Goal: Task Accomplishment & Management: Manage account settings

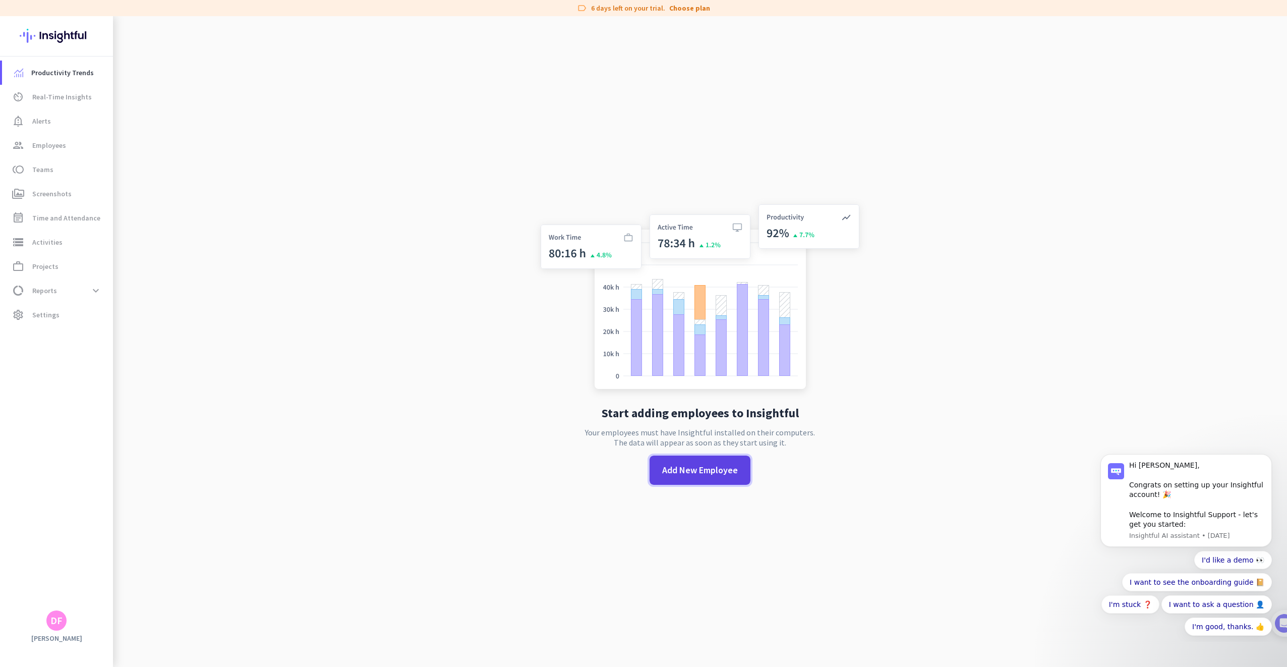
click at [686, 473] on span "Add New Employee" at bounding box center [700, 469] width 76 height 13
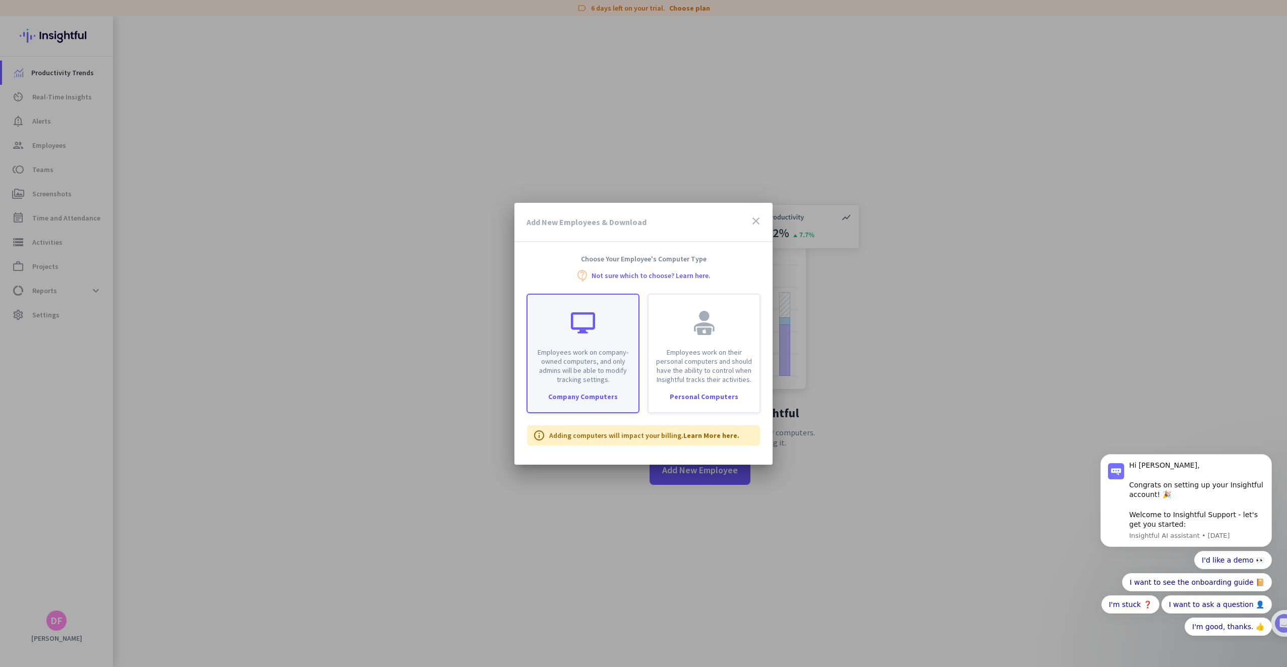
click at [573, 365] on p "Employees work on company-owned computers, and only admins will be able to modi…" at bounding box center [583, 365] width 99 height 36
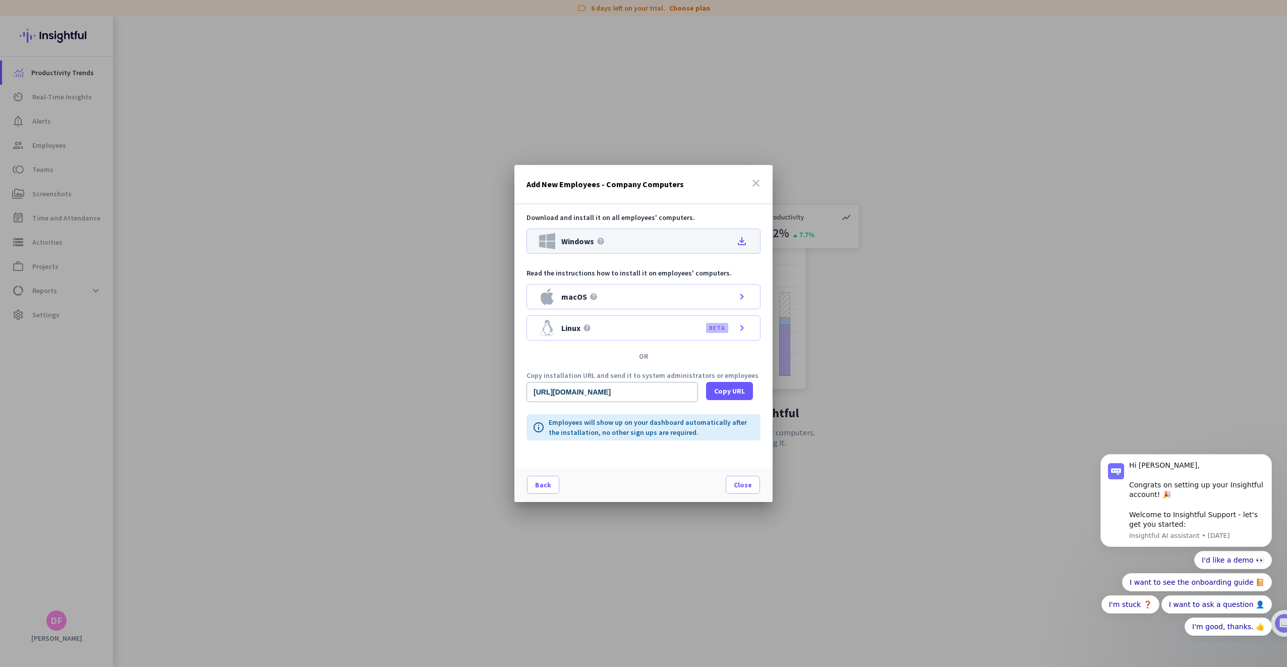
click at [745, 241] on icon "file_download" at bounding box center [742, 241] width 12 height 12
click at [753, 180] on icon "close" at bounding box center [756, 183] width 12 height 12
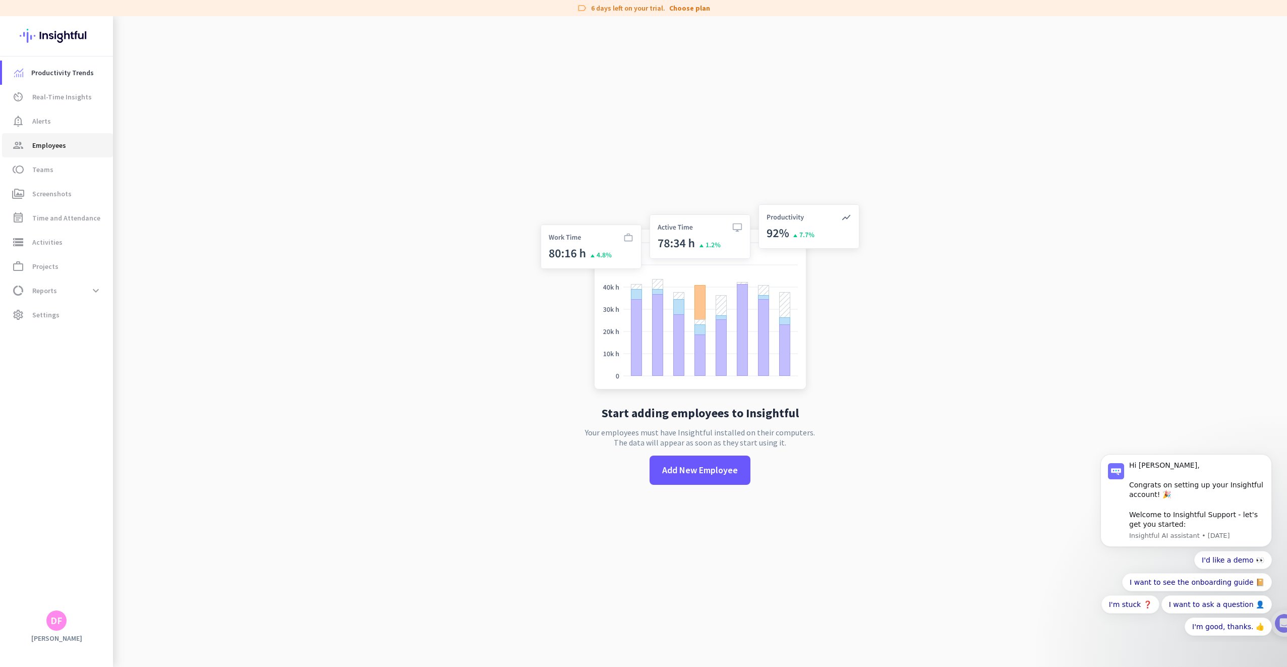
click at [48, 141] on span "Employees" at bounding box center [49, 145] width 34 height 12
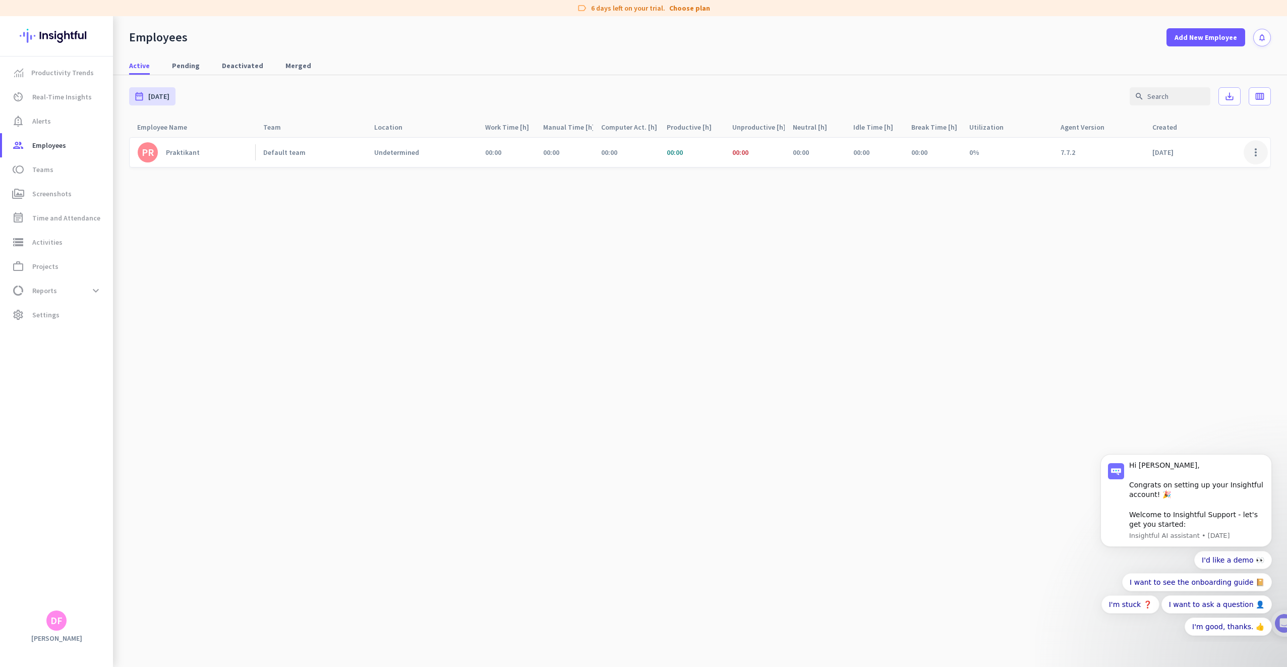
click at [1256, 146] on span at bounding box center [1256, 152] width 24 height 24
click at [384, 239] on div at bounding box center [643, 333] width 1287 height 667
click at [49, 193] on span "Screenshots" at bounding box center [51, 194] width 39 height 12
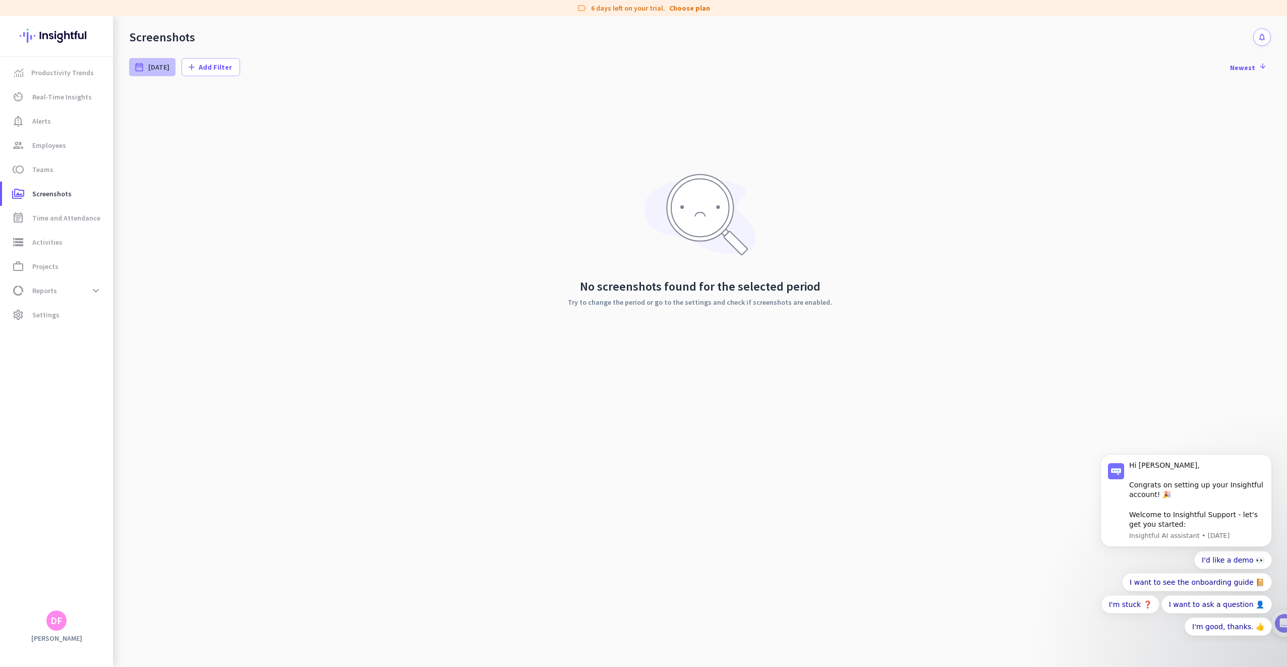
click at [156, 64] on span "[DATE]" at bounding box center [158, 67] width 21 height 10
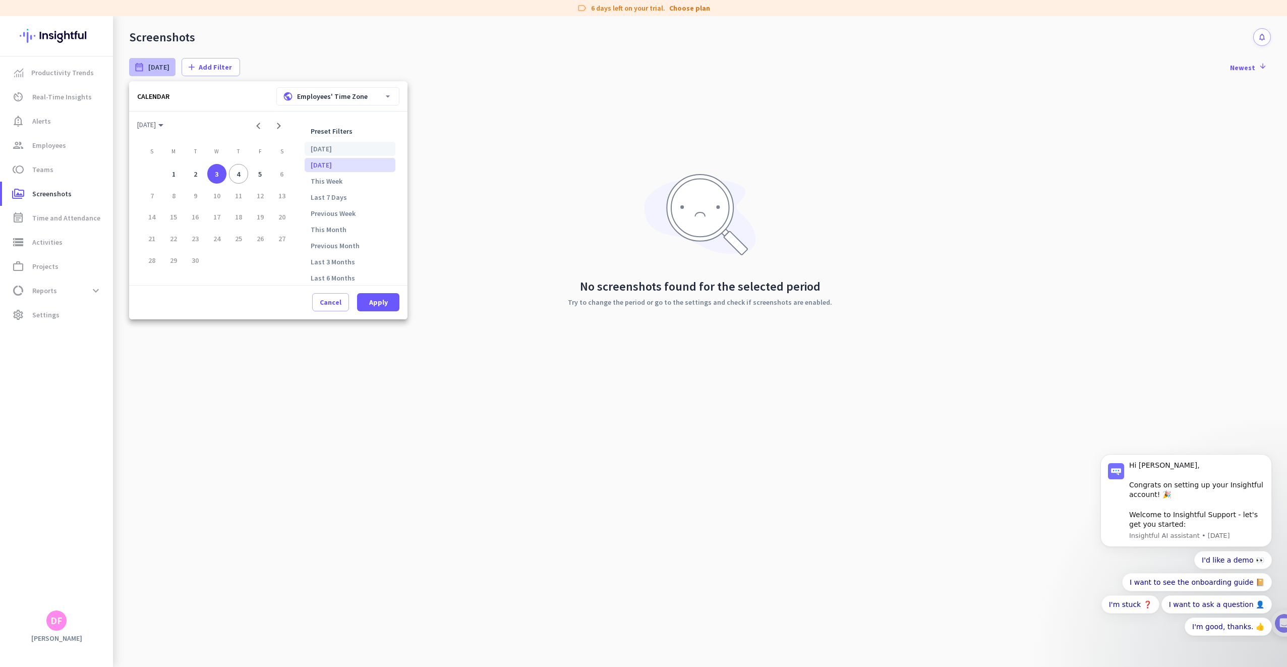
click at [319, 152] on li "[DATE]" at bounding box center [350, 149] width 91 height 14
click at [386, 311] on span at bounding box center [378, 302] width 42 height 24
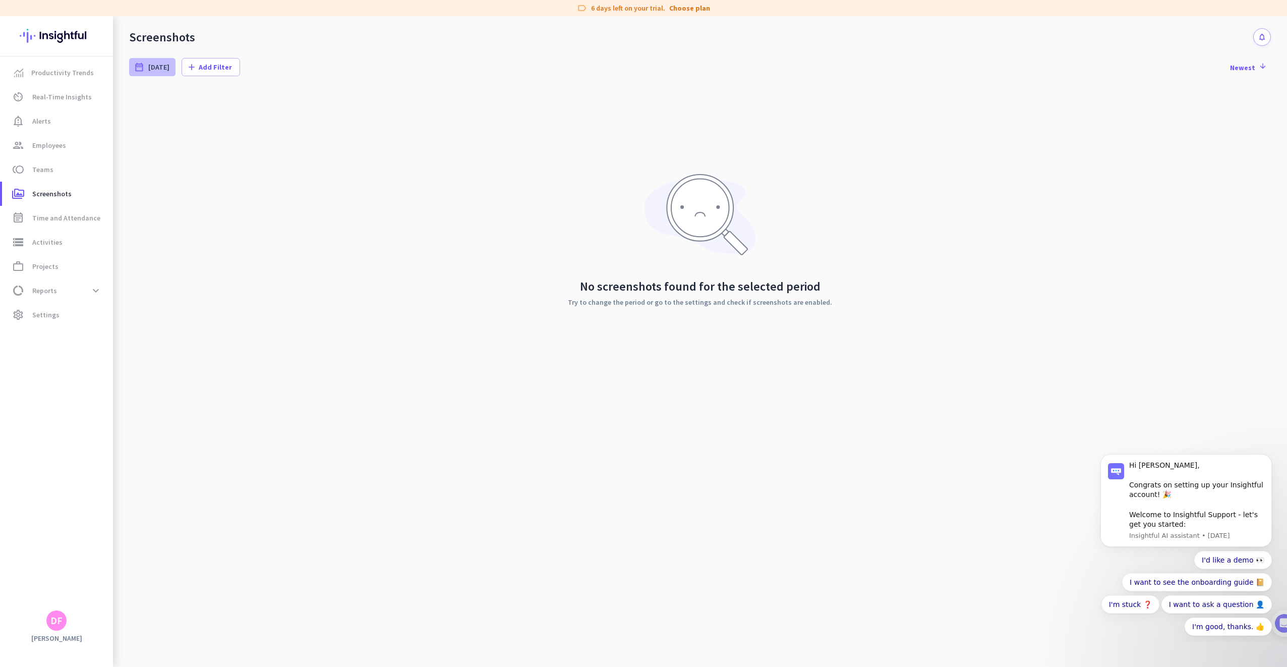
type input "[DATE] - [DATE]"
click at [78, 168] on span "toll Teams" at bounding box center [57, 169] width 95 height 12
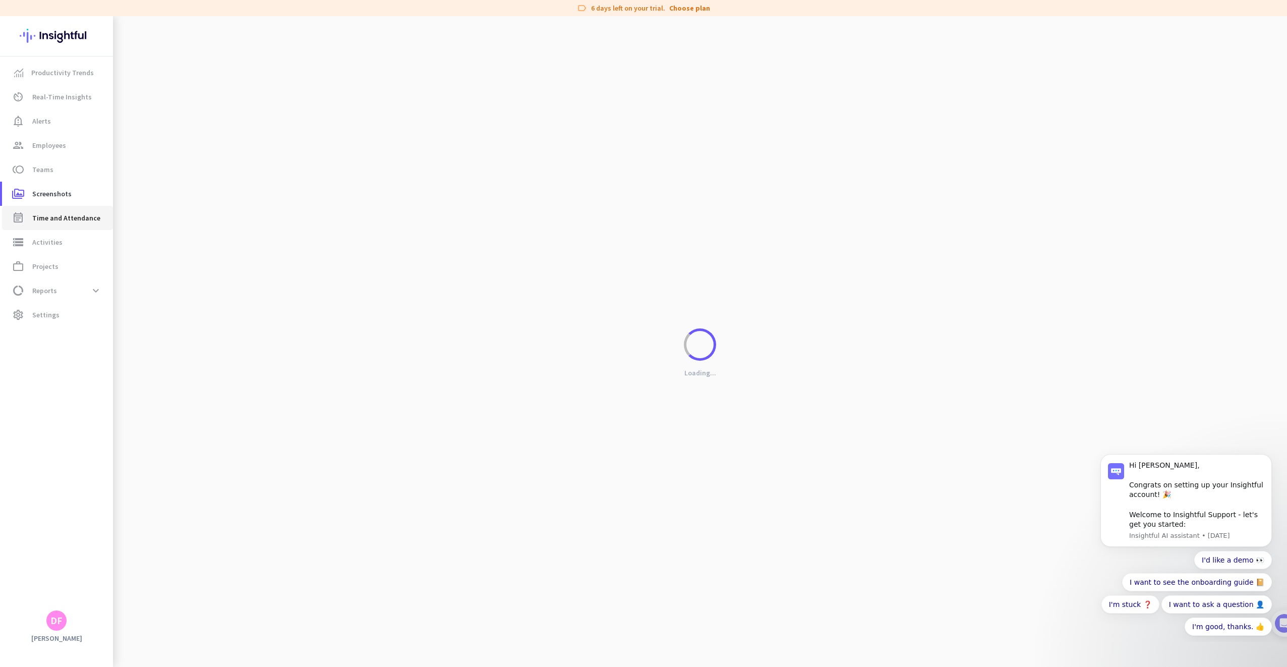
click at [54, 214] on span "Time and Attendance" at bounding box center [66, 218] width 68 height 12
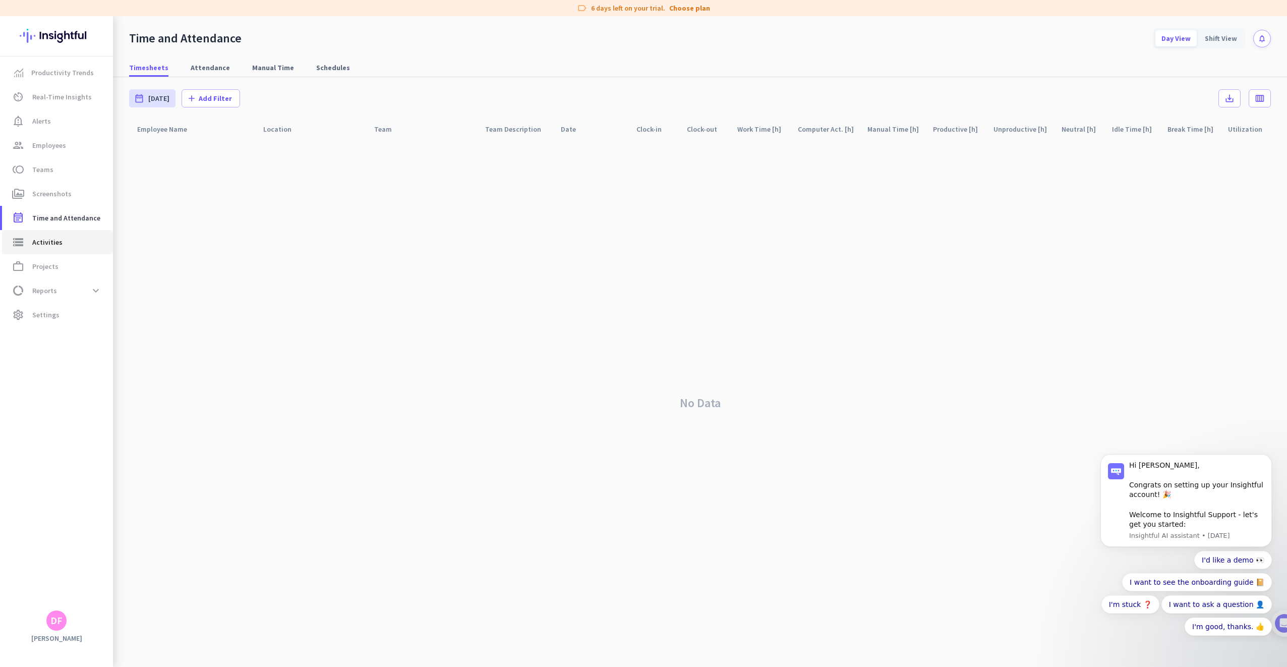
click at [48, 236] on span "Activities" at bounding box center [47, 242] width 30 height 12
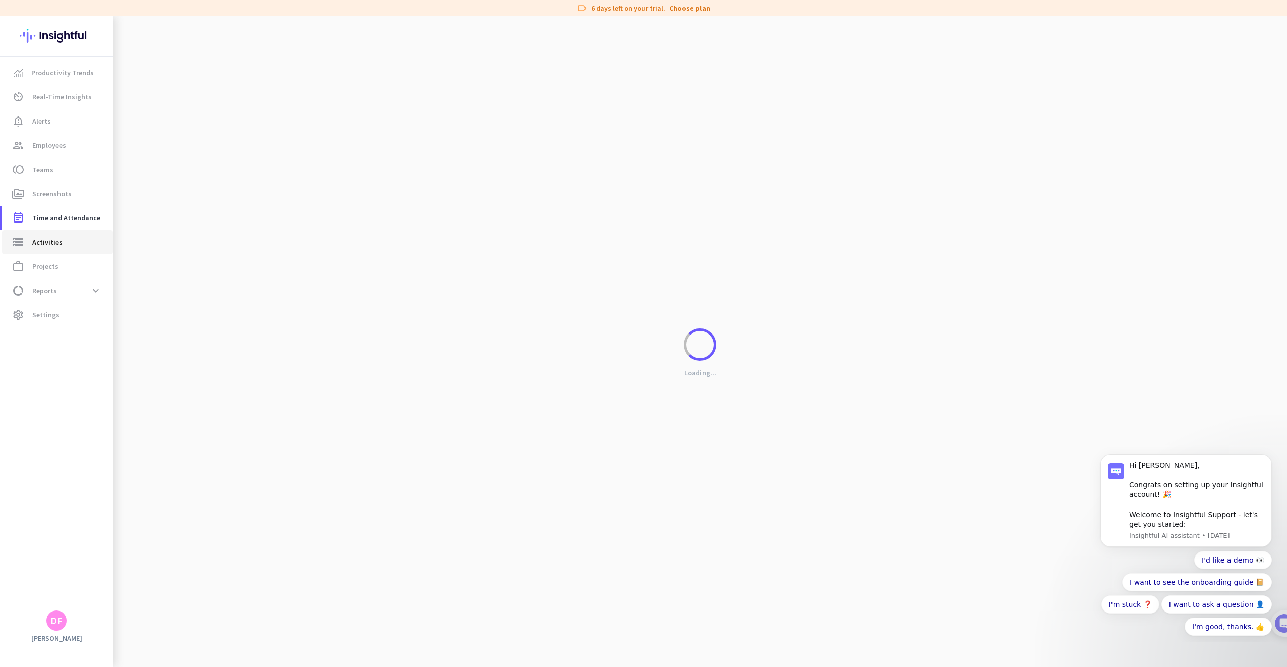
type input "[DATE]"
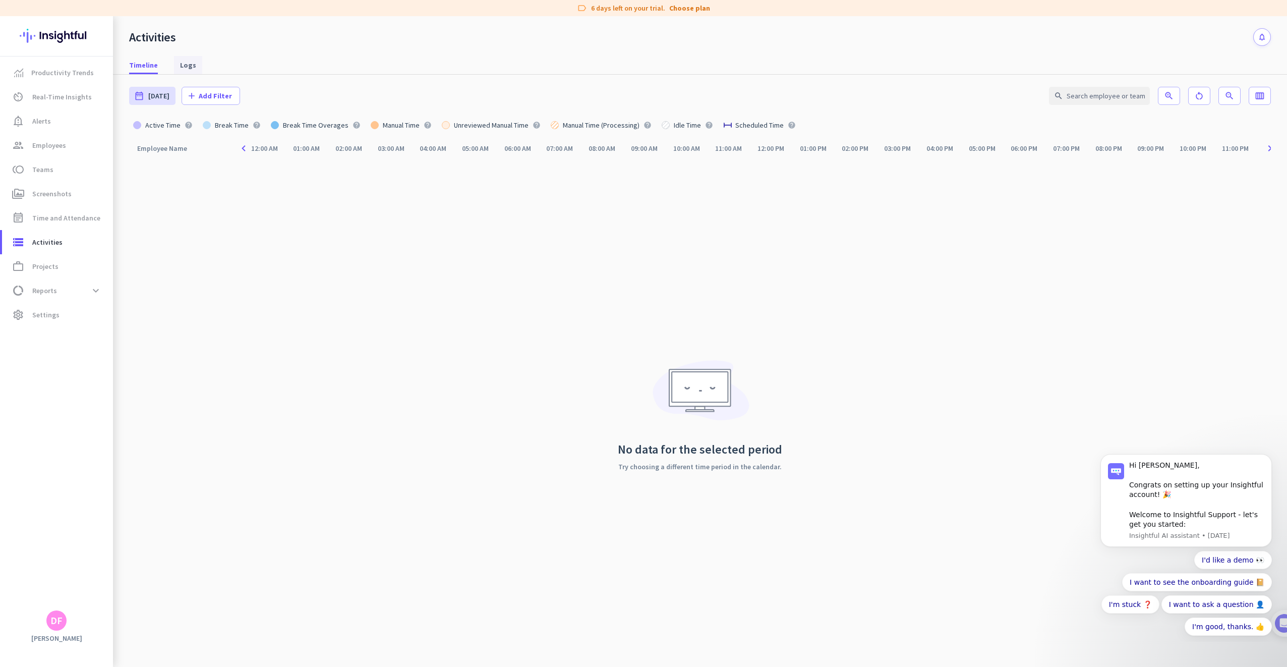
click at [185, 59] on span "Logs" at bounding box center [188, 65] width 16 height 18
type input "[DATE] - [DATE]"
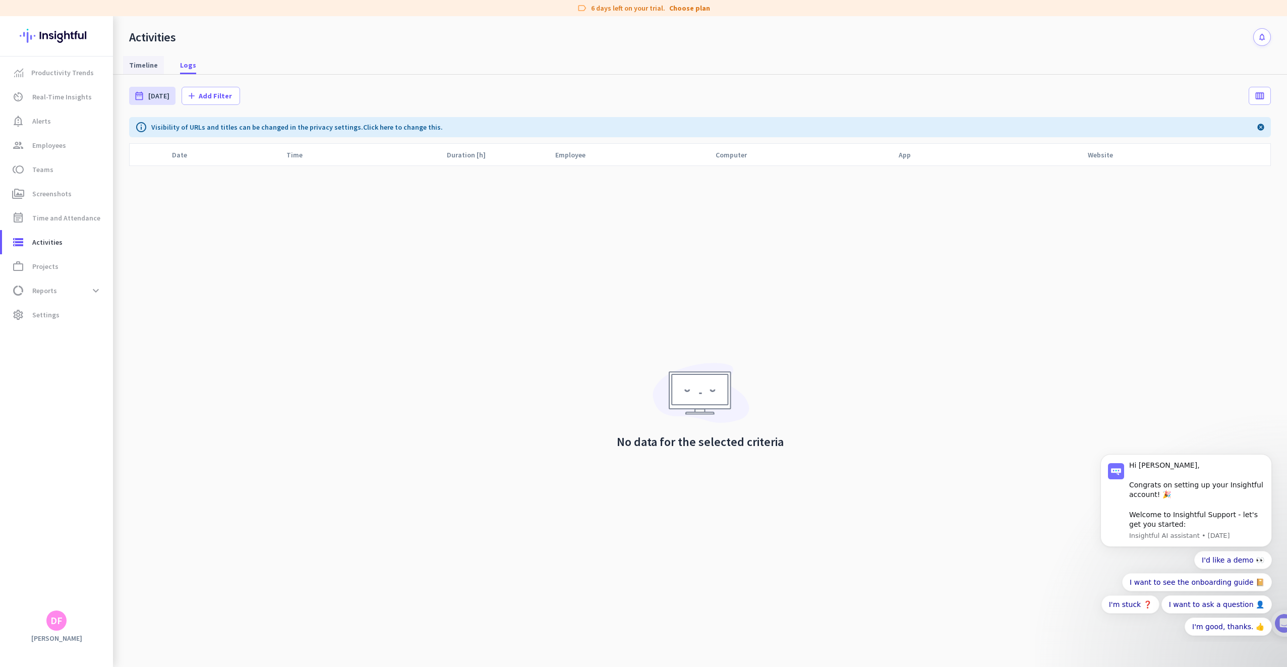
click at [152, 63] on span "Timeline" at bounding box center [143, 65] width 29 height 10
type input "[DATE]"
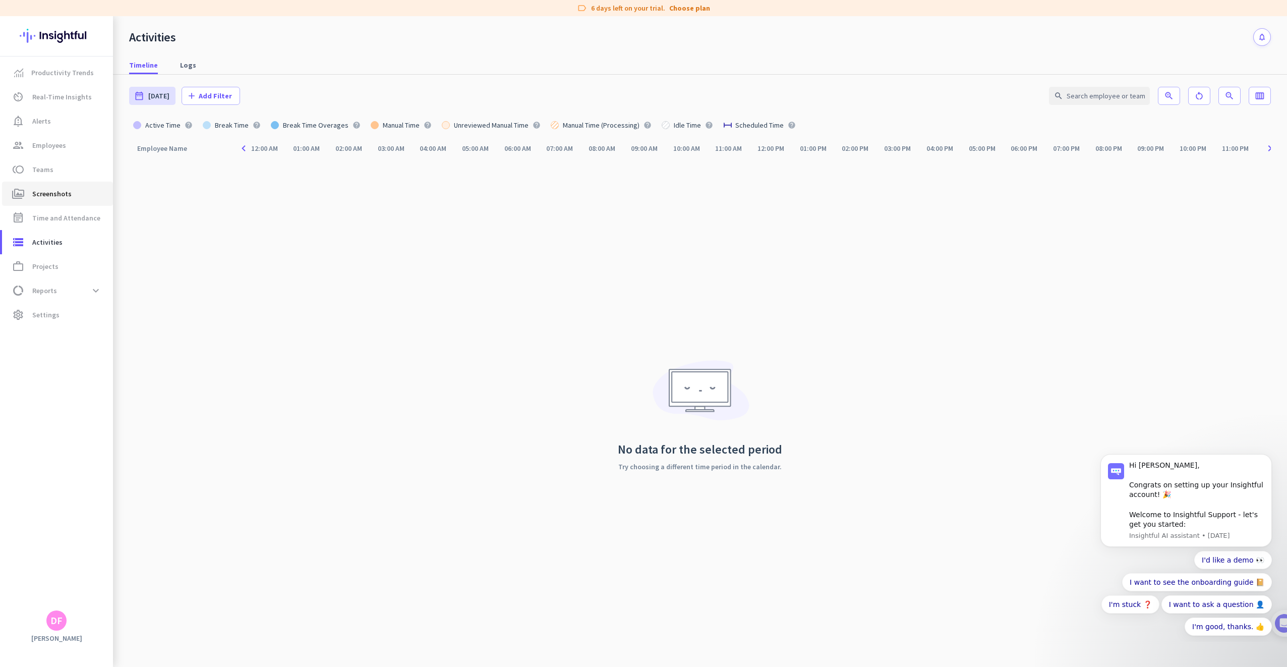
click at [38, 197] on span "Screenshots" at bounding box center [51, 194] width 39 height 12
type input "[DATE] - [DATE]"
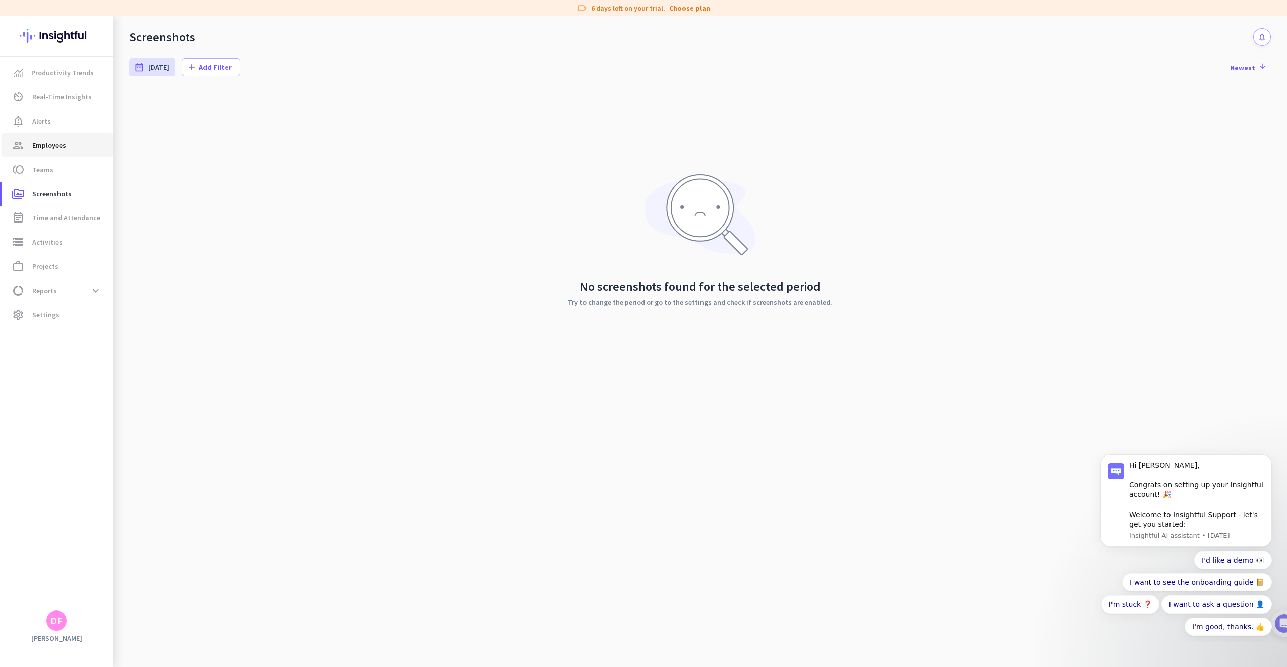
click at [66, 152] on link "group Employees" at bounding box center [57, 145] width 111 height 24
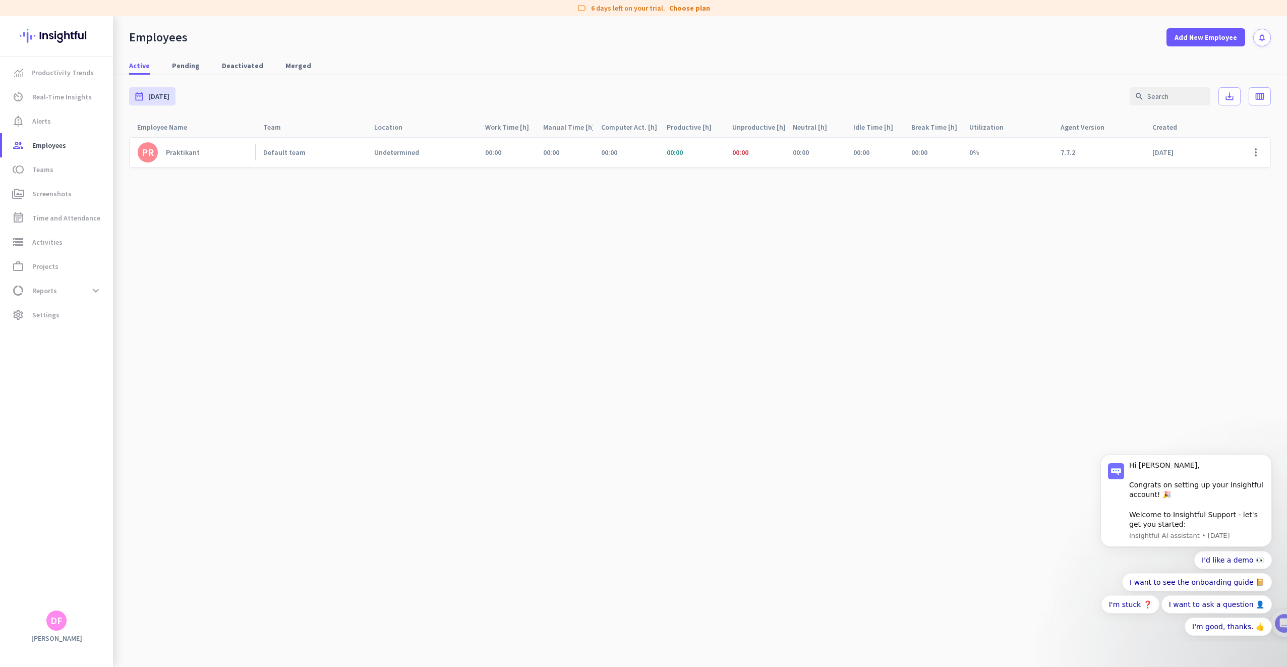
click at [196, 206] on cdk-virtual-scroll-viewport "PR Praktikant Default team Undetermined 00:00 00:00 00:00 00:00 00:00 00:00 00:…" at bounding box center [700, 402] width 1142 height 530
click at [62, 236] on link "storage Activities" at bounding box center [57, 242] width 111 height 24
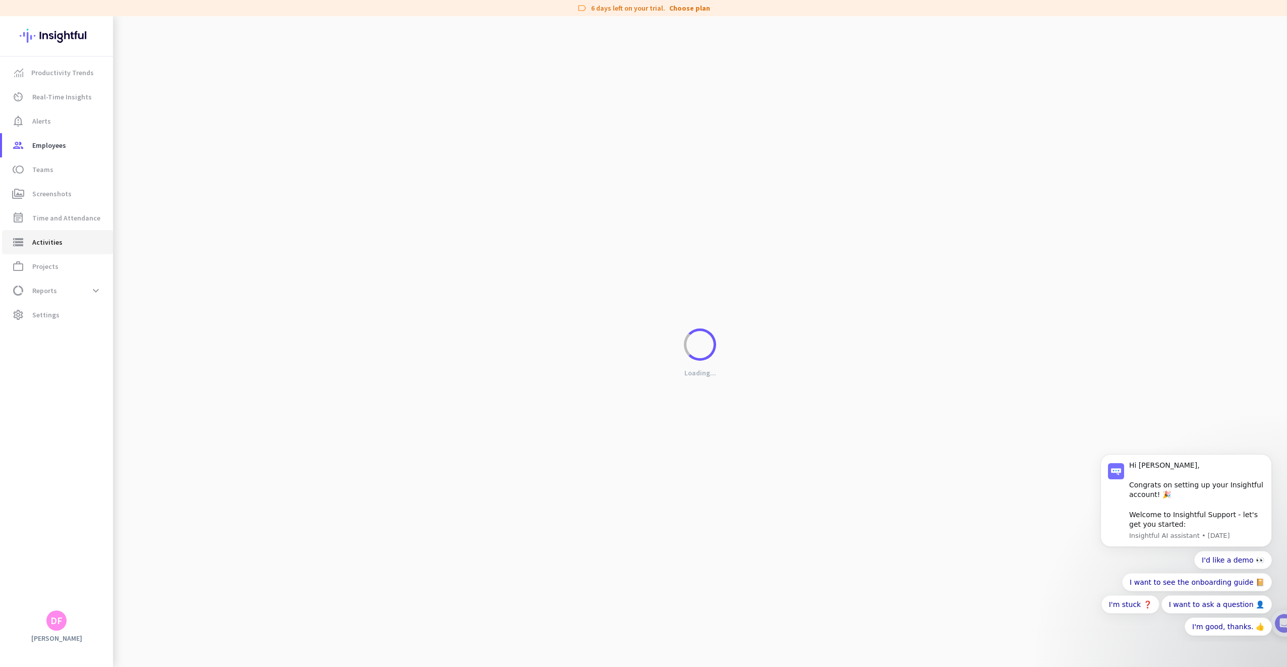
type input "[DATE]"
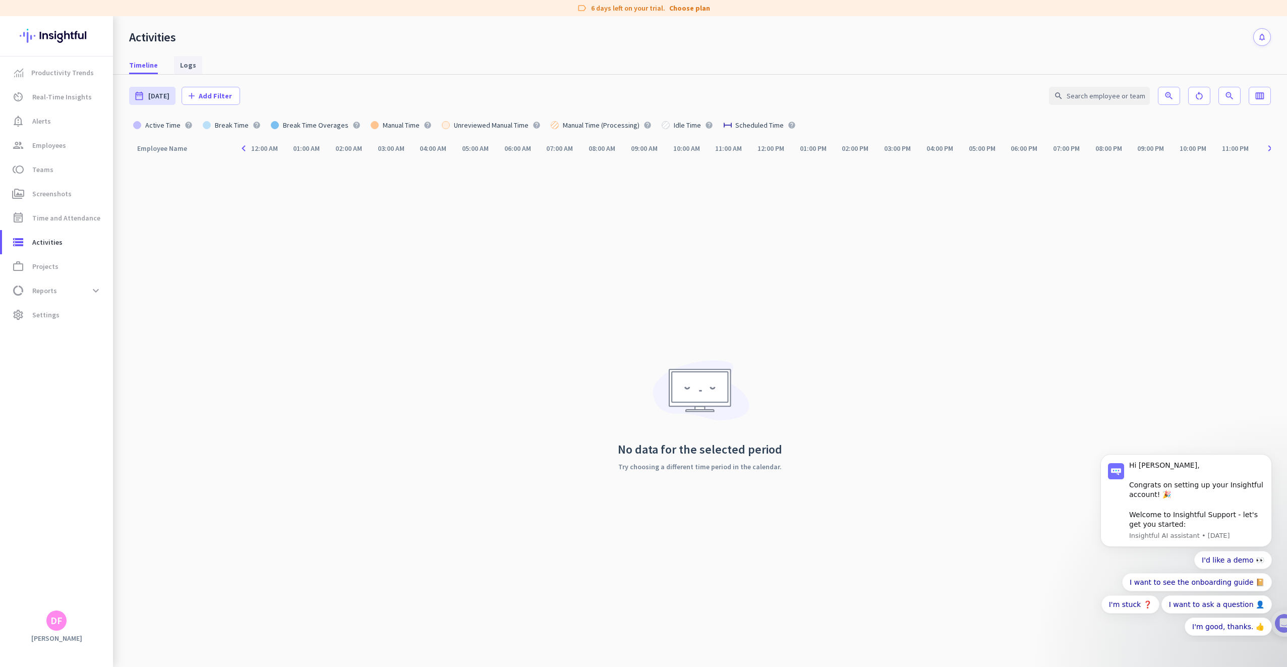
click at [198, 66] on link "Logs" at bounding box center [188, 65] width 28 height 18
type input "[DATE] - [DATE]"
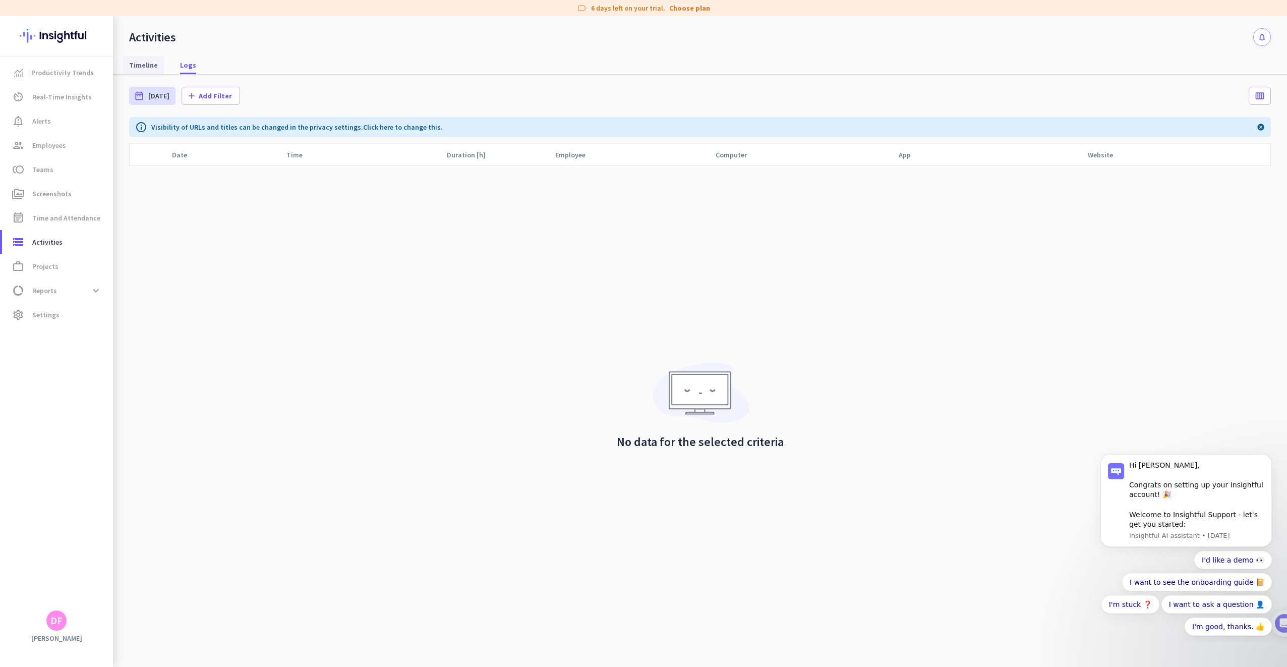
click at [149, 67] on span "Timeline" at bounding box center [143, 65] width 29 height 10
type input "[DATE]"
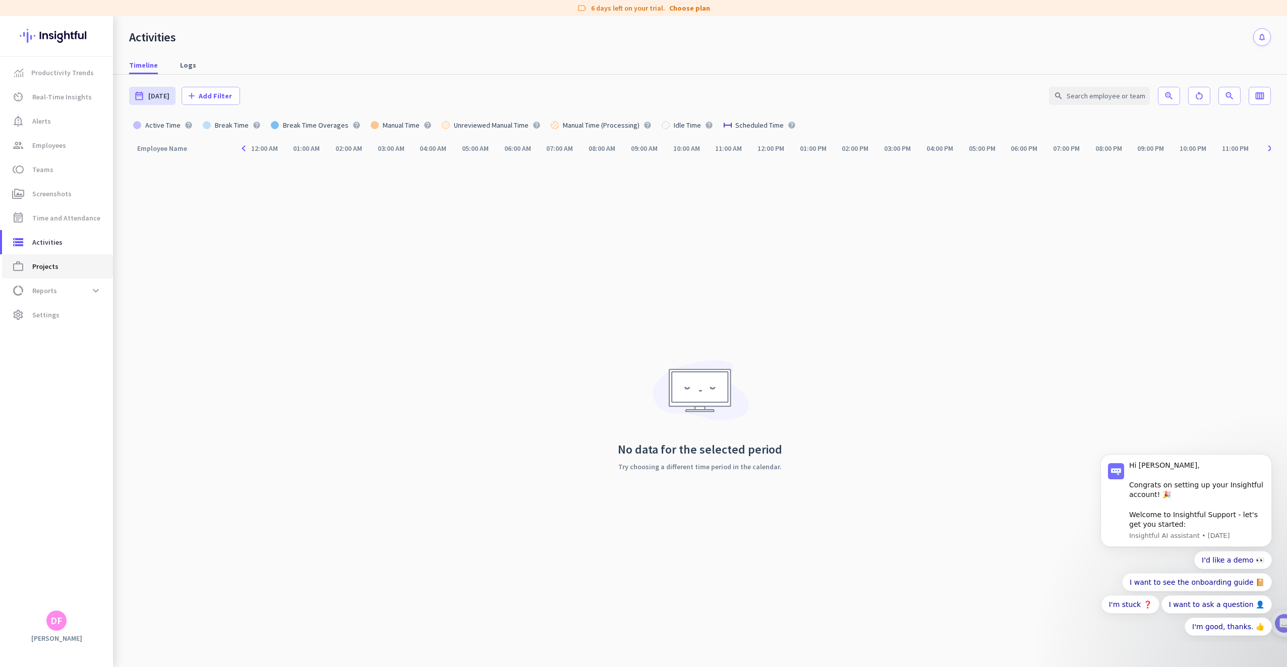
click at [50, 268] on span "Projects" at bounding box center [45, 266] width 26 height 12
type input "[DATE] - [DATE]"
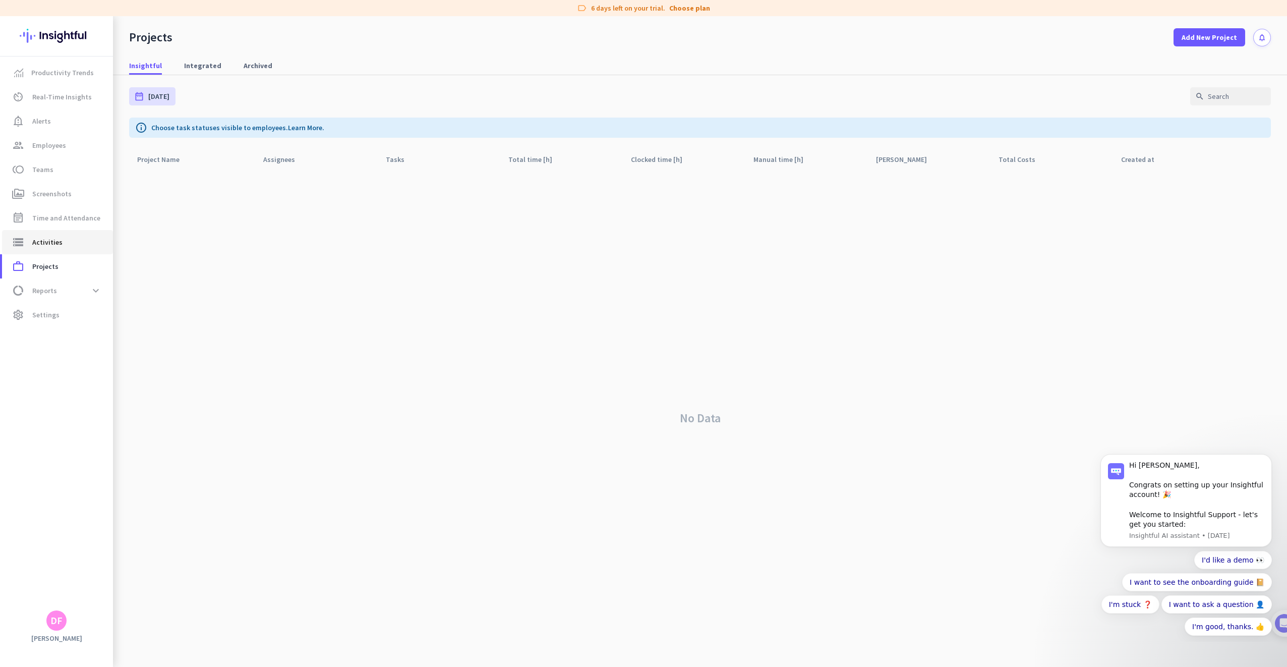
click at [53, 249] on link "storage Activities" at bounding box center [57, 242] width 111 height 24
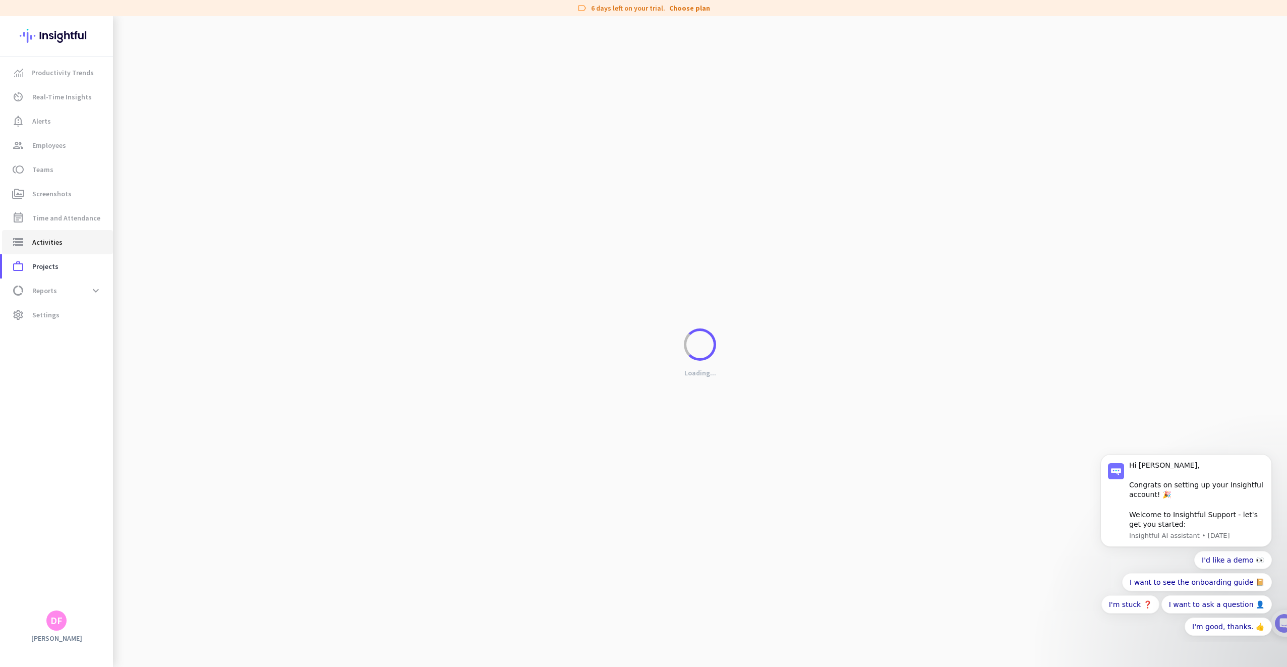
type input "[DATE]"
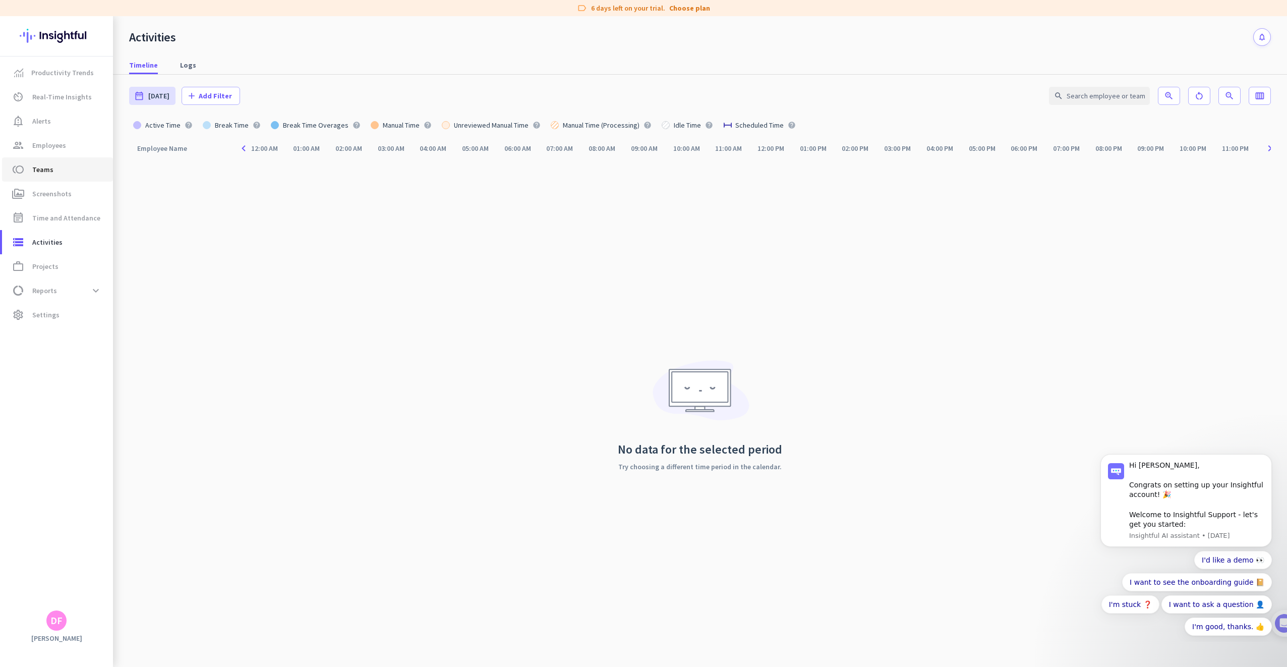
click at [60, 163] on span "toll Teams" at bounding box center [57, 169] width 95 height 12
type input "[DATE] - [DATE]"
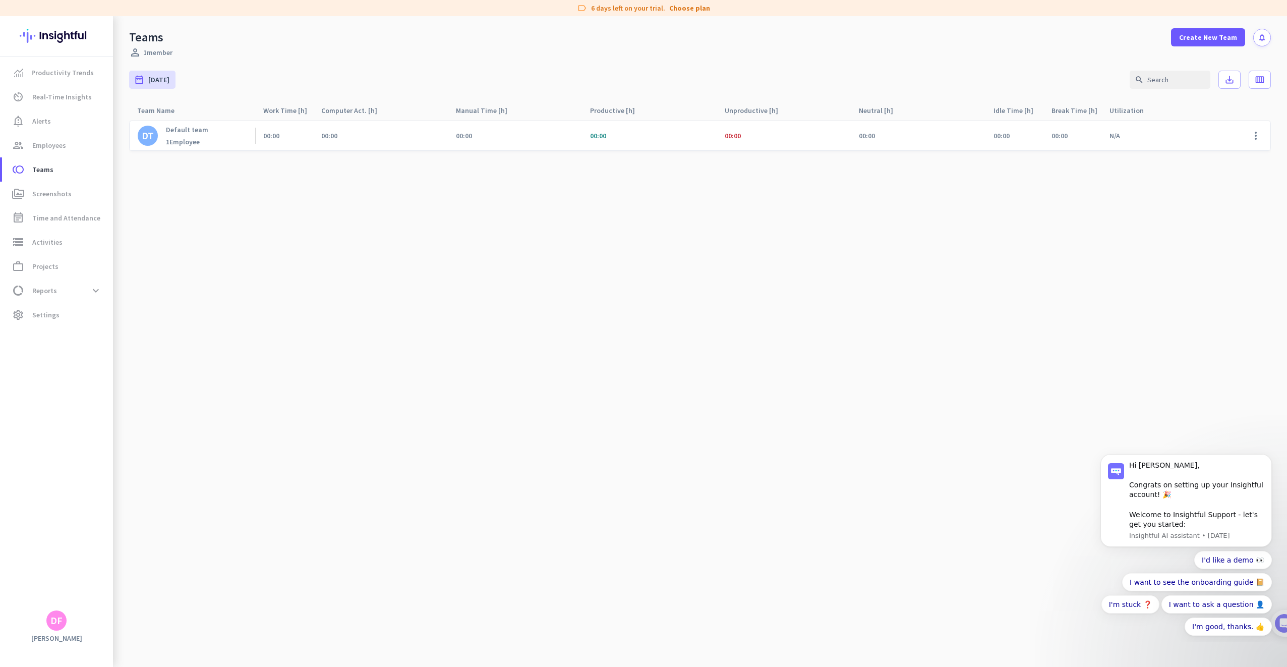
click at [219, 136] on div "DT Default team 1 Employee" at bounding box center [192, 135] width 126 height 29
click at [199, 135] on div "Default team 1 Employee" at bounding box center [187, 135] width 42 height 21
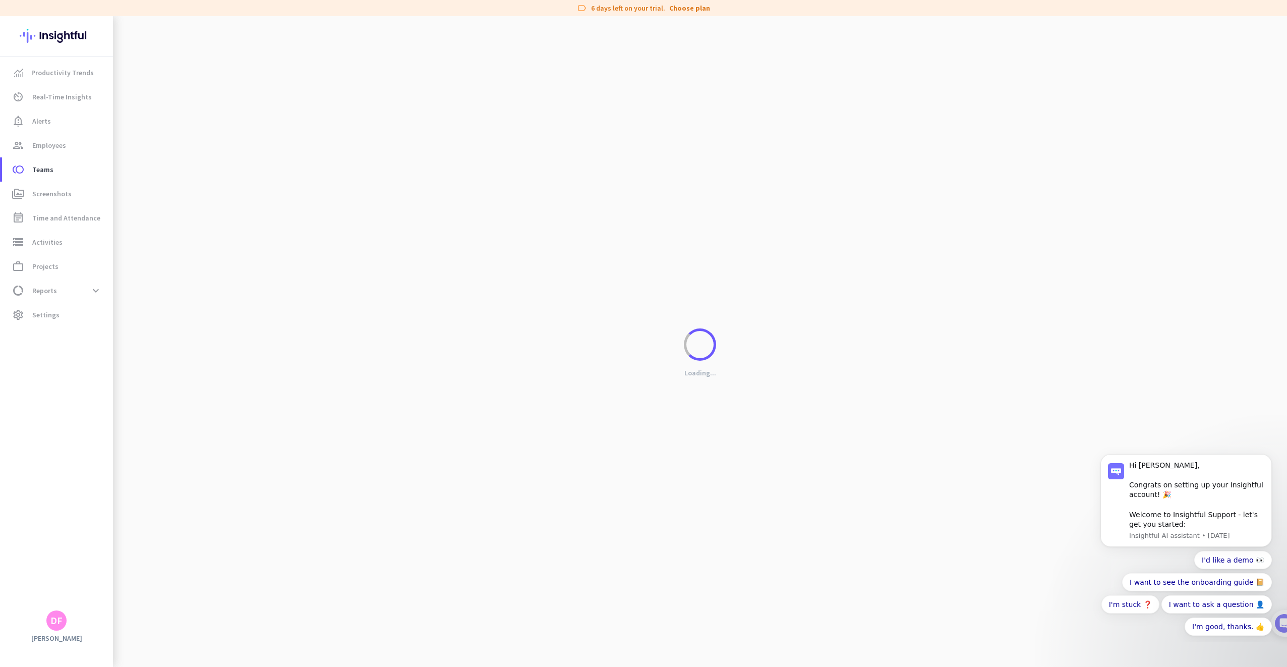
click at [199, 135] on div "Loading..." at bounding box center [700, 349] width 1174 height 667
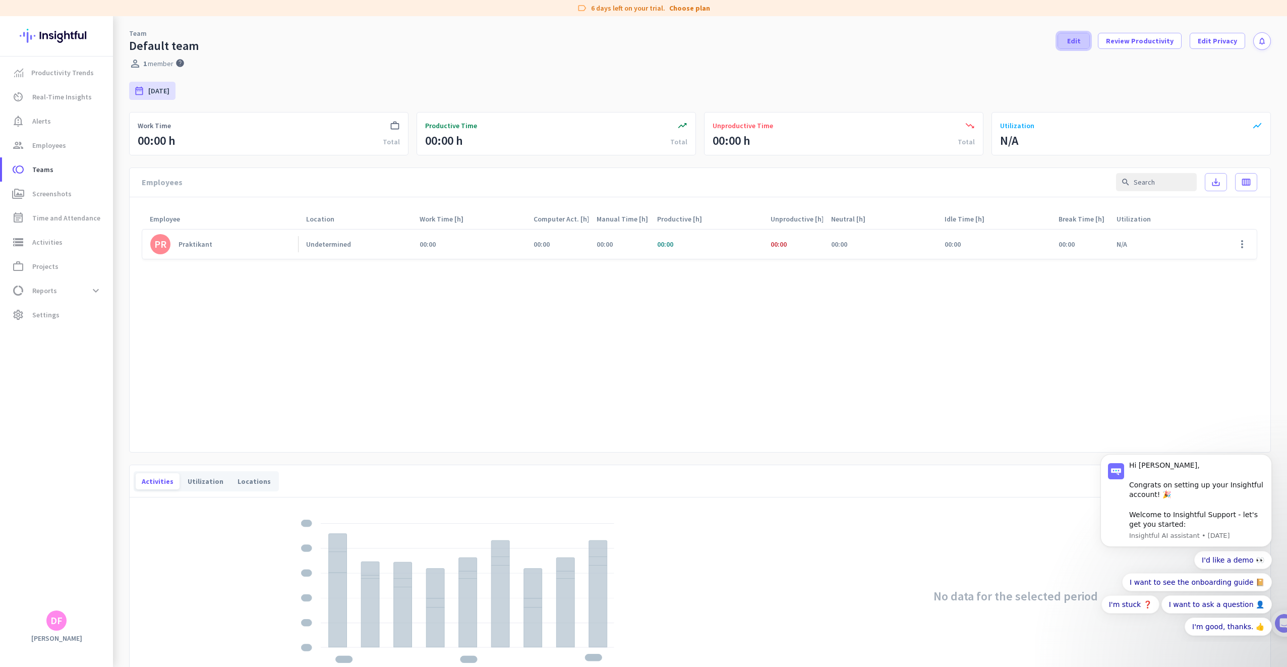
click at [1081, 45] on span at bounding box center [1073, 41] width 31 height 24
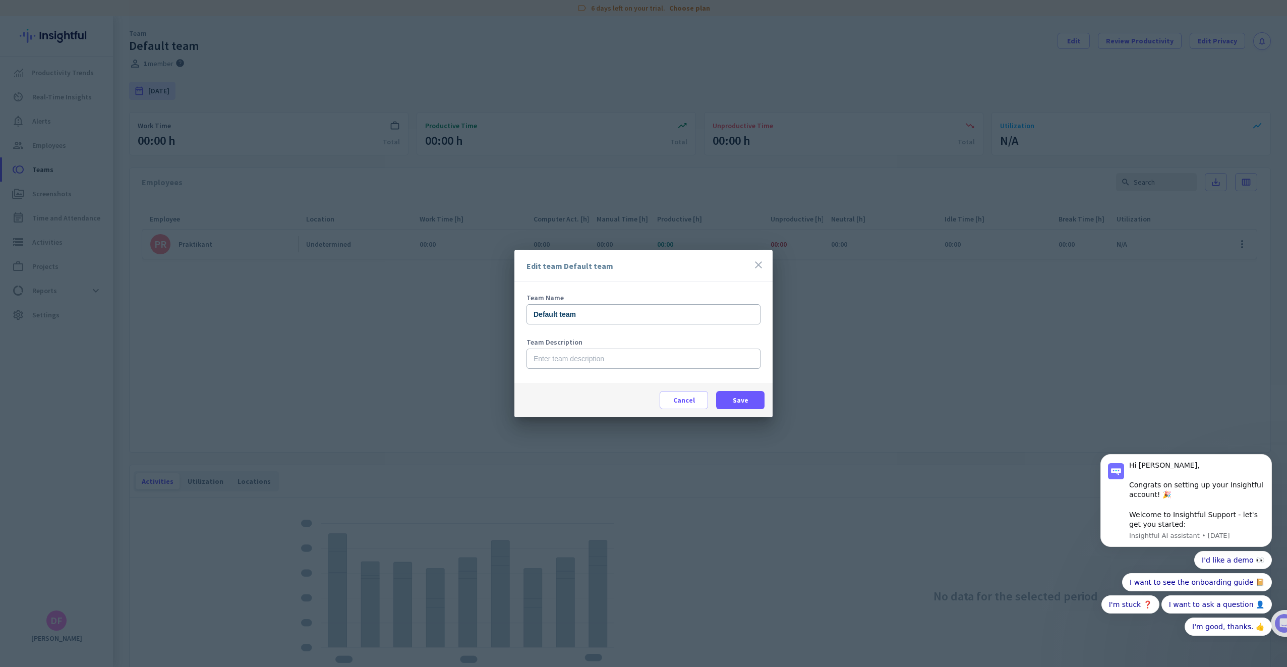
click at [751, 263] on div "Edit team Default team close" at bounding box center [643, 266] width 258 height 32
click at [753, 263] on icon "close" at bounding box center [758, 265] width 12 height 12
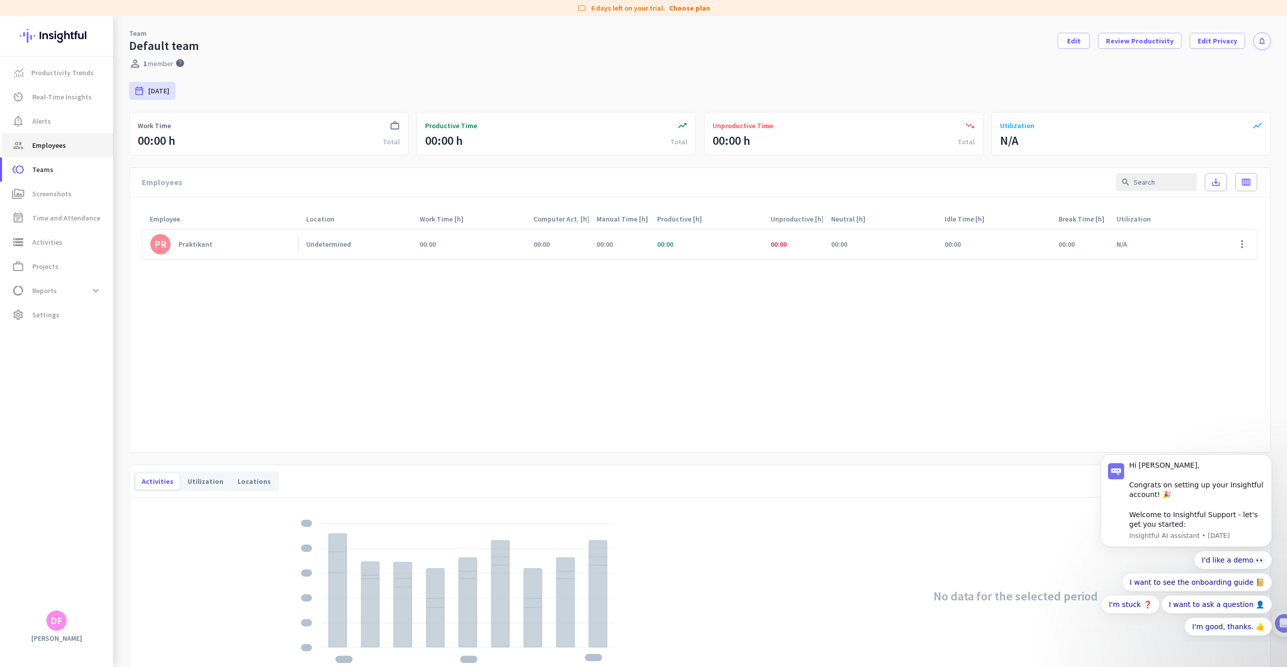
click at [56, 139] on span "Employees" at bounding box center [49, 145] width 34 height 12
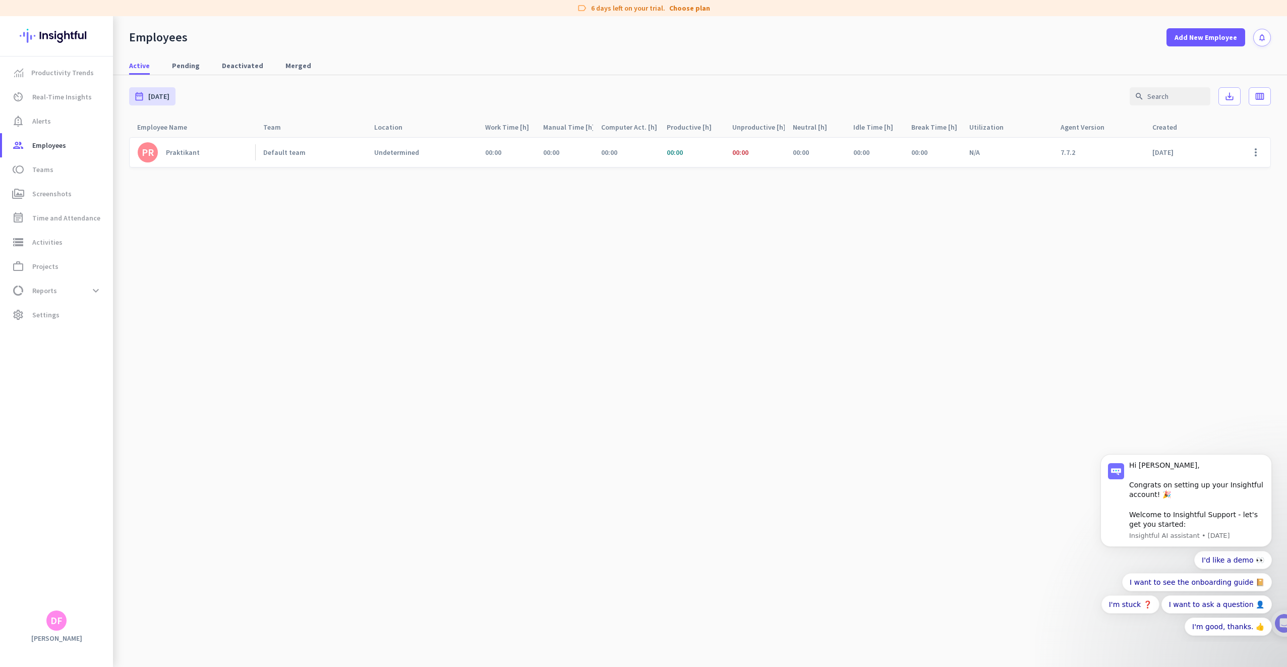
click at [210, 159] on link "PR Praktikant" at bounding box center [197, 152] width 118 height 20
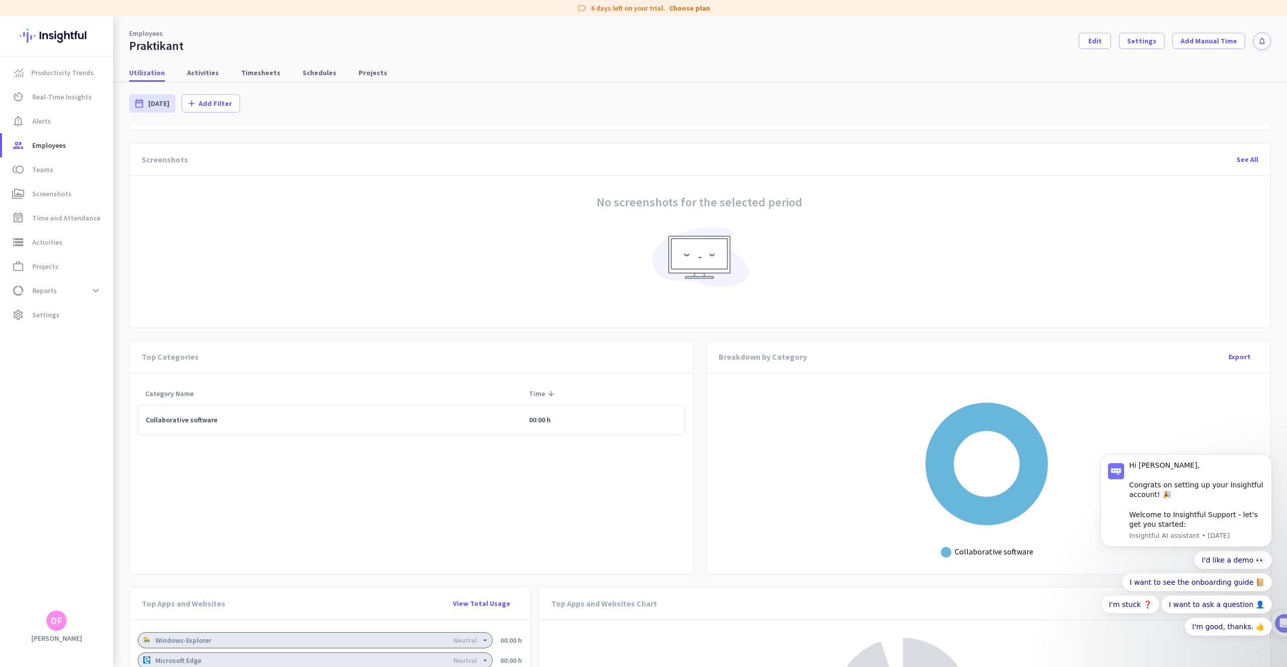
scroll to position [465, 0]
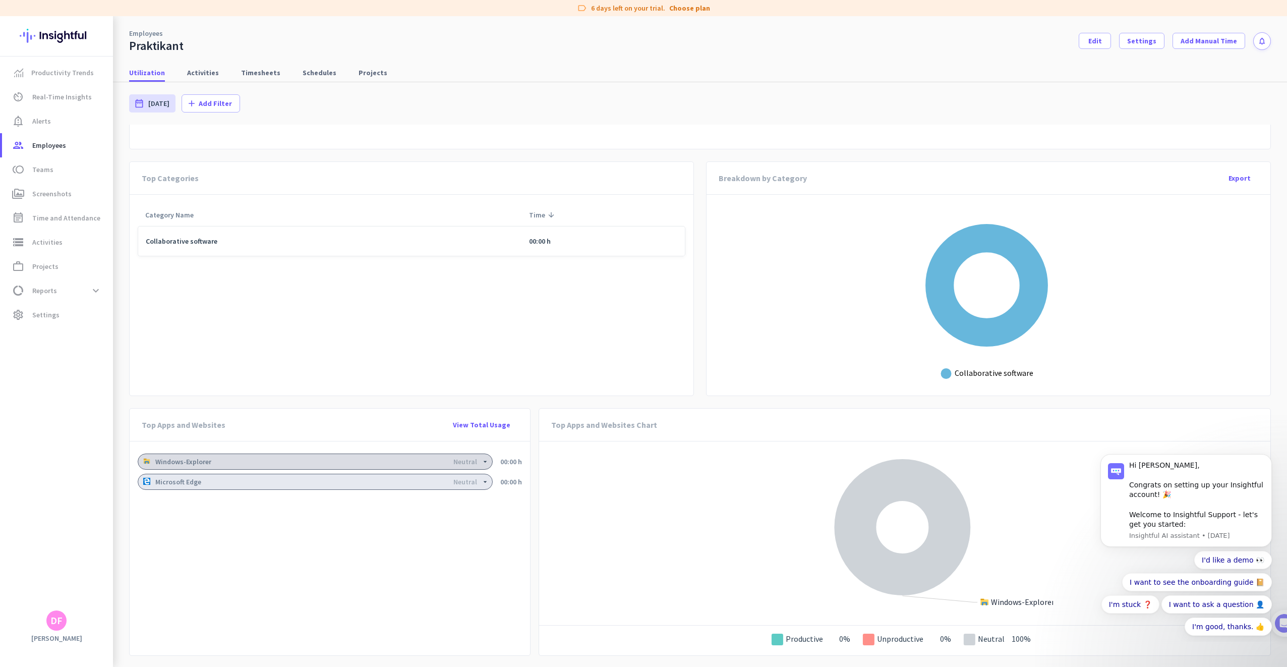
click at [471, 459] on div "Neutral" at bounding box center [465, 461] width 24 height 7
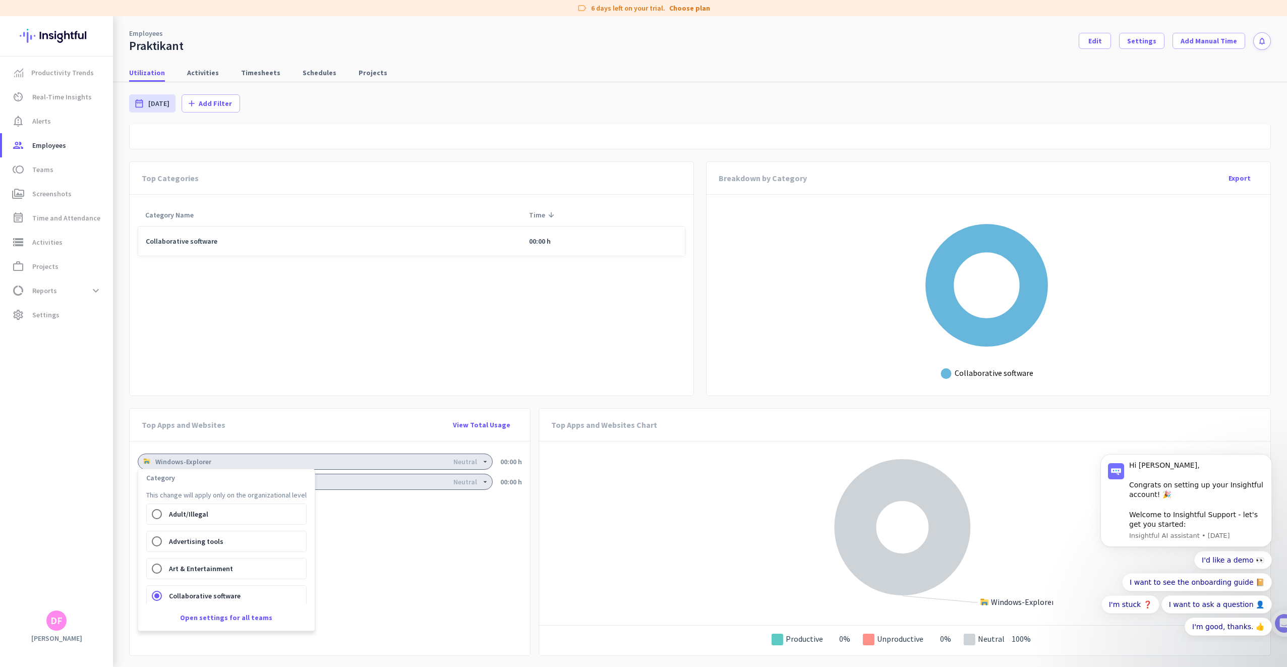
click at [377, 428] on div at bounding box center [643, 333] width 1287 height 667
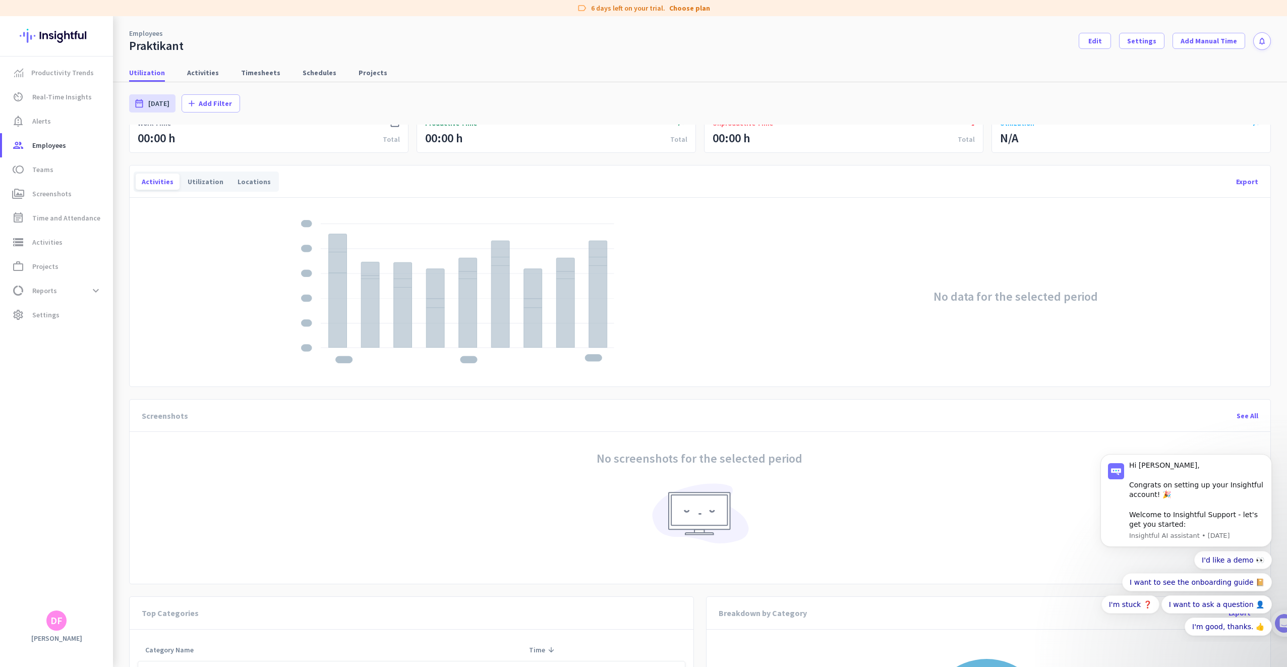
scroll to position [0, 0]
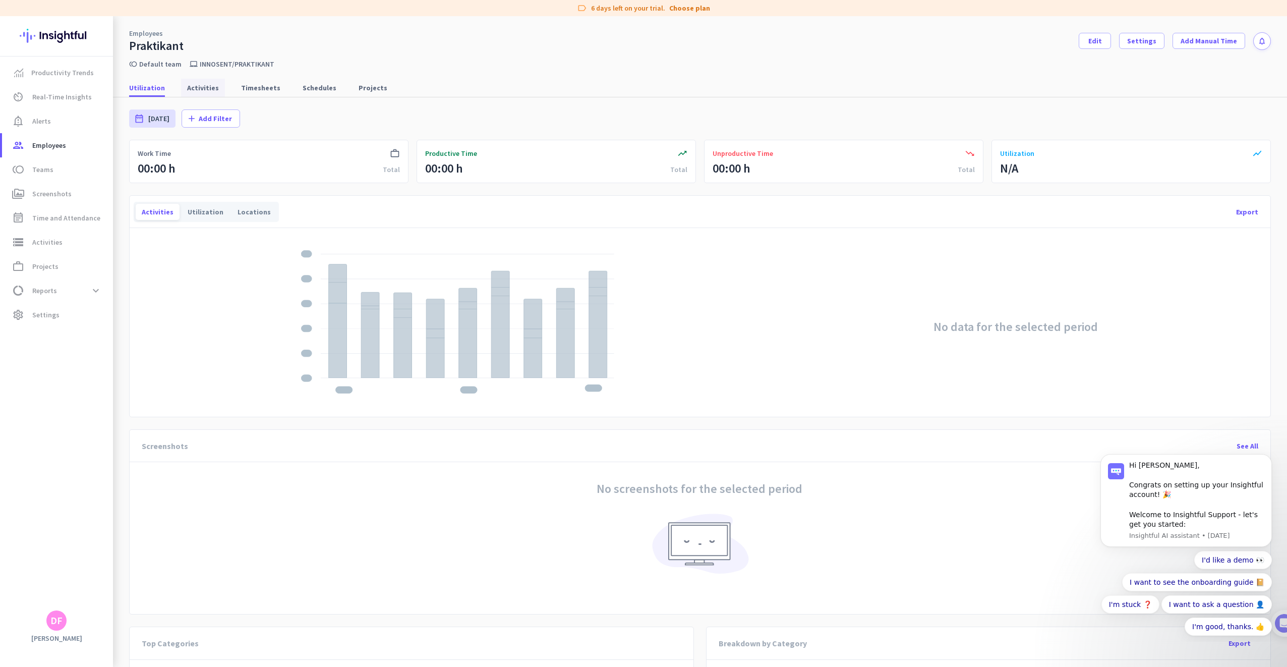
click at [207, 89] on span "Activities" at bounding box center [203, 88] width 32 height 10
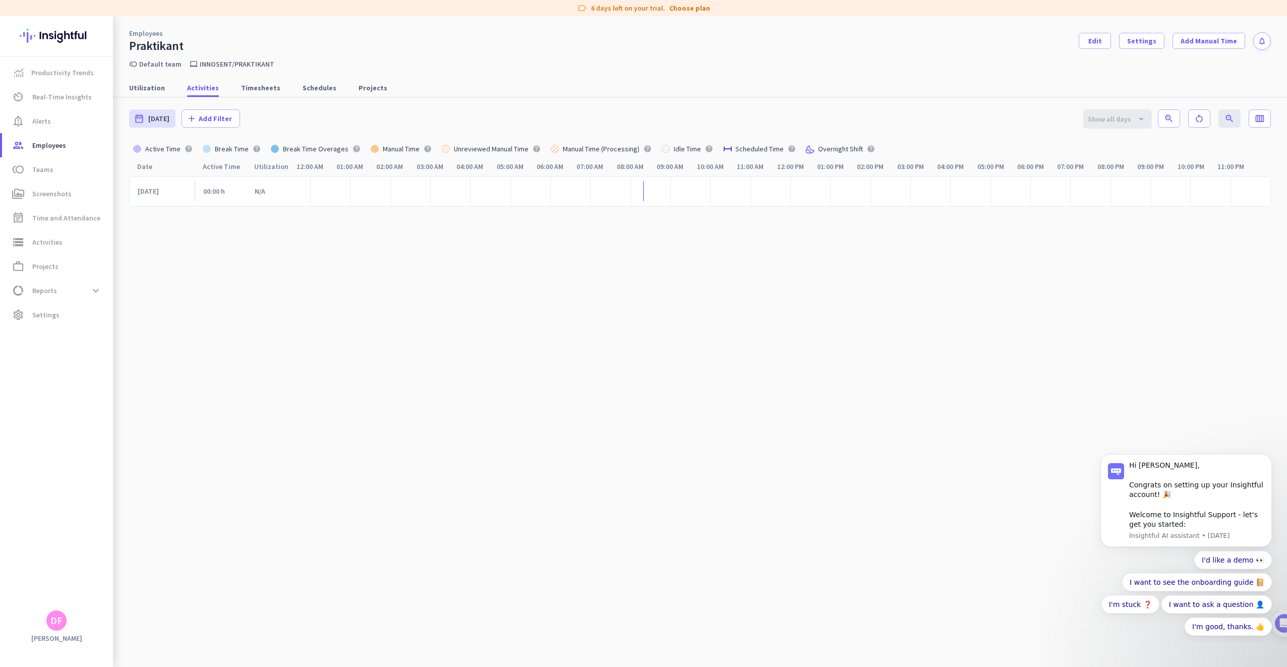
click at [639, 198] on div at bounding box center [650, 191] width 40 height 30
click at [641, 198] on div at bounding box center [650, 191] width 40 height 30
click at [639, 198] on div at bounding box center [650, 191] width 40 height 30
click at [642, 198] on div at bounding box center [650, 191] width 40 height 30
click at [639, 198] on div at bounding box center [650, 191] width 40 height 30
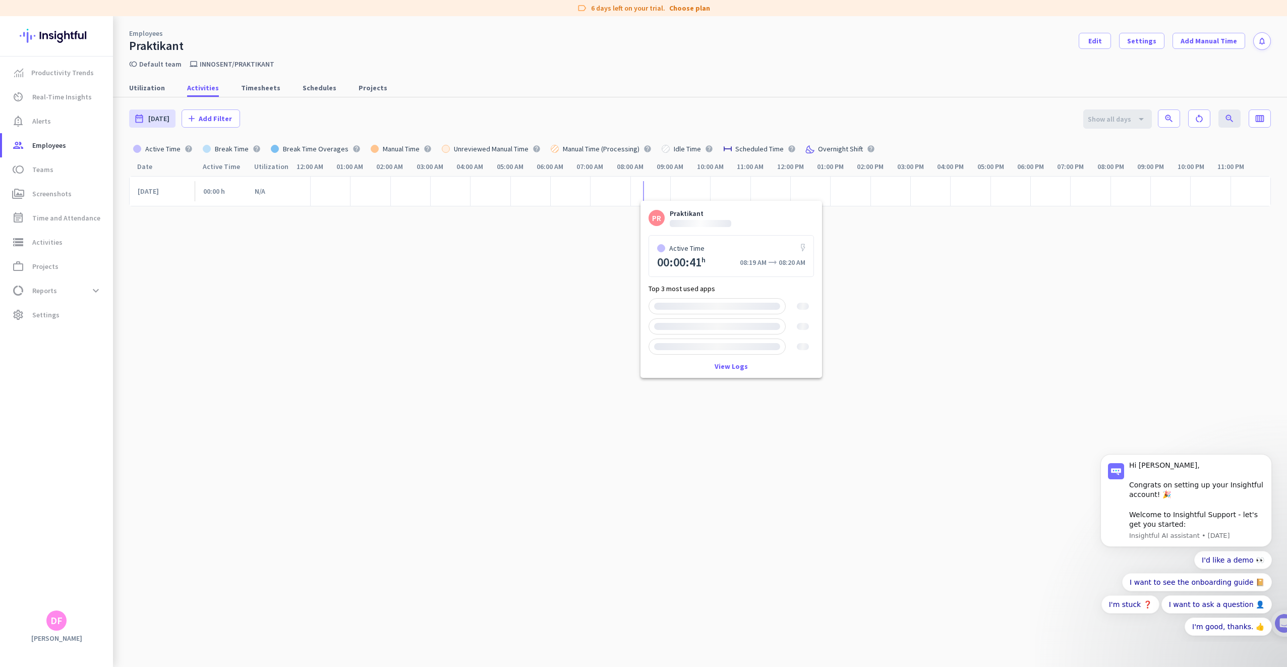
click at [643, 198] on div at bounding box center [643, 191] width 1 height 20
click at [242, 86] on span "Timesheets" at bounding box center [260, 88] width 39 height 10
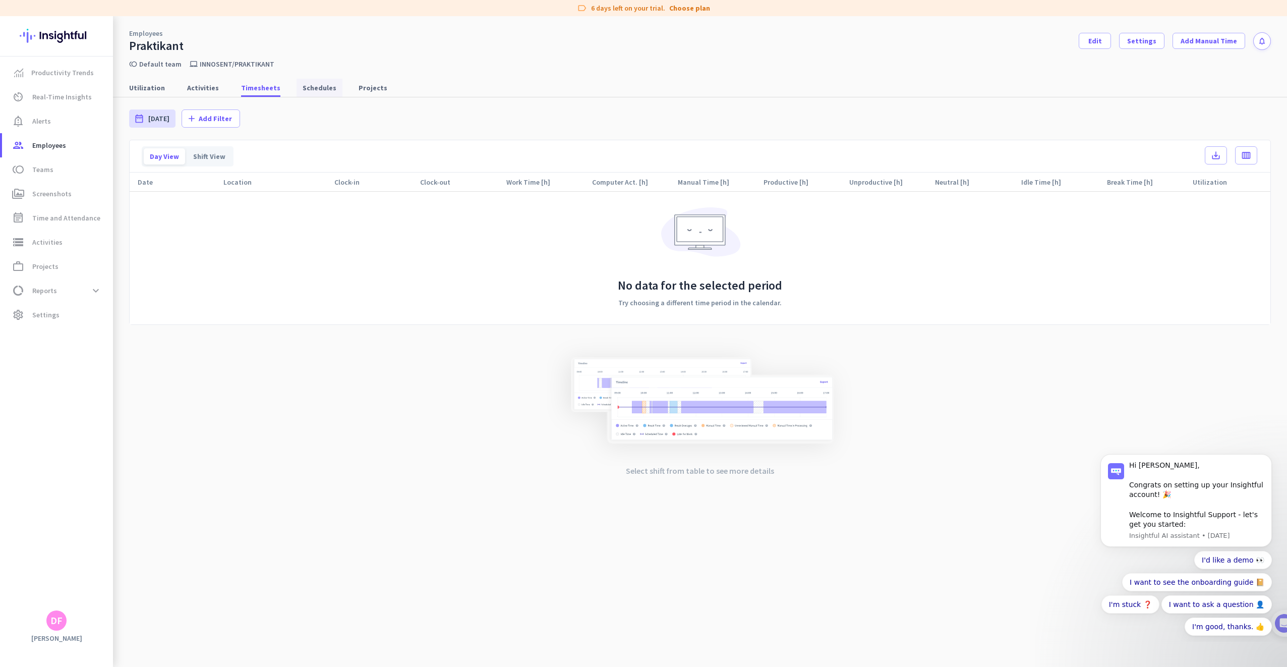
click at [309, 90] on span "Schedules" at bounding box center [320, 88] width 34 height 10
type input "[DATE] - [DATE]"
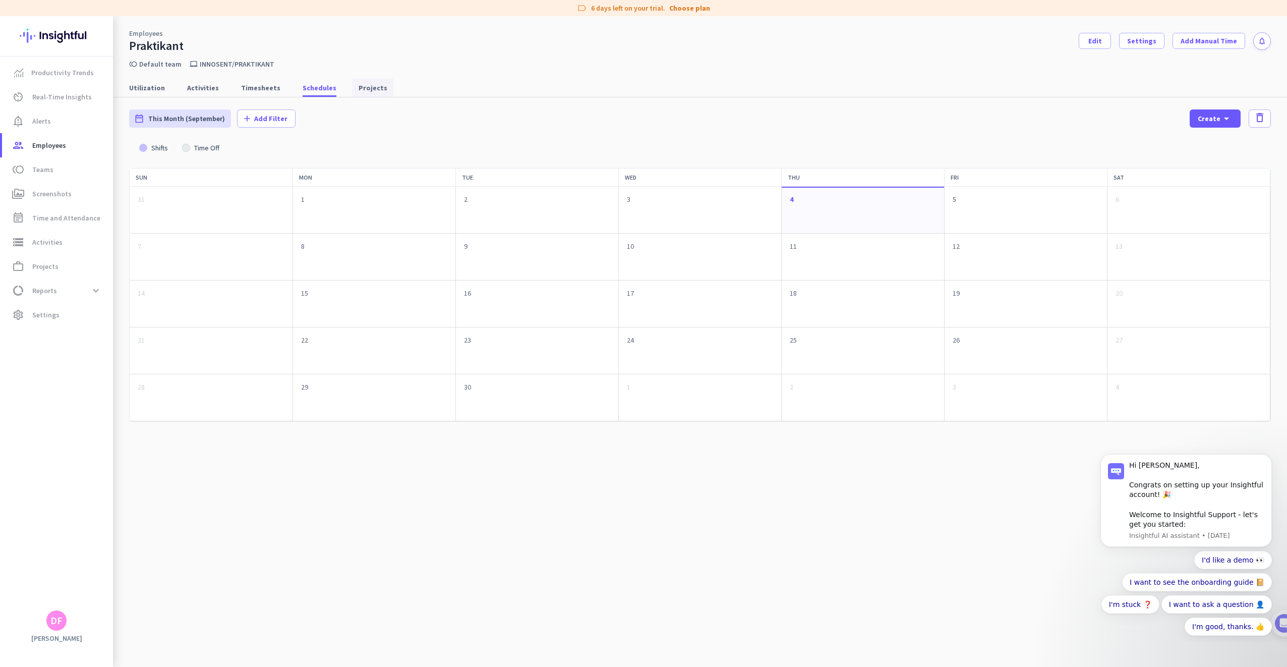
click at [369, 93] on span "Projects" at bounding box center [373, 88] width 29 height 18
type input "[DATE] - [DATE]"
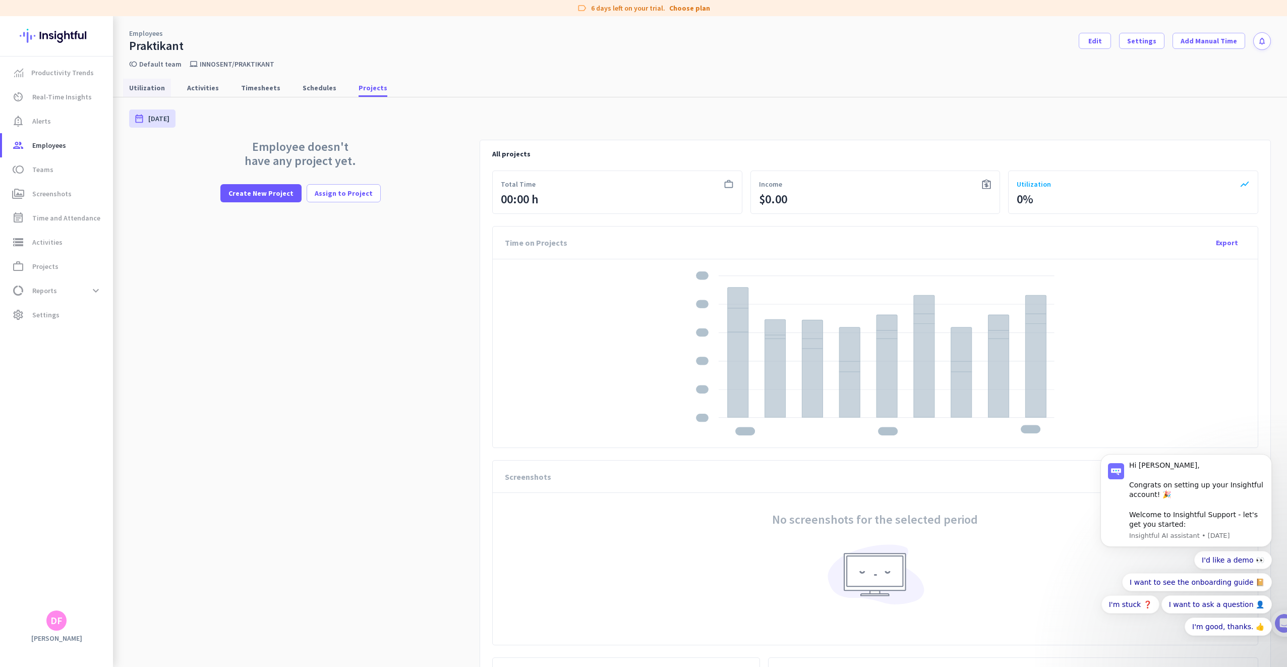
click at [146, 84] on span "Utilization" at bounding box center [147, 88] width 36 height 10
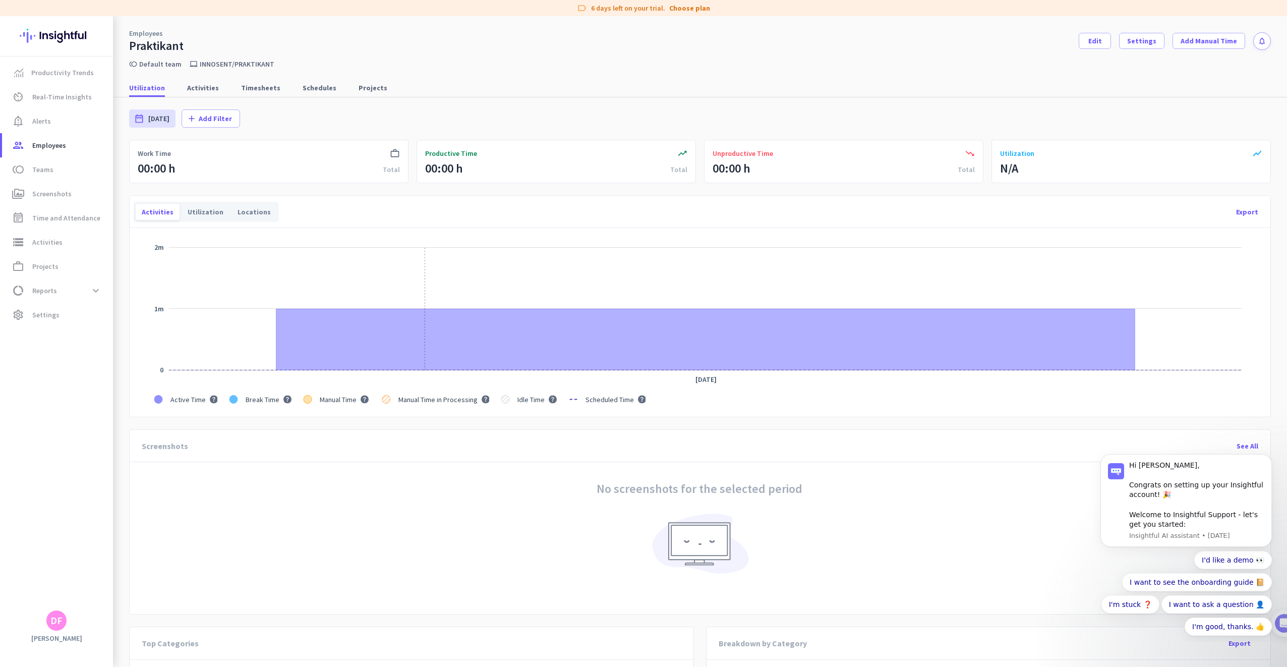
click at [418, 363] on icon "Series" at bounding box center [705, 340] width 858 height 62
click at [205, 88] on span "Activities" at bounding box center [203, 88] width 32 height 10
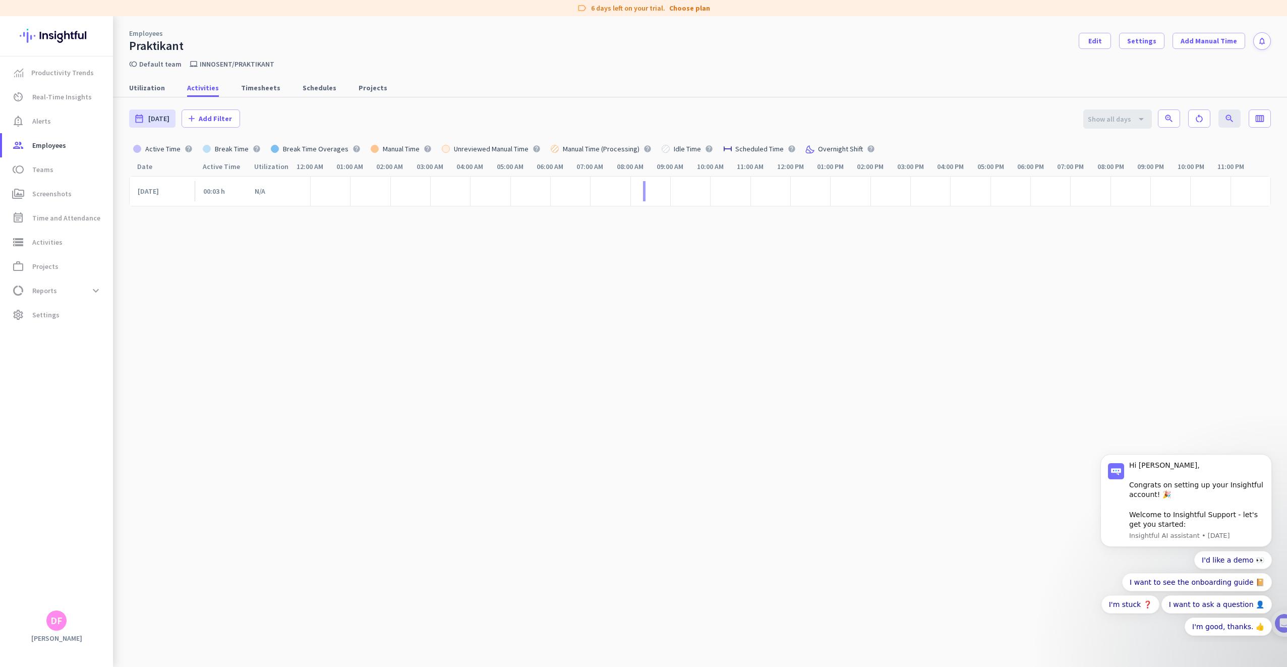
click at [643, 188] on div at bounding box center [644, 191] width 3 height 20
click at [31, 132] on link "notification_important Alerts" at bounding box center [57, 121] width 111 height 24
click at [37, 138] on link "group Employees" at bounding box center [57, 145] width 111 height 24
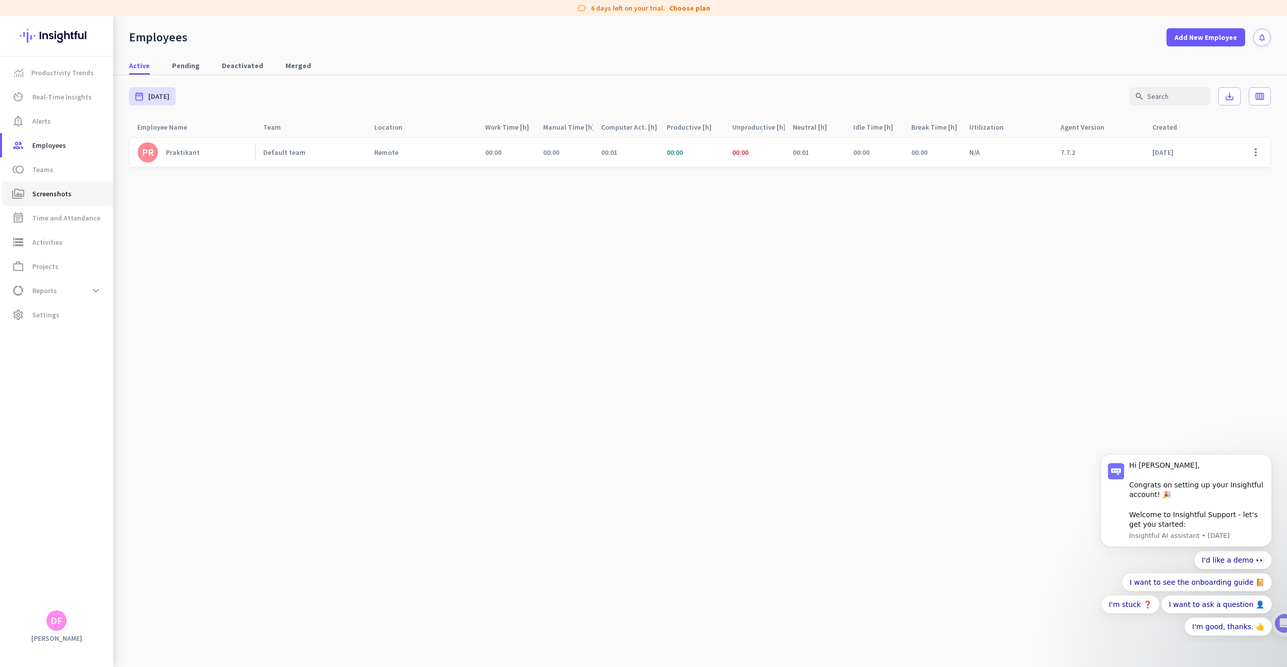
click at [60, 200] on link "perm_media Screenshots" at bounding box center [57, 194] width 111 height 24
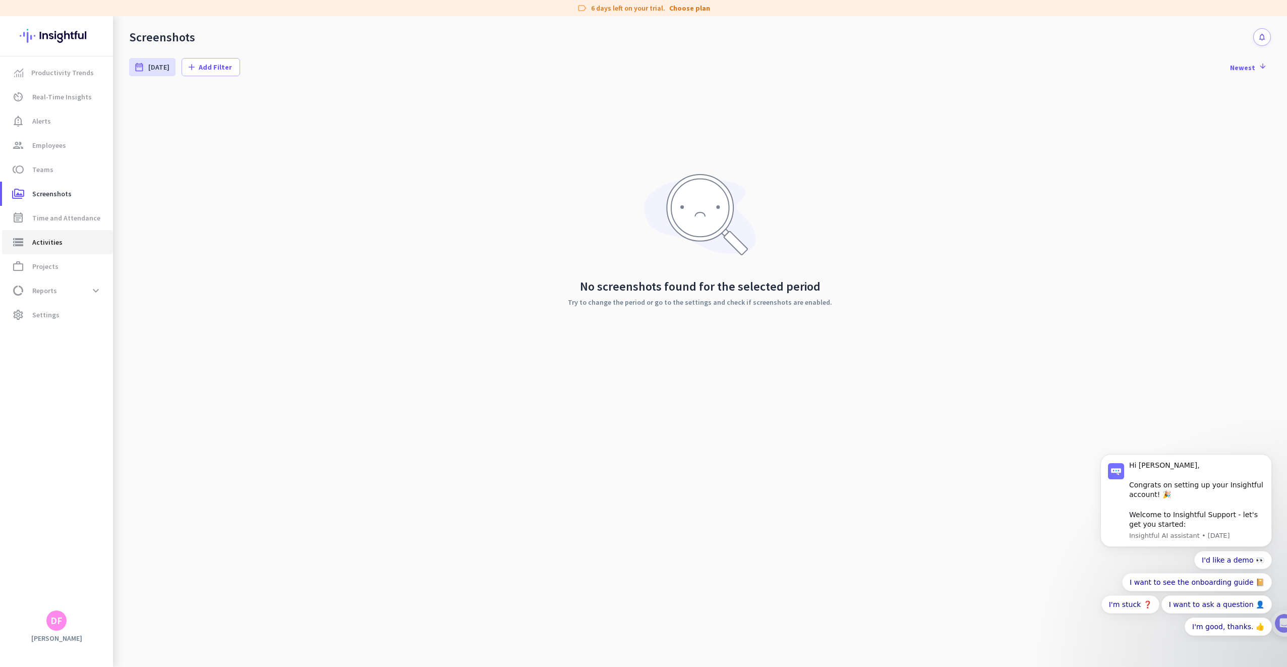
click at [60, 242] on span "Activities" at bounding box center [47, 242] width 30 height 12
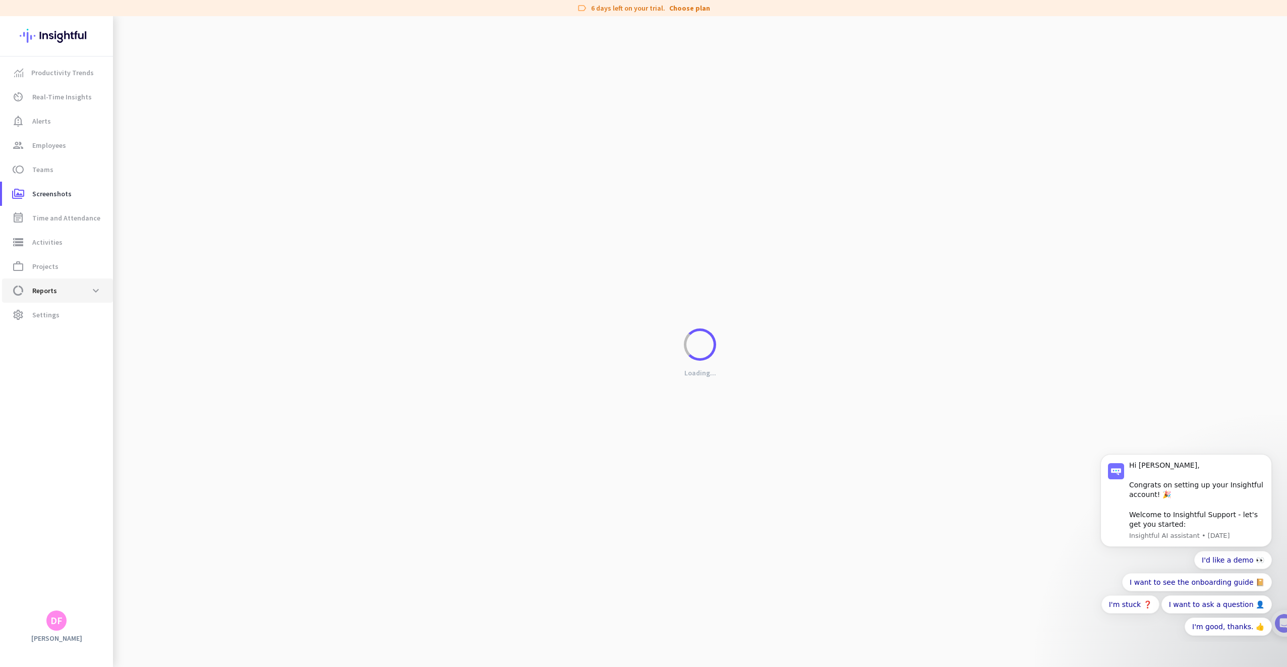
click at [70, 286] on span "data_usage Reports expand_more" at bounding box center [57, 290] width 95 height 18
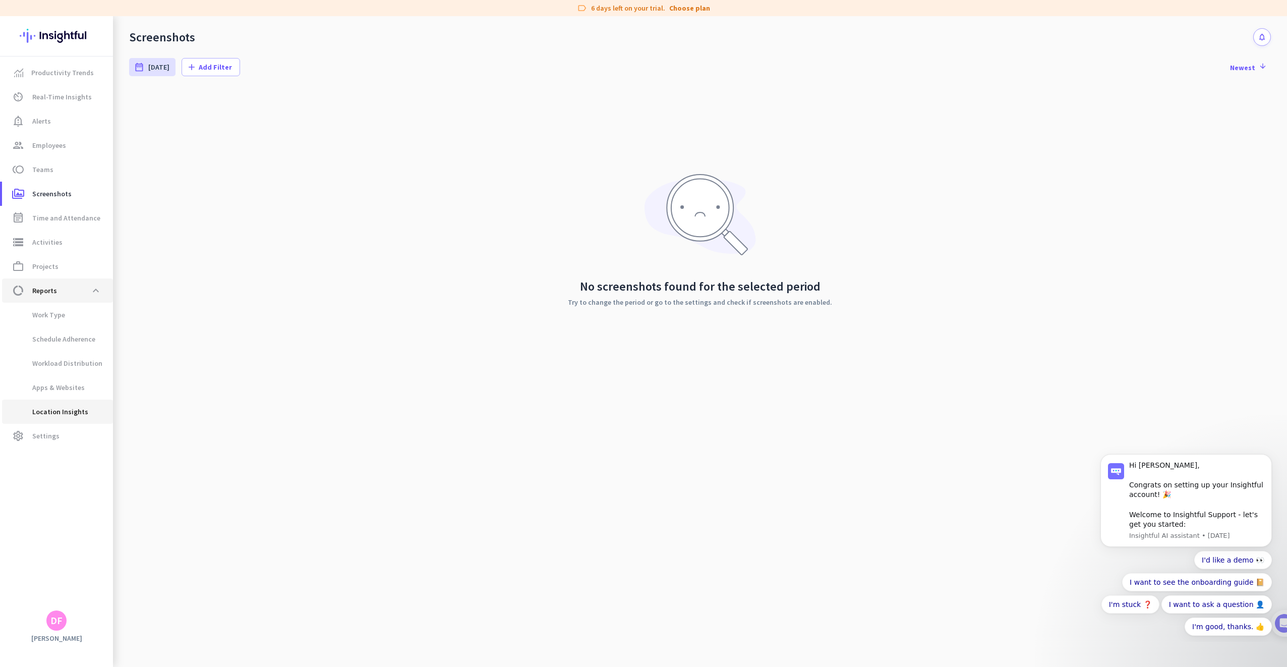
type input "[DATE] - [DATE]"
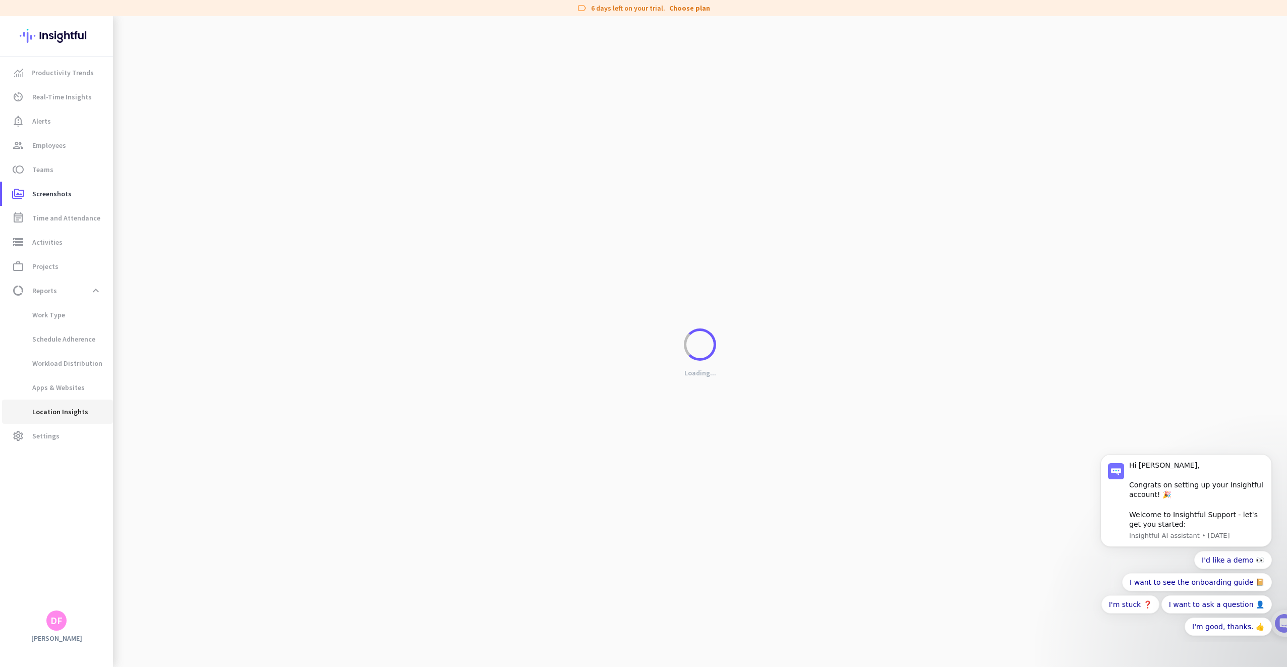
click at [69, 422] on span "Location Insights" at bounding box center [49, 411] width 78 height 24
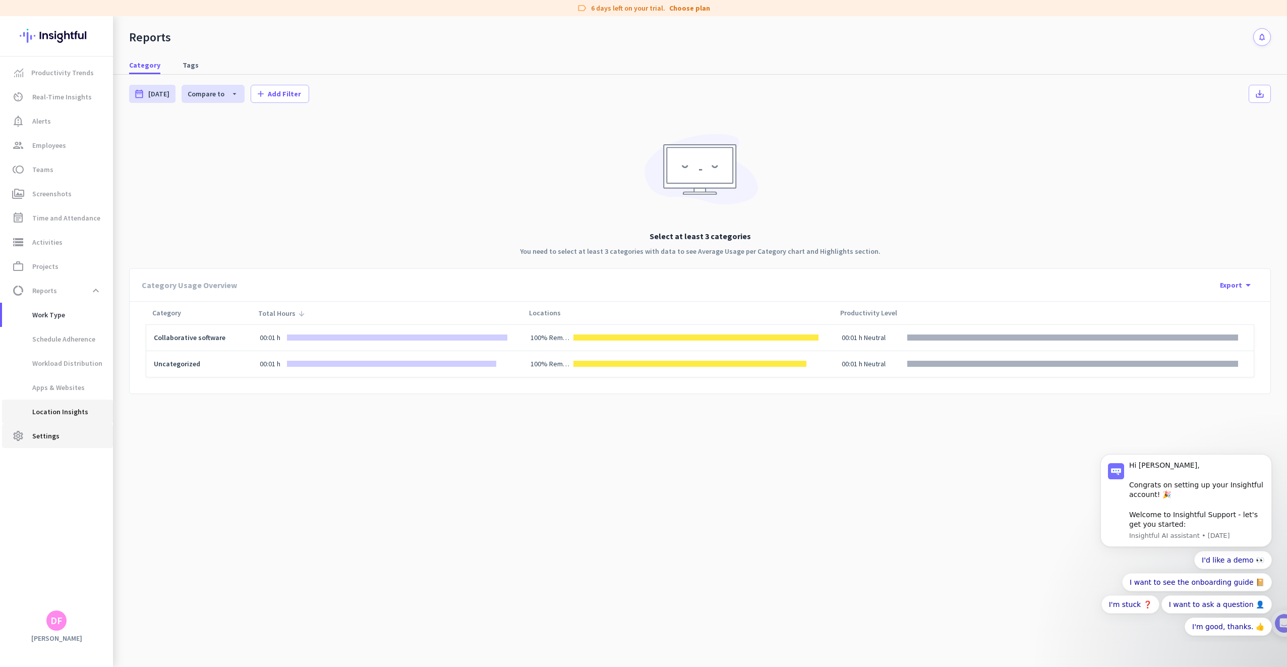
type input "[DATE] - [DATE]"
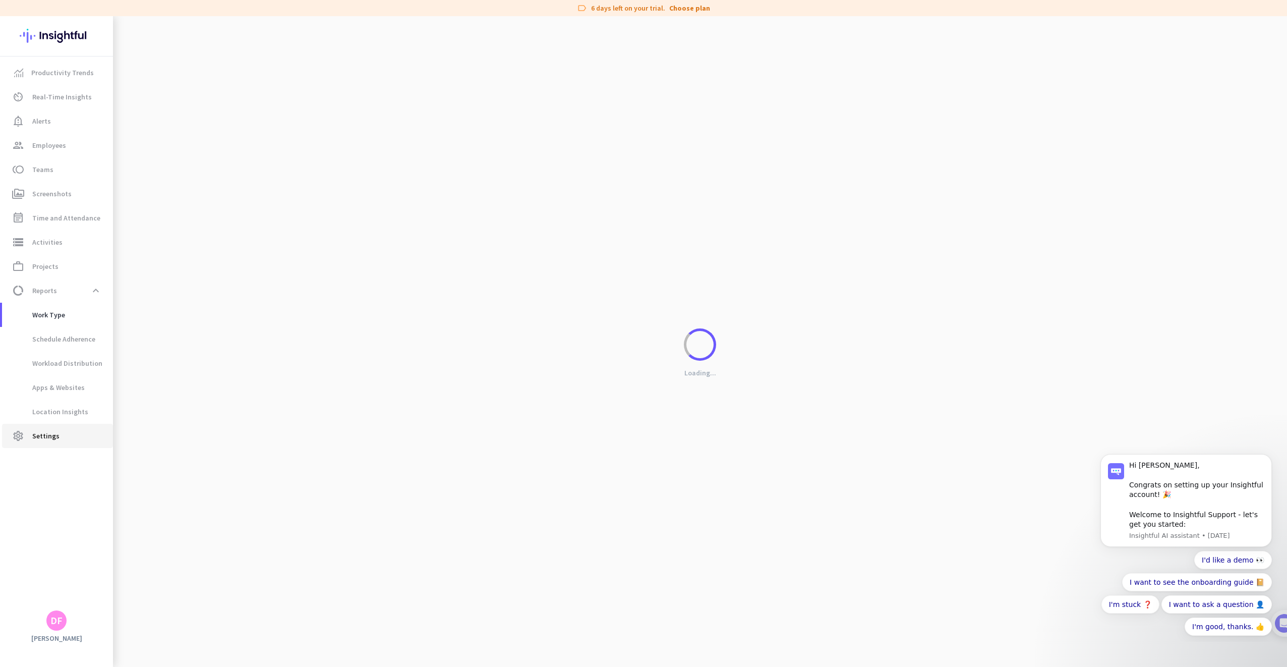
click at [61, 438] on span "settings Settings" at bounding box center [57, 436] width 95 height 12
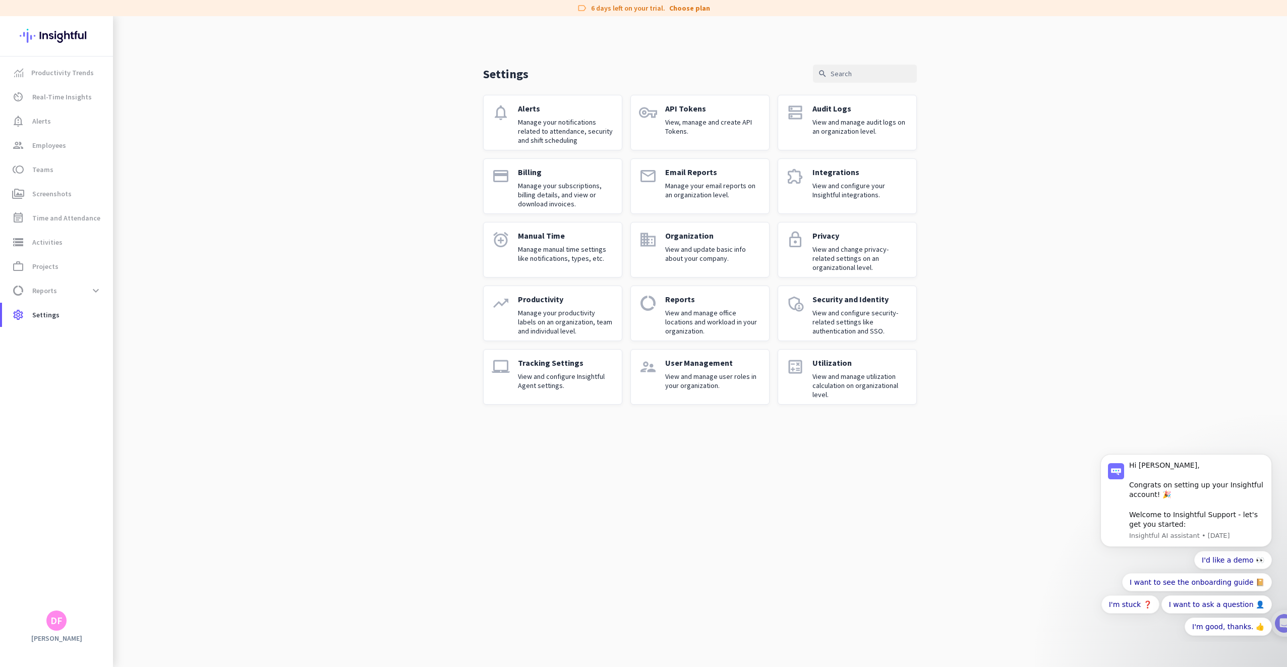
click at [578, 385] on p "View and configure Insightful Agent settings." at bounding box center [566, 381] width 96 height 18
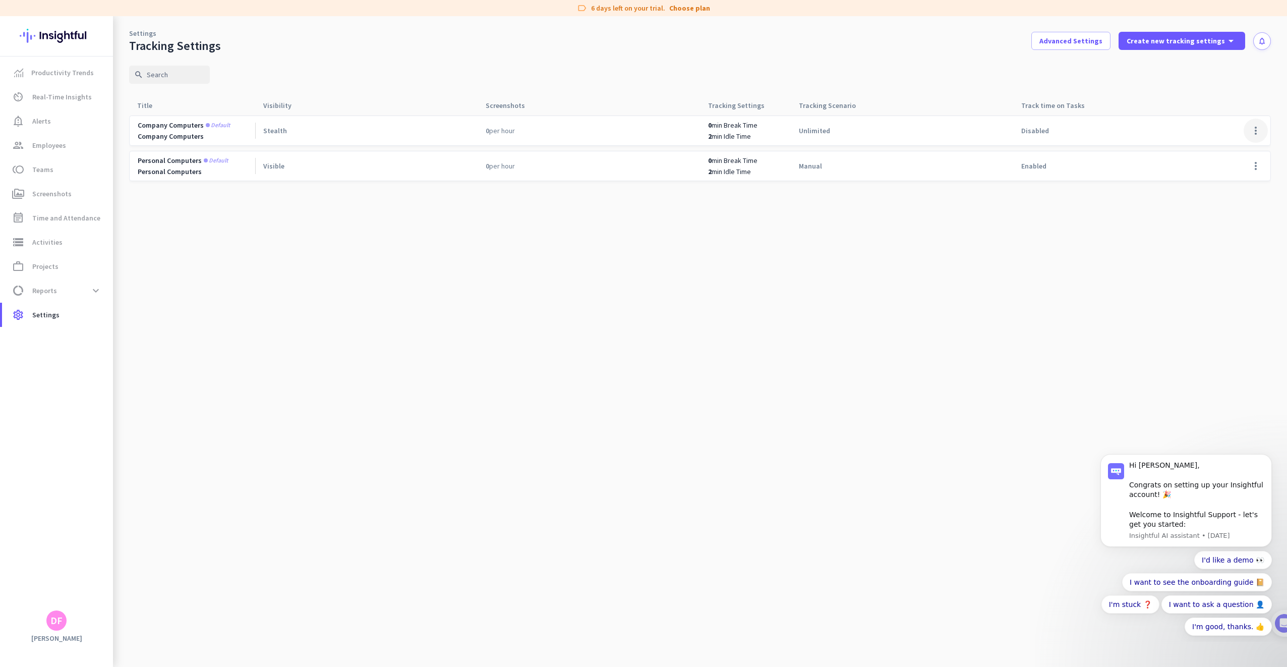
click at [1252, 133] on span at bounding box center [1256, 131] width 24 height 24
click at [1228, 147] on span "Edit" at bounding box center [1235, 152] width 48 height 10
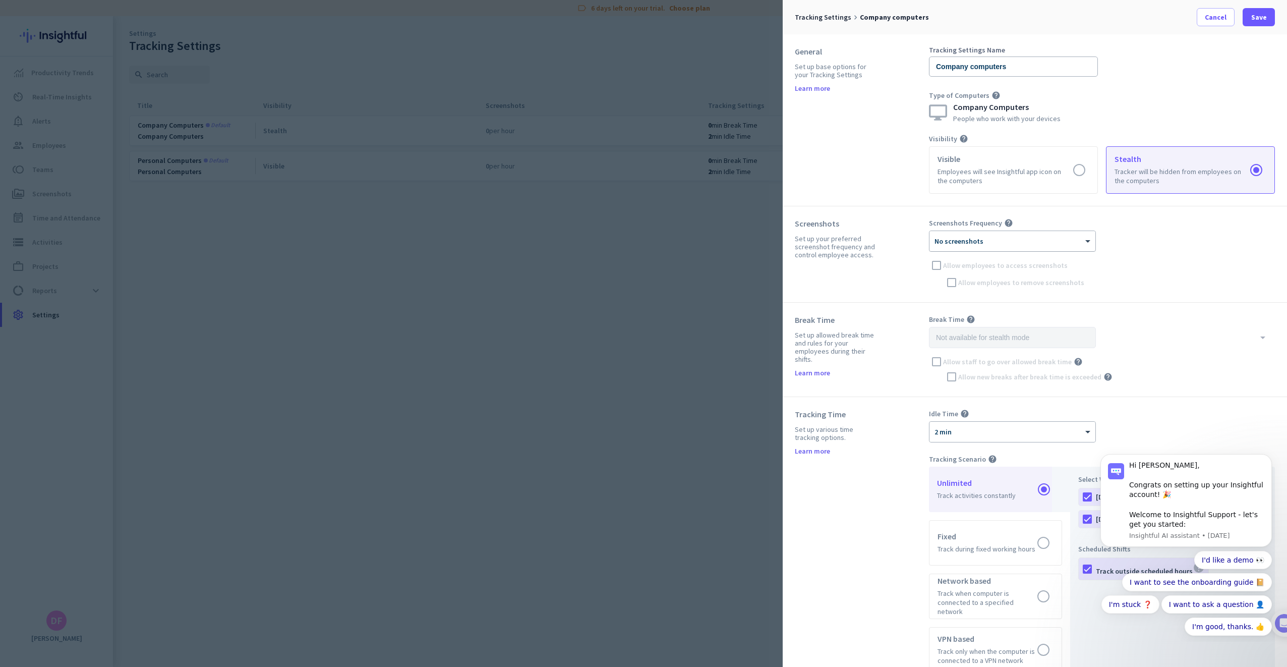
click at [1064, 242] on div "× No screenshots" at bounding box center [1005, 241] width 153 height 9
click at [1019, 274] on div "1 per hour" at bounding box center [1012, 276] width 165 height 17
click at [1060, 242] on div "× 1 per hour" at bounding box center [1005, 241] width 153 height 9
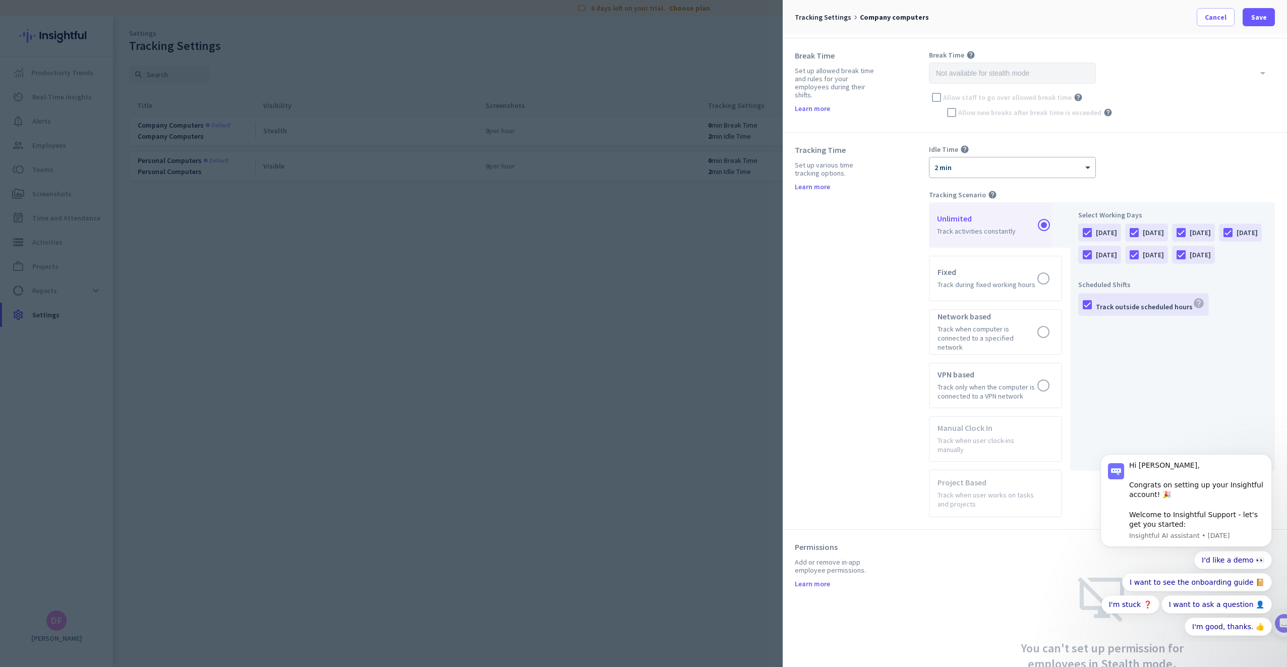
scroll to position [250, 0]
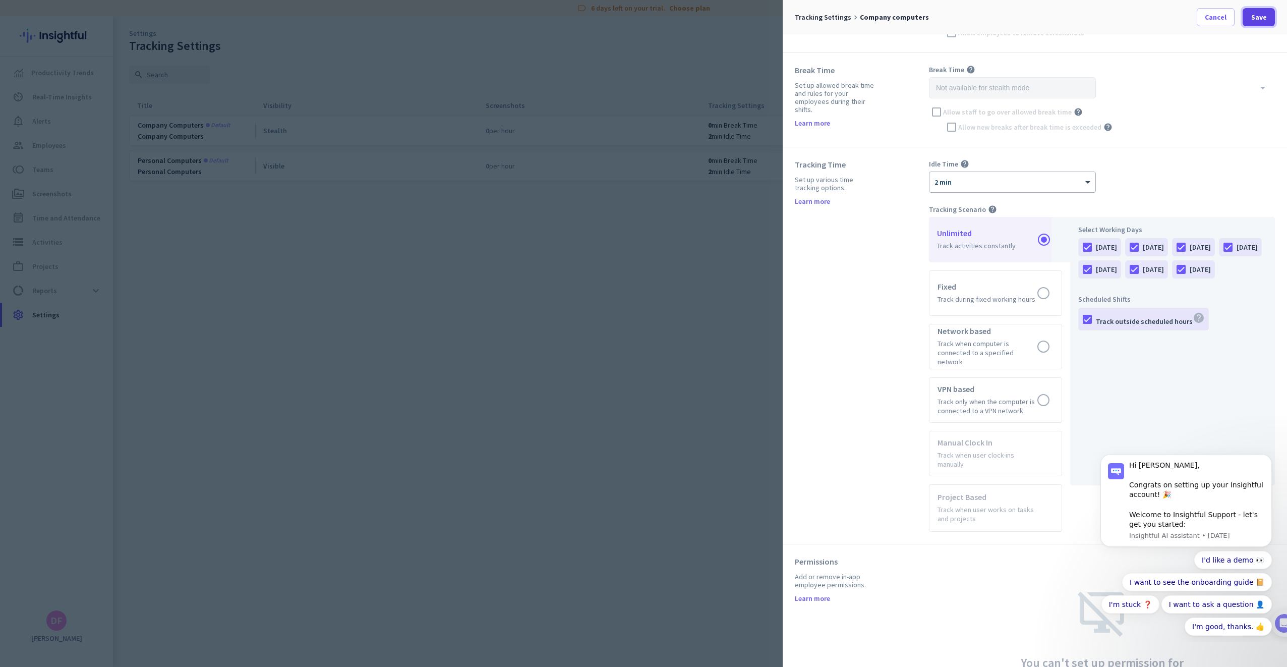
click at [1257, 19] on span "Save" at bounding box center [1259, 17] width 16 height 10
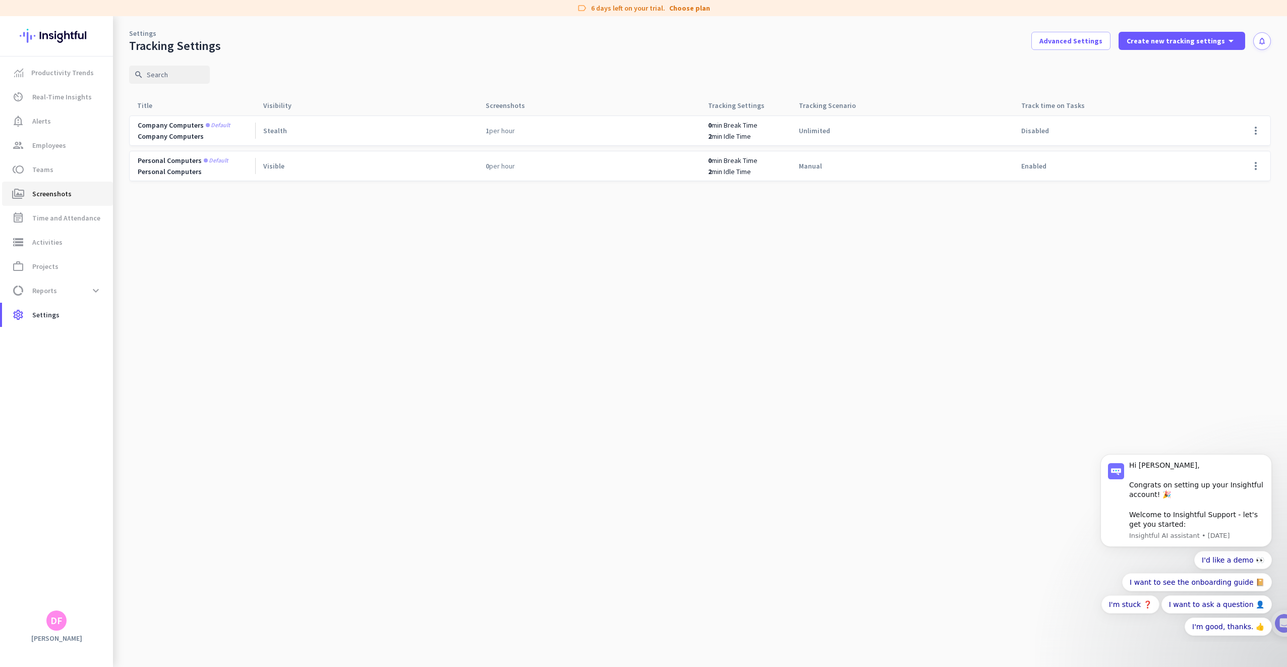
click at [54, 201] on link "perm_media Screenshots" at bounding box center [57, 194] width 111 height 24
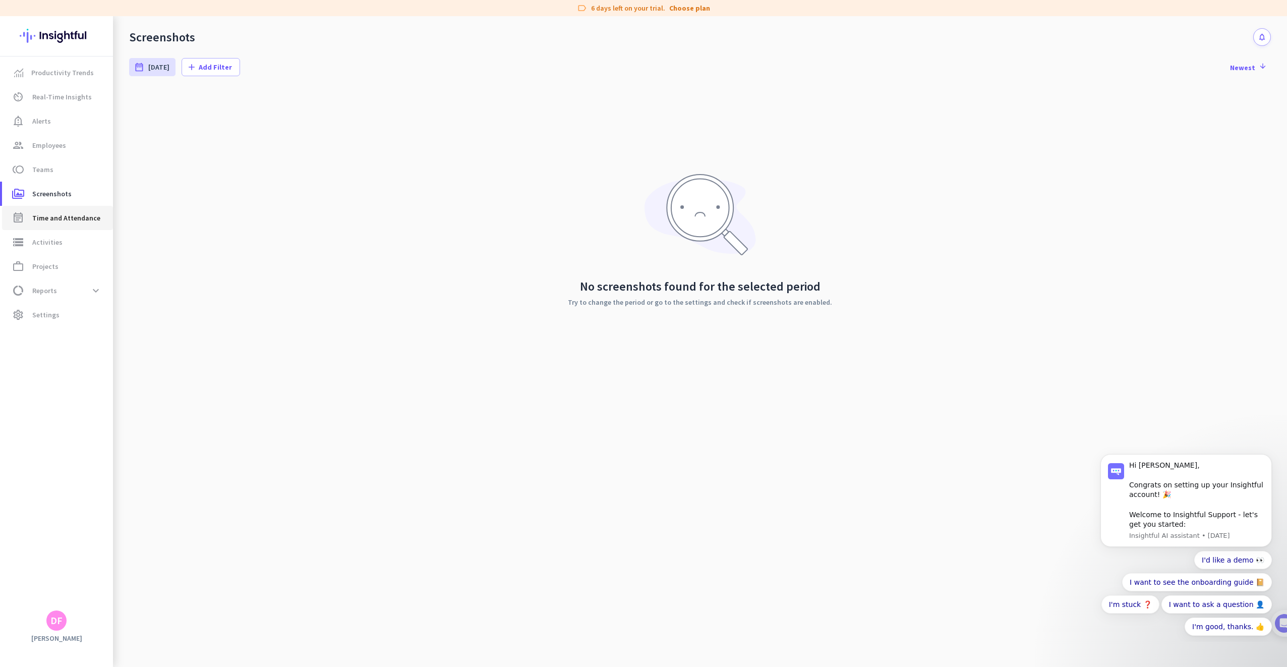
click at [63, 218] on span "Time and Attendance" at bounding box center [66, 218] width 68 height 12
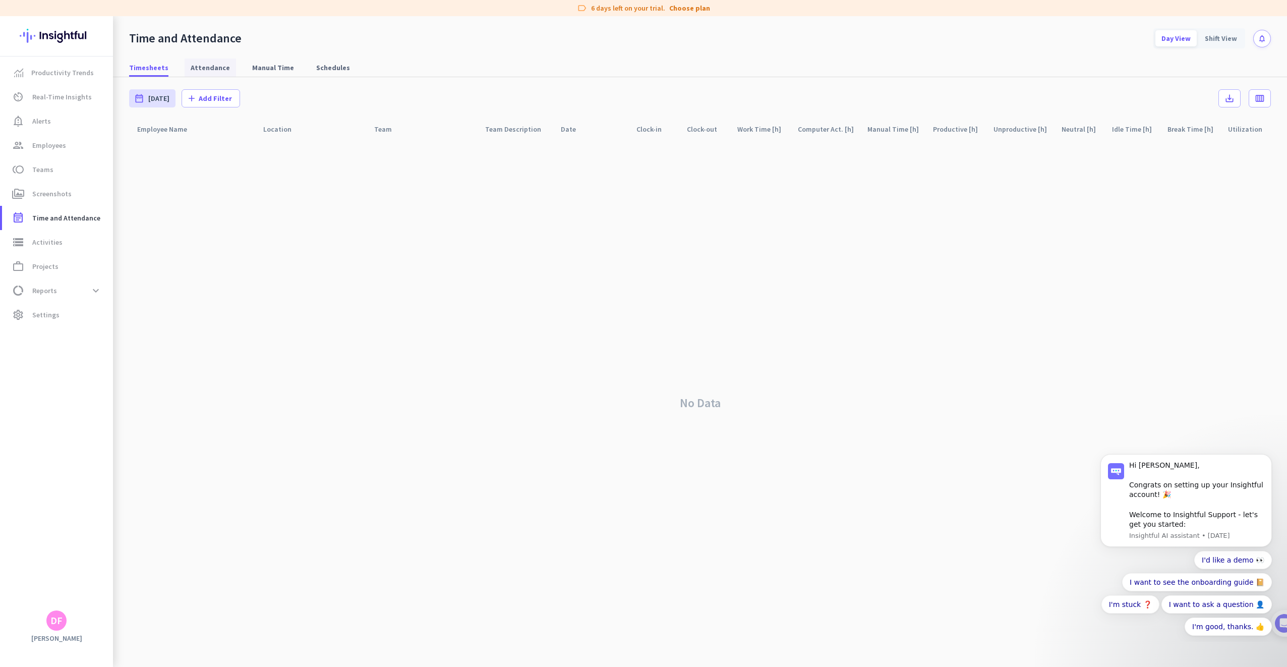
click at [205, 74] on span "Attendance" at bounding box center [210, 68] width 39 height 18
type input "[DATE] - [DATE]"
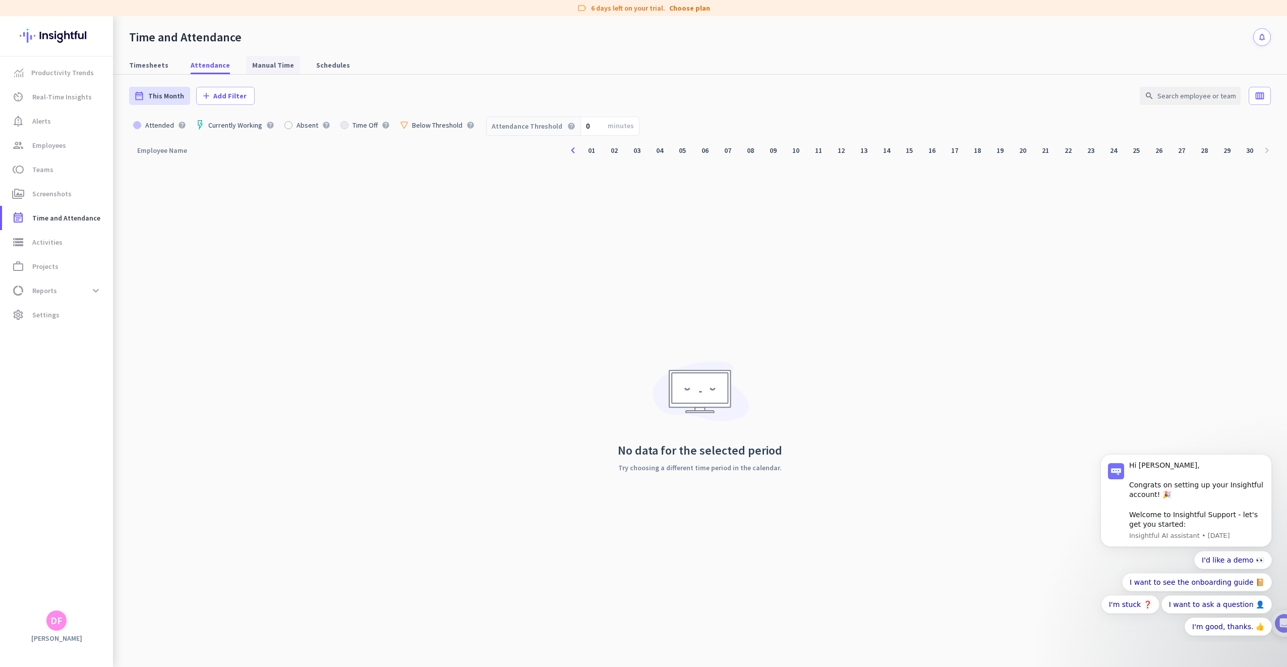
click at [278, 71] on span "Manual Time" at bounding box center [273, 65] width 42 height 18
type input "[DATE] - [DATE]"
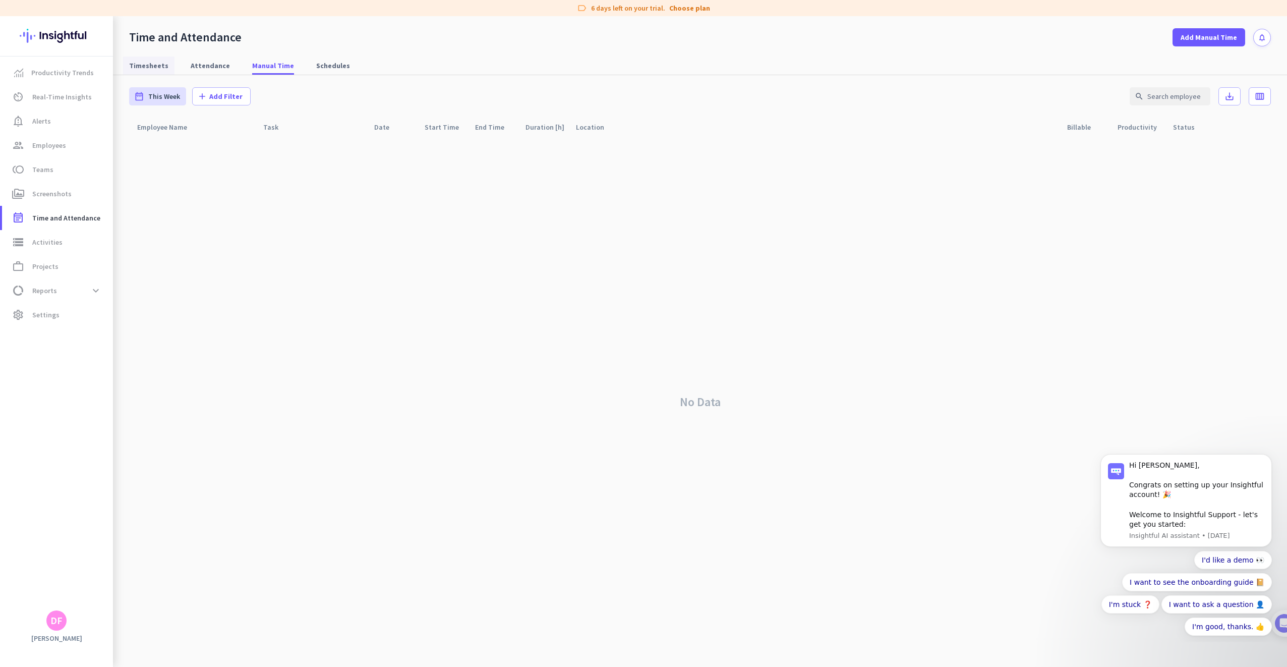
click at [159, 63] on span "Timesheets" at bounding box center [148, 66] width 39 height 10
type input "[DATE] - [DATE]"
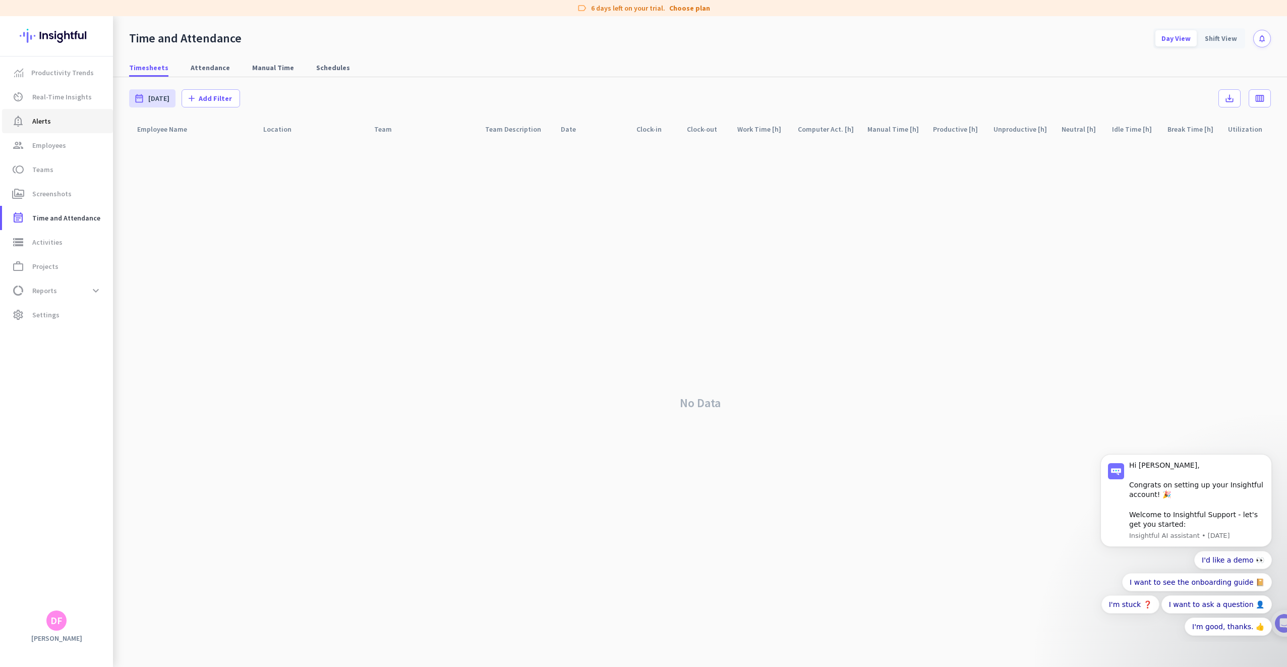
click at [51, 130] on link "notification_important Alerts" at bounding box center [57, 121] width 111 height 24
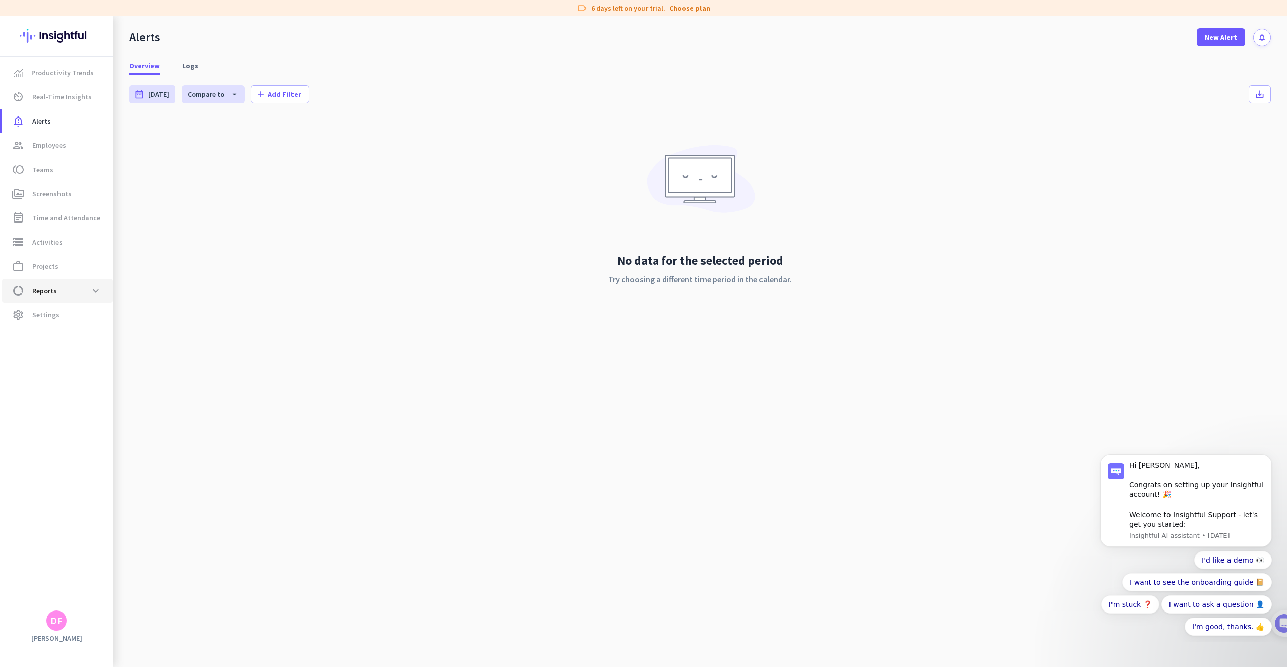
click at [61, 294] on span "data_usage Reports expand_more" at bounding box center [57, 290] width 95 height 18
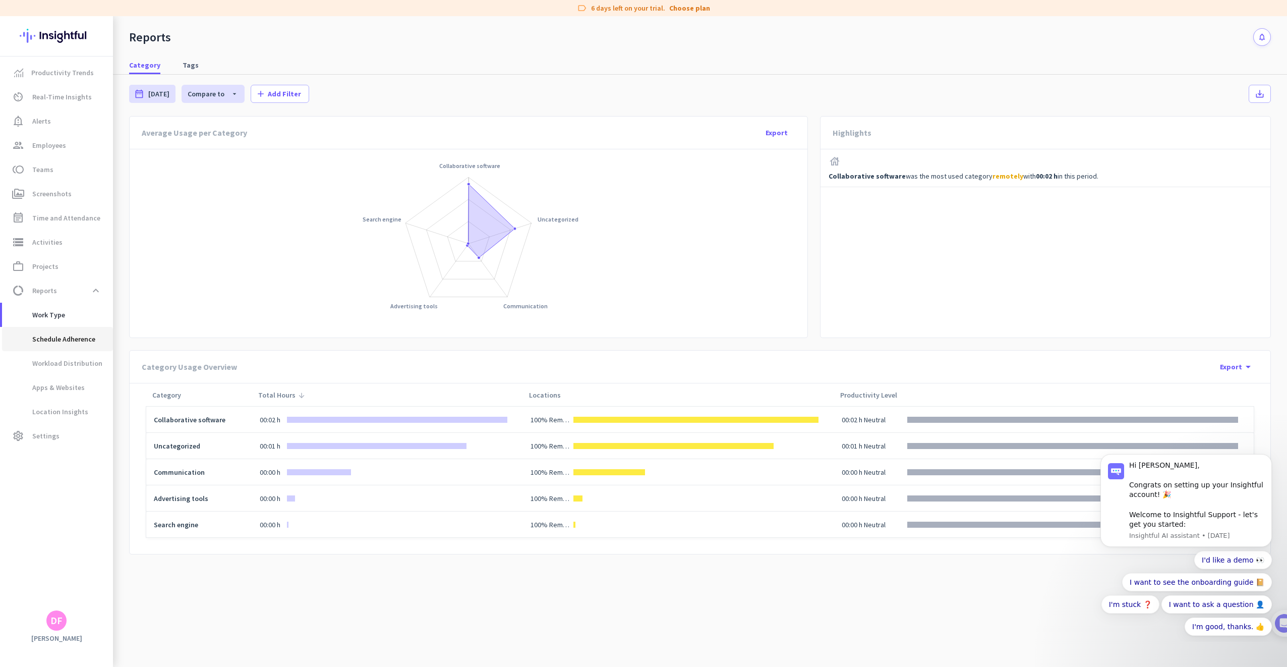
click at [55, 335] on span "Schedule Adherence" at bounding box center [52, 339] width 85 height 24
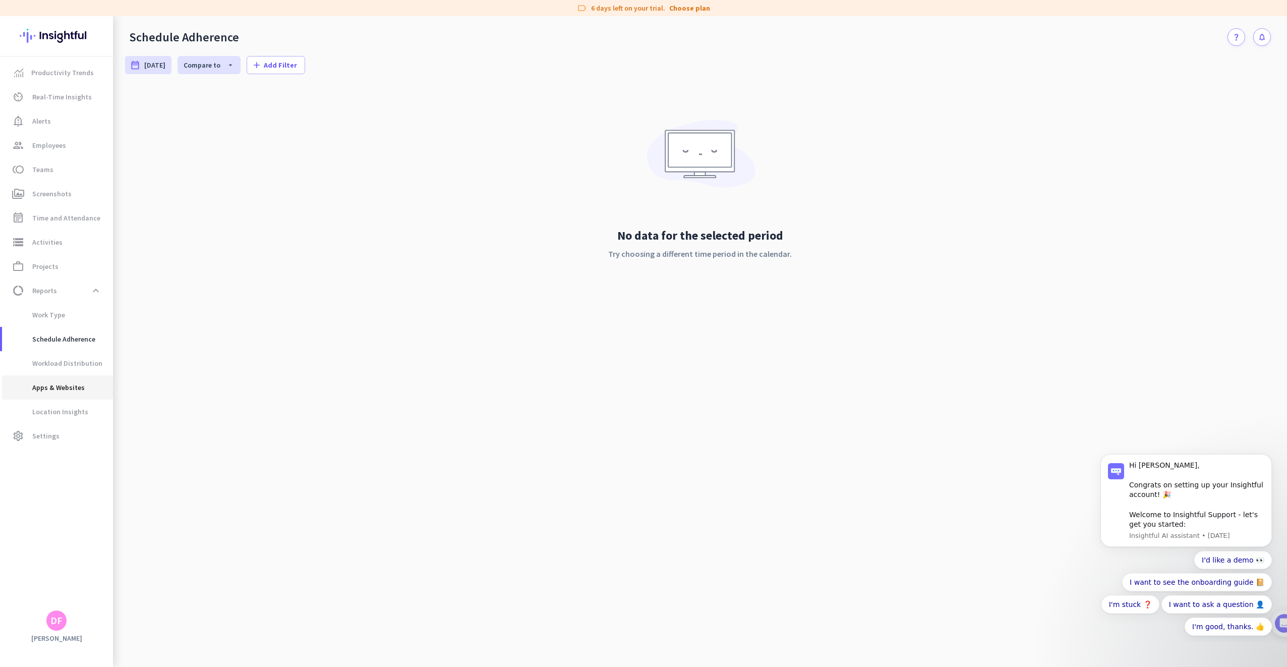
click at [72, 386] on span "Apps & Websites" at bounding box center [47, 387] width 75 height 24
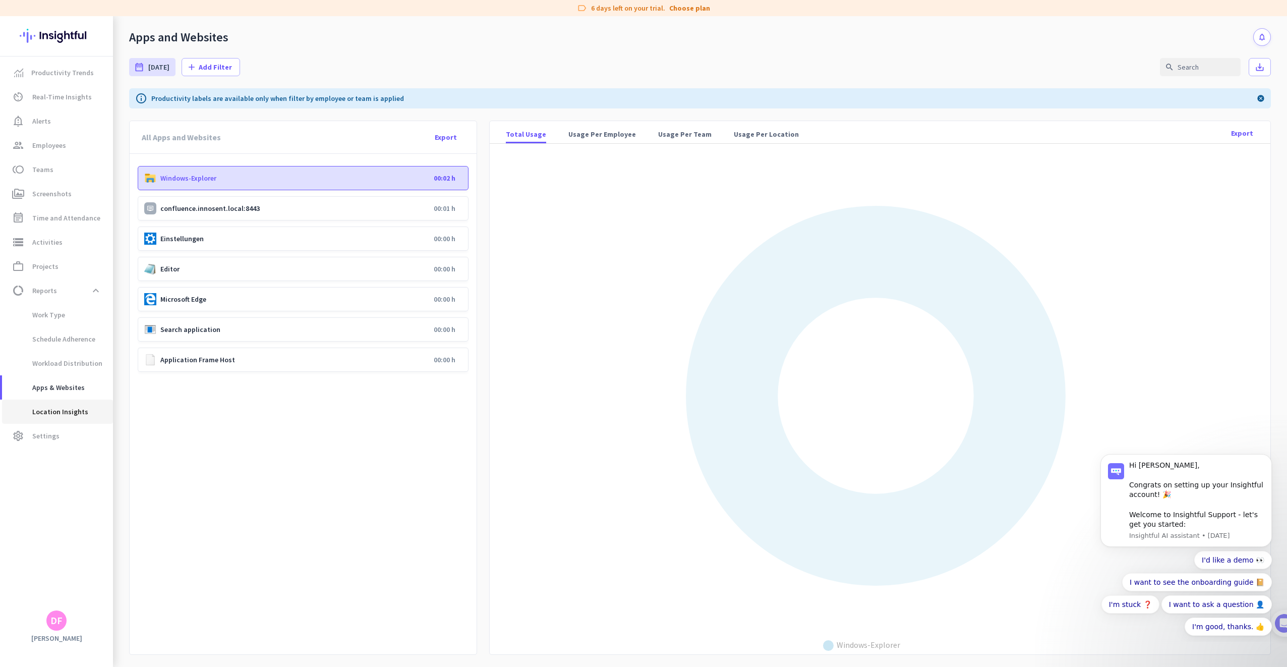
click at [74, 414] on span "Location Insights" at bounding box center [49, 411] width 78 height 24
type input "[DATE] - [DATE]"
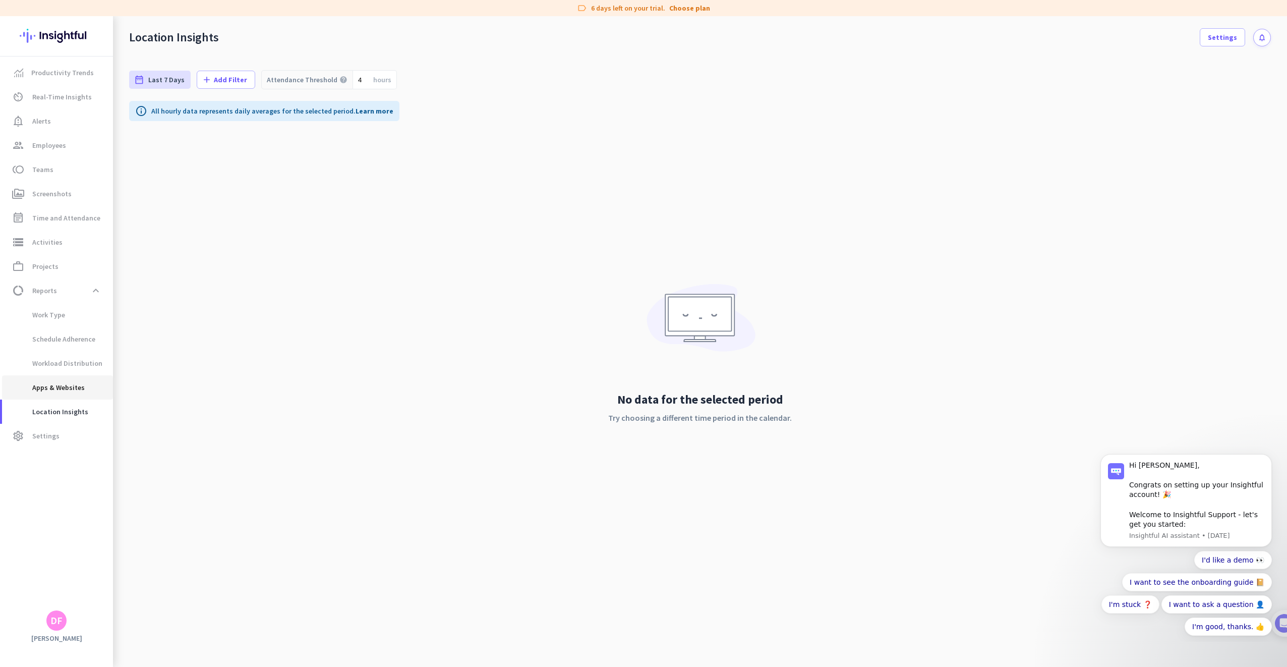
click at [81, 388] on span "Apps & Websites" at bounding box center [47, 387] width 75 height 24
type input "[DATE] - [DATE]"
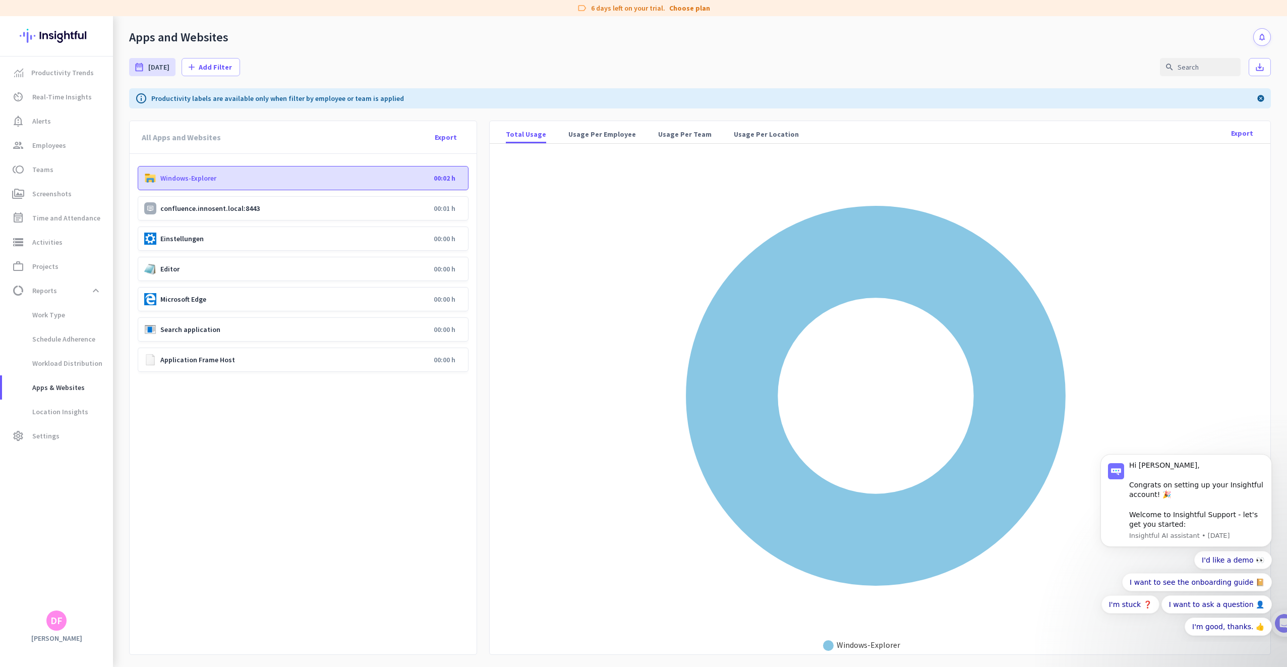
click at [303, 211] on p "confluence.innosent.local:8443" at bounding box center [294, 208] width 269 height 9
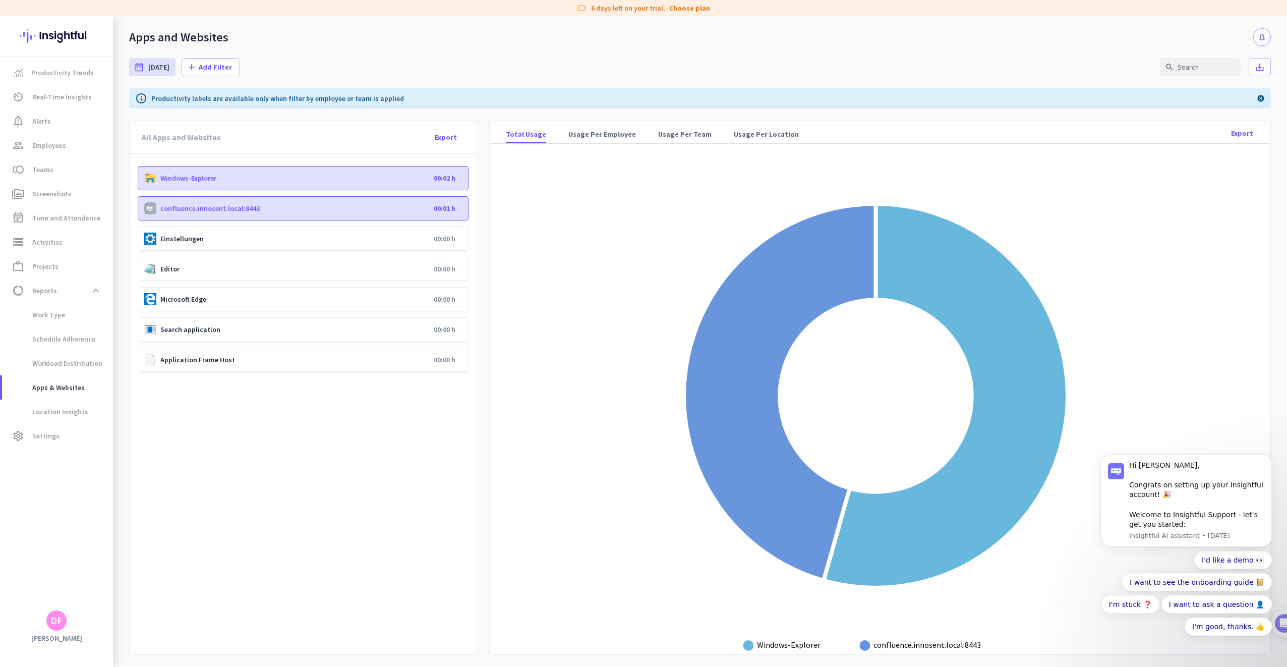
click at [303, 211] on p "confluence.innosent.local:8443" at bounding box center [294, 208] width 269 height 9
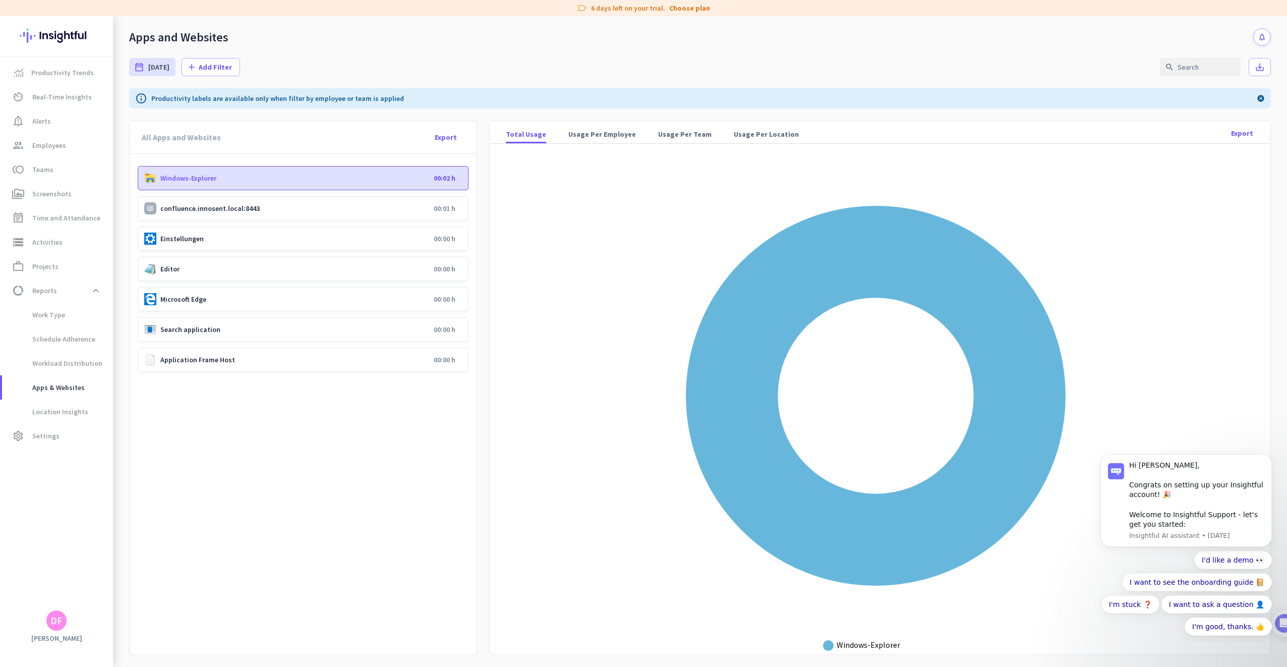
click at [306, 209] on p "confluence.innosent.local:8443" at bounding box center [294, 208] width 269 height 9
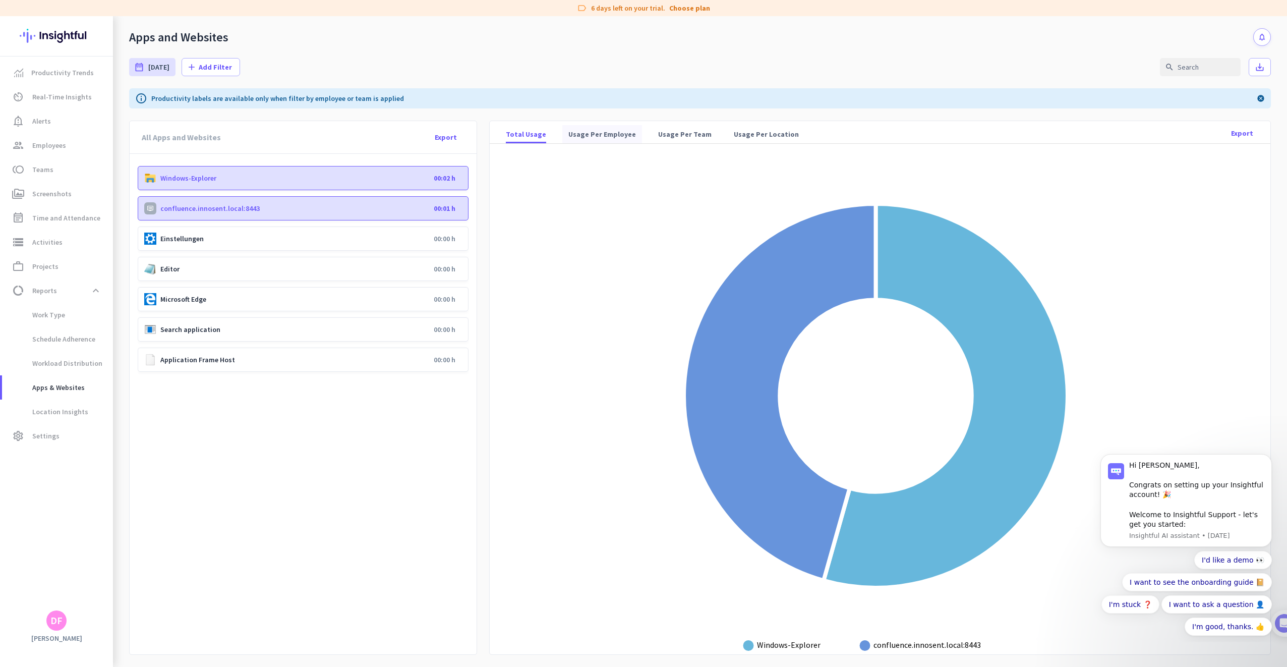
click at [568, 129] on span "Usage Per Employee" at bounding box center [602, 134] width 68 height 10
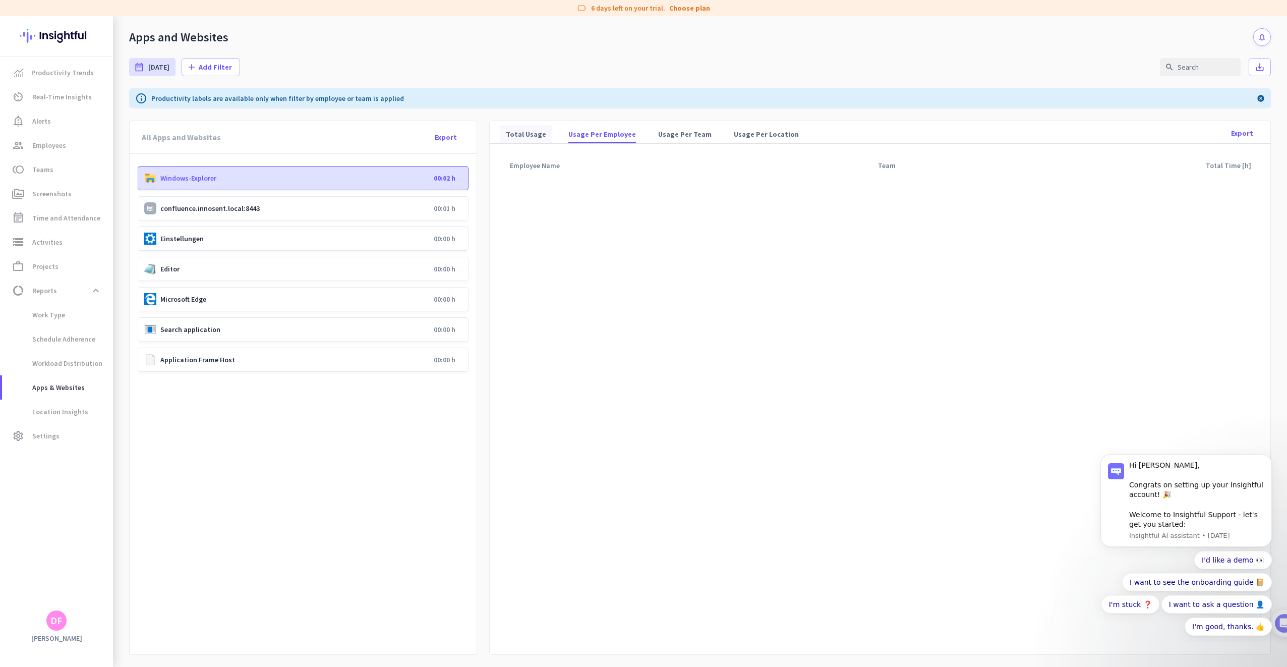
click at [518, 129] on span "Total Usage" at bounding box center [526, 134] width 40 height 10
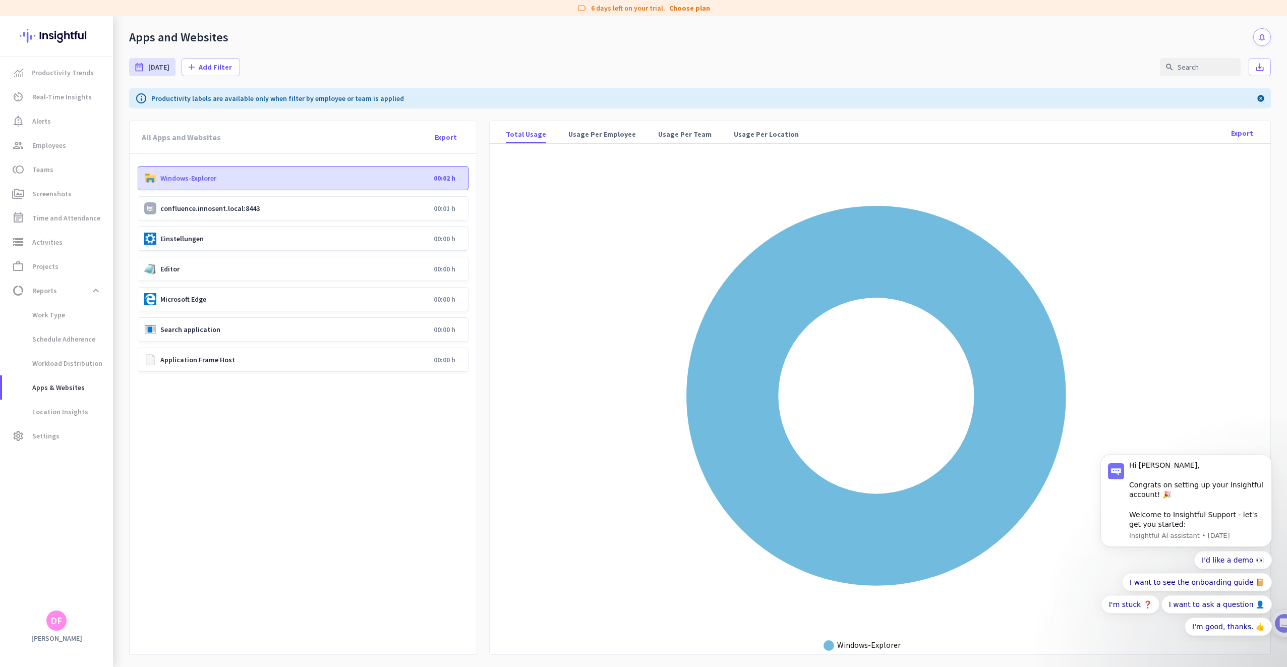
click at [208, 294] on div "Microsoft Edge 00:00 h" at bounding box center [303, 299] width 331 height 24
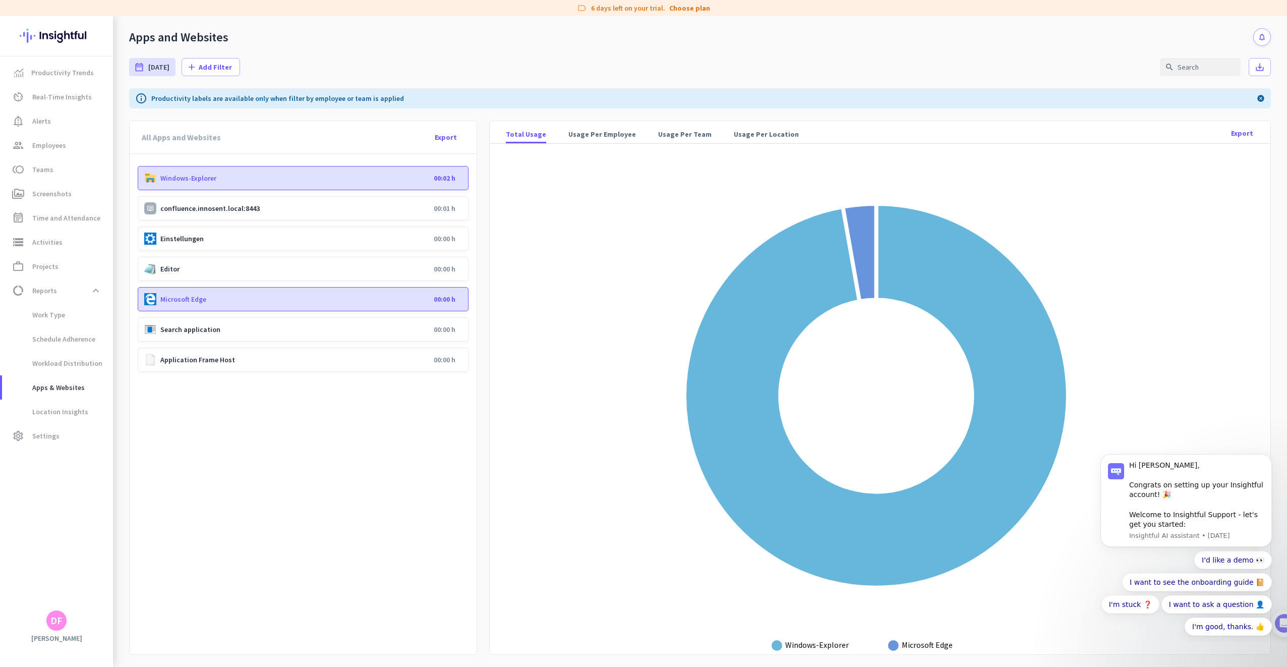
click at [208, 294] on div "Microsoft Edge 00:00 h" at bounding box center [303, 299] width 331 height 24
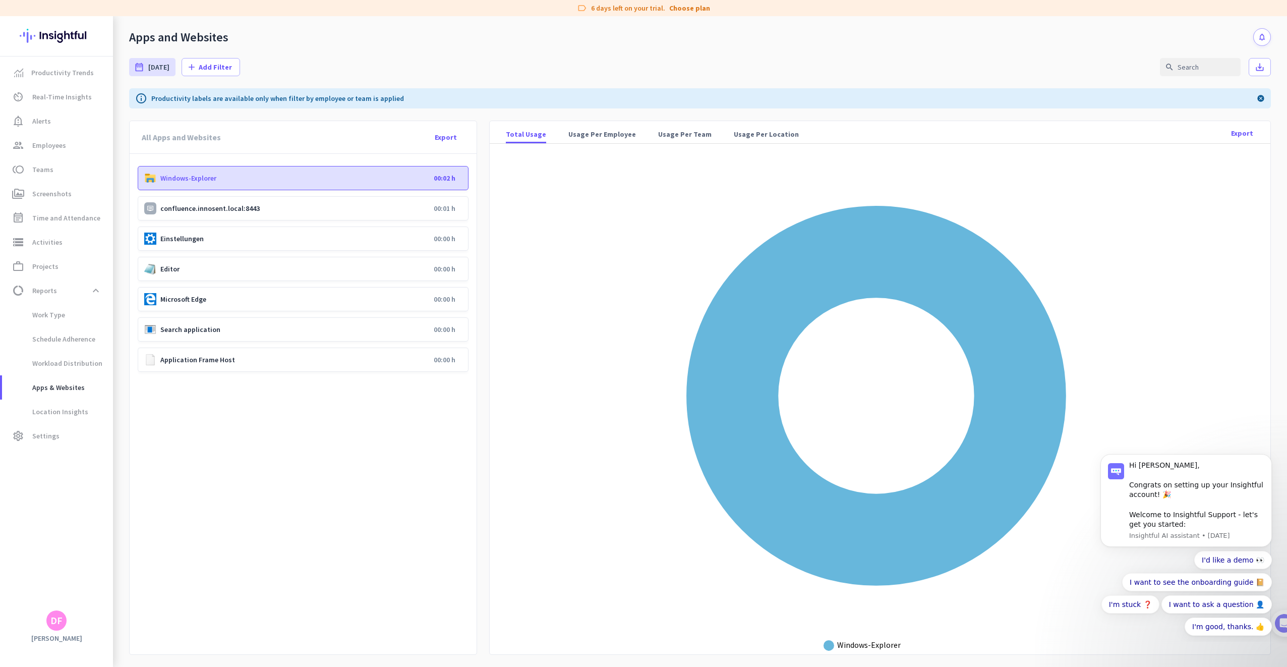
click at [208, 294] on div "Microsoft Edge 00:00 h" at bounding box center [303, 299] width 331 height 24
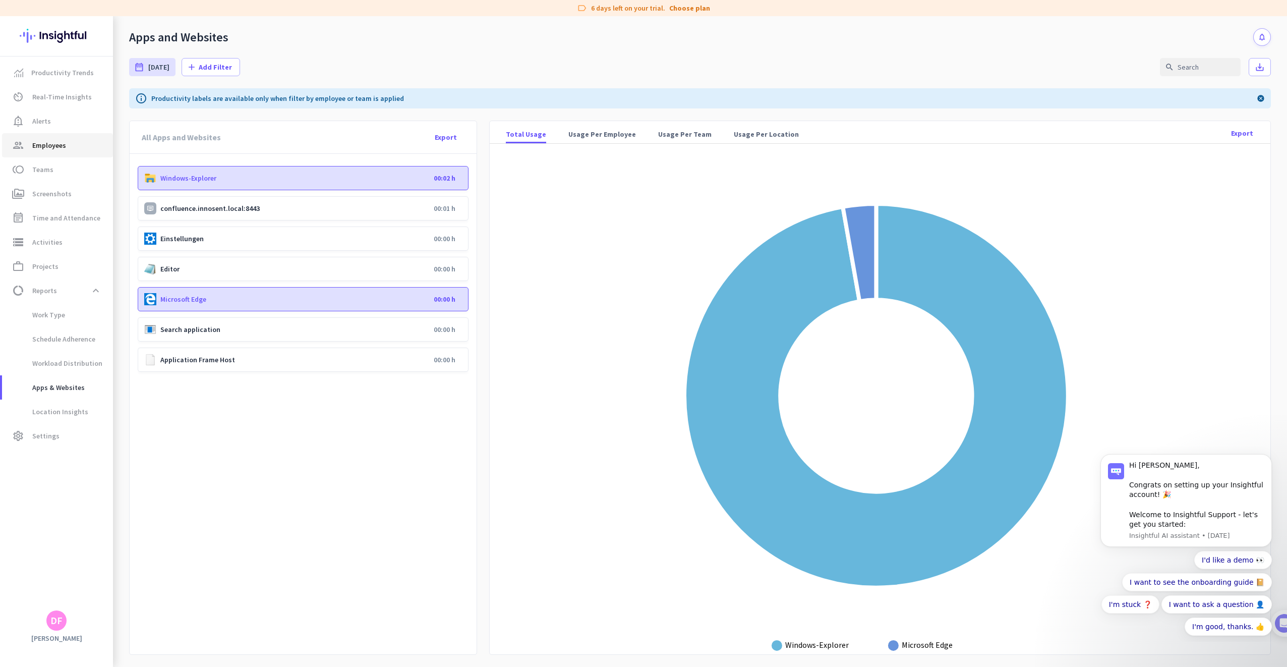
click at [65, 147] on span "Employees" at bounding box center [49, 145] width 34 height 12
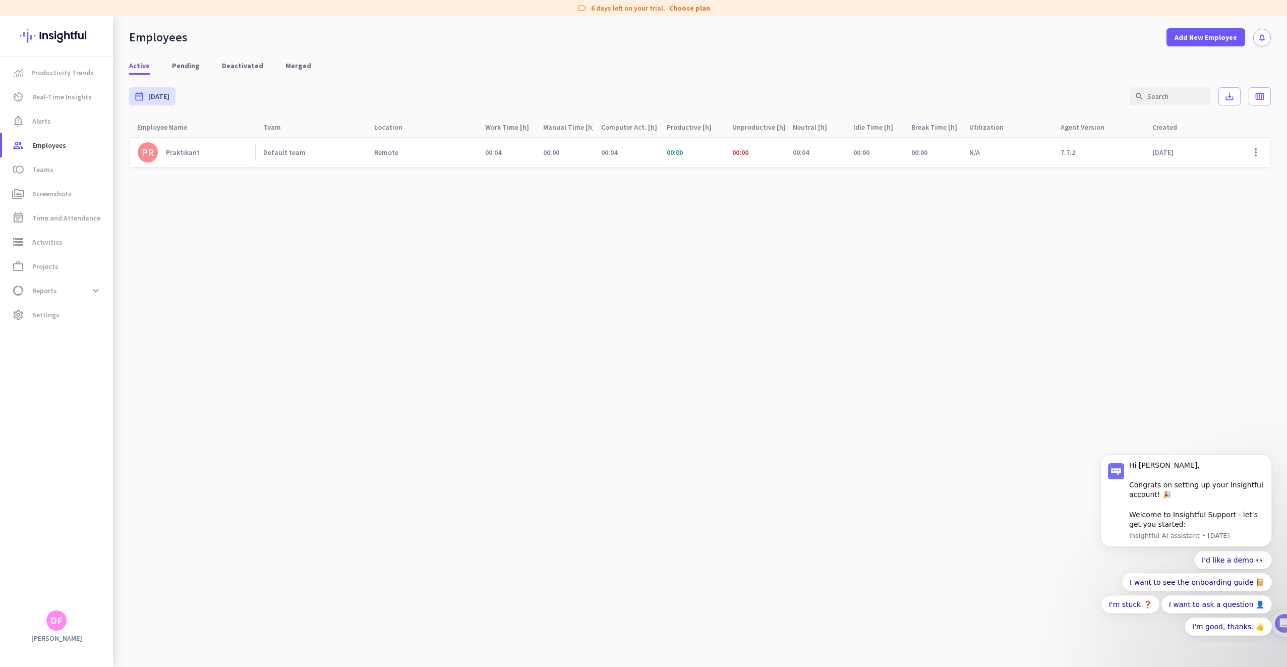
click at [270, 154] on div "Default team" at bounding box center [284, 152] width 42 height 9
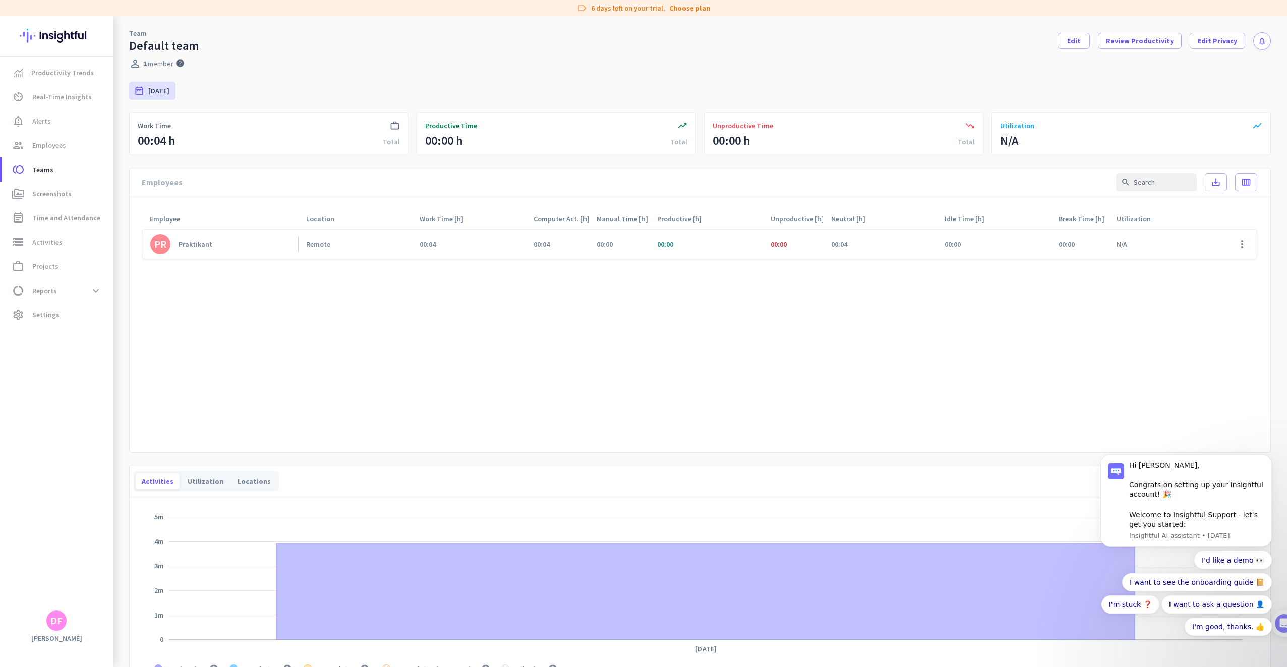
click at [214, 245] on link "PR Praktikant" at bounding box center [224, 244] width 148 height 20
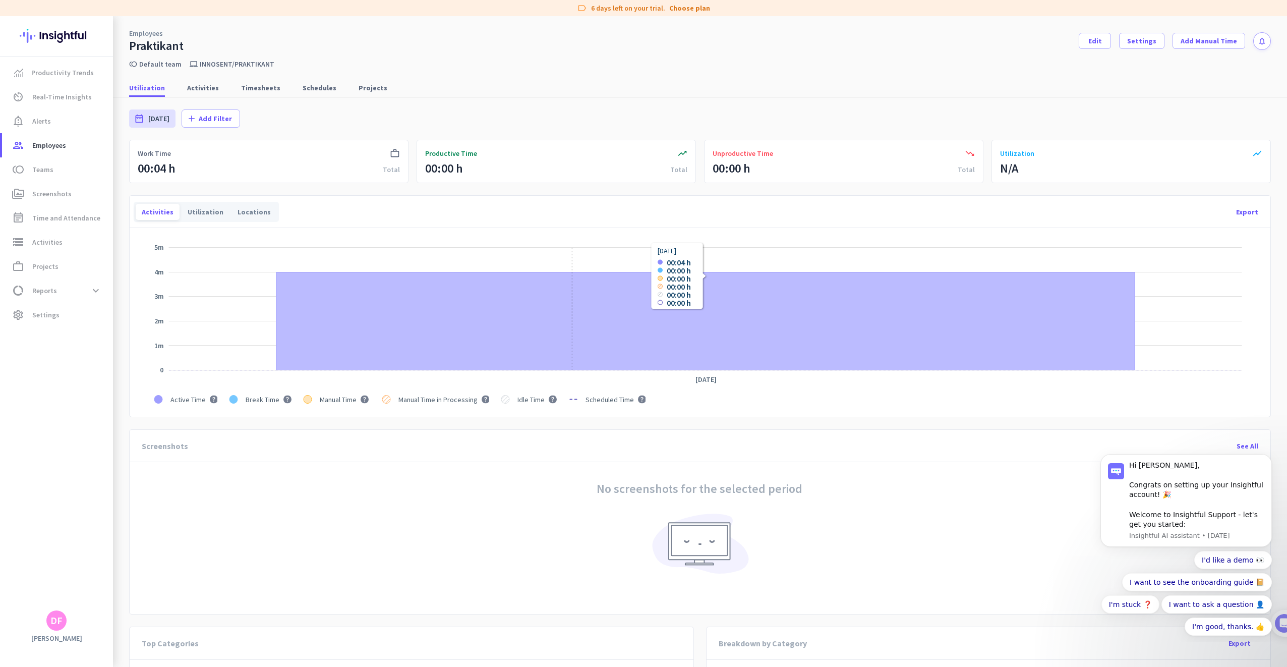
click at [572, 361] on icon "Series" at bounding box center [705, 321] width 858 height 98
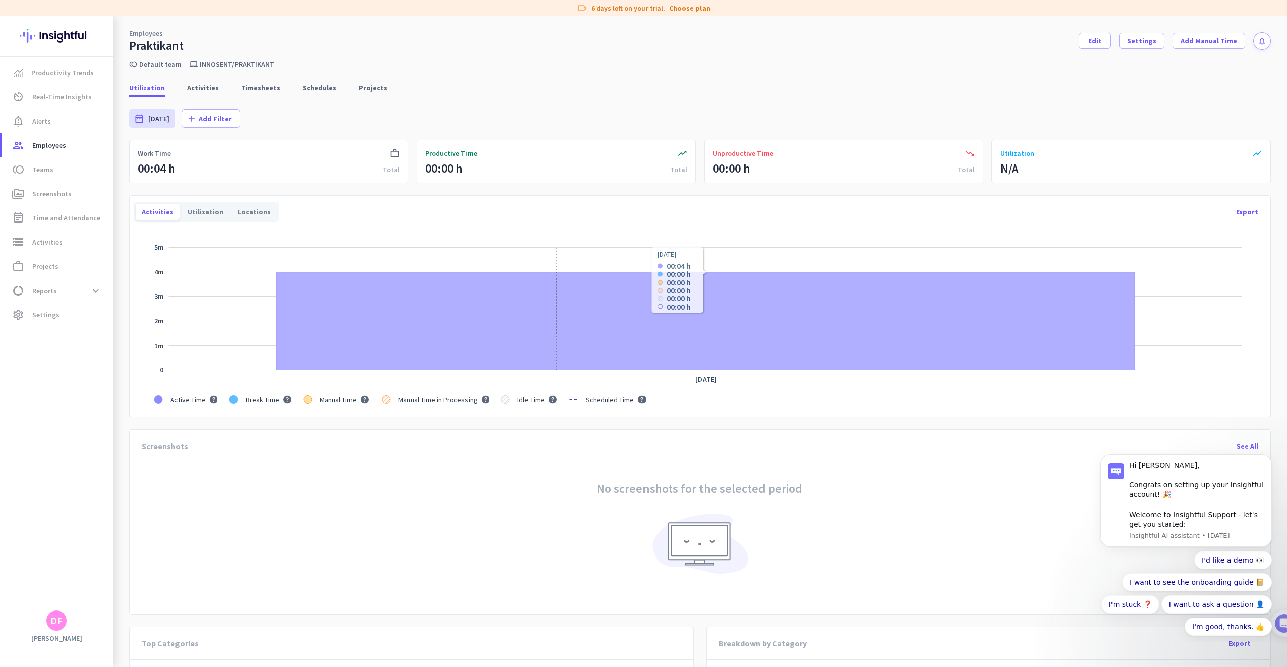
click at [556, 336] on icon "Series" at bounding box center [705, 321] width 858 height 98
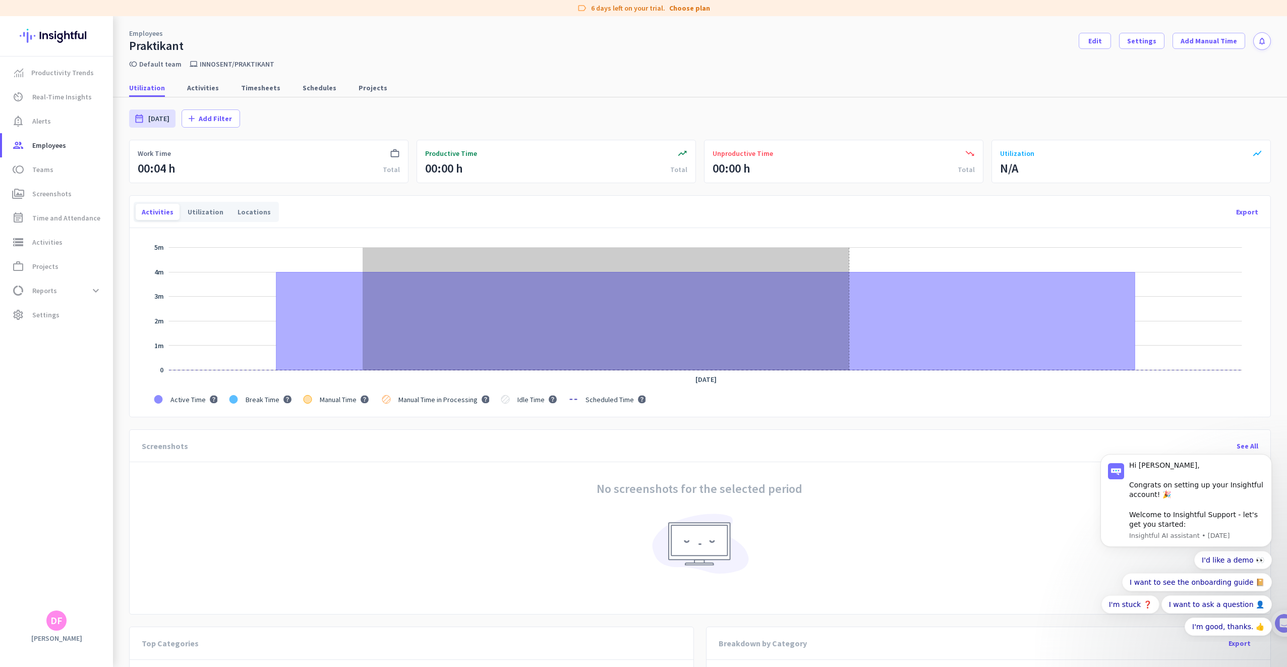
click at [850, 330] on icon "Series" at bounding box center [705, 321] width 858 height 98
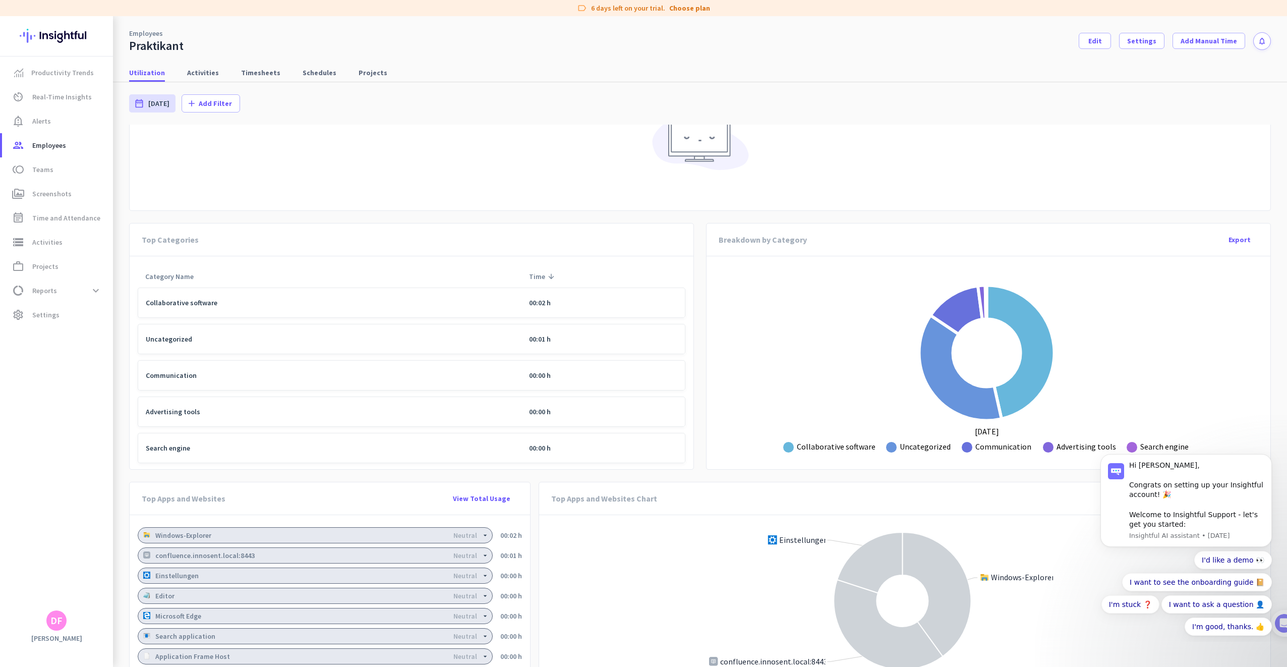
scroll to position [477, 0]
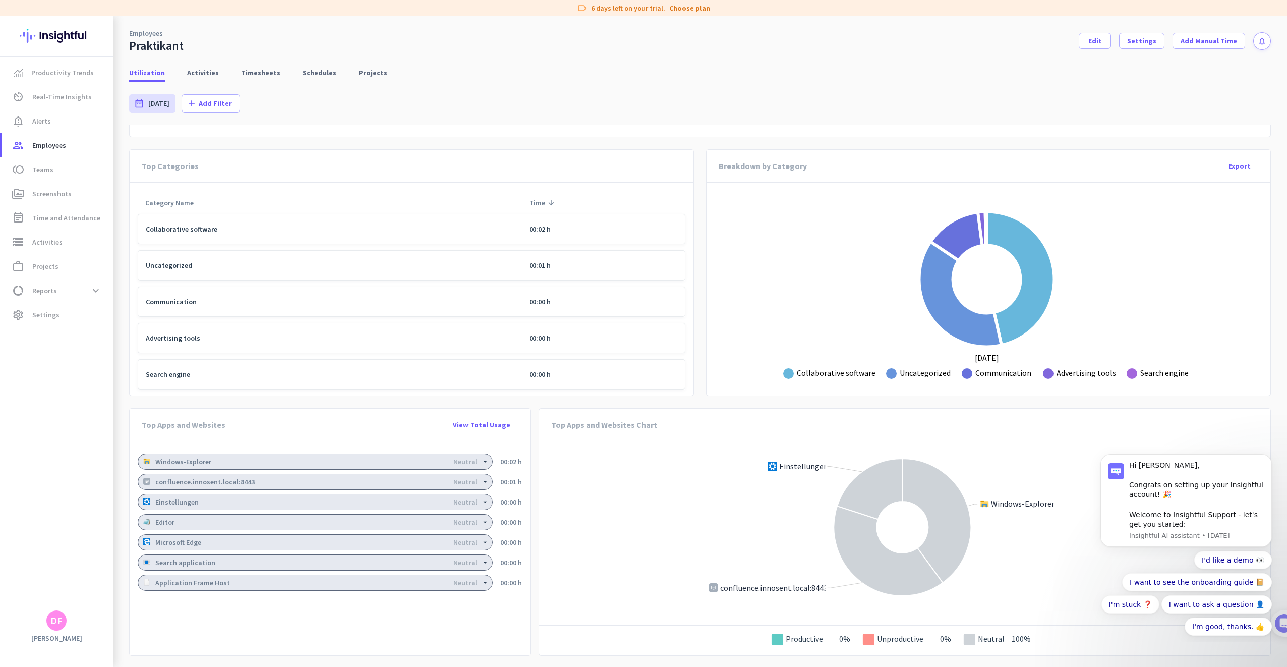
click at [482, 461] on icon "arrow_drop_down" at bounding box center [485, 461] width 8 height 8
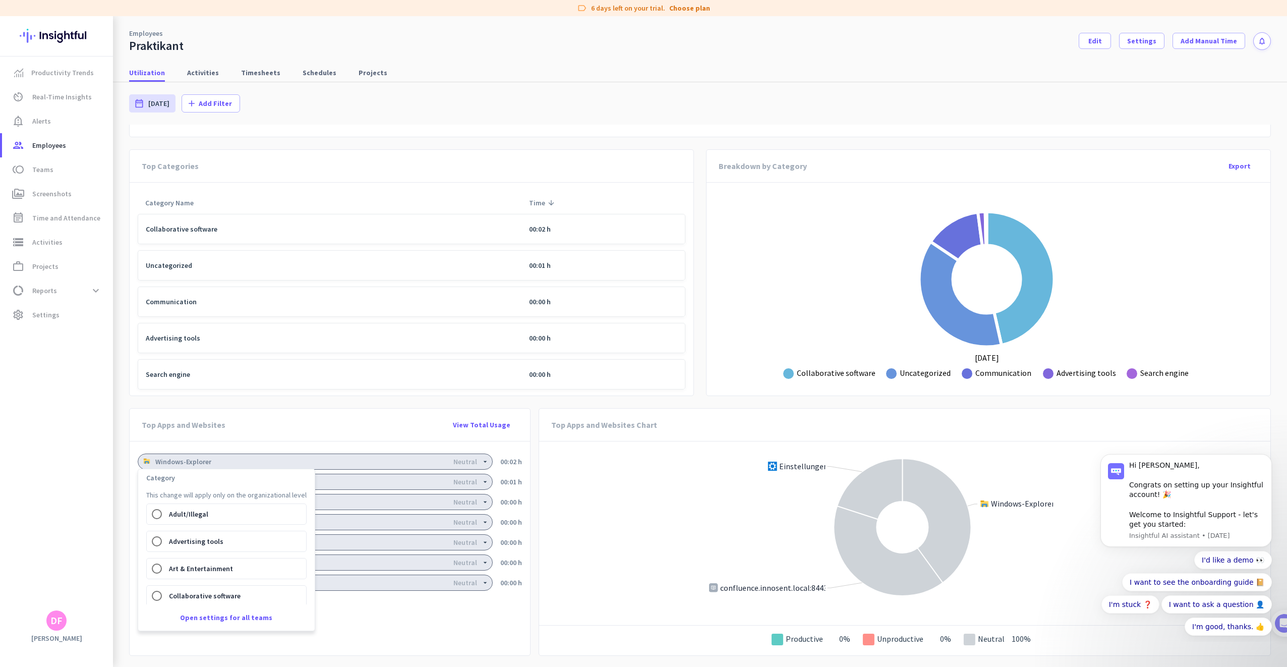
click at [482, 461] on div at bounding box center [643, 333] width 1287 height 667
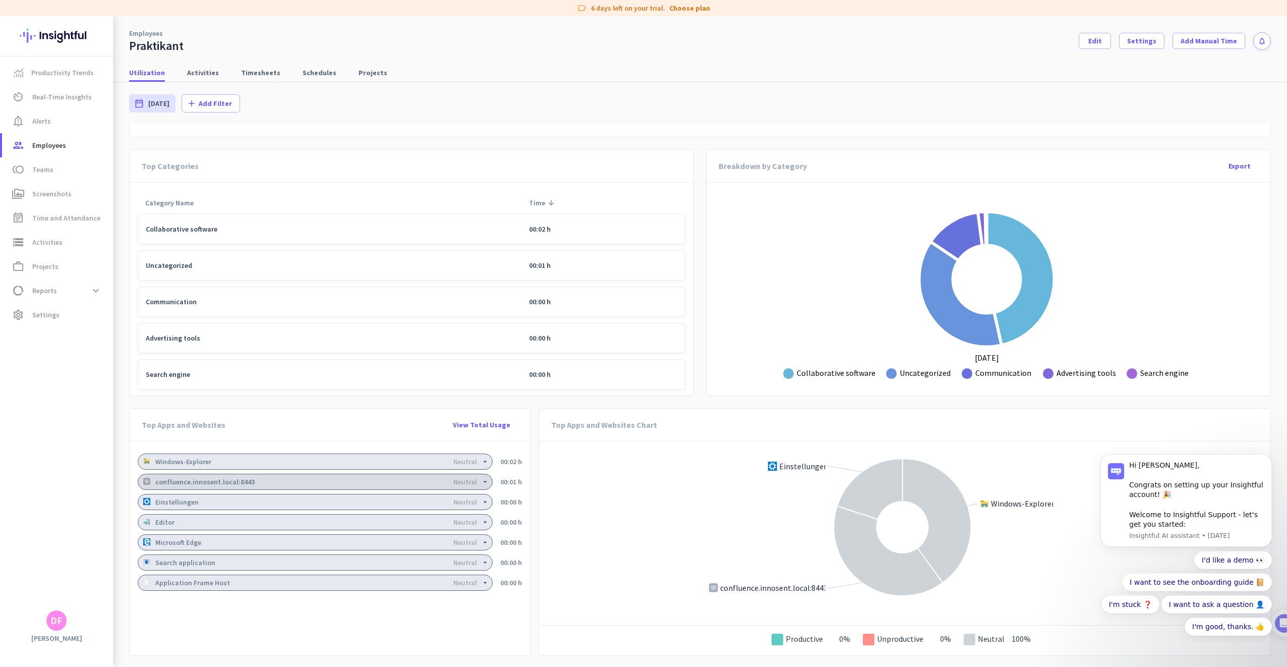
click at [237, 475] on div "confluence.innosent.local:8443 Neutral" at bounding box center [315, 482] width 355 height 16
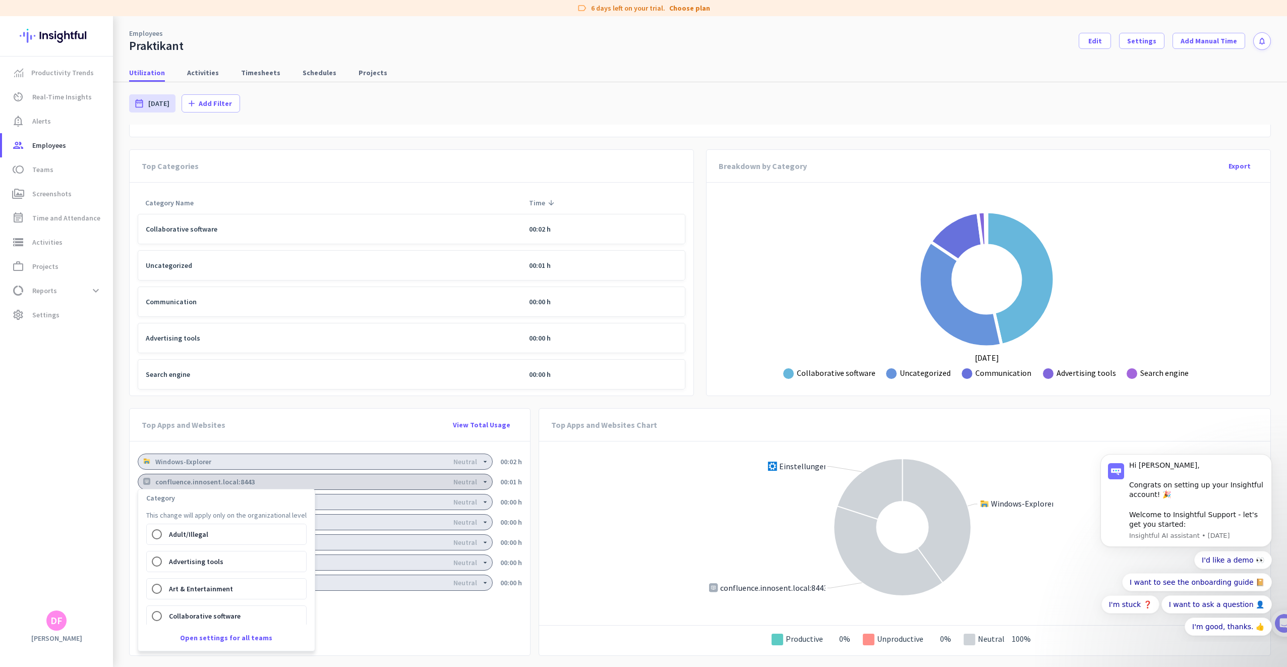
click at [237, 475] on div at bounding box center [643, 333] width 1287 height 667
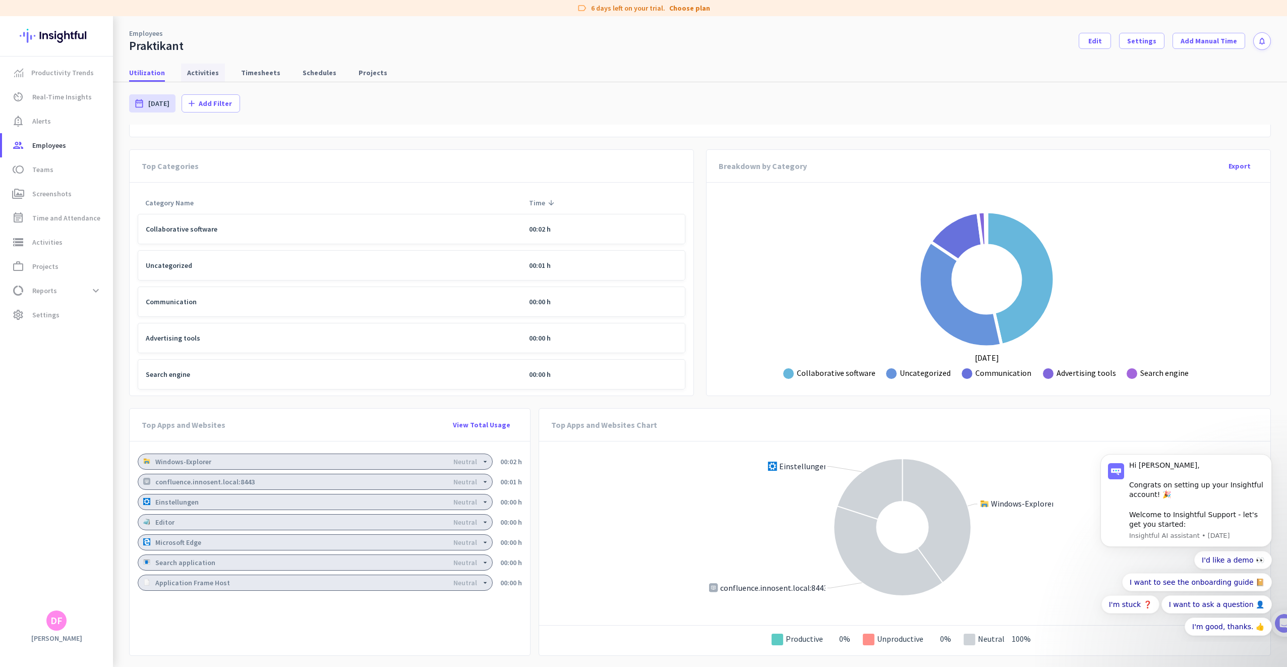
click at [215, 73] on link "Activities" at bounding box center [203, 73] width 44 height 18
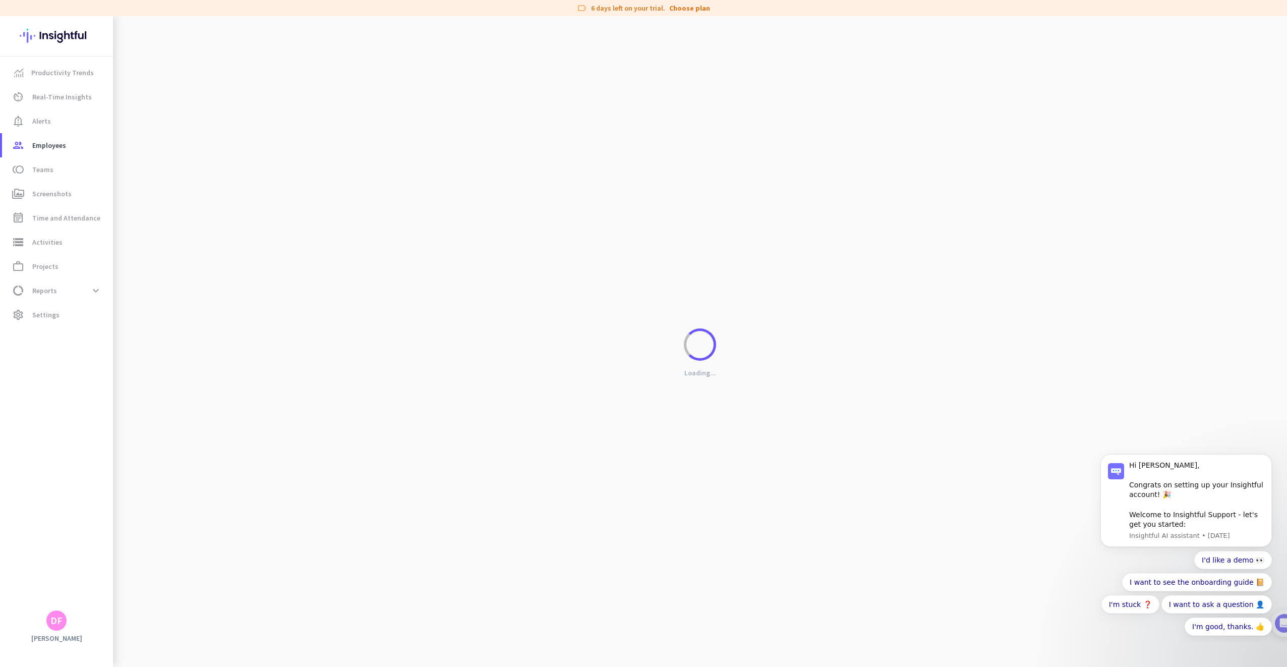
scroll to position [5, 0]
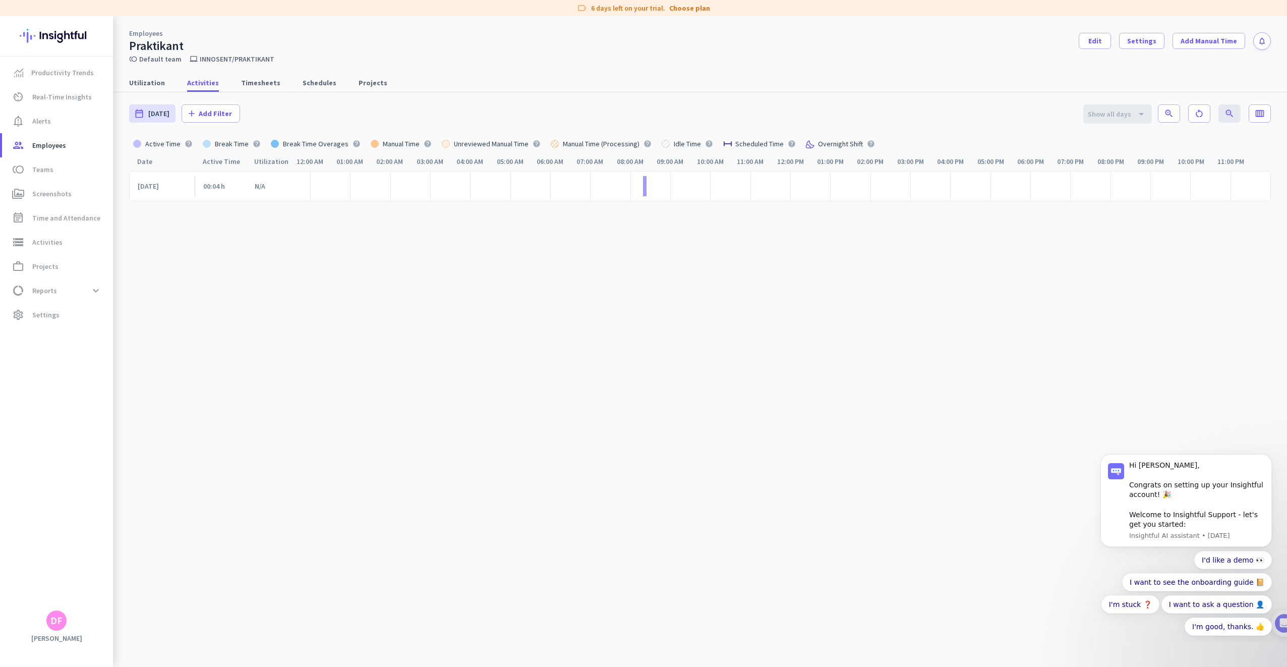
click at [643, 185] on div at bounding box center [644, 186] width 3 height 20
click at [725, 363] on link "View Logs" at bounding box center [731, 361] width 33 height 7
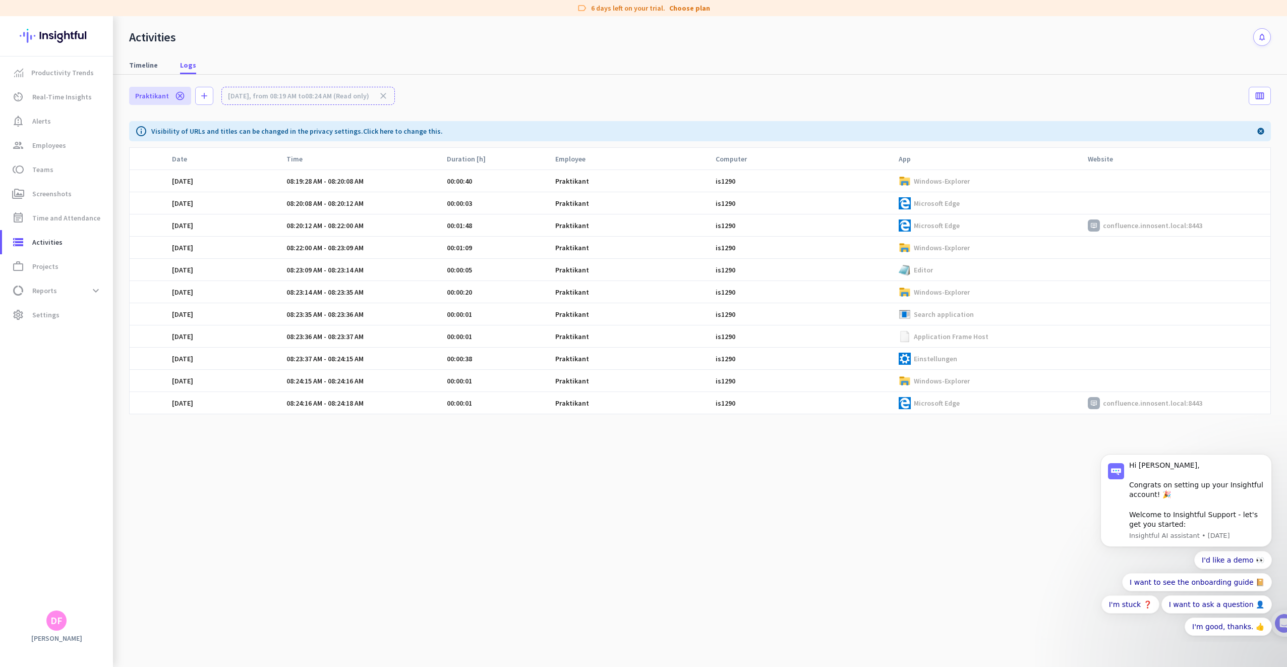
click at [861, 389] on td "is1290" at bounding box center [801, 381] width 183 height 22
click at [423, 133] on link "Click here to change this." at bounding box center [403, 131] width 80 height 9
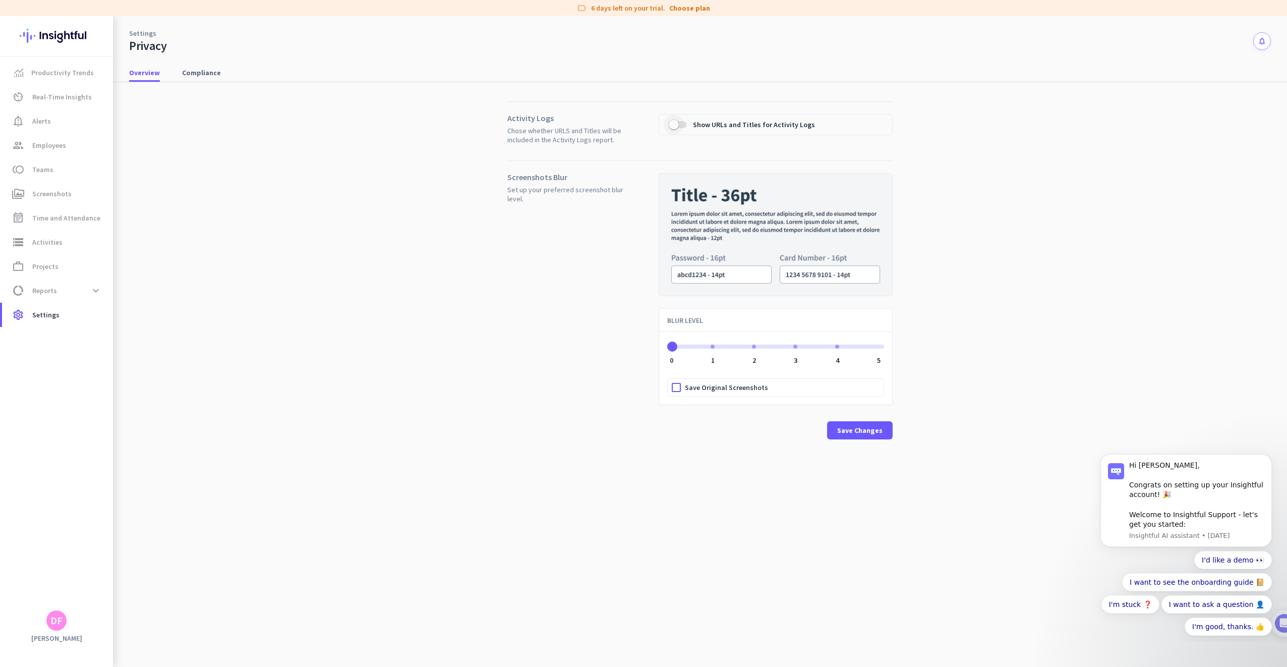
click at [681, 123] on span "button" at bounding box center [674, 124] width 20 height 20
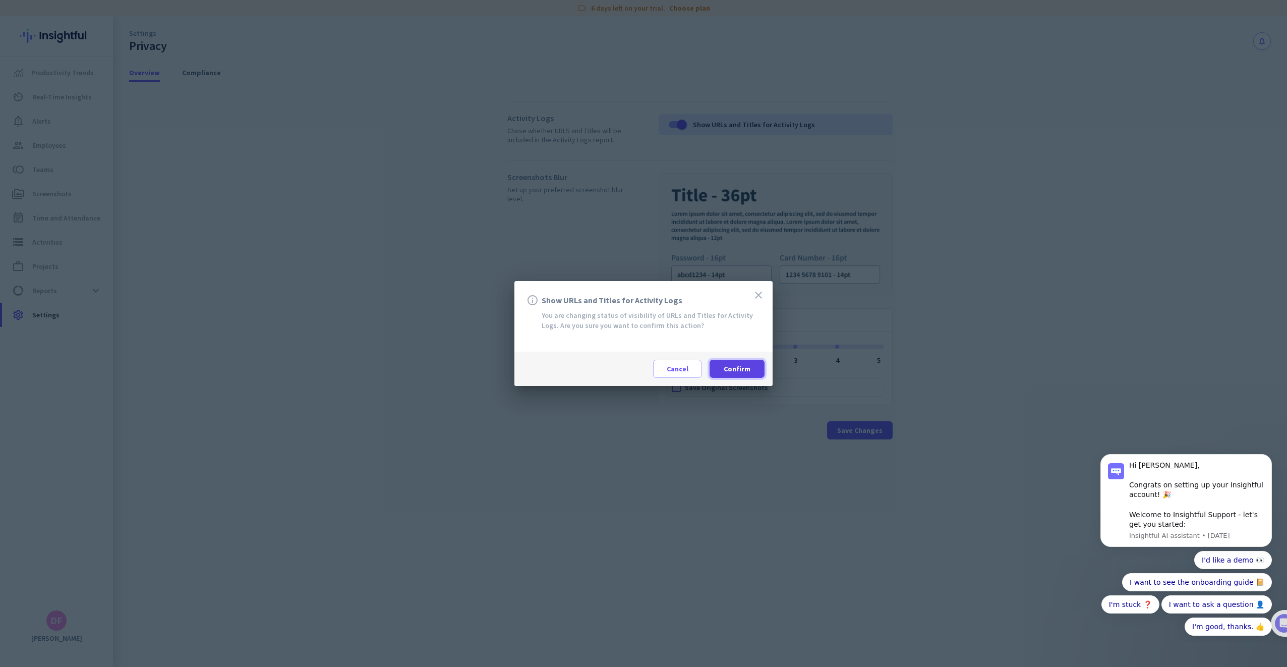
click at [749, 371] on span "Confirm" at bounding box center [737, 369] width 27 height 10
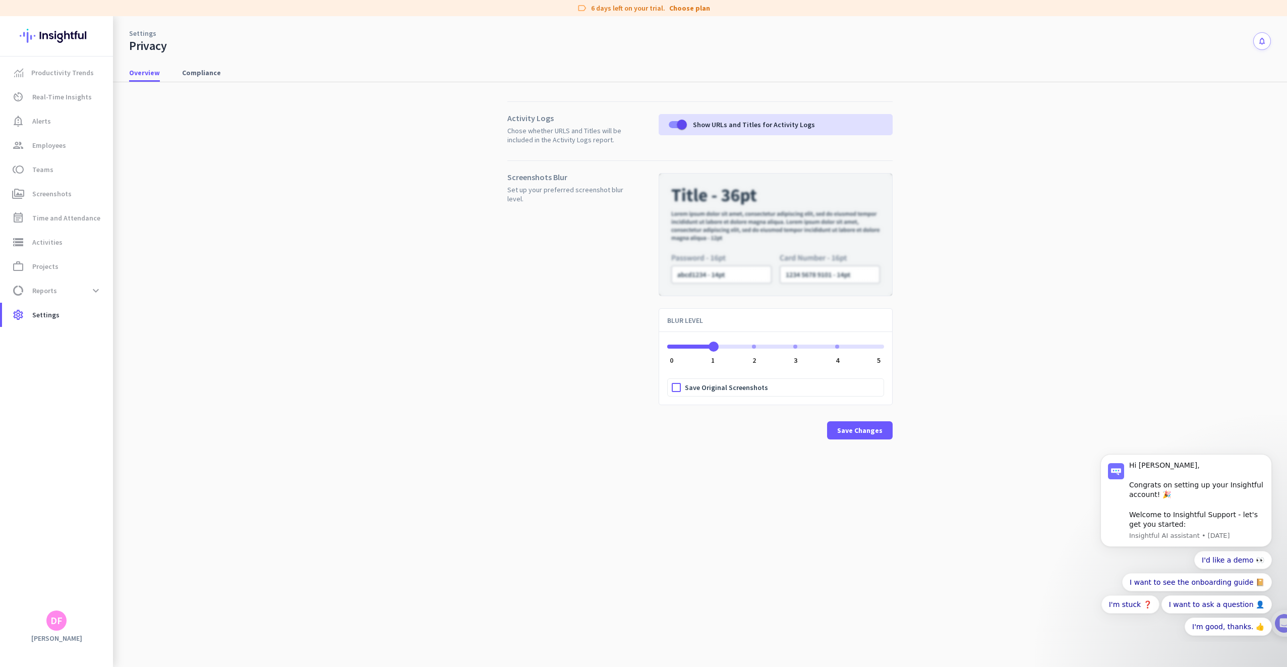
drag, startPoint x: 701, startPoint y: 347, endPoint x: 718, endPoint y: 347, distance: 17.7
click at [718, 347] on span "ngx-slider" at bounding box center [775, 344] width 217 height 16
drag, startPoint x: 718, startPoint y: 347, endPoint x: 776, endPoint y: 347, distance: 57.5
click at [776, 347] on span "ngx-slider" at bounding box center [775, 344] width 217 height 16
click at [781, 347] on span "ngx-slider" at bounding box center [775, 344] width 217 height 16
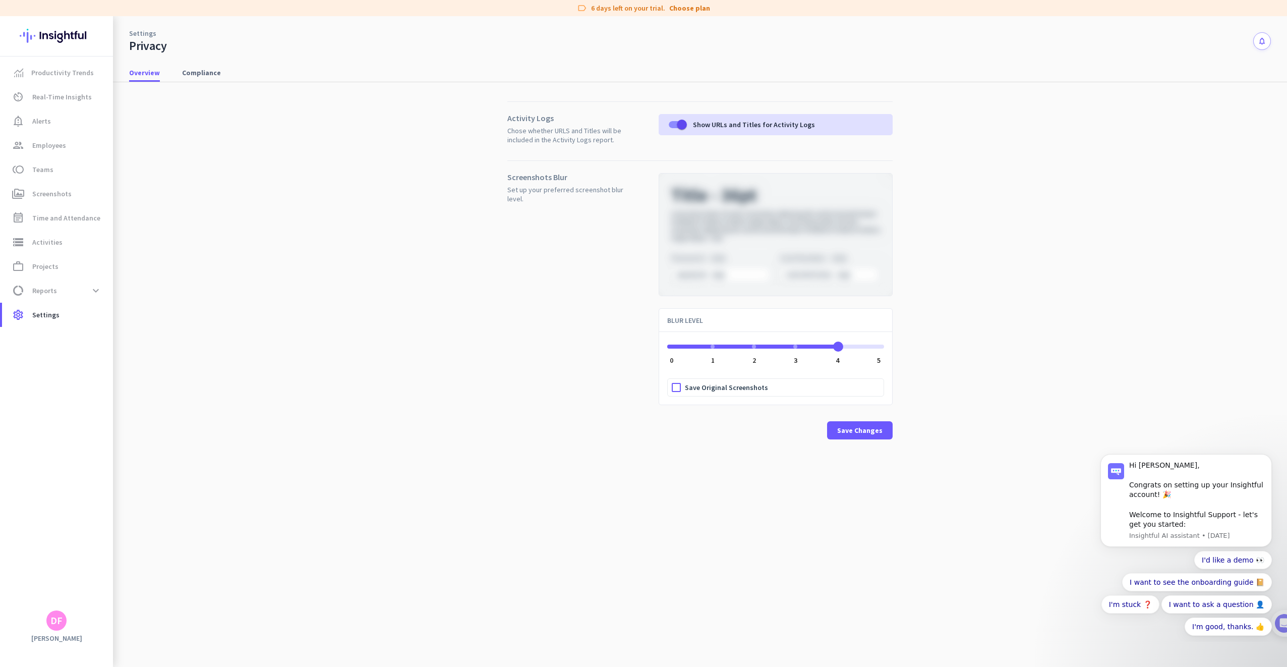
click at [823, 346] on span "ngx-slider" at bounding box center [775, 346] width 217 height 4
drag, startPoint x: 826, startPoint y: 346, endPoint x: 645, endPoint y: 332, distance: 181.6
click at [645, 332] on div "Screenshots Blur Set up your preferred screenshot blur level. BLUR LEVEL 4 0 1 …" at bounding box center [699, 307] width 385 height 295
click at [670, 339] on span "ngx-slider" at bounding box center [669, 344] width 5 height 16
click at [849, 429] on span "Save Changes" at bounding box center [859, 430] width 45 height 10
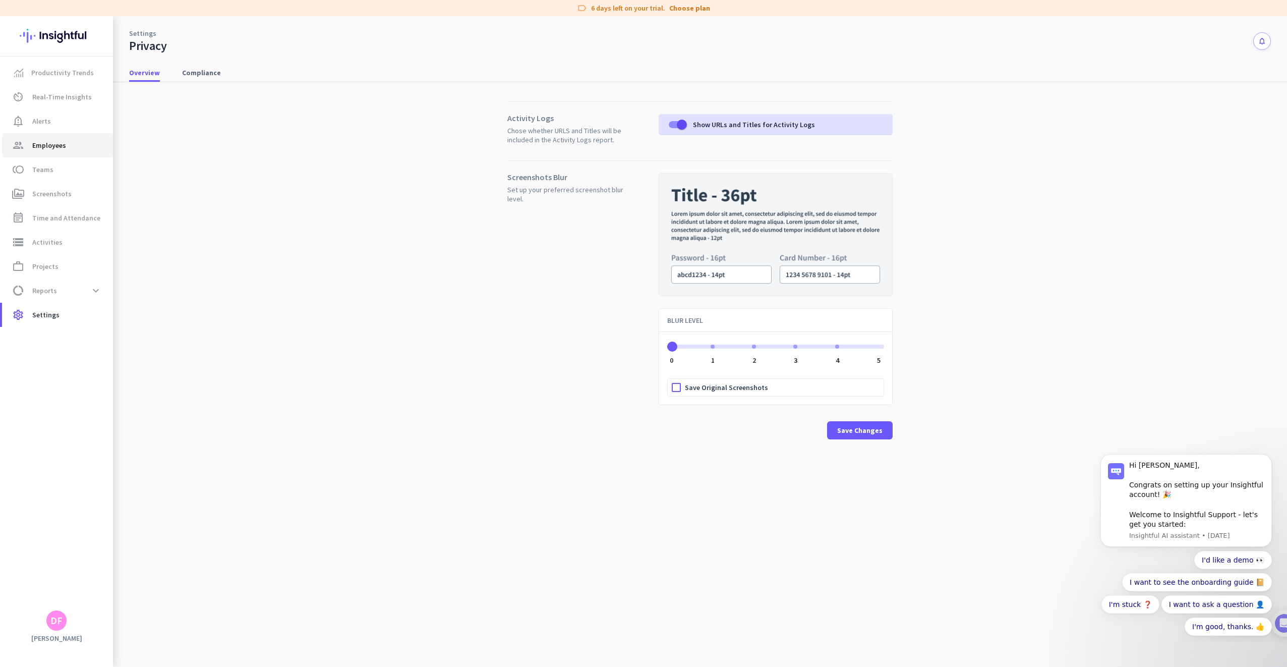
click at [51, 133] on link "group Employees" at bounding box center [57, 145] width 111 height 24
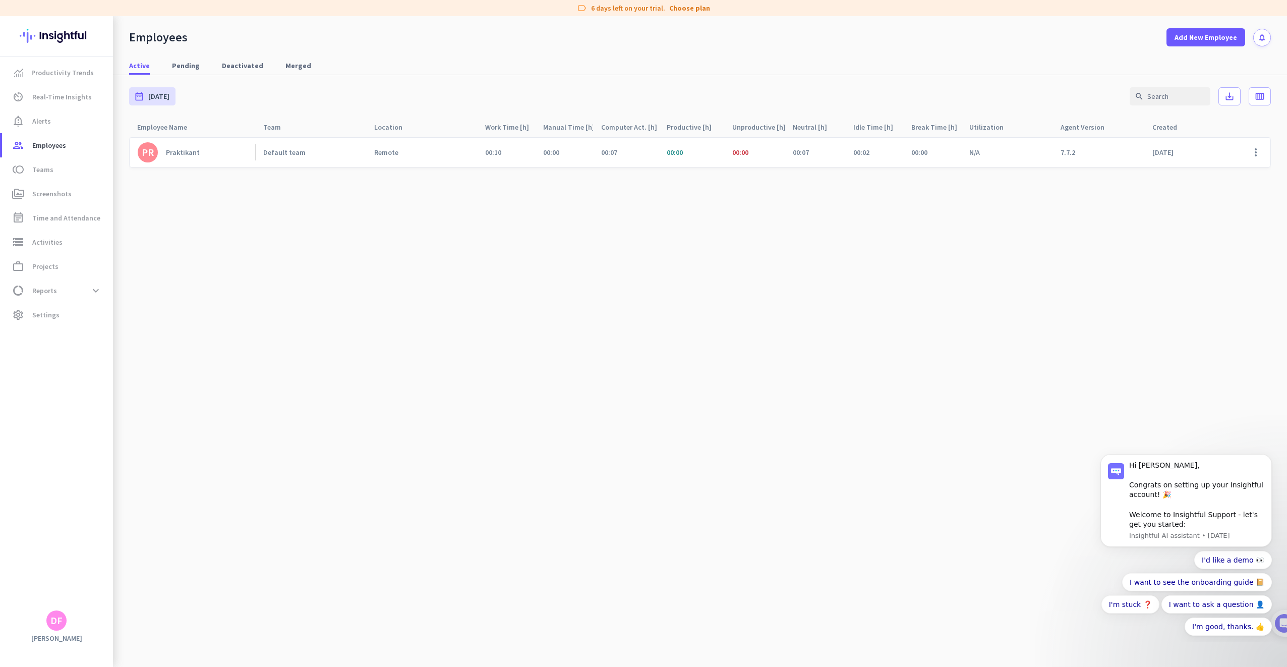
click at [213, 165] on div "PR Praktikant" at bounding box center [192, 152] width 126 height 29
click at [184, 144] on link "PR Praktikant" at bounding box center [197, 152] width 118 height 20
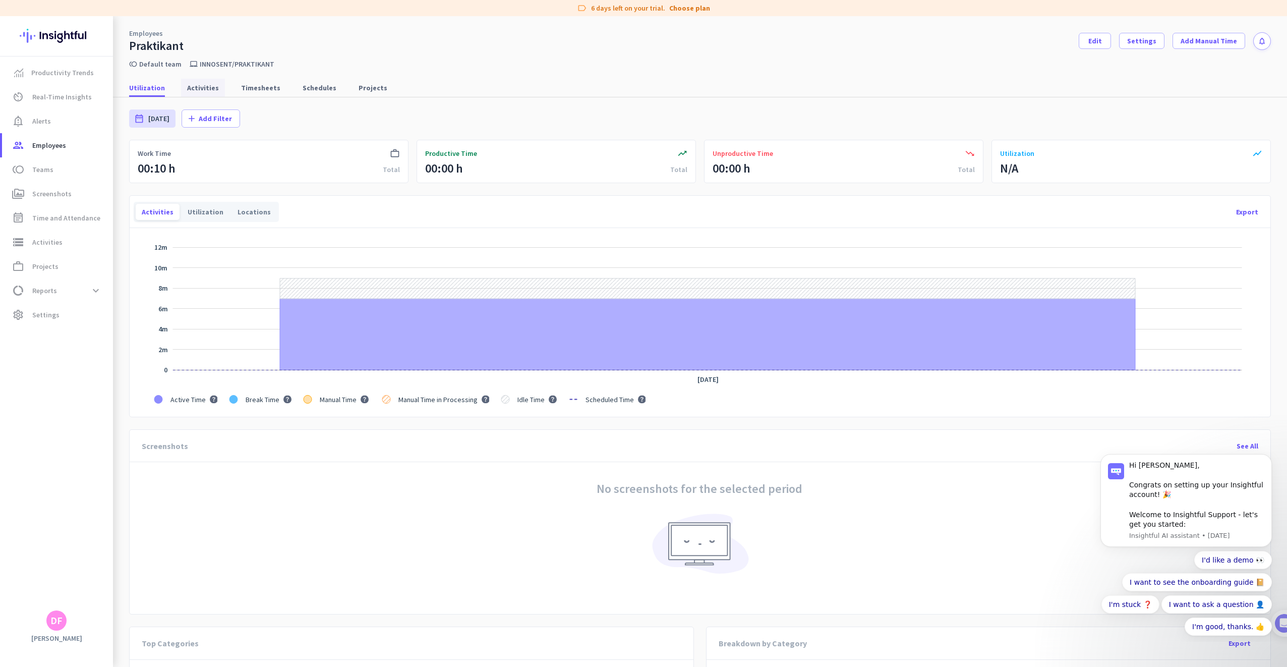
click at [211, 88] on span "Activities" at bounding box center [203, 88] width 32 height 10
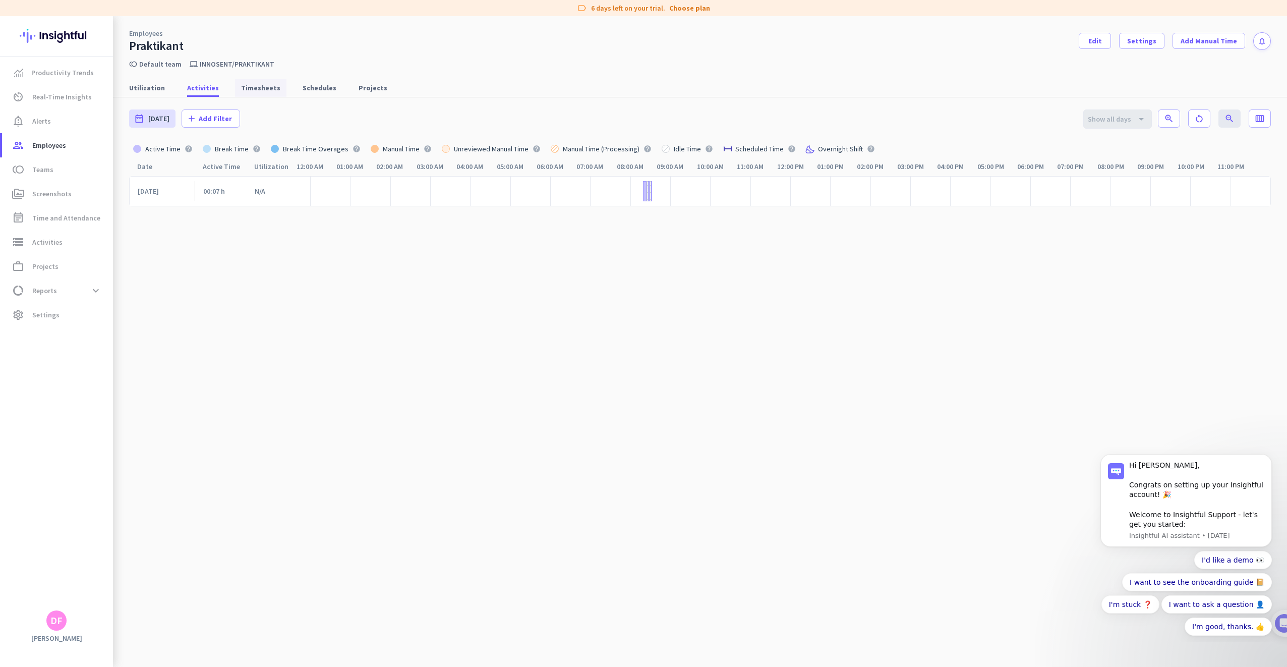
click at [241, 85] on span "Timesheets" at bounding box center [260, 88] width 39 height 10
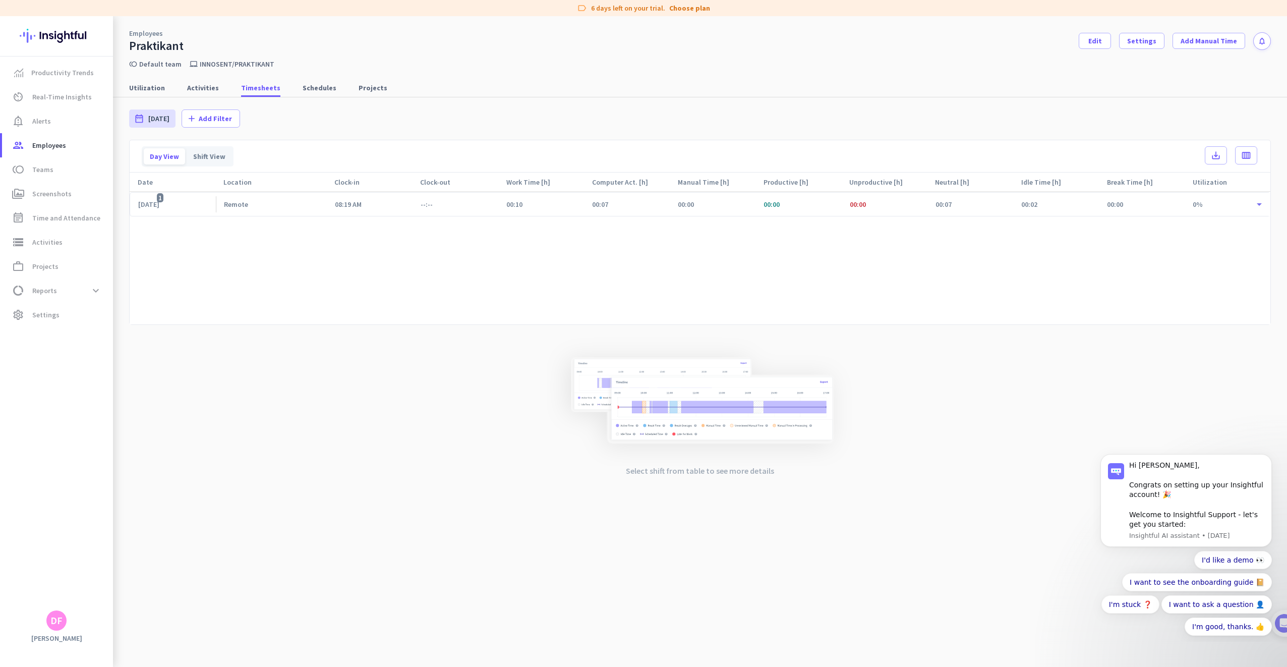
click at [166, 206] on div "[DATE] 1" at bounding box center [152, 204] width 28 height 9
click at [190, 98] on div "date_range [DATE] [DATE] - [DATE] add Add Filter" at bounding box center [700, 118] width 1142 height 42
click at [190, 92] on span "Activities" at bounding box center [203, 88] width 32 height 10
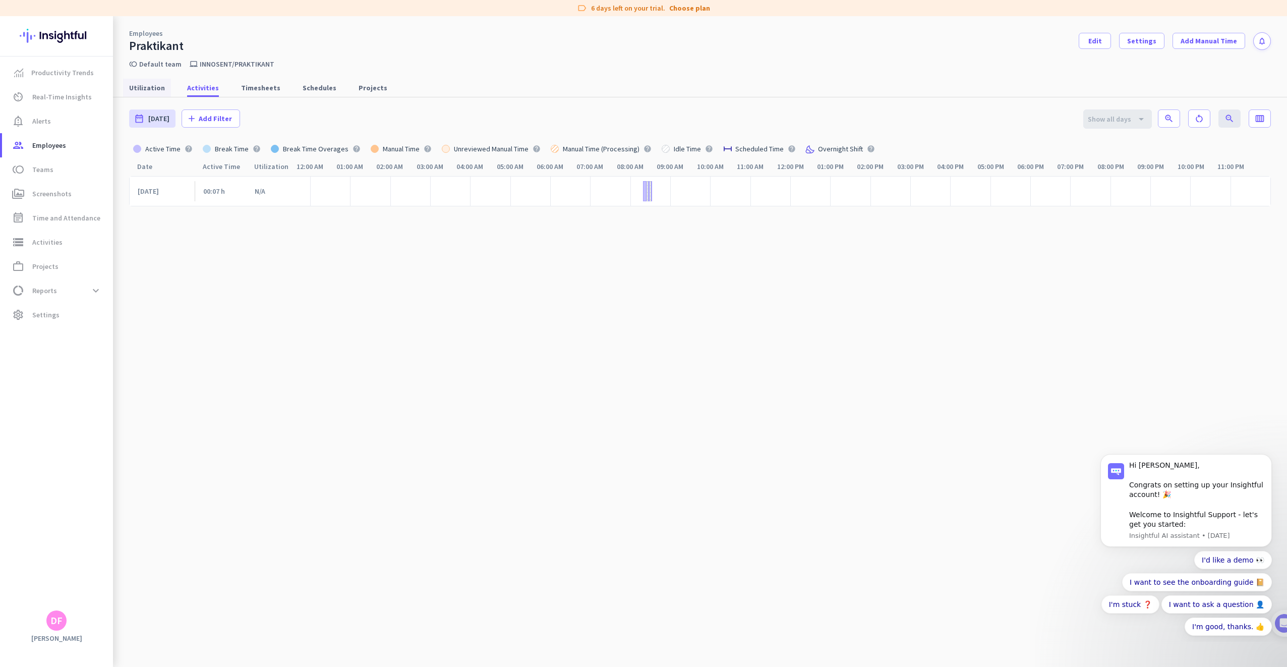
click at [146, 92] on span "Utilization" at bounding box center [147, 88] width 36 height 10
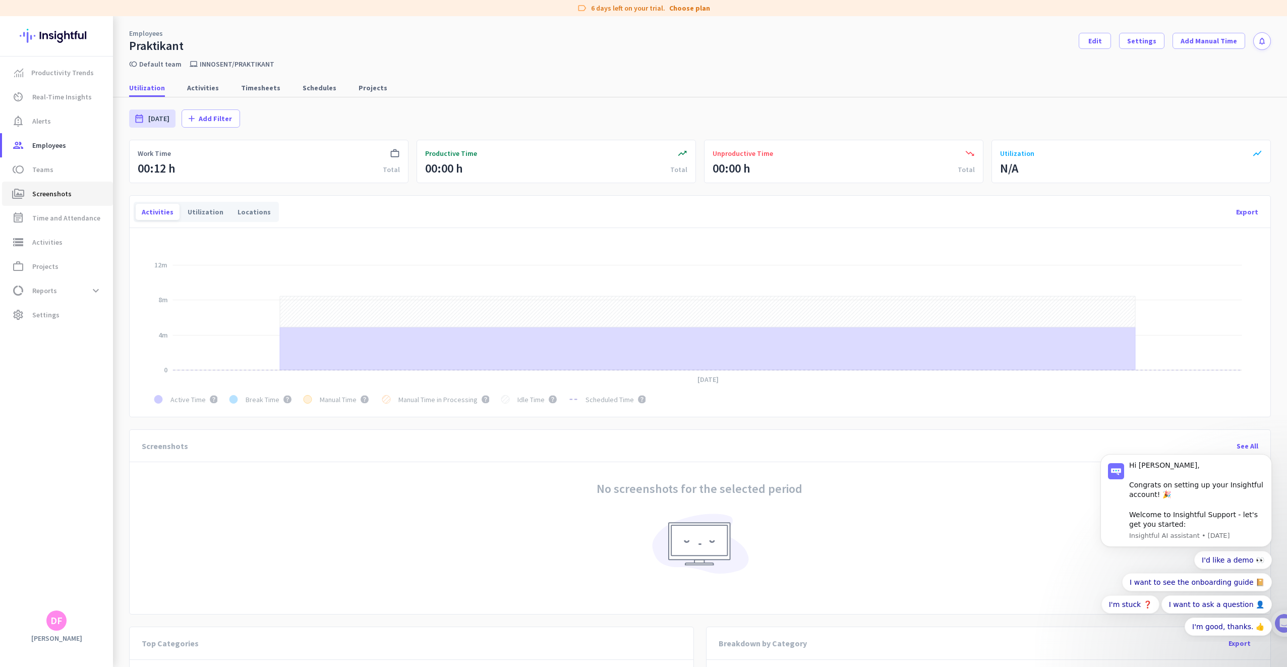
click at [80, 199] on span "perm_media Screenshots" at bounding box center [57, 194] width 95 height 12
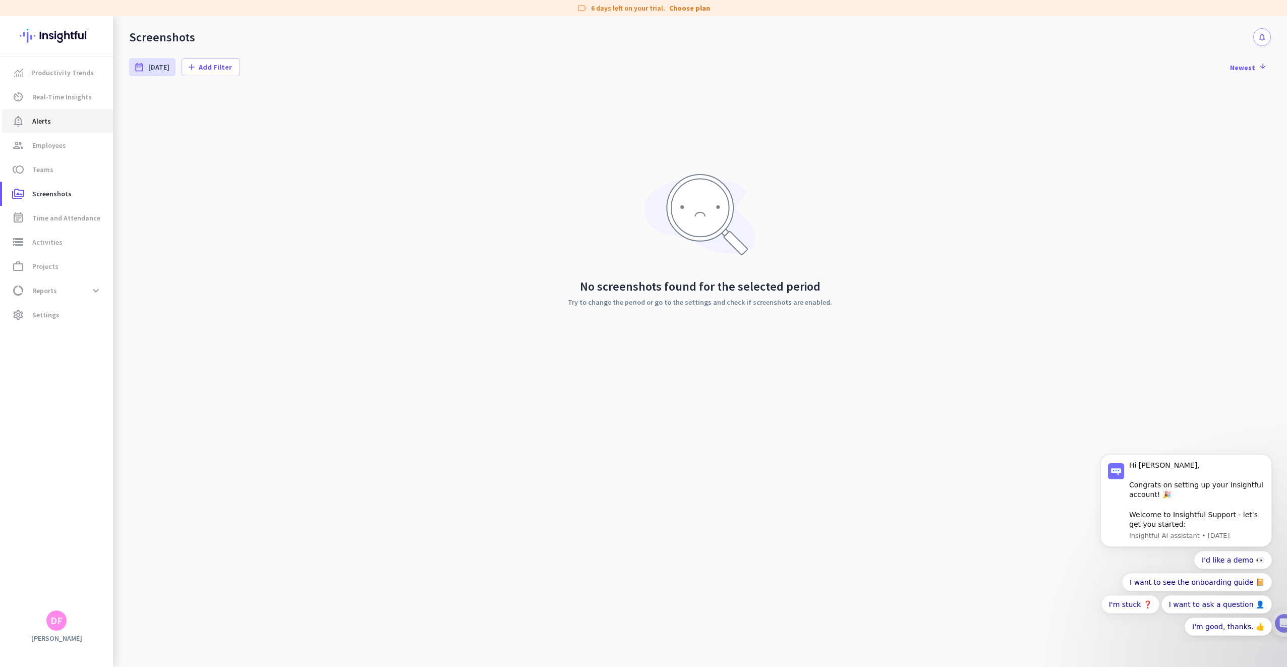
click at [70, 117] on span "notification_important Alerts" at bounding box center [57, 121] width 95 height 12
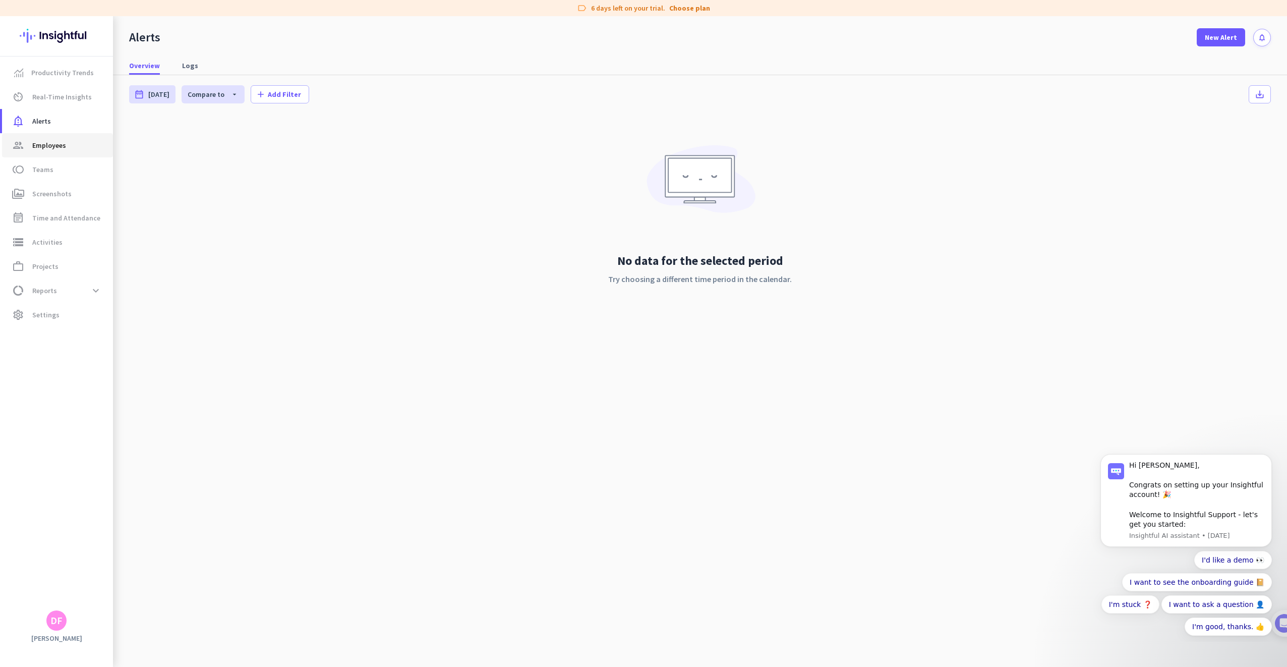
click at [56, 151] on link "group Employees" at bounding box center [57, 145] width 111 height 24
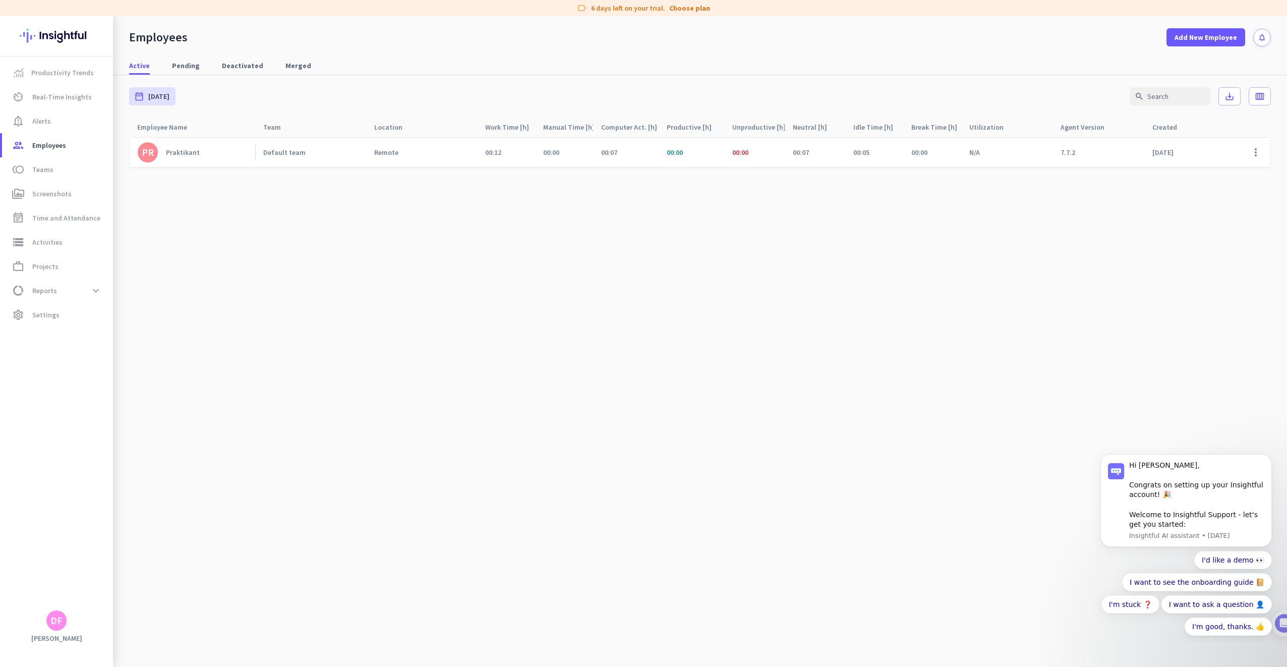
click at [183, 147] on link "PR Praktikant" at bounding box center [197, 152] width 118 height 20
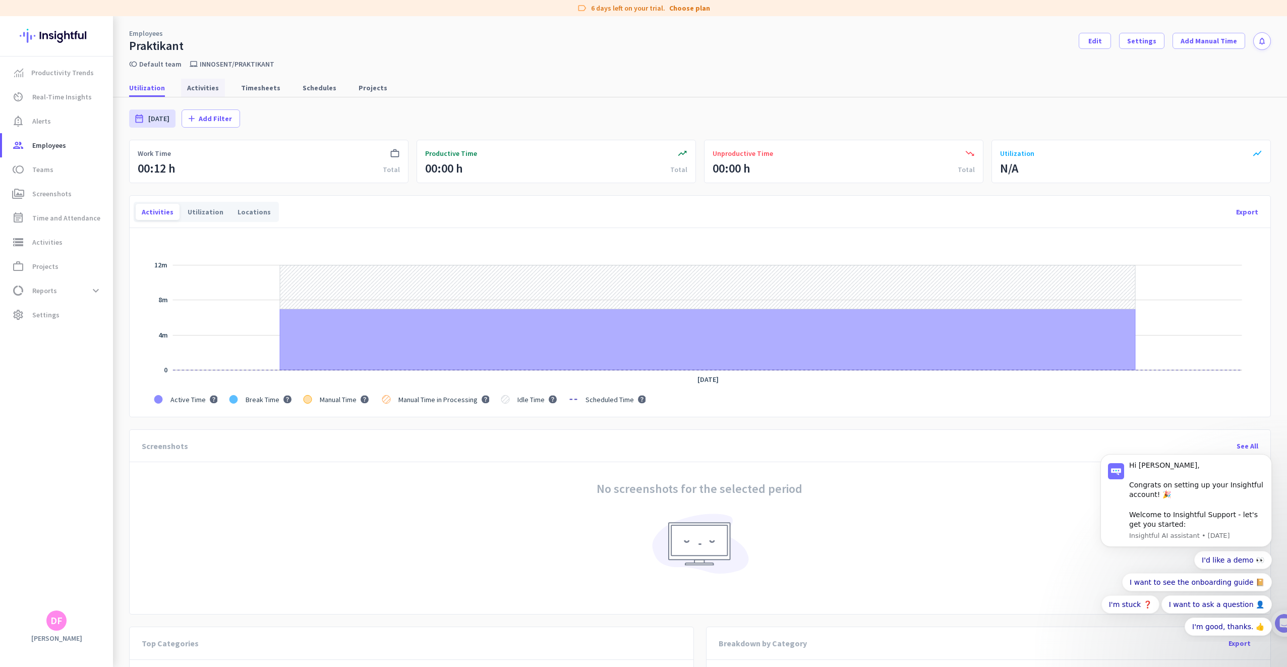
drag, startPoint x: 214, startPoint y: 101, endPoint x: 215, endPoint y: 93, distance: 8.1
click at [214, 101] on div "date_range [DATE] [DATE] - [DATE] add Add Filter" at bounding box center [700, 118] width 1142 height 42
click at [214, 87] on link "Activities" at bounding box center [203, 88] width 44 height 18
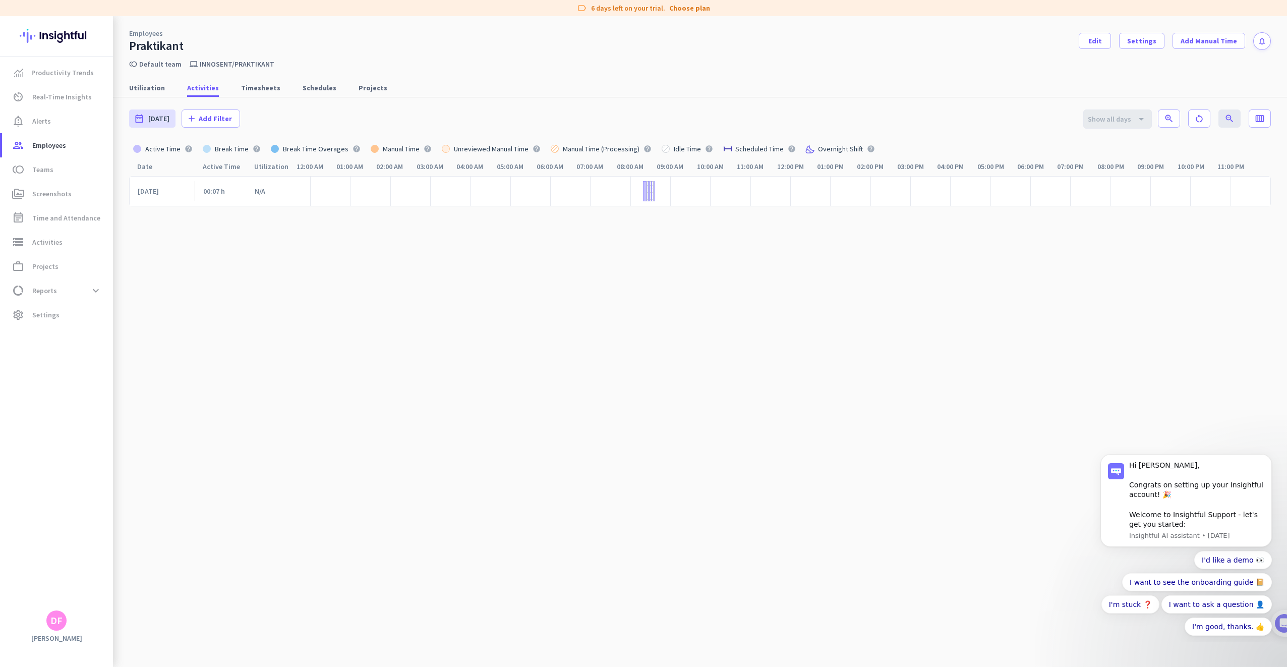
click at [654, 194] on div at bounding box center [654, 191] width 1 height 20
click at [154, 95] on span "Utilization" at bounding box center [147, 88] width 36 height 18
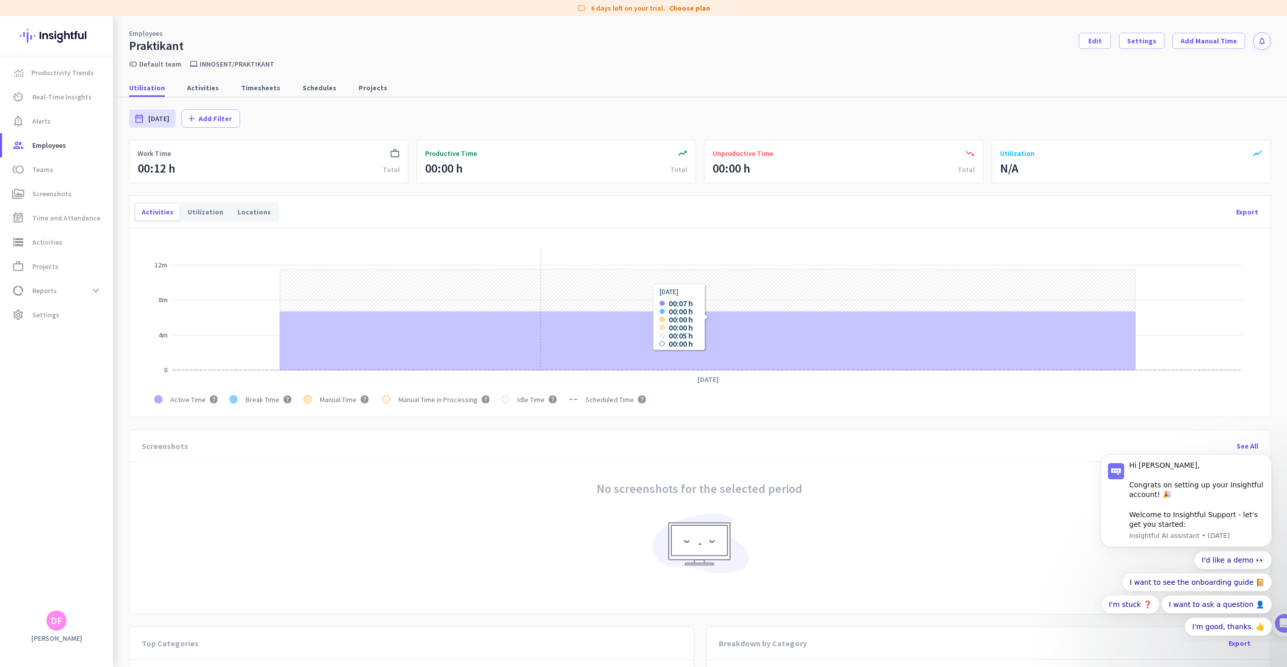
click at [522, 338] on icon "Series" at bounding box center [707, 341] width 855 height 59
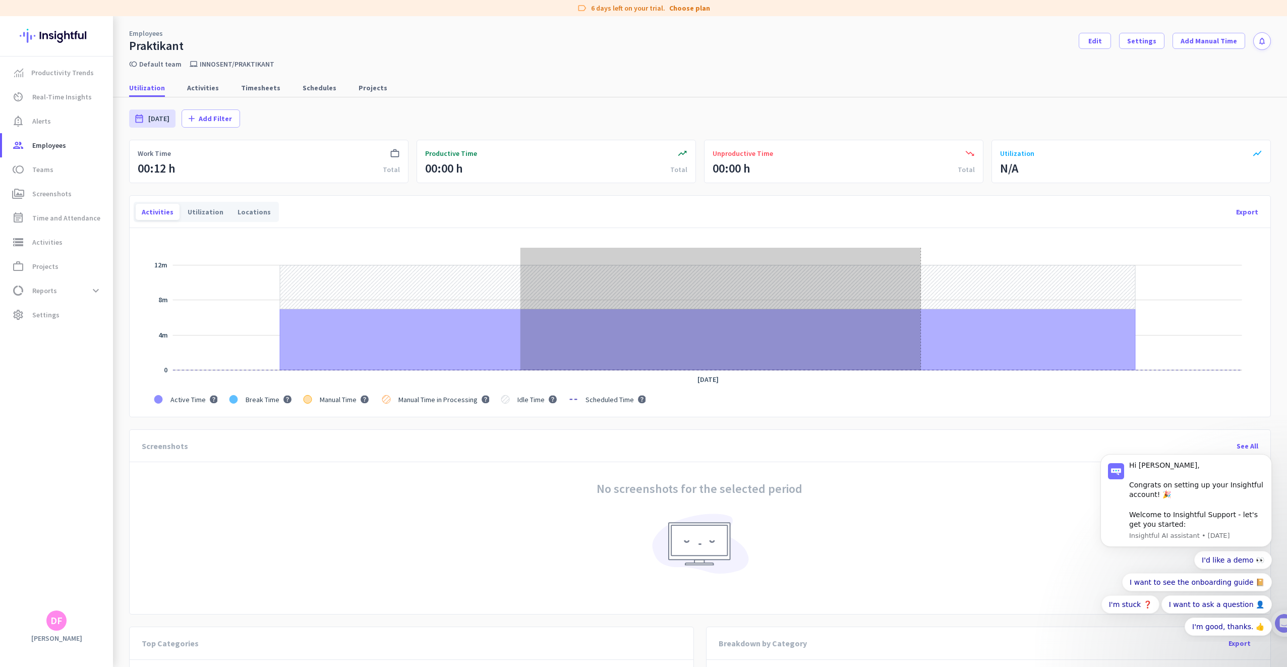
click at [925, 342] on icon "Series" at bounding box center [707, 340] width 855 height 62
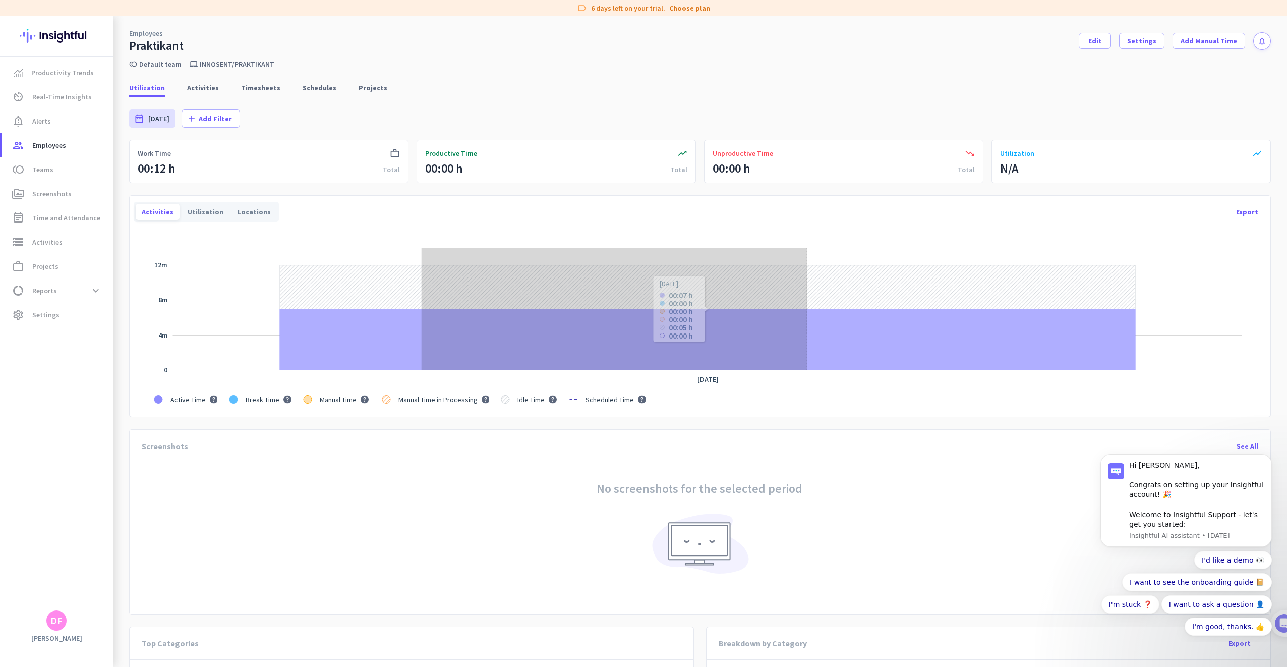
click at [1115, 344] on icon "Series" at bounding box center [707, 340] width 855 height 62
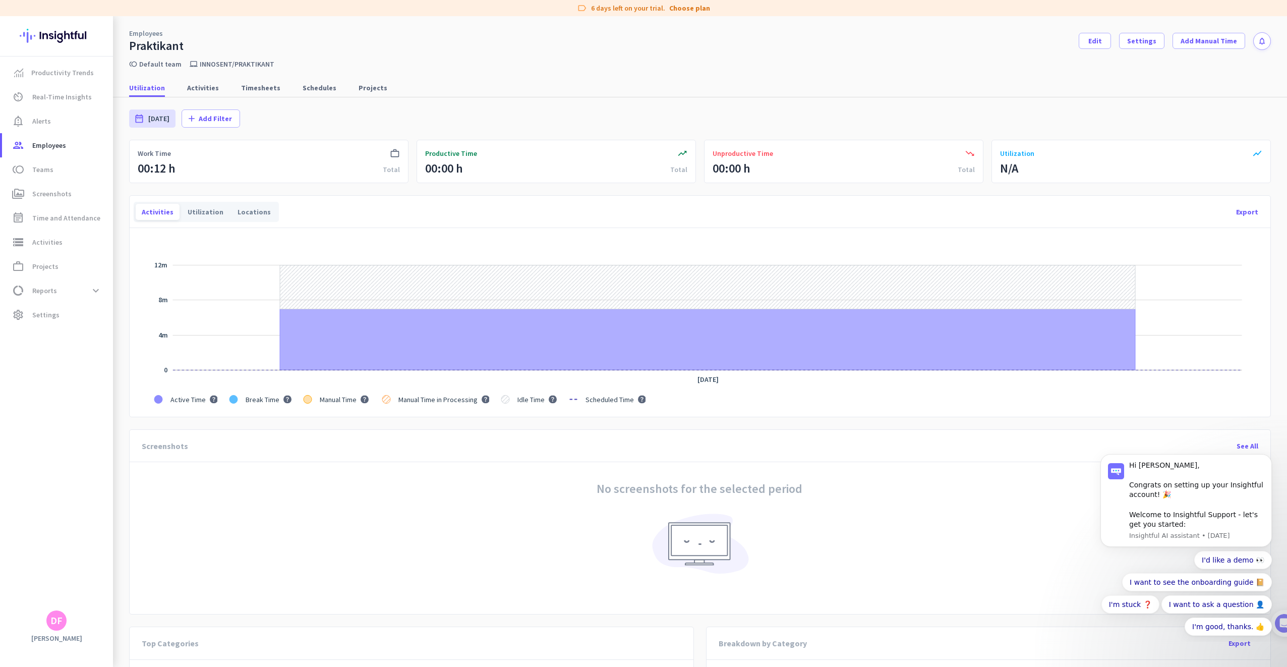
click at [197, 224] on app-portlet-header "Activities Utilization Locations Export" at bounding box center [700, 212] width 1141 height 32
click at [204, 214] on div "Utilization" at bounding box center [206, 212] width 48 height 16
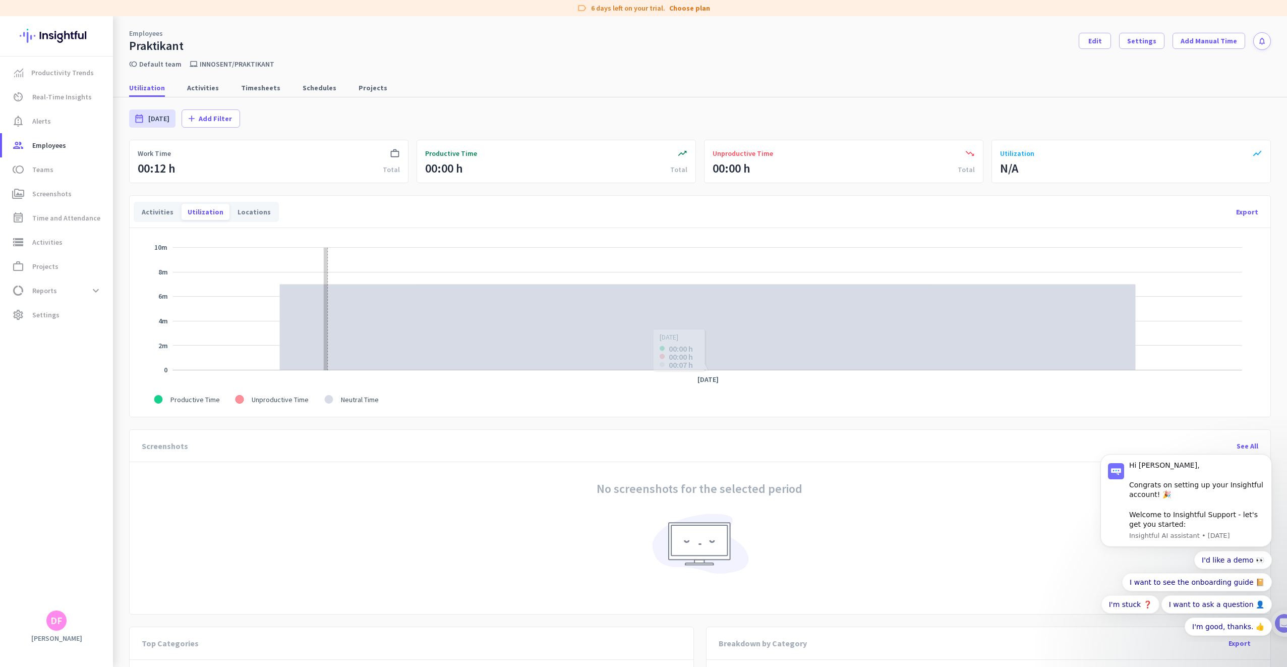
click at [880, 306] on icon "Series" at bounding box center [707, 327] width 855 height 86
click at [238, 210] on div "Locations" at bounding box center [253, 212] width 45 height 16
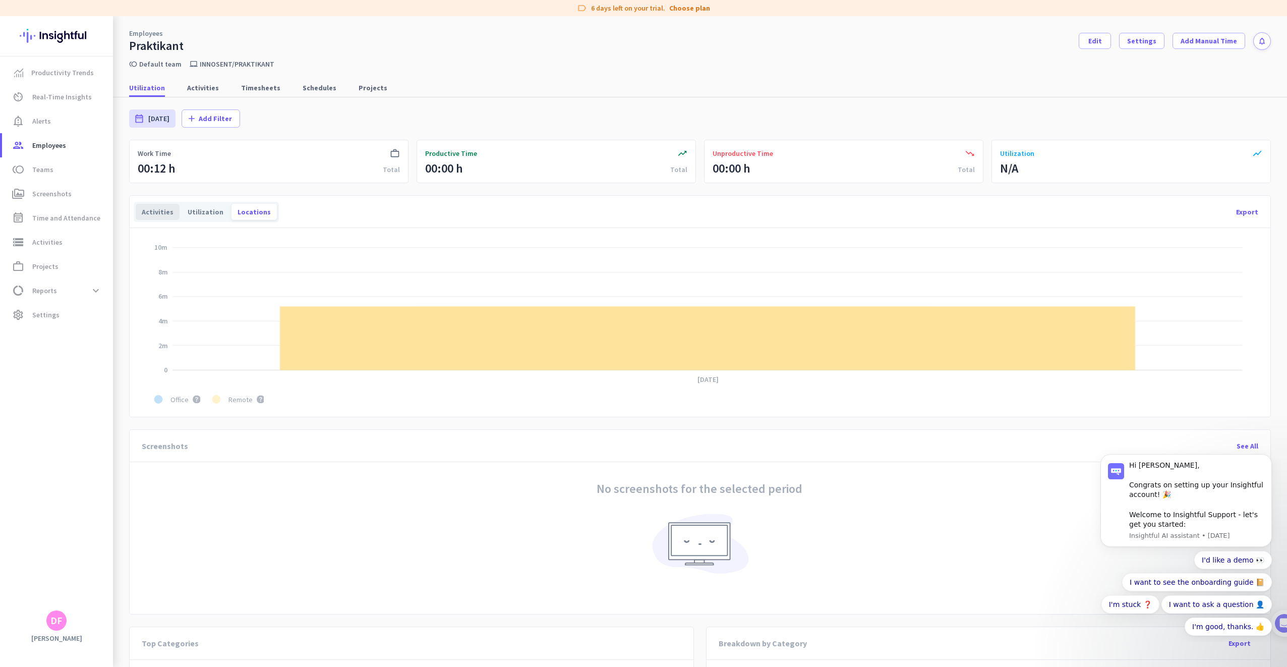
click at [154, 210] on div "Activities" at bounding box center [158, 212] width 44 height 16
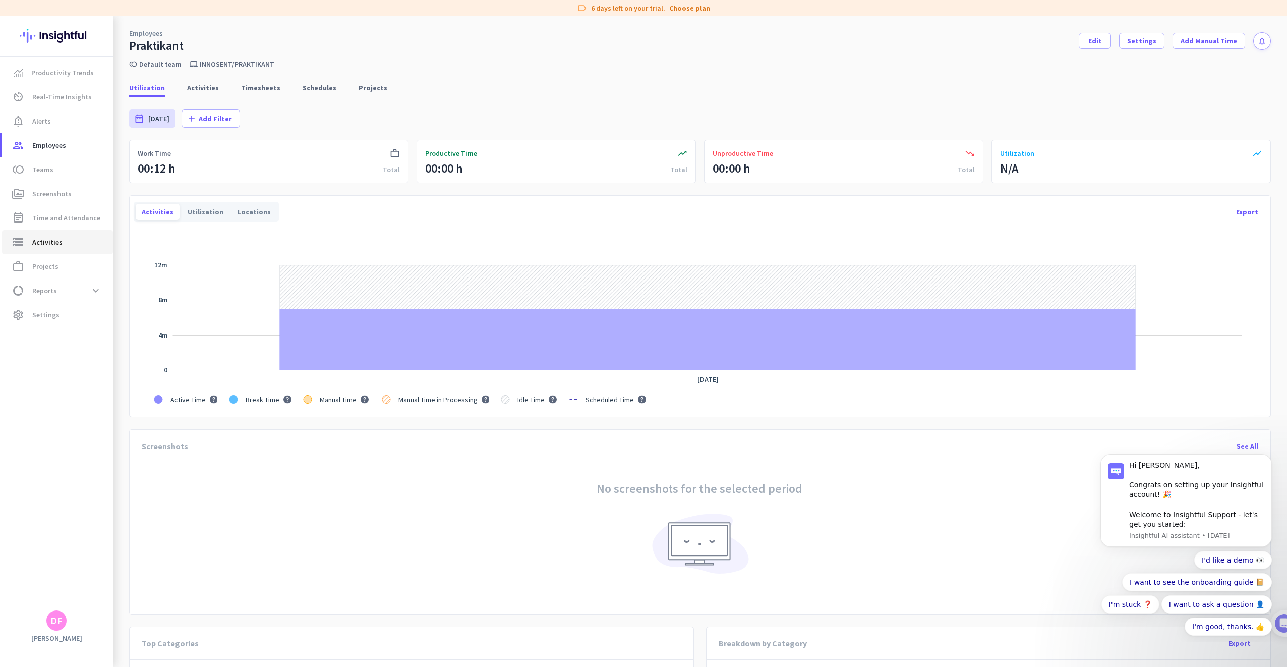
click at [61, 234] on link "storage Activities" at bounding box center [57, 242] width 111 height 24
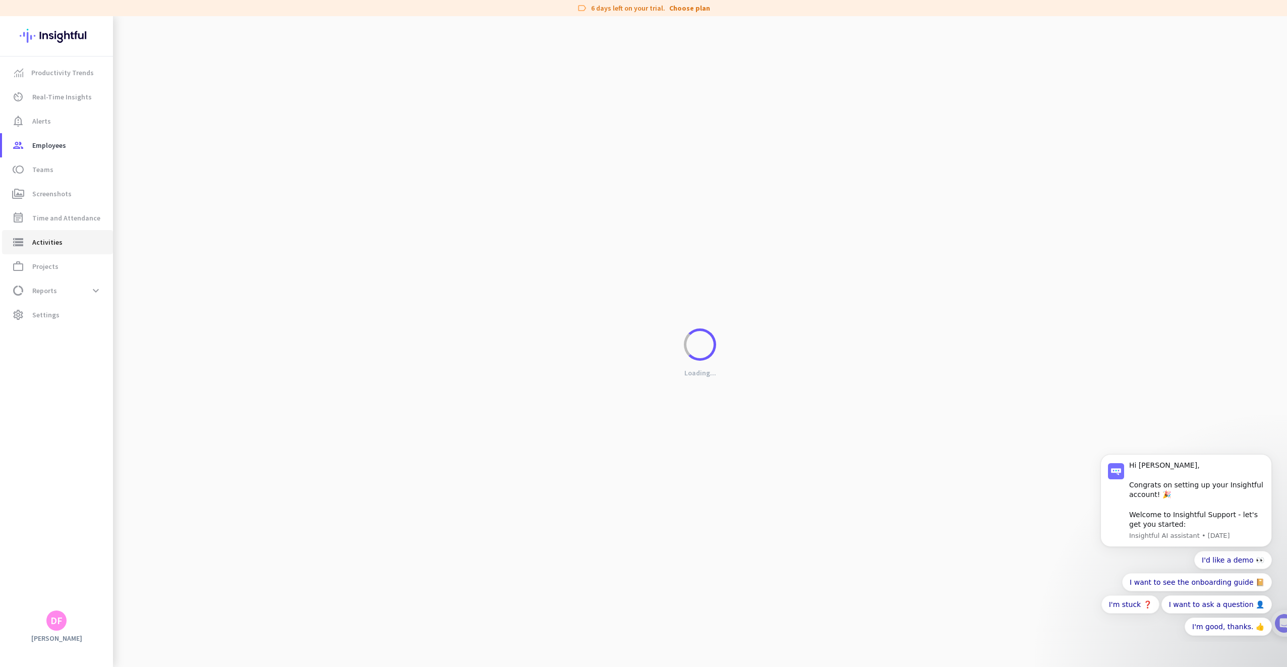
type input "[DATE]"
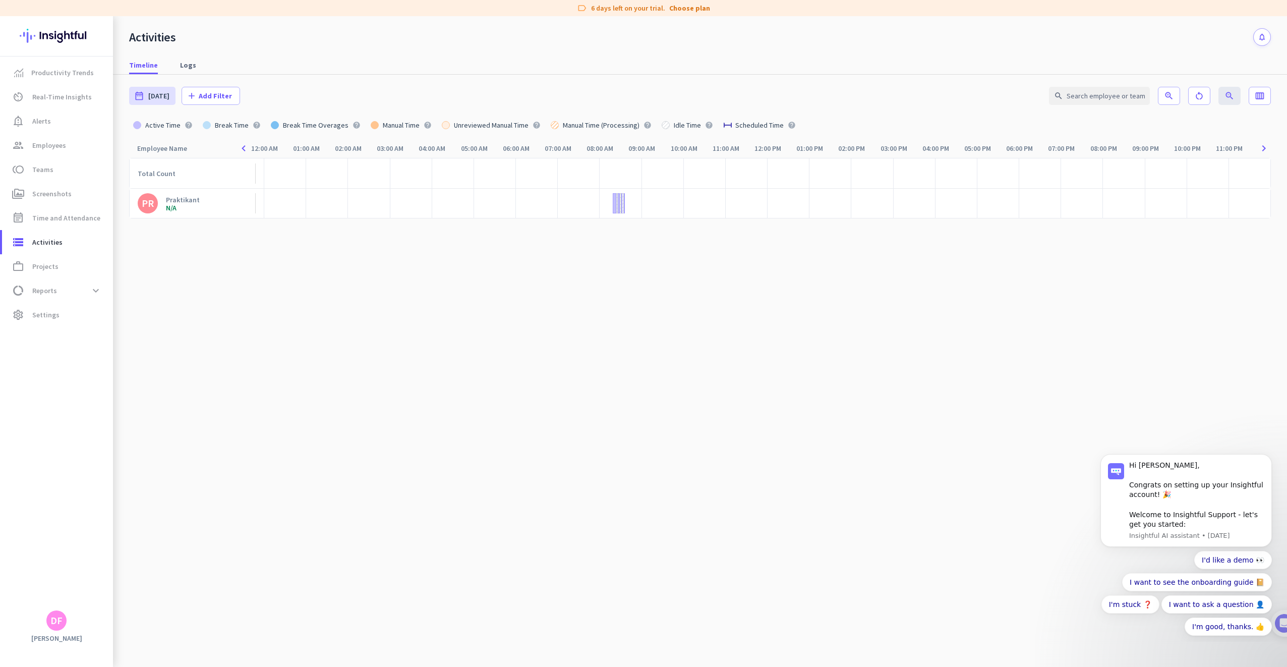
click at [221, 193] on link "PR Praktikant N/A" at bounding box center [197, 203] width 118 height 20
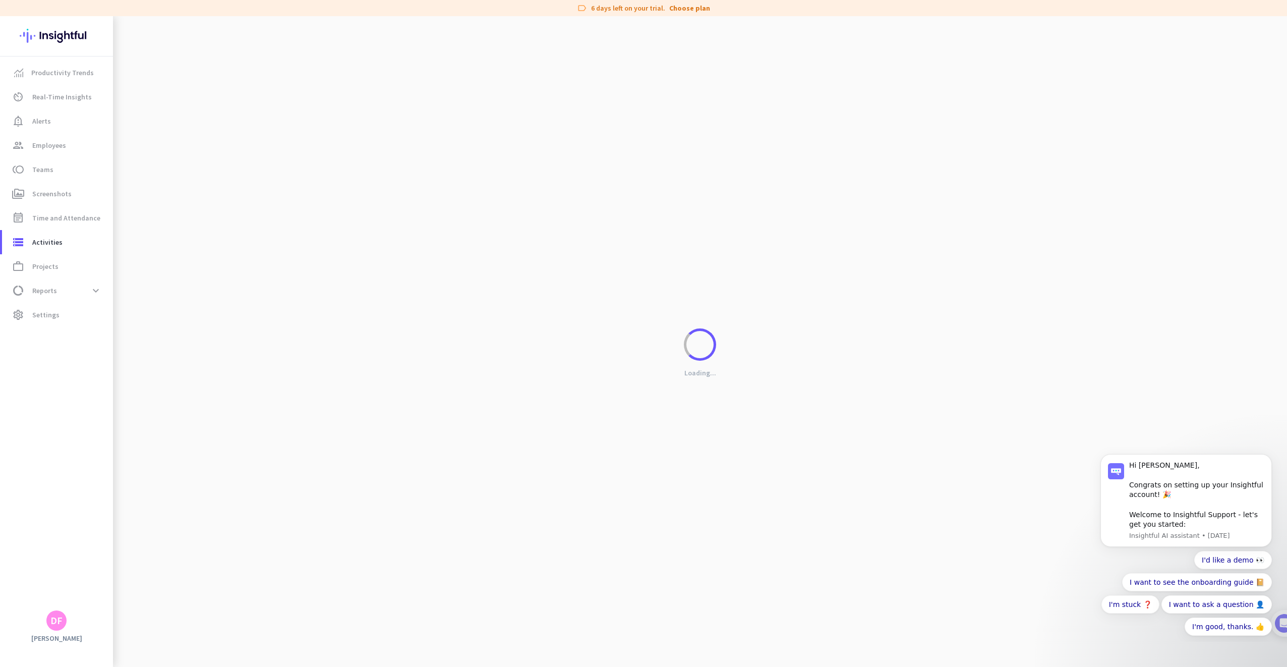
type input "[DATE] - [DATE]"
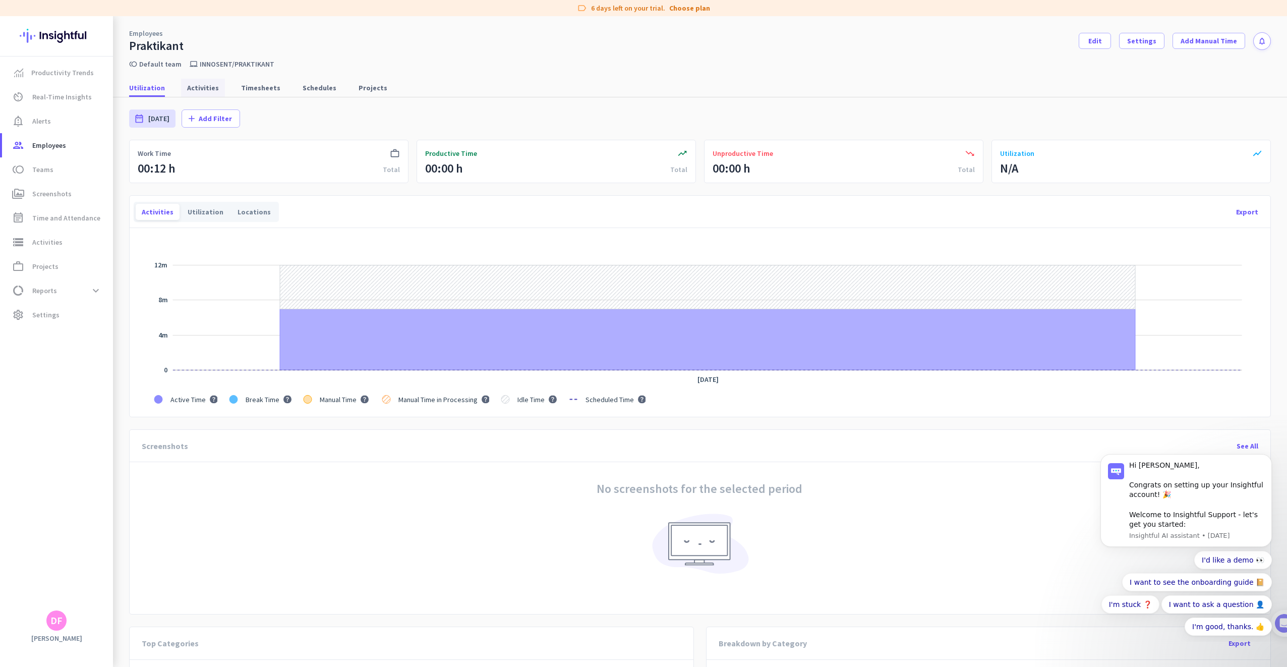
click at [209, 93] on span "Activities" at bounding box center [203, 88] width 32 height 18
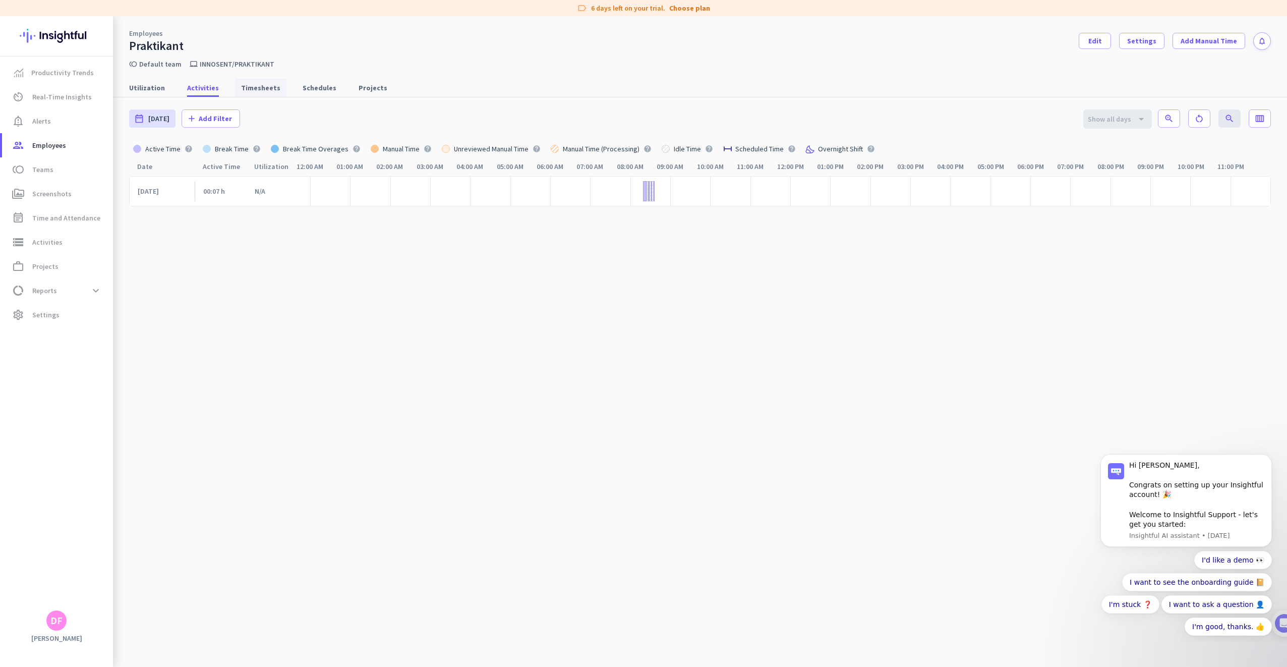
click at [241, 88] on span "Timesheets" at bounding box center [260, 88] width 39 height 10
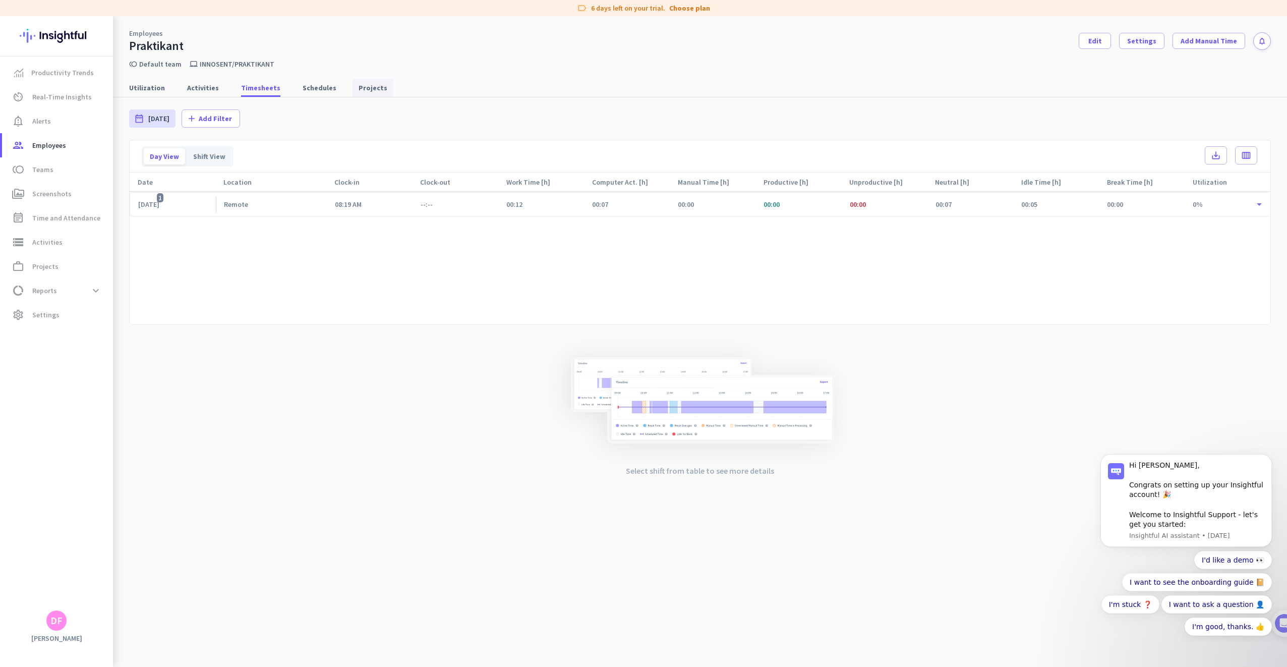
click at [359, 90] on span "Projects" at bounding box center [373, 88] width 29 height 10
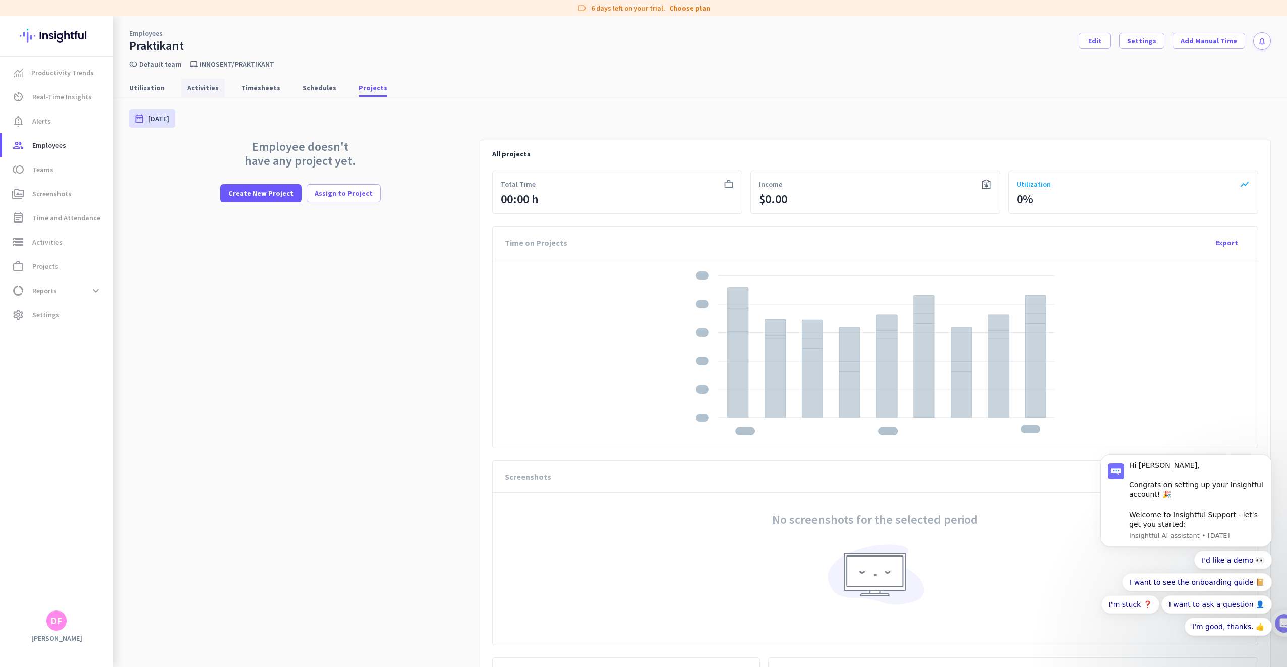
click at [200, 86] on span "Activities" at bounding box center [203, 88] width 32 height 10
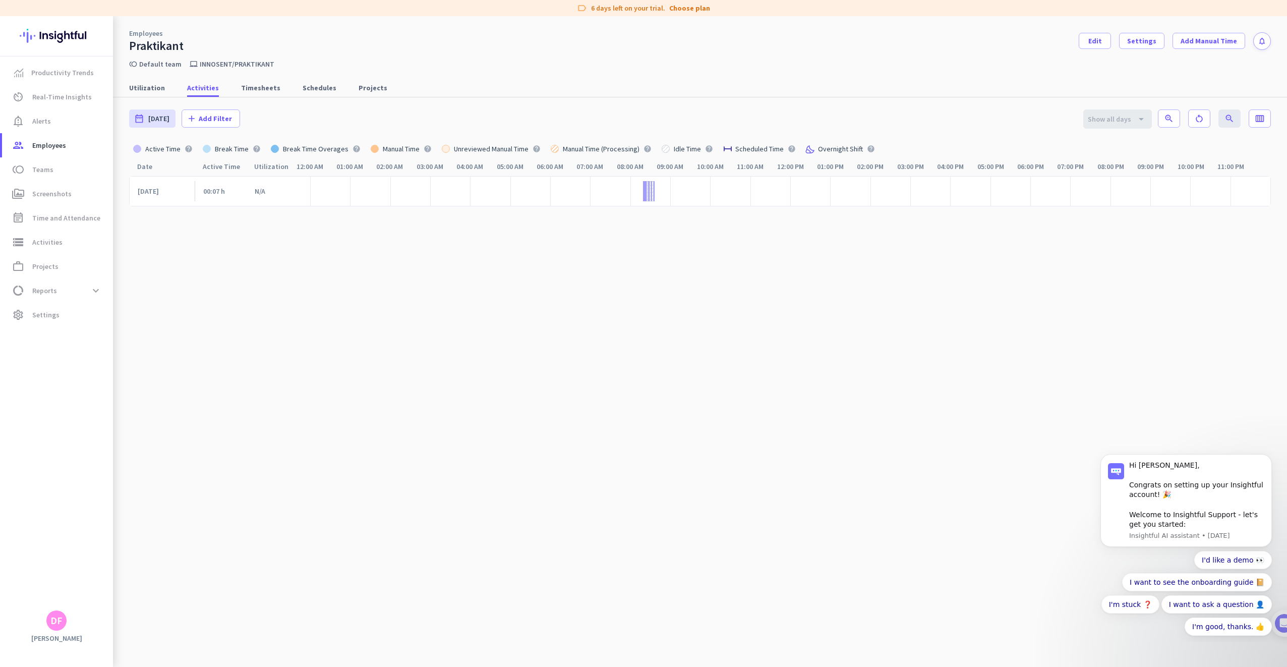
click at [643, 191] on div at bounding box center [644, 191] width 3 height 20
click at [643, 195] on div at bounding box center [644, 191] width 3 height 20
click at [721, 365] on link "View Logs" at bounding box center [731, 366] width 33 height 7
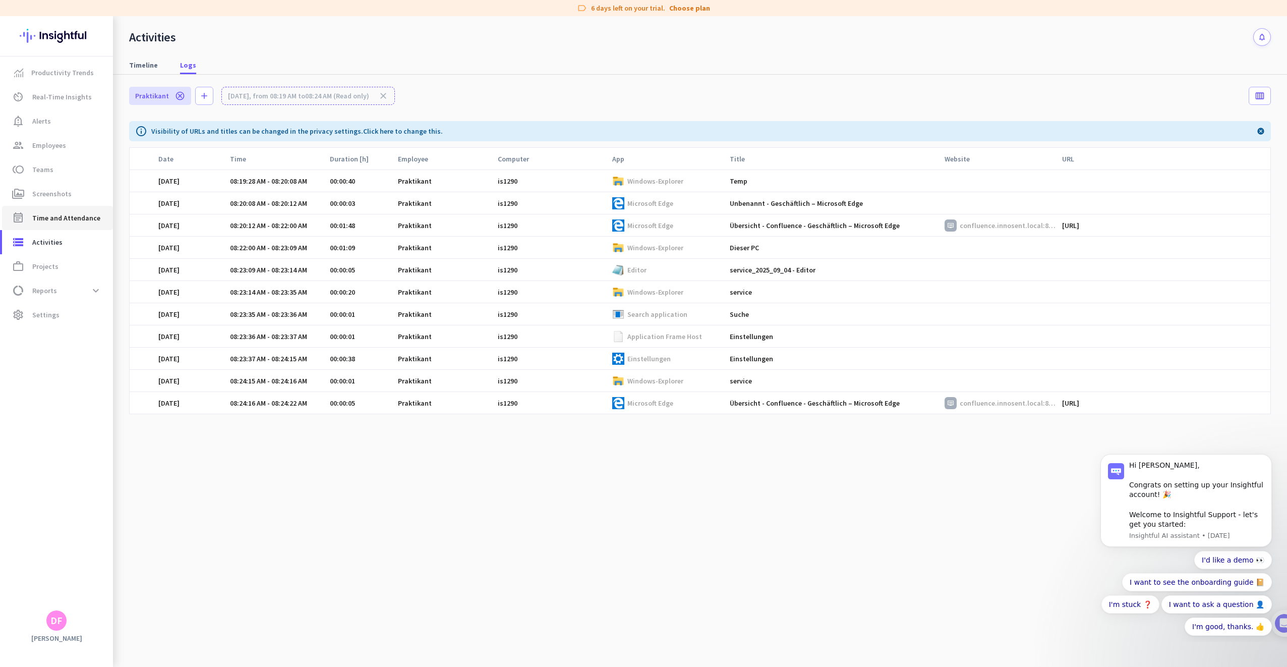
click at [56, 229] on link "event_note Time and Attendance" at bounding box center [57, 218] width 111 height 24
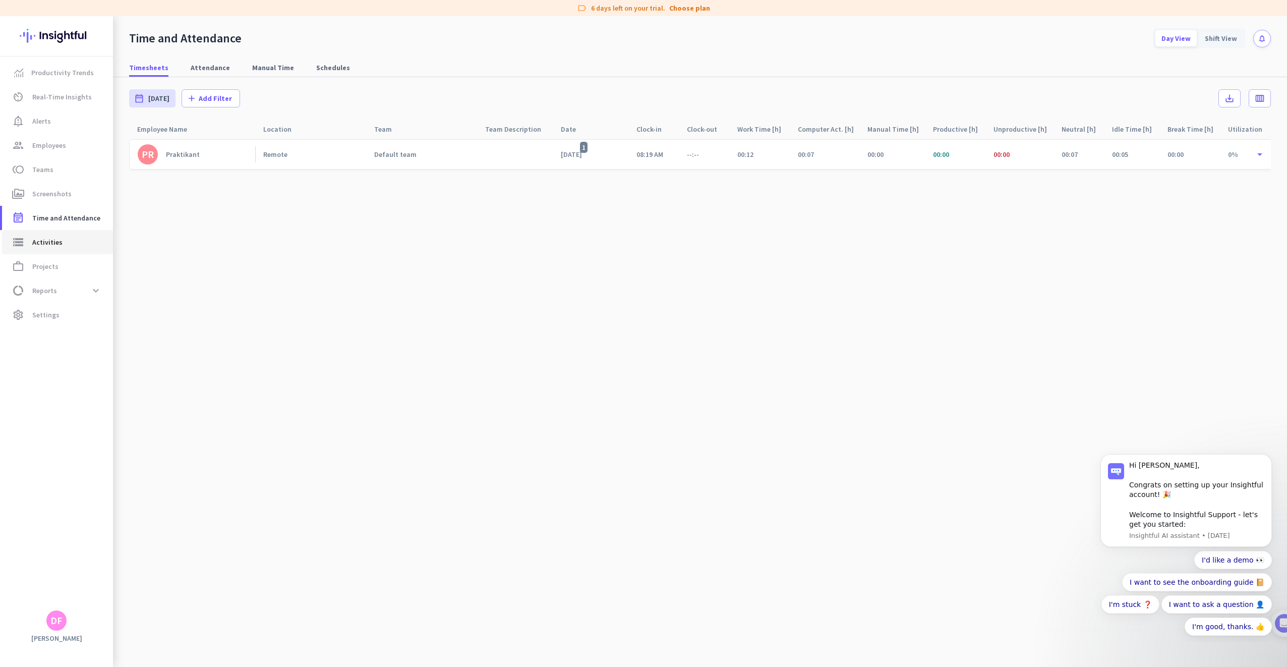
click at [53, 239] on span "Activities" at bounding box center [47, 242] width 30 height 12
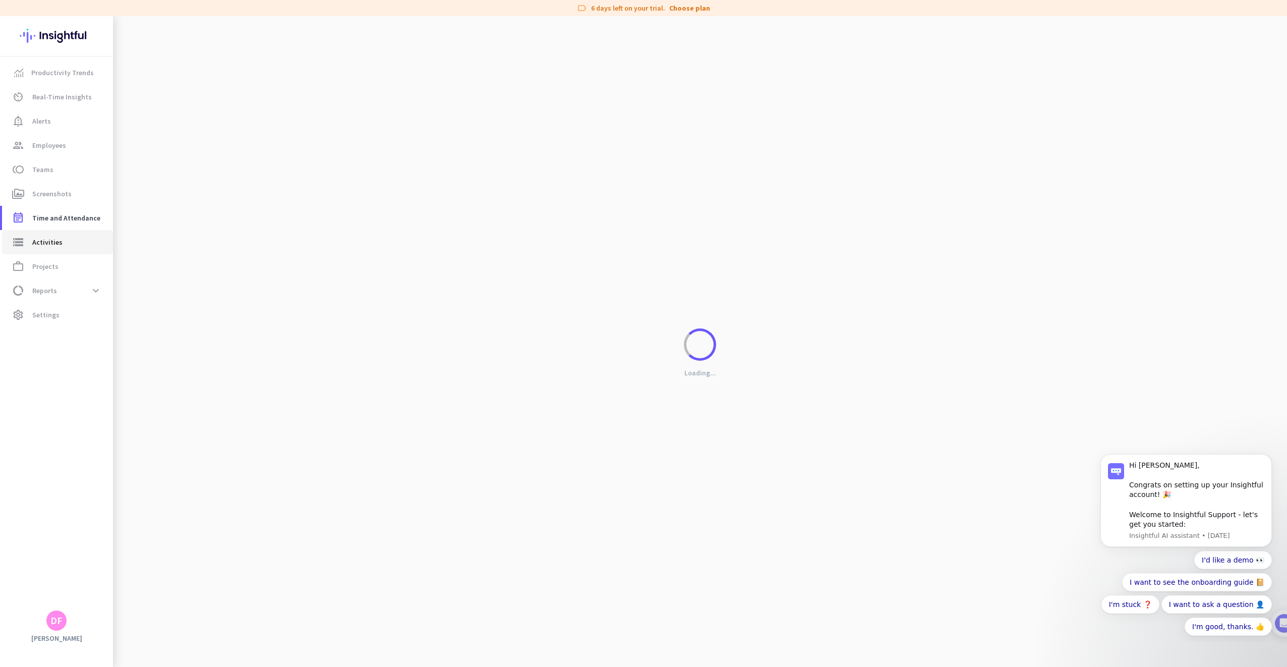
type input "[DATE]"
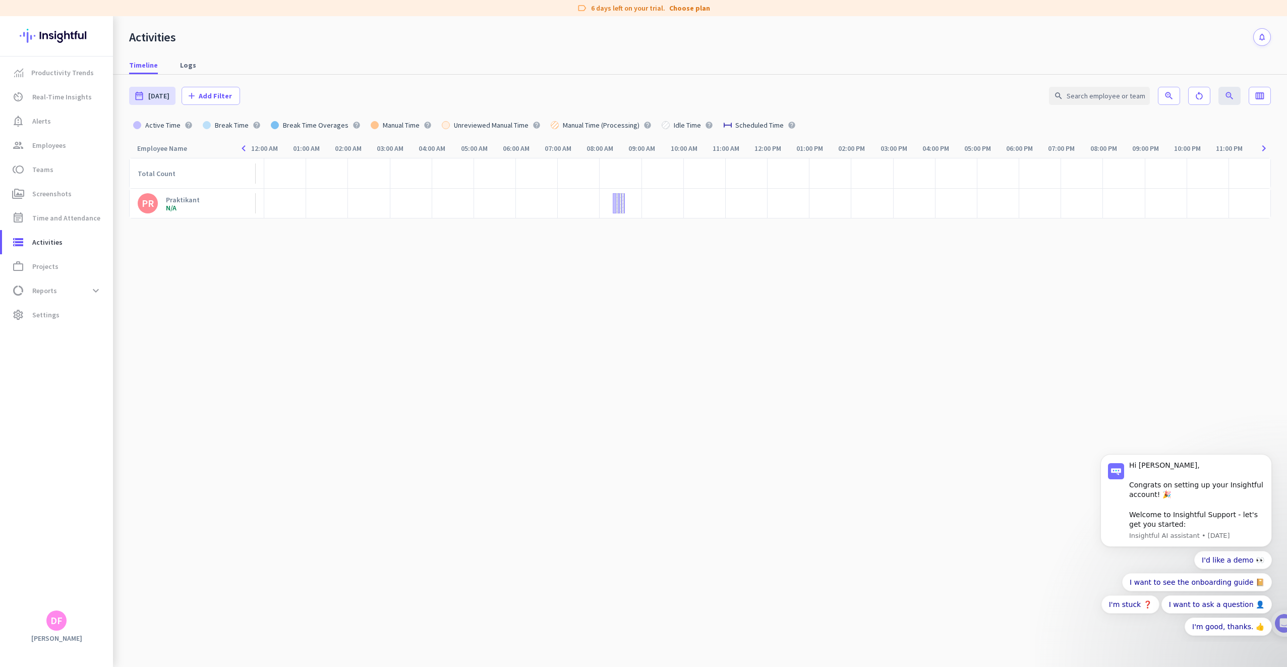
click at [192, 72] on span "Logs" at bounding box center [188, 65] width 16 height 18
type input "[DATE] - [DATE]"
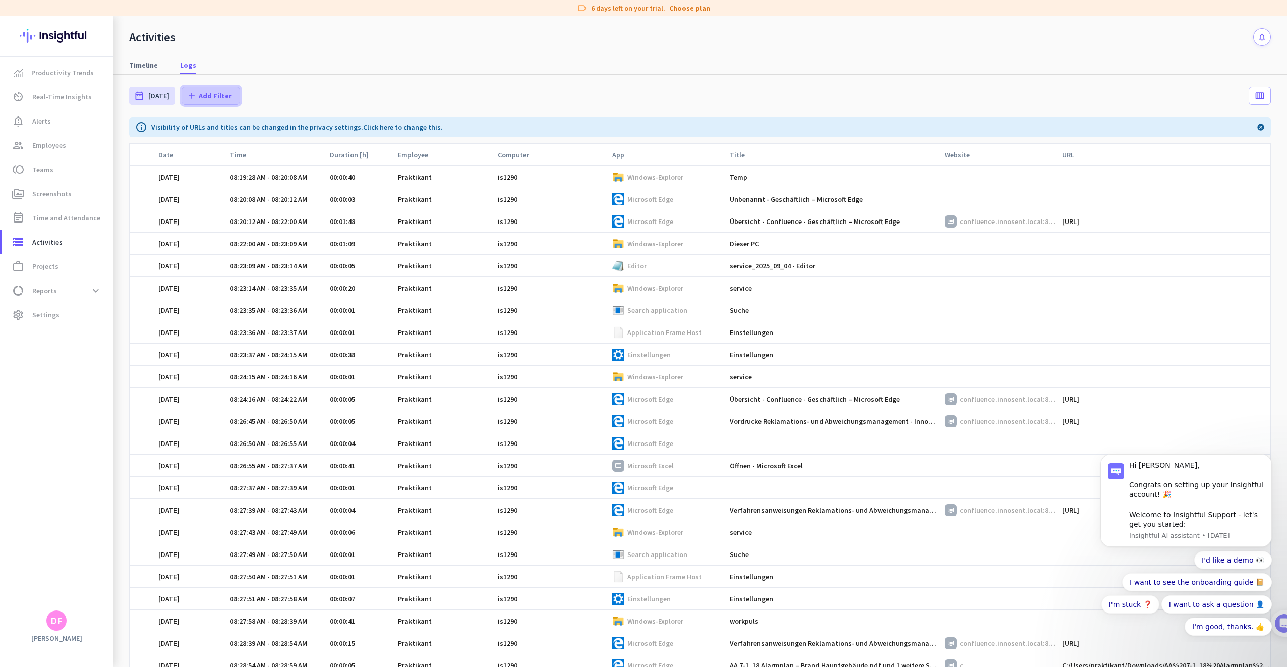
click at [199, 91] on span "Add Filter" at bounding box center [215, 96] width 33 height 10
click at [230, 175] on button "Apps & Websites" at bounding box center [228, 185] width 98 height 24
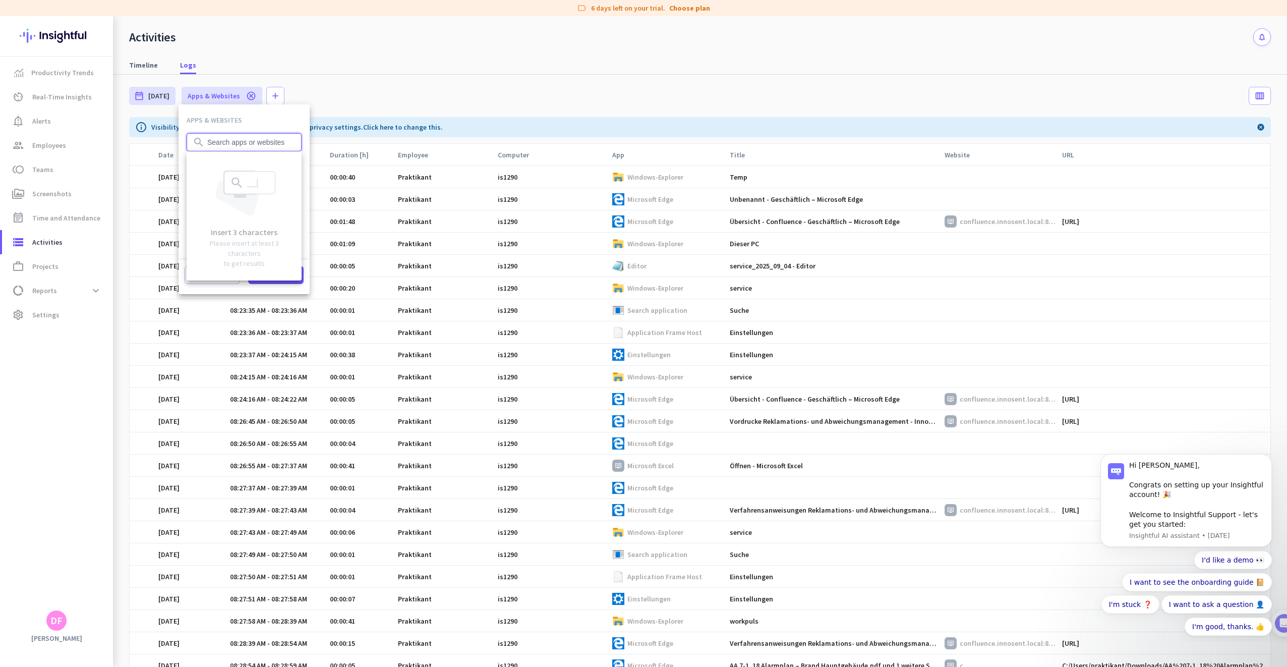
click at [250, 141] on input at bounding box center [244, 142] width 115 height 18
click at [197, 275] on div "Insert 3 characters Please insert at least 3 characters to get results" at bounding box center [244, 215] width 115 height 129
click at [244, 97] on div at bounding box center [643, 333] width 1287 height 667
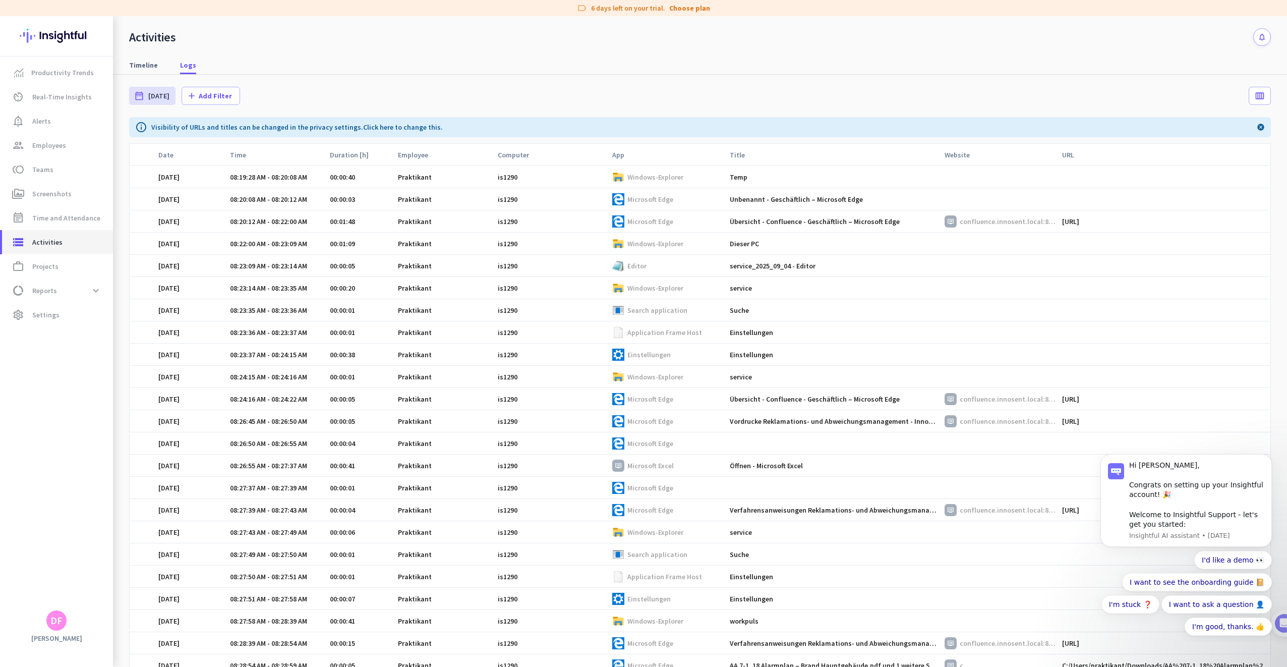
click at [70, 250] on link "storage Activities" at bounding box center [57, 242] width 111 height 24
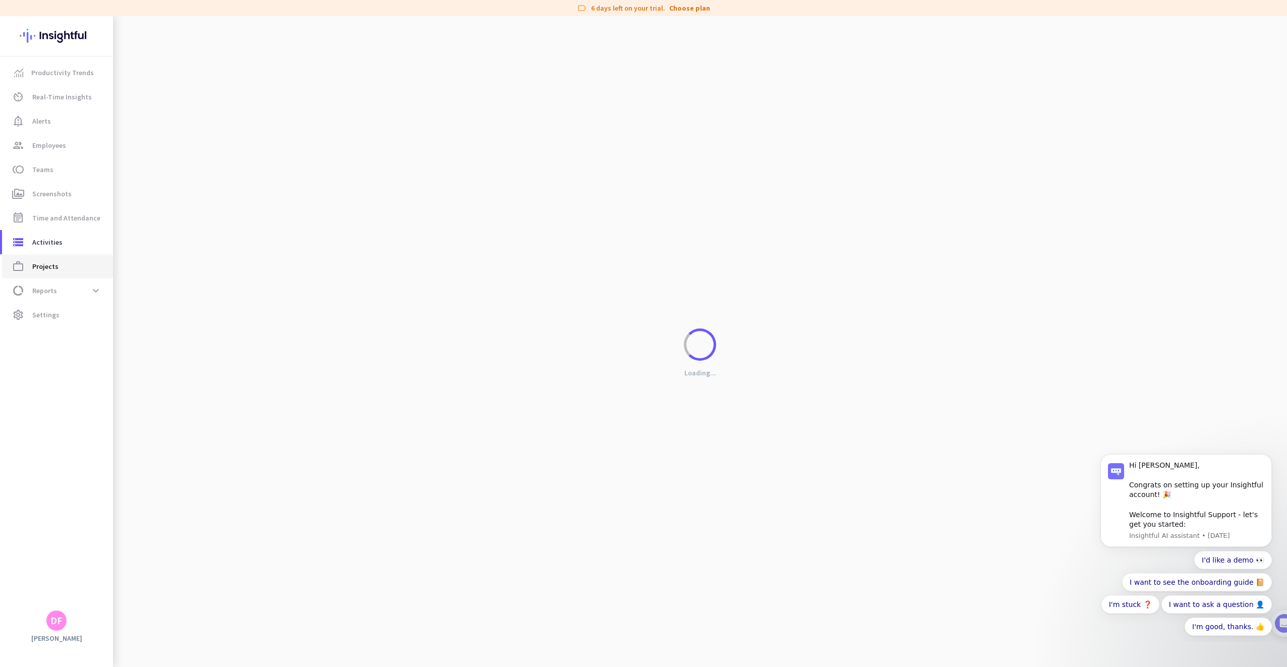
click at [62, 273] on link "work_outline Projects" at bounding box center [57, 266] width 111 height 24
type input "[DATE] - [DATE]"
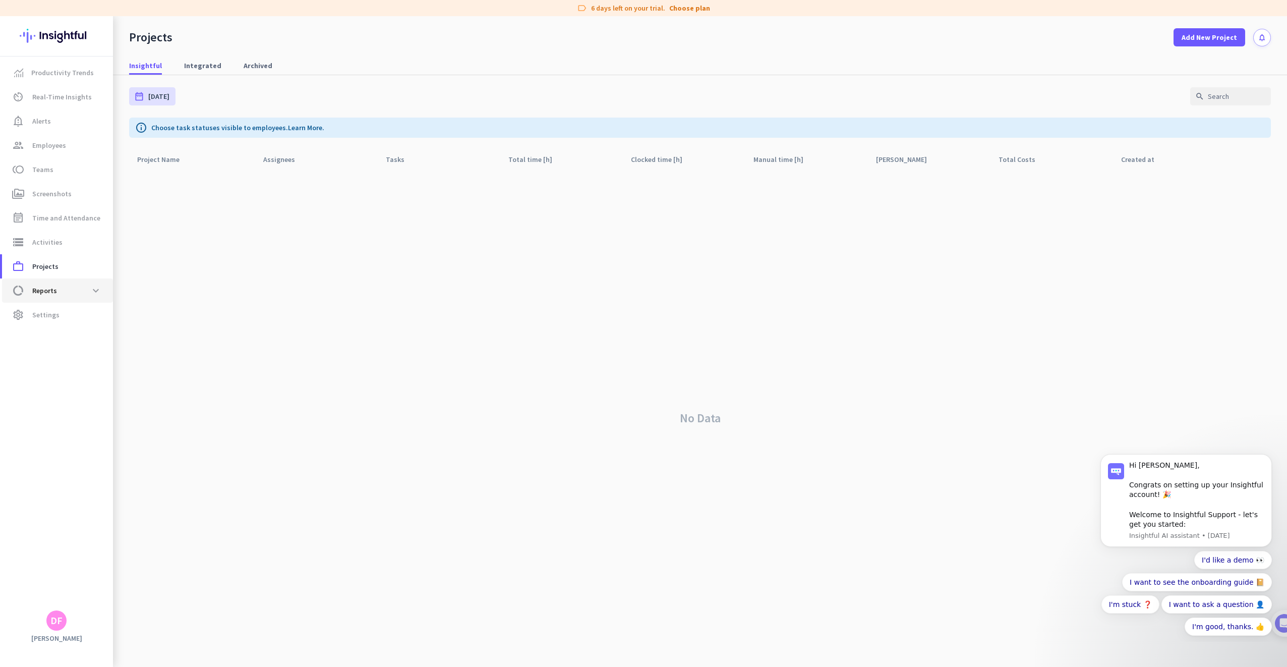
click at [60, 289] on span "data_usage Reports expand_more" at bounding box center [57, 290] width 95 height 18
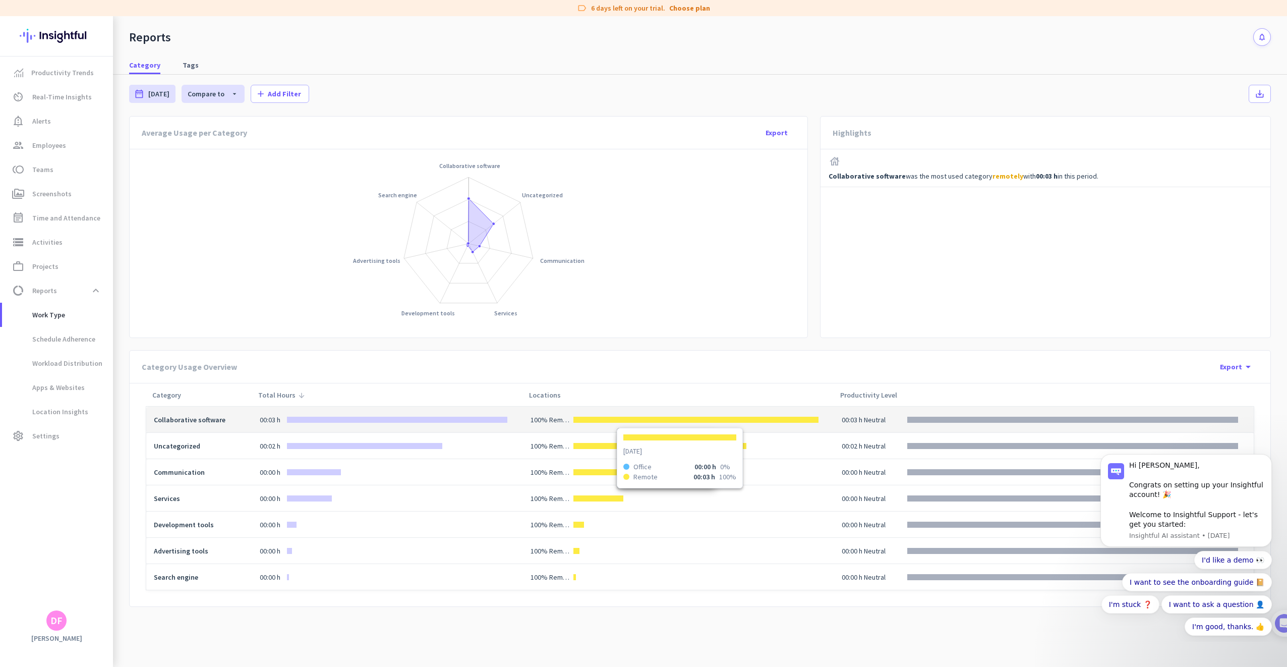
click at [554, 416] on div "100% Remote" at bounding box center [551, 420] width 41 height 10
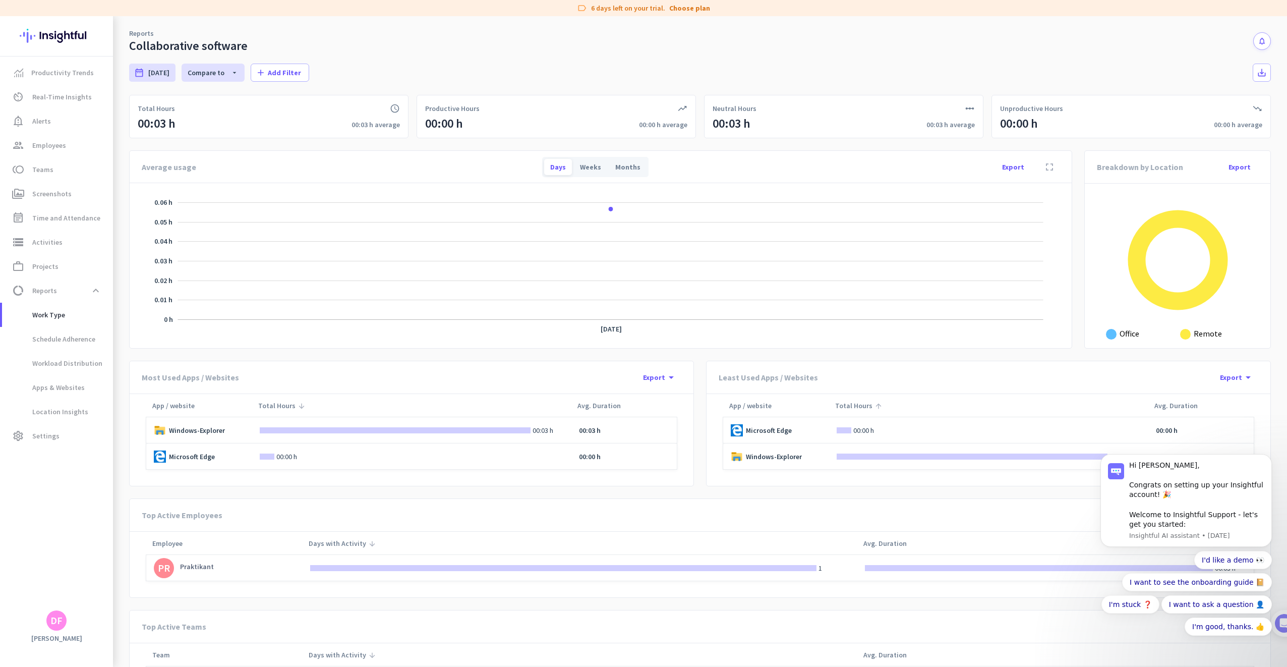
click at [1113, 329] on rect "Legend" at bounding box center [1138, 334] width 64 height 20
click at [1111, 335] on rect "Legend" at bounding box center [1138, 334] width 64 height 20
click at [1197, 337] on rect "Legend" at bounding box center [1215, 334] width 71 height 20
click at [1183, 336] on rect "Legend" at bounding box center [1215, 334] width 71 height 20
click at [71, 431] on span "settings Settings" at bounding box center [57, 436] width 95 height 12
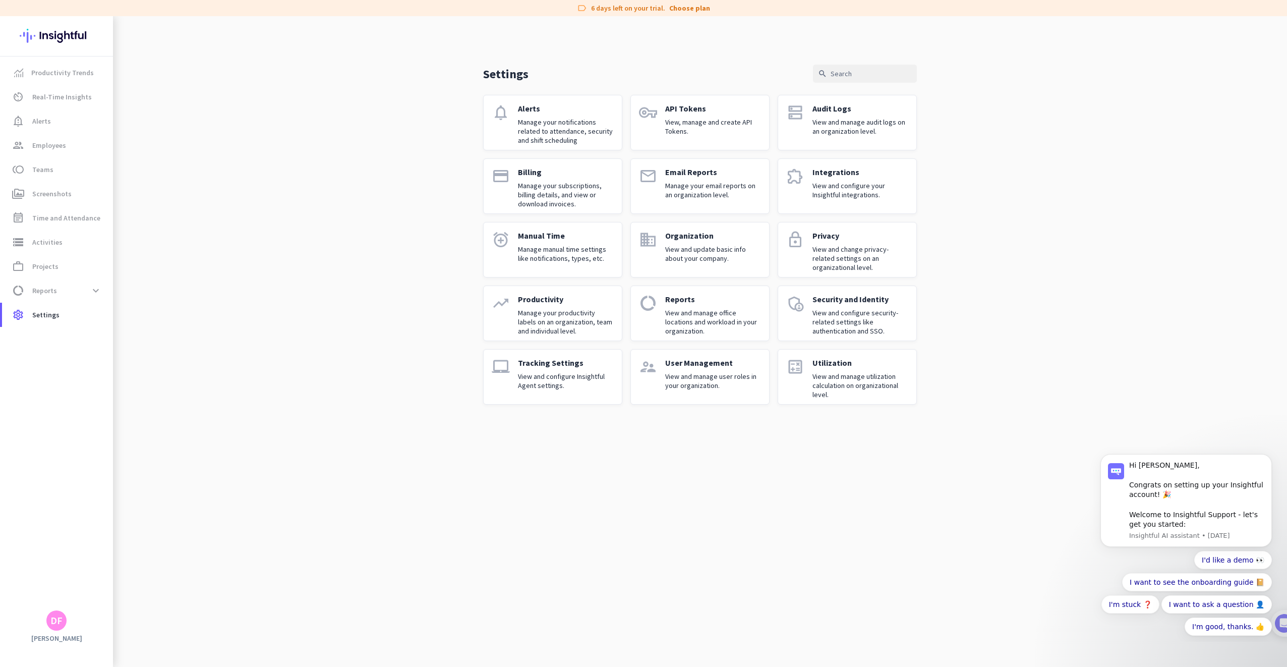
click at [574, 130] on p "Manage your notifications related to attendance, security and shift scheduling" at bounding box center [566, 131] width 96 height 27
click at [686, 124] on p "View, manage and create API Tokens." at bounding box center [713, 127] width 96 height 18
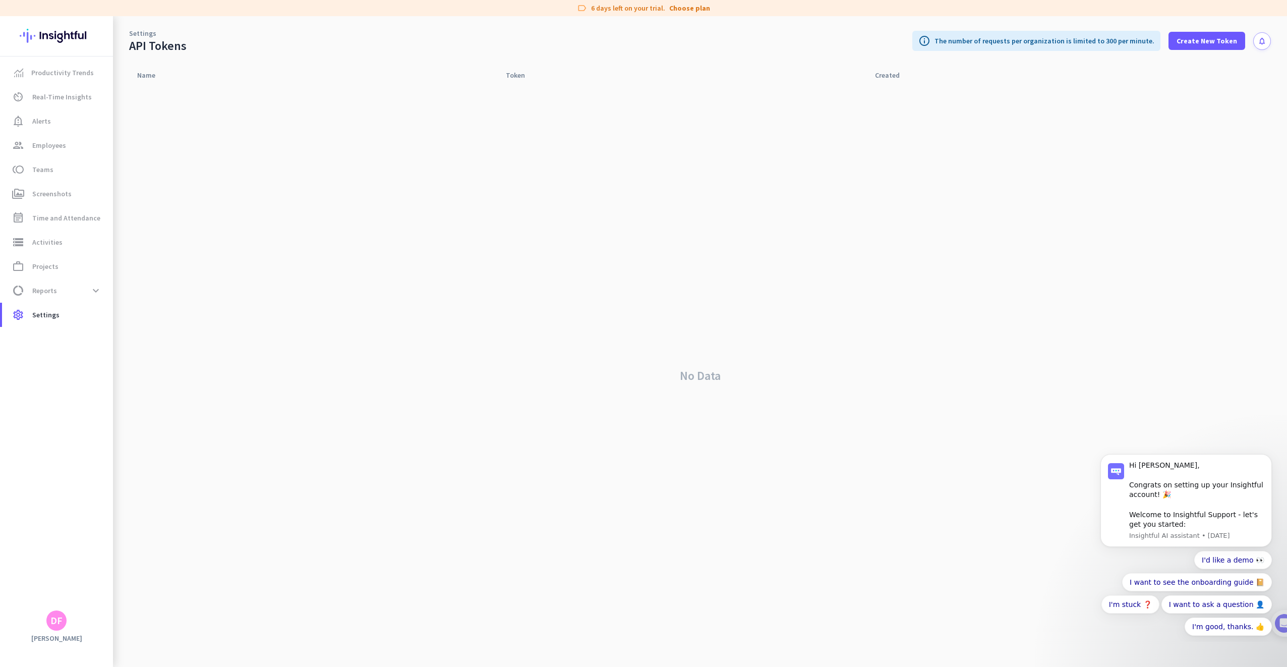
drag, startPoint x: 674, startPoint y: 184, endPoint x: 744, endPoint y: 152, distance: 77.4
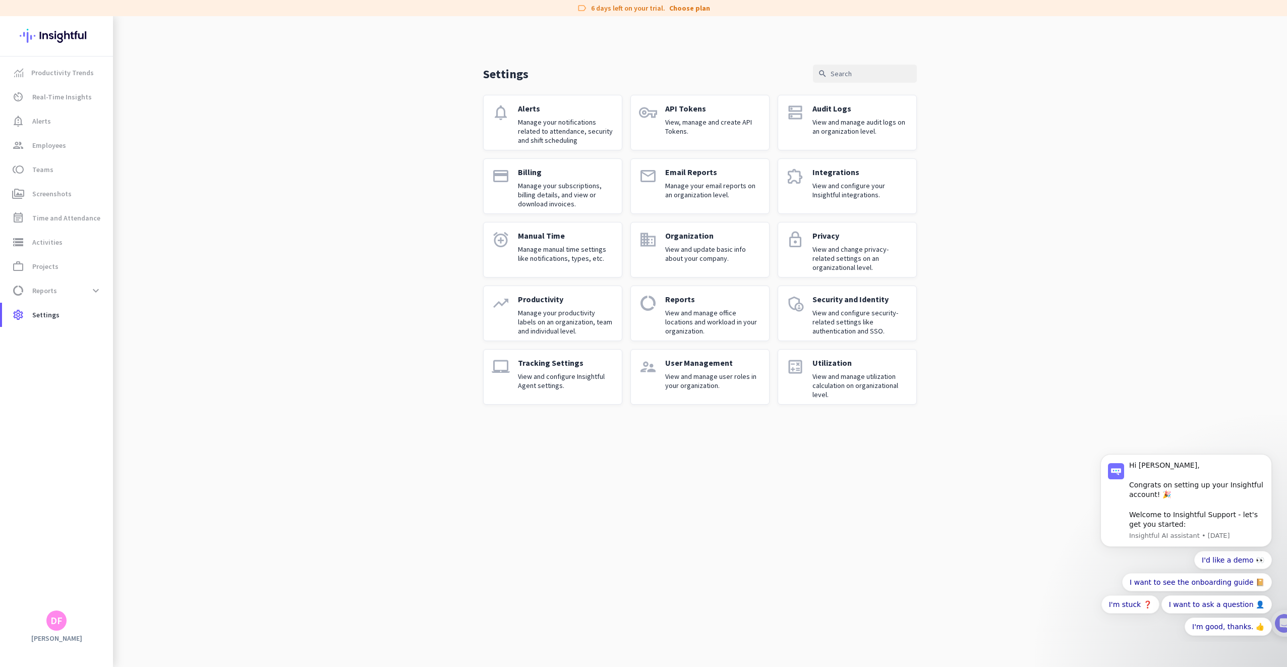
click at [836, 126] on p "View and manage audit logs on an organization level." at bounding box center [860, 127] width 96 height 18
click at [804, 182] on link "extension Integrations View and configure your Insightful integrations." at bounding box center [847, 185] width 139 height 55
click at [558, 260] on p "Manage manual time settings like notifications, types, etc." at bounding box center [566, 254] width 96 height 18
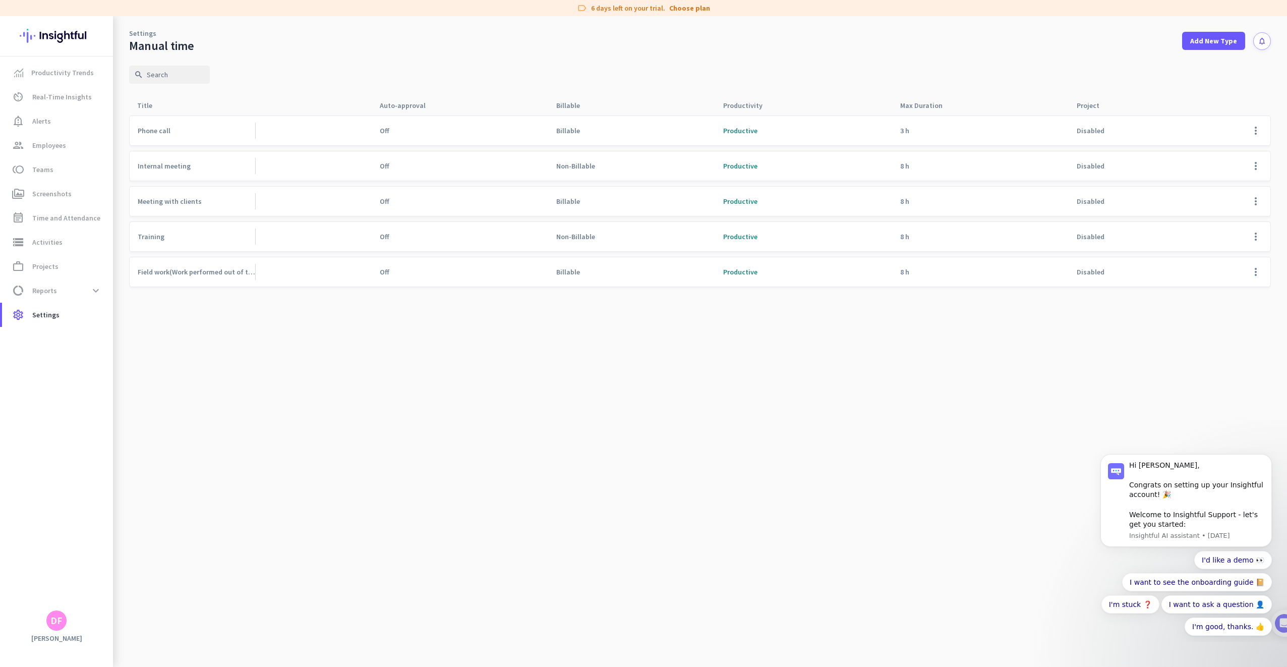
drag, startPoint x: 646, startPoint y: 237, endPoint x: 650, endPoint y: 232, distance: 6.1
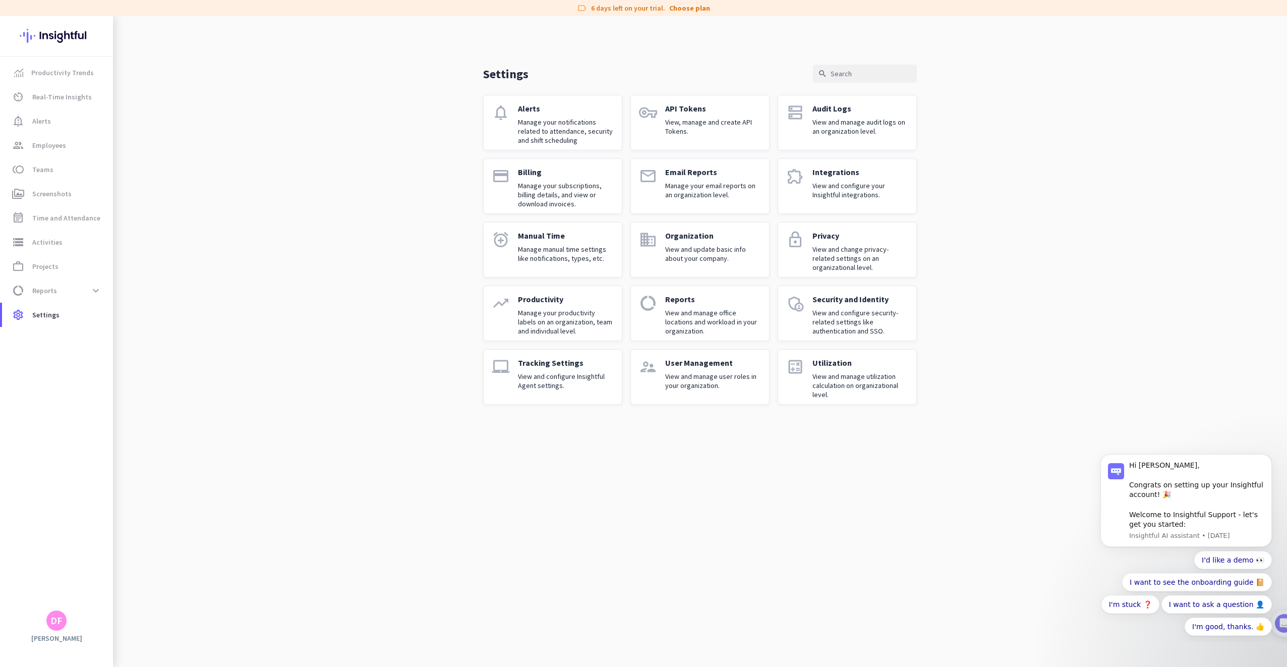
click at [696, 252] on p "View and update basic info about your company." at bounding box center [713, 254] width 96 height 18
click at [880, 257] on p "View and change privacy-related settings on an organizational level." at bounding box center [860, 258] width 96 height 27
click at [489, 322] on link "trending_up Productivity Manage your productivity labels on an organization, te…" at bounding box center [552, 312] width 139 height 55
click at [505, 323] on div "Settings search notifications Alerts Manage your notifications related to atten…" at bounding box center [700, 341] width 1174 height 651
click at [569, 372] on p "View and configure Insightful Agent settings." at bounding box center [566, 381] width 96 height 18
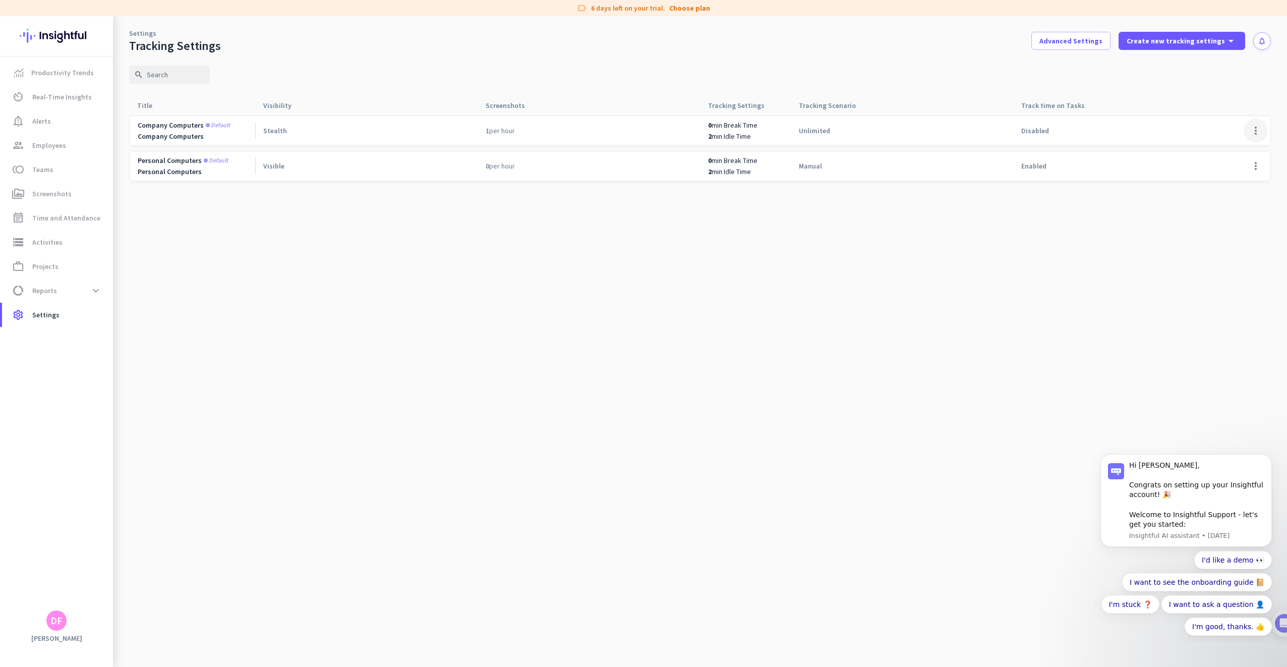
click at [1257, 133] on span at bounding box center [1256, 131] width 24 height 24
click at [1215, 148] on span "Edit" at bounding box center [1217, 151] width 13 height 9
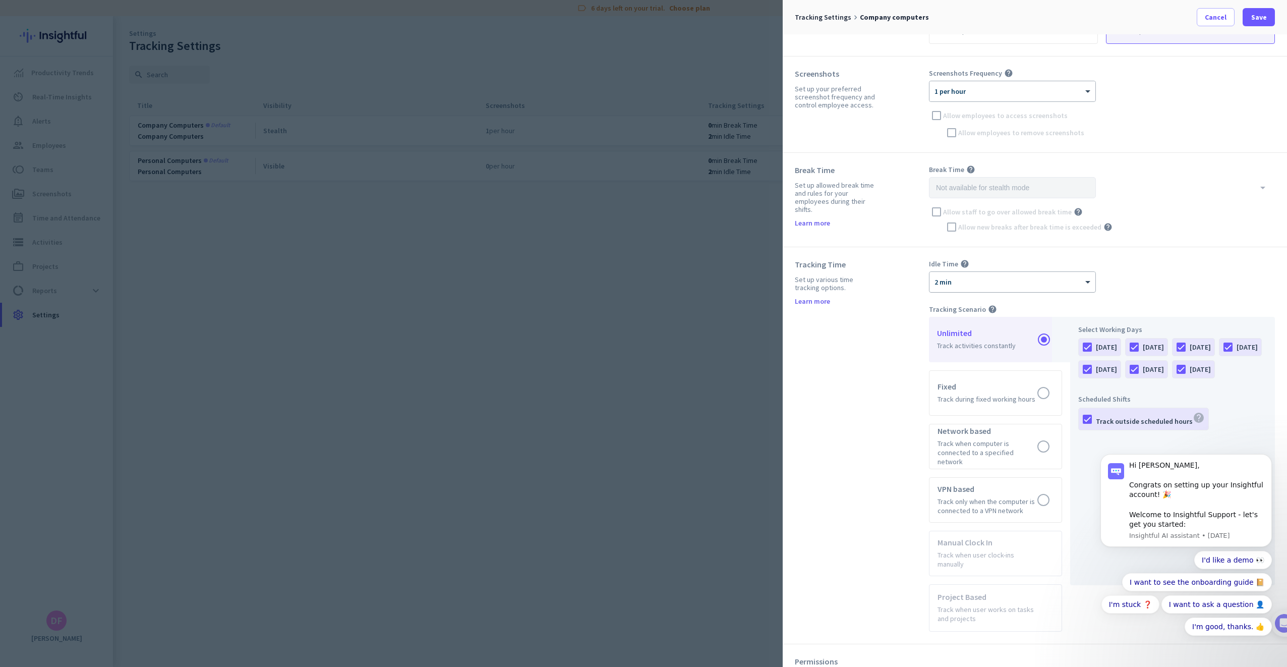
scroll to position [151, 0]
click at [1007, 284] on div "× 2 min" at bounding box center [1012, 280] width 166 height 20
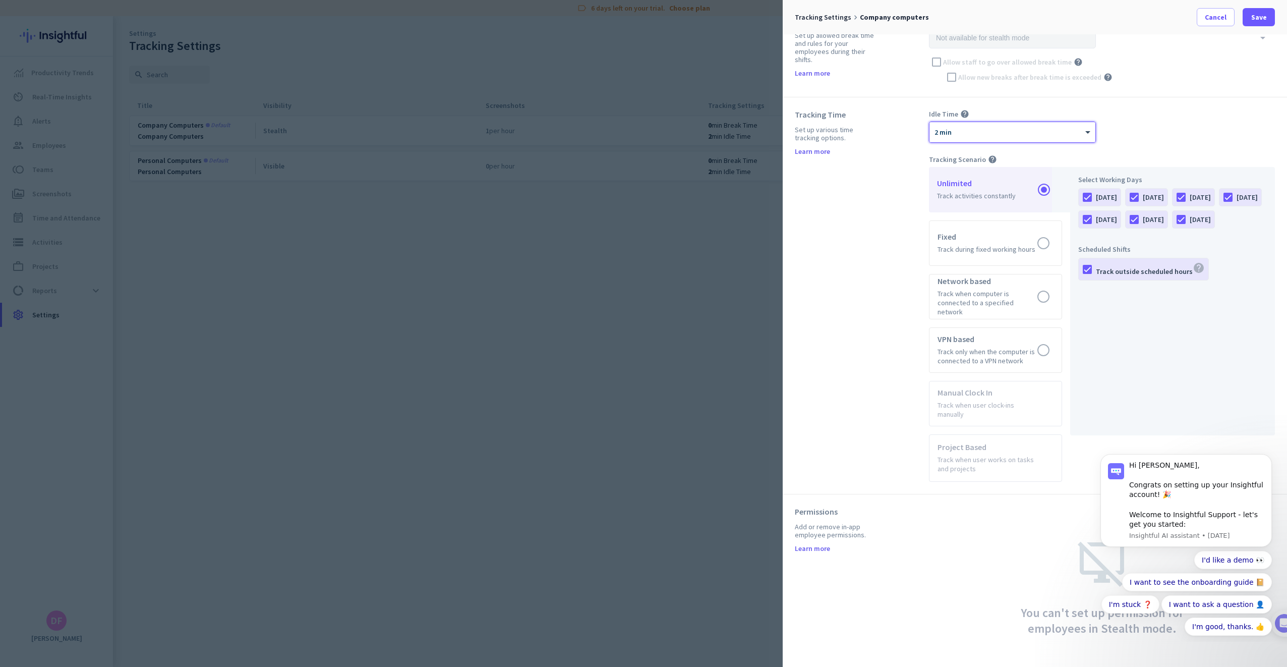
scroll to position [300, 0]
click at [993, 297] on label at bounding box center [995, 296] width 132 height 44
click at [0, 0] on input "radio" at bounding box center [0, 0] width 0 height 0
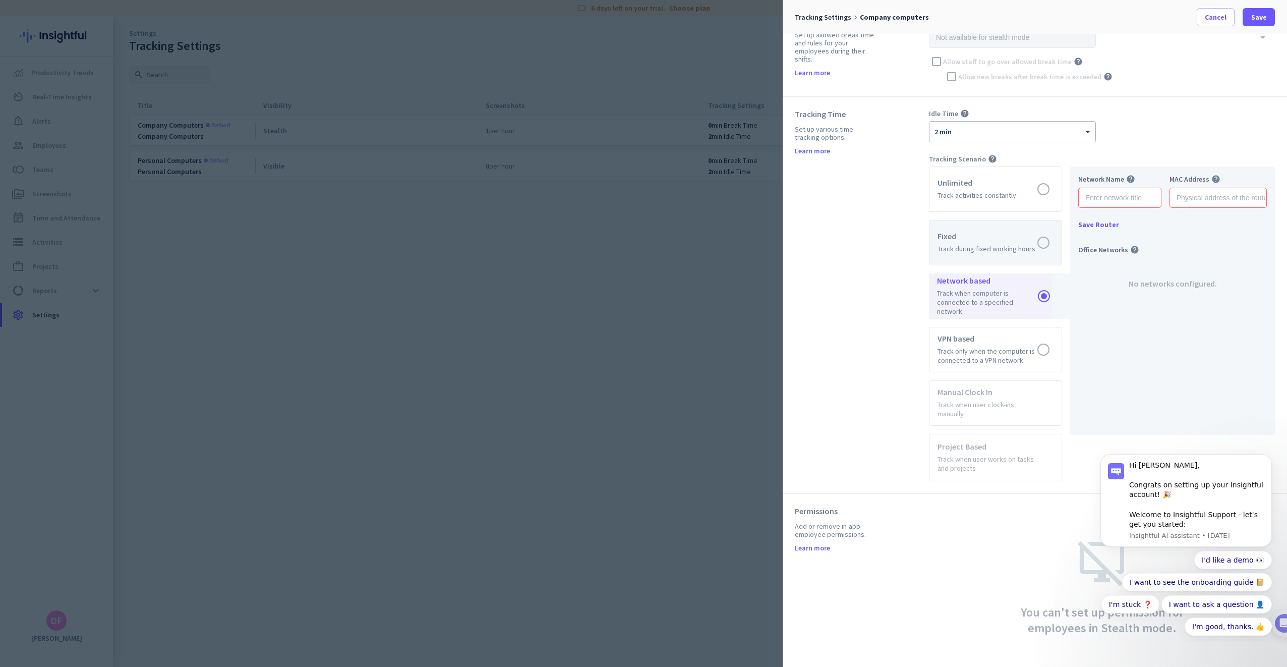
click at [1003, 241] on label at bounding box center [995, 242] width 132 height 44
click at [0, 0] on input "radio" at bounding box center [0, 0] width 0 height 0
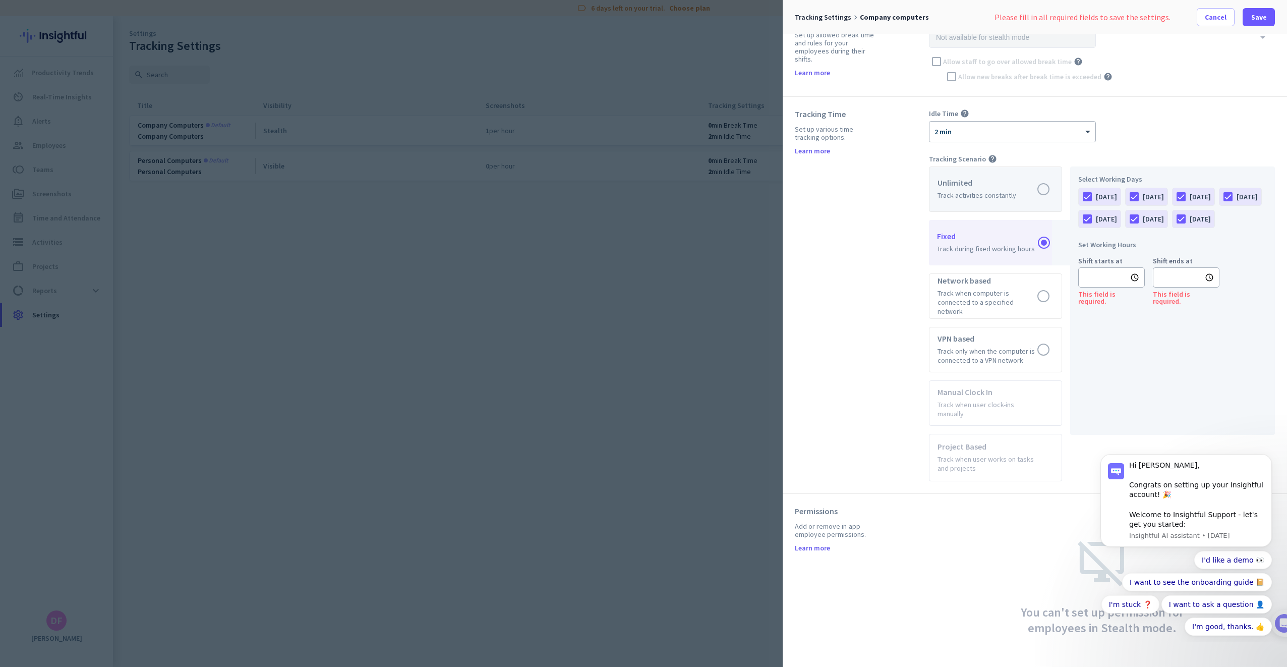
click at [994, 198] on label at bounding box center [995, 189] width 132 height 44
click at [0, 0] on input "radio" at bounding box center [0, 0] width 0 height 0
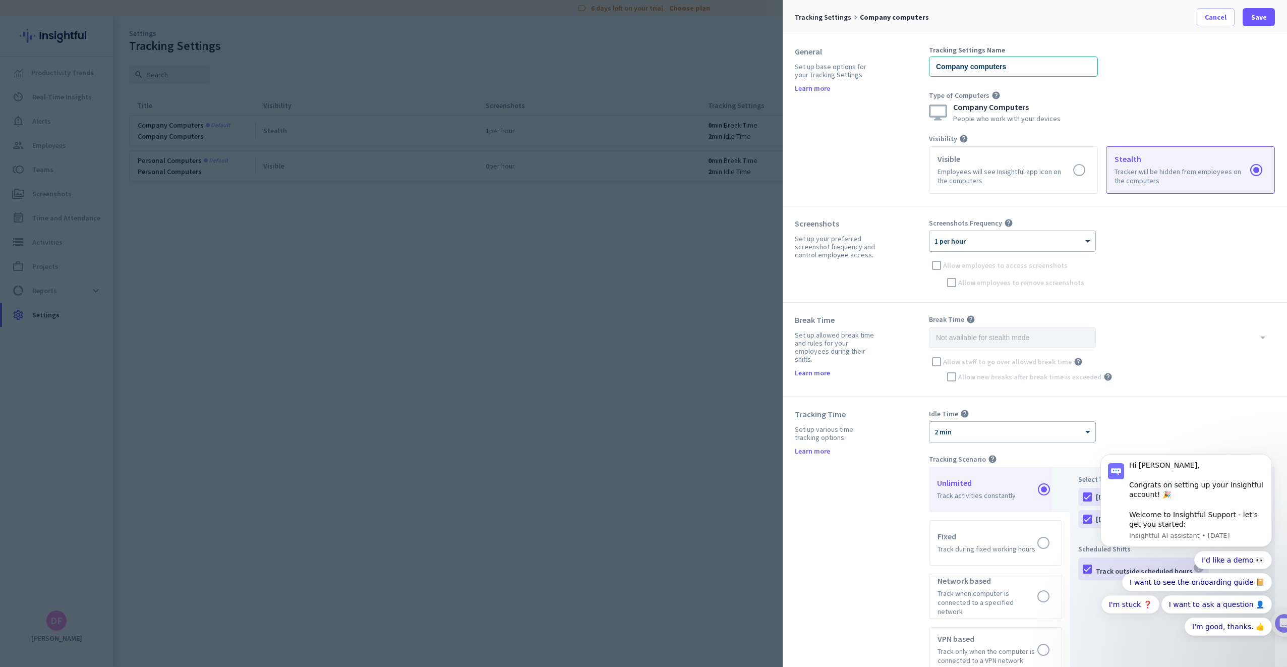
scroll to position [0, 0]
click at [955, 238] on div at bounding box center [1012, 238] width 166 height 9
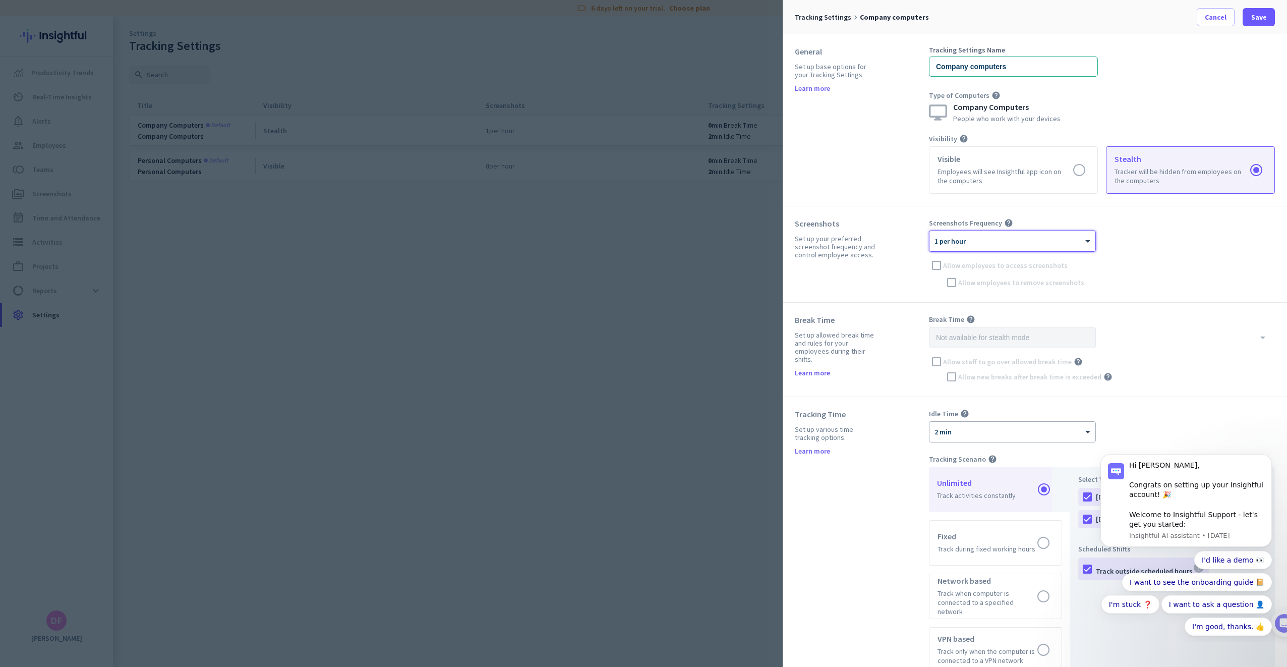
click at [955, 238] on div at bounding box center [1012, 238] width 166 height 9
click at [974, 300] on div "6 per hour" at bounding box center [1012, 298] width 165 height 17
click at [1267, 18] on span at bounding box center [1259, 17] width 32 height 24
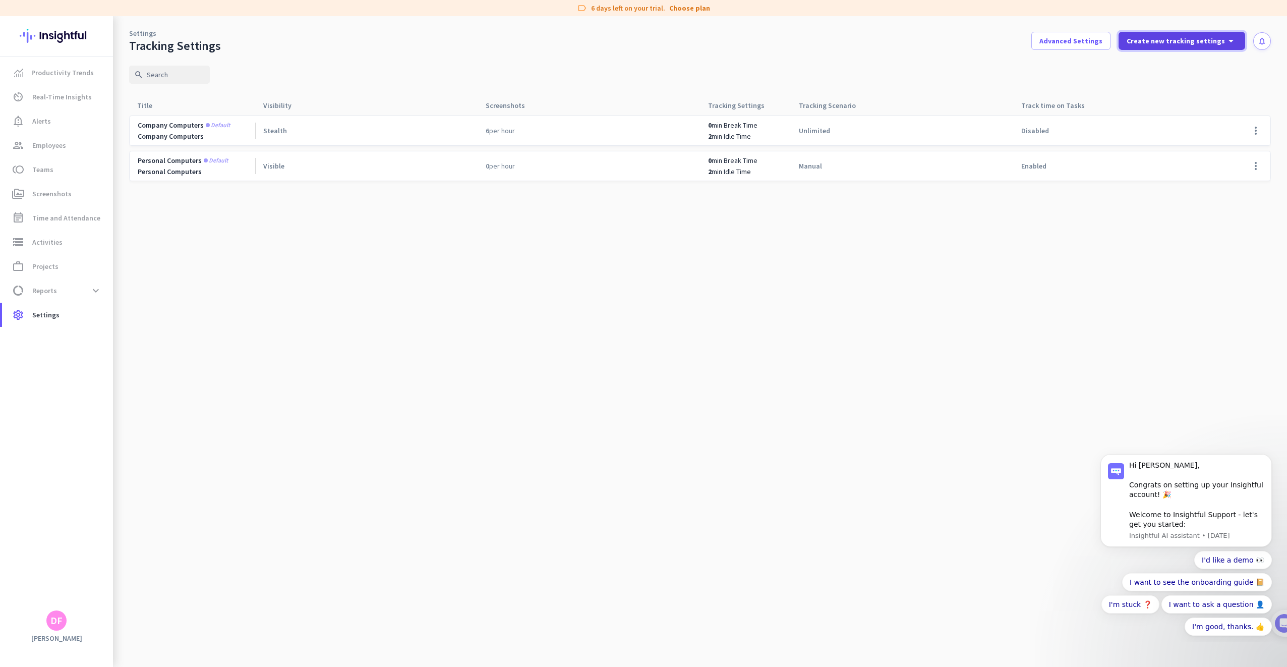
click at [1189, 43] on span "Create new tracking settings" at bounding box center [1176, 41] width 98 height 10
click at [911, 78] on div at bounding box center [643, 333] width 1287 height 667
click at [1252, 130] on span at bounding box center [1256, 131] width 24 height 24
click at [601, 83] on div at bounding box center [643, 333] width 1287 height 667
click at [49, 287] on span "Reports" at bounding box center [44, 290] width 25 height 12
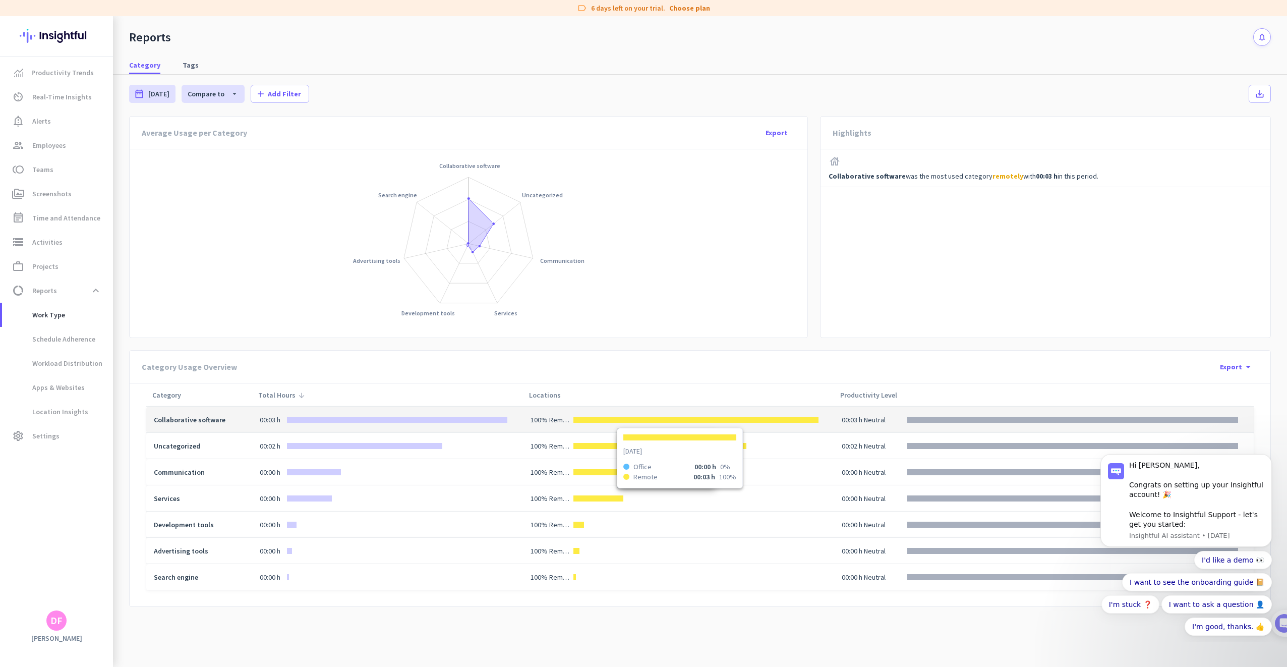
click at [575, 417] on div at bounding box center [696, 420] width 246 height 6
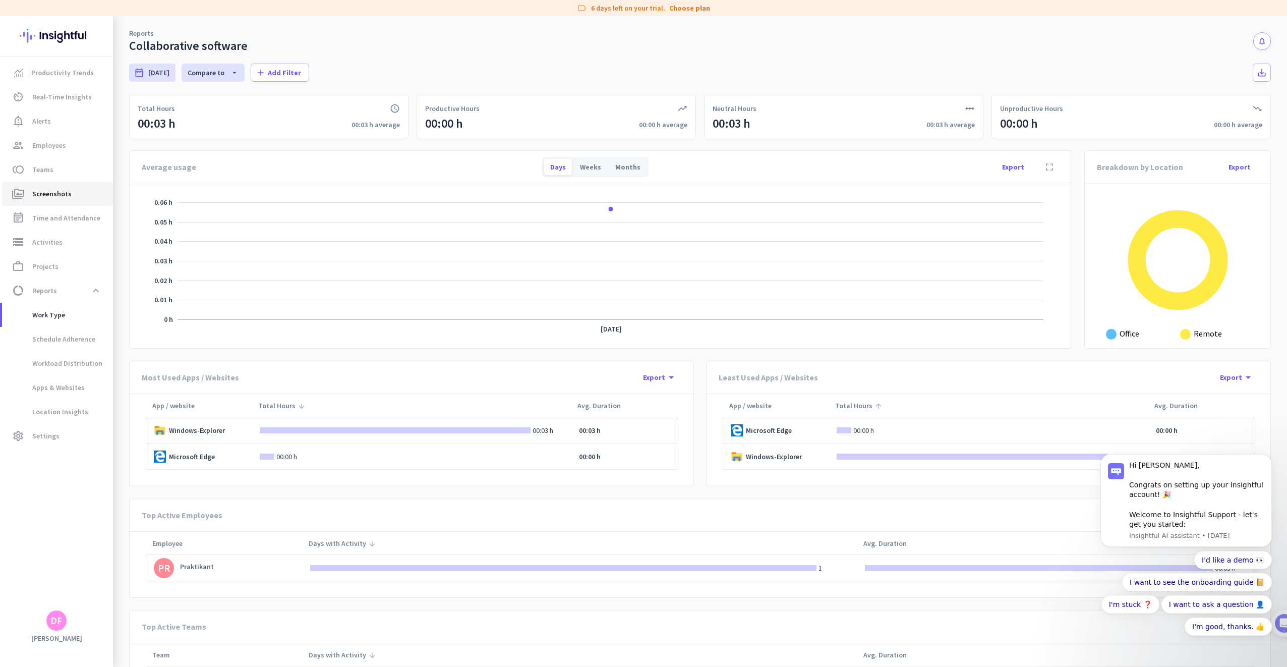
click at [65, 198] on span "Screenshots" at bounding box center [51, 194] width 39 height 12
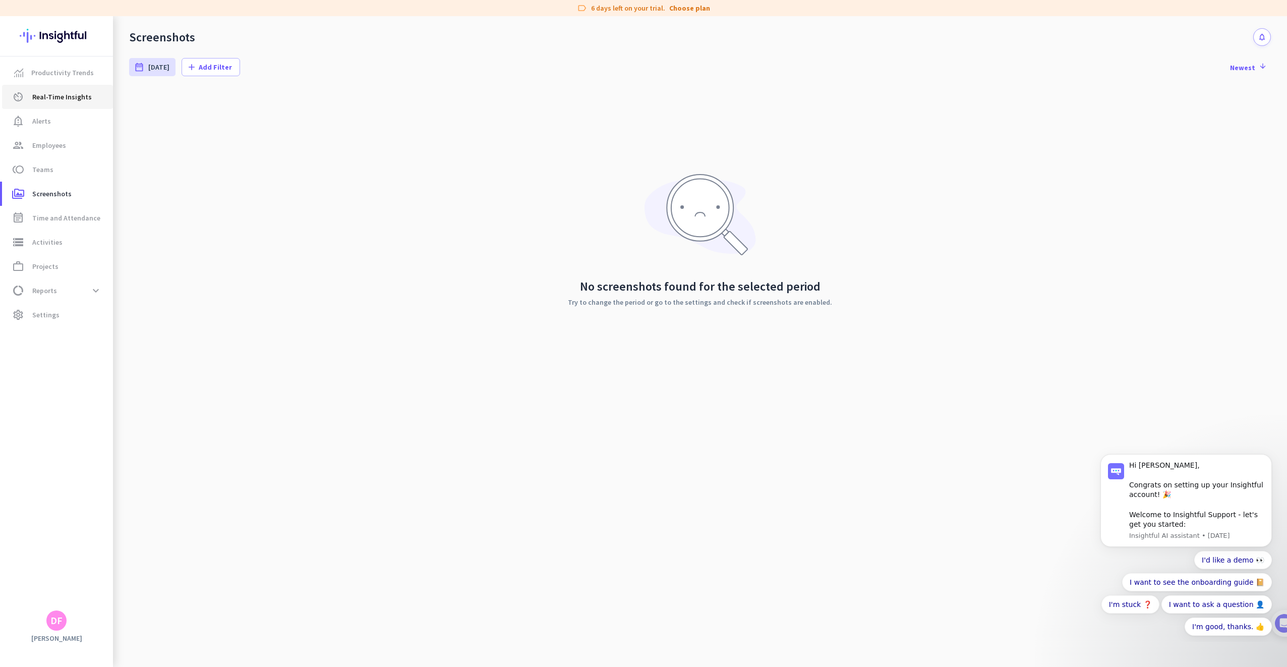
click at [84, 97] on span "Real-Time Insights" at bounding box center [62, 97] width 60 height 12
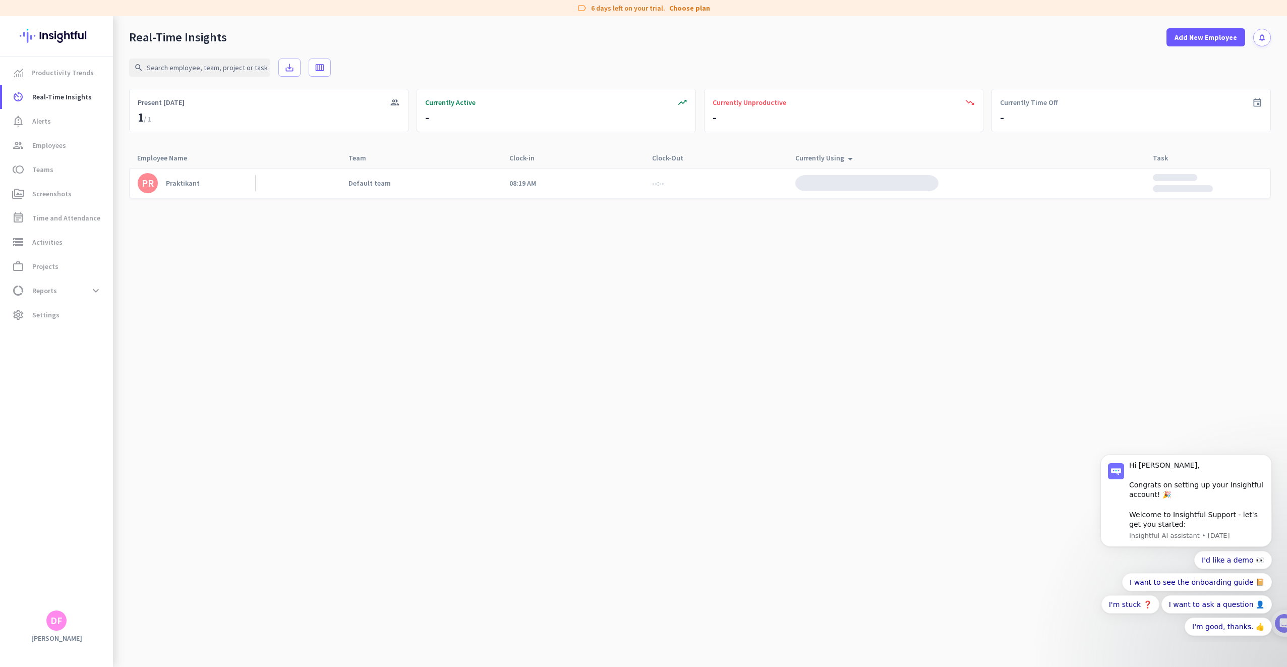
click at [821, 181] on img at bounding box center [866, 183] width 143 height 16
click at [842, 158] on div "Currently Using arrow_drop_up" at bounding box center [825, 158] width 61 height 14
click at [189, 188] on link "PR Praktikant" at bounding box center [197, 183] width 118 height 20
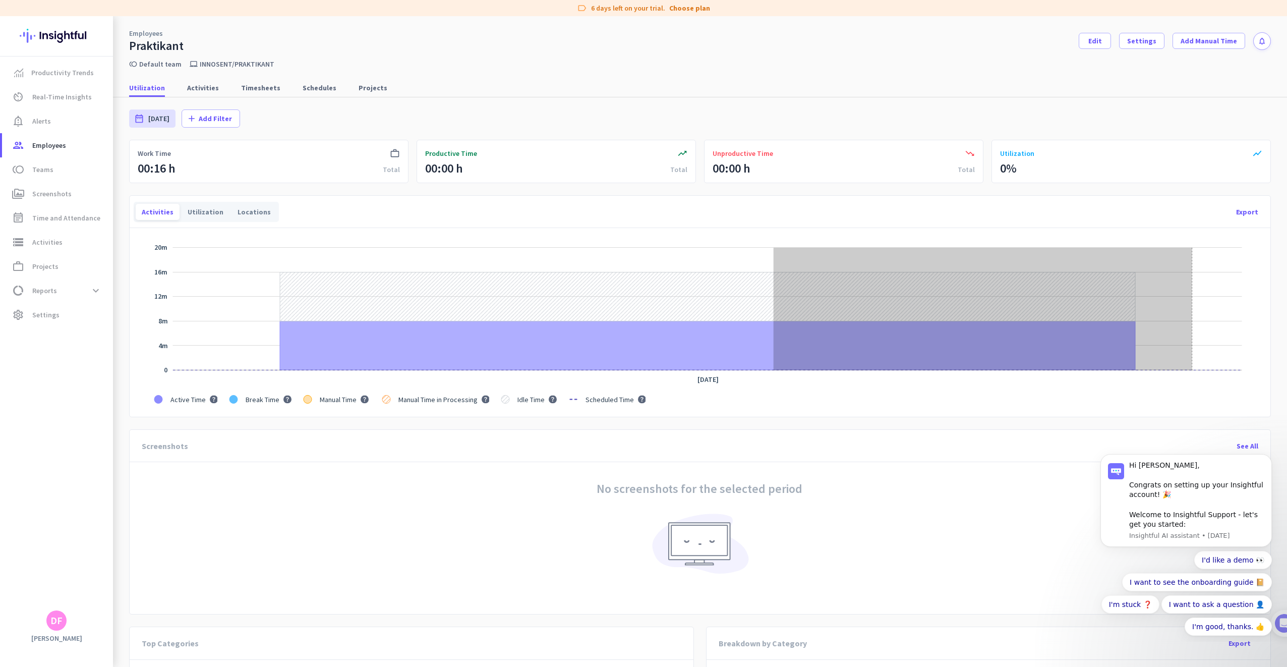
click at [1192, 341] on g "Zoom Out" at bounding box center [707, 309] width 1070 height 123
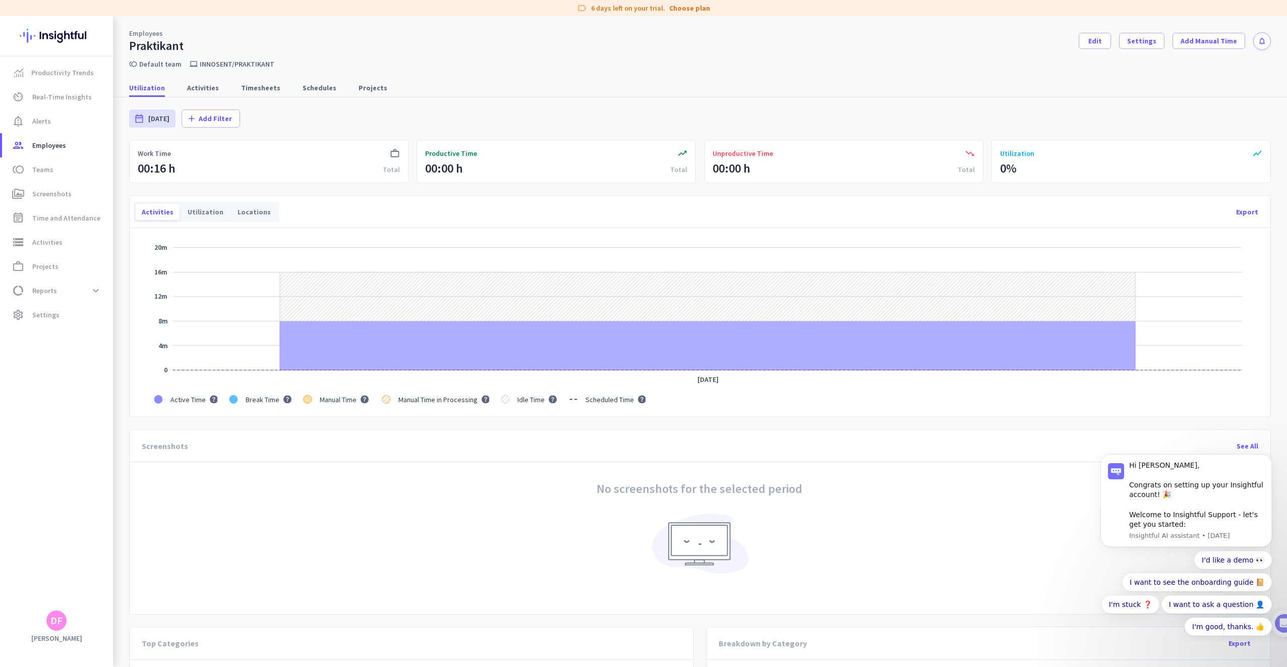
click at [192, 78] on nav "Utilization Activities Timesheets Schedules Projects" at bounding box center [700, 83] width 1174 height 29
click at [193, 83] on span "Activities" at bounding box center [203, 88] width 32 height 10
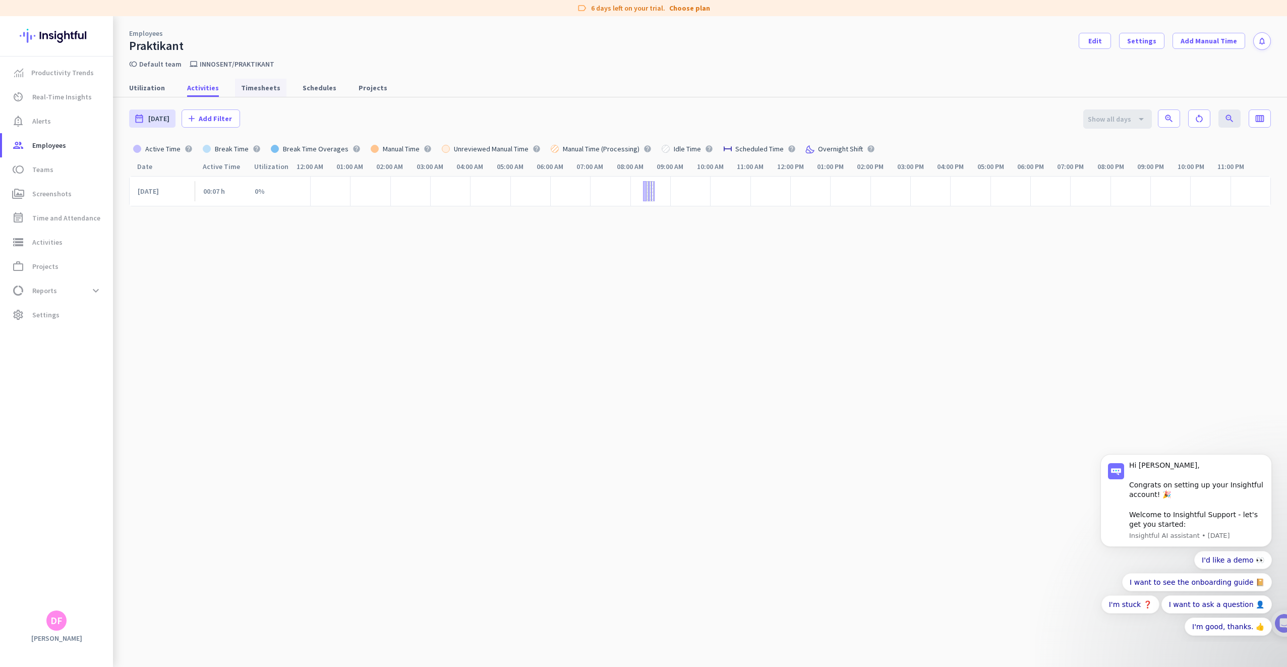
click at [241, 94] on span "Timesheets" at bounding box center [260, 88] width 39 height 18
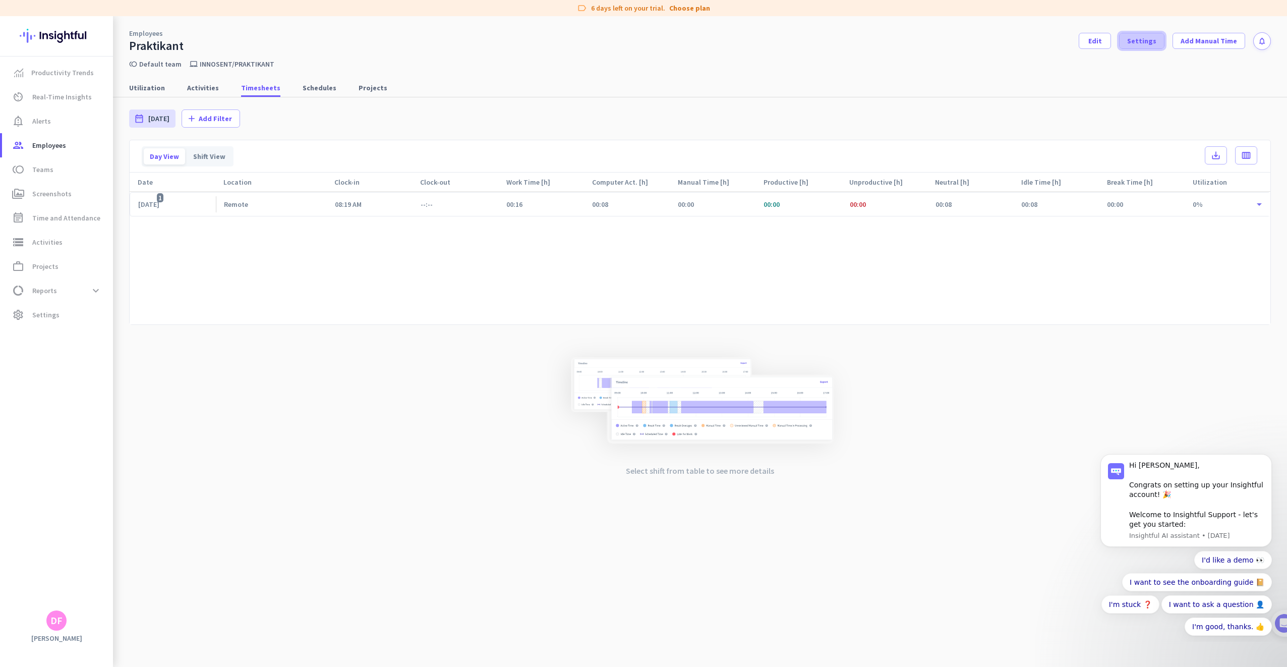
click at [1164, 40] on span at bounding box center [1142, 41] width 44 height 24
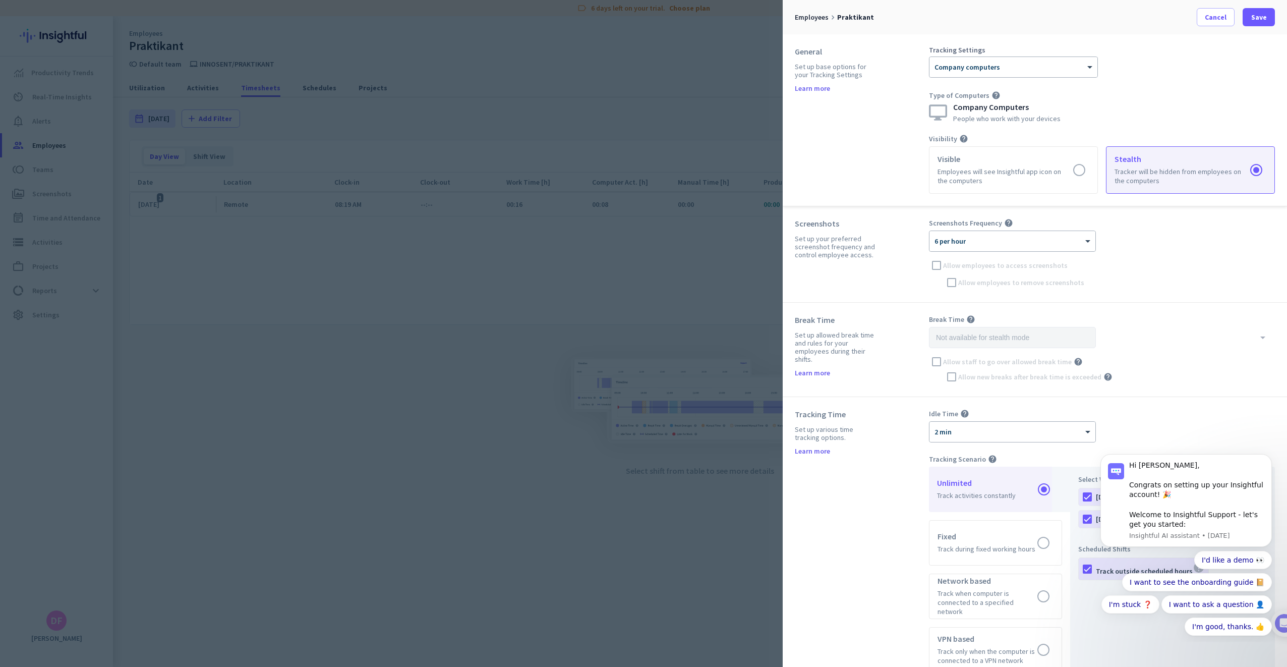
click at [444, 382] on div at bounding box center [643, 333] width 1287 height 667
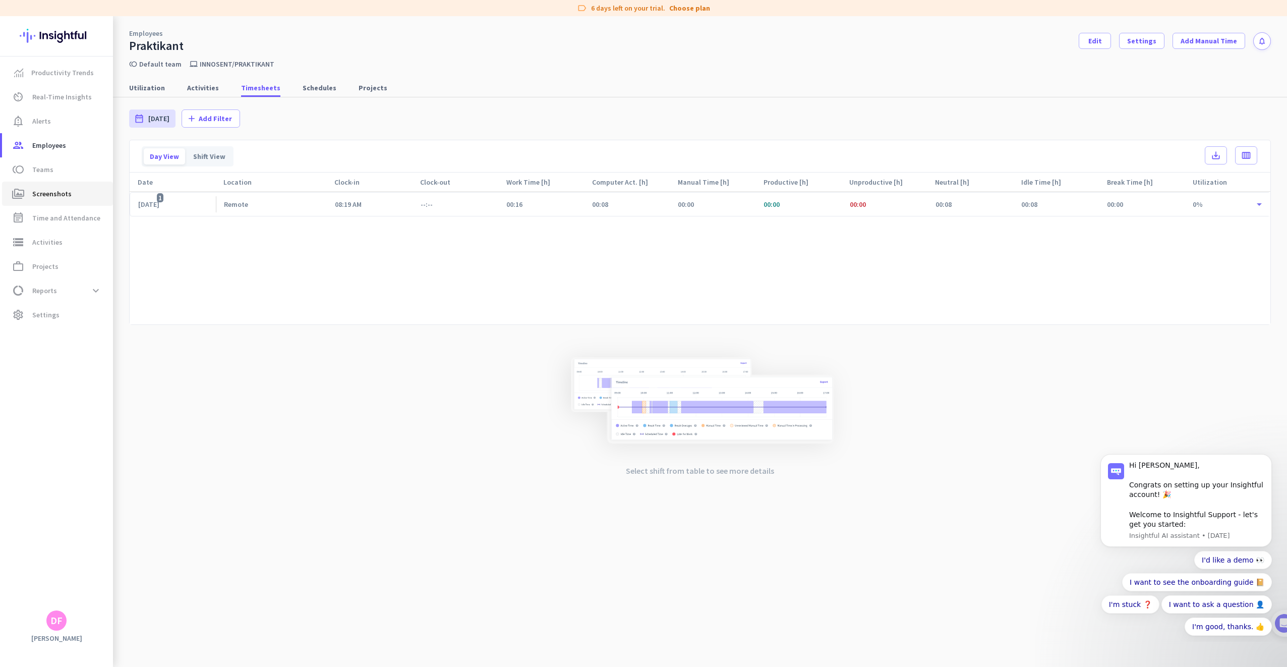
click at [54, 188] on span "Screenshots" at bounding box center [51, 194] width 39 height 12
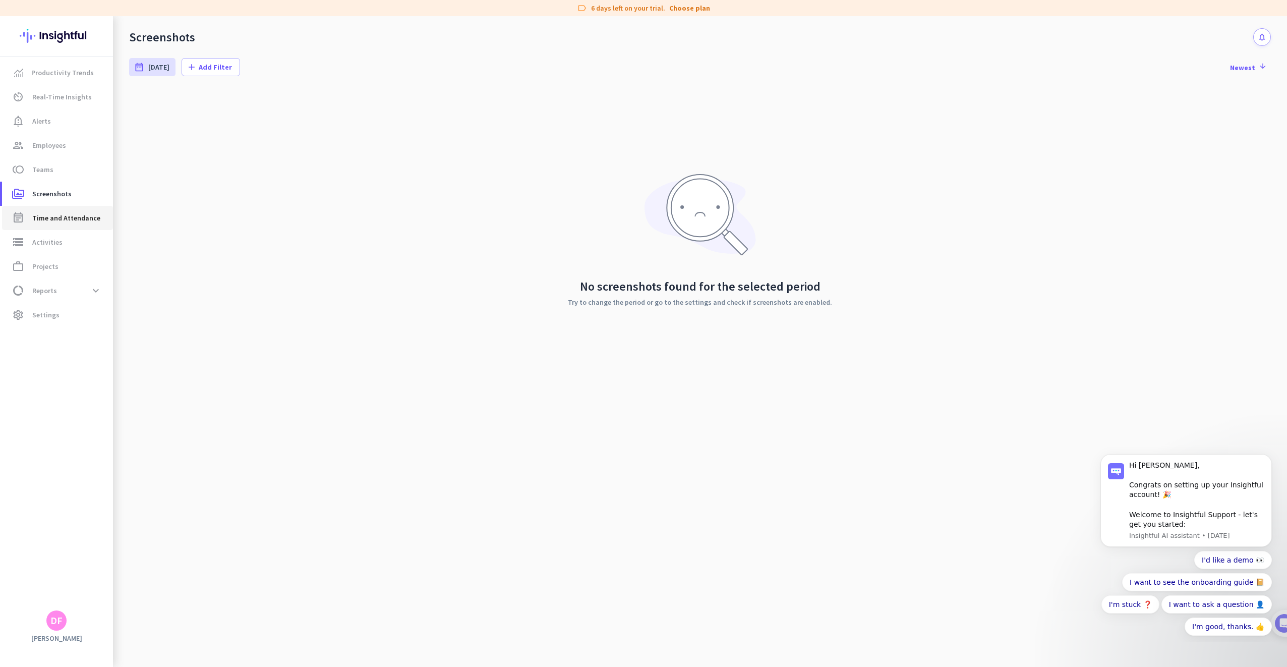
click at [33, 212] on span "Time and Attendance" at bounding box center [66, 218] width 68 height 12
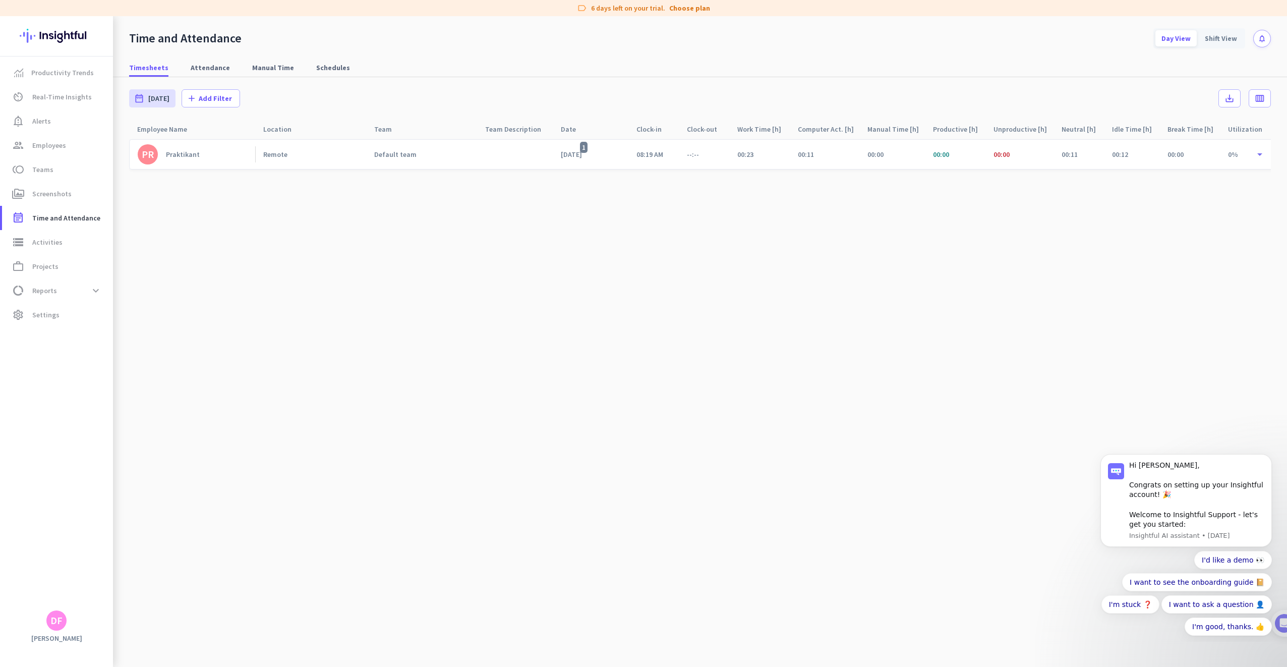
click at [220, 162] on link "PR Praktikant" at bounding box center [197, 154] width 118 height 20
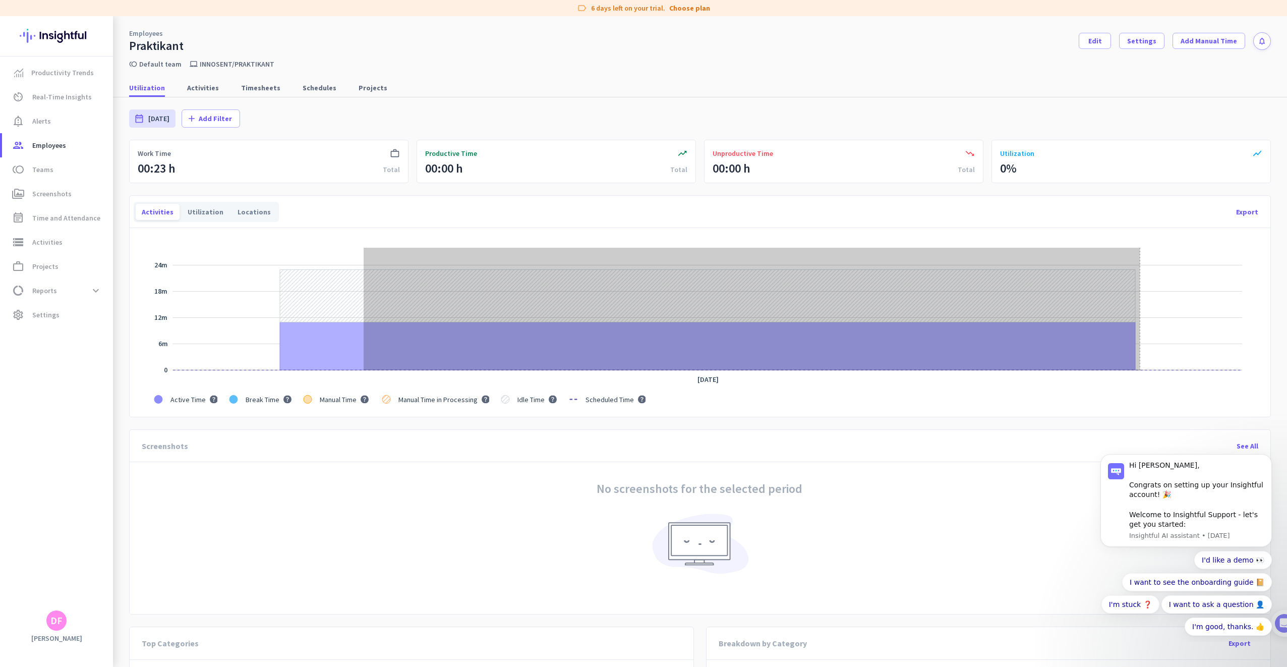
click at [1140, 344] on g "Zoom Out" at bounding box center [707, 309] width 1070 height 123
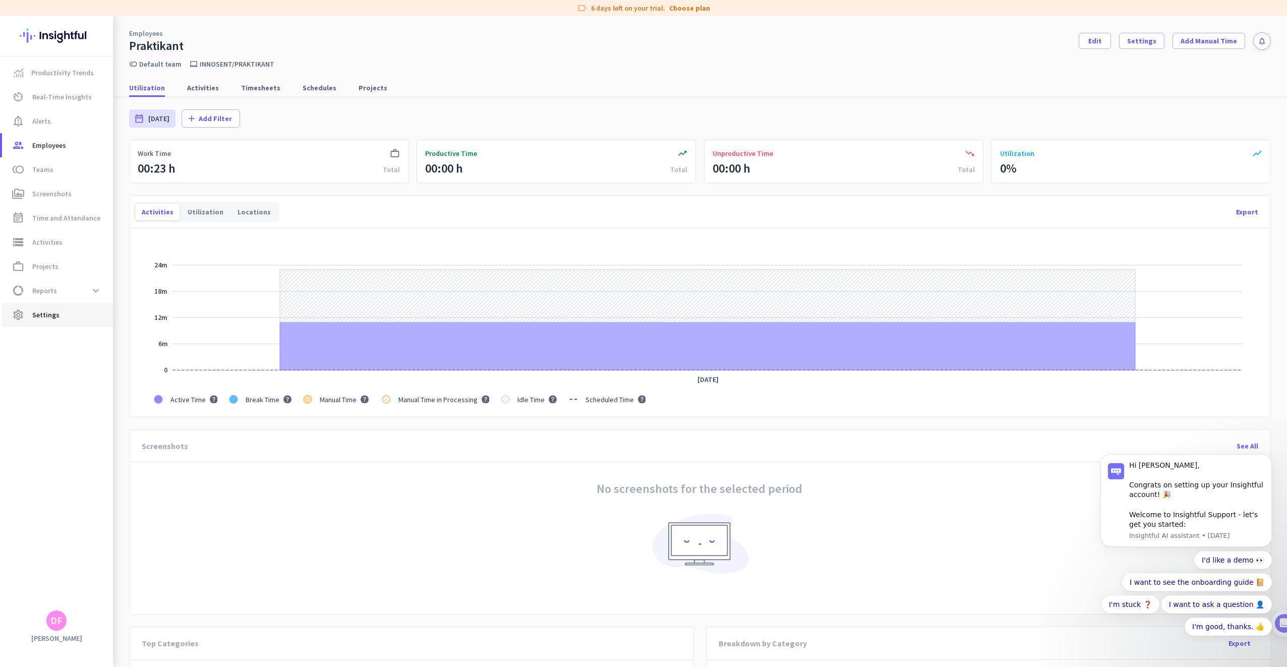
click at [45, 304] on link "settings Settings" at bounding box center [57, 315] width 111 height 24
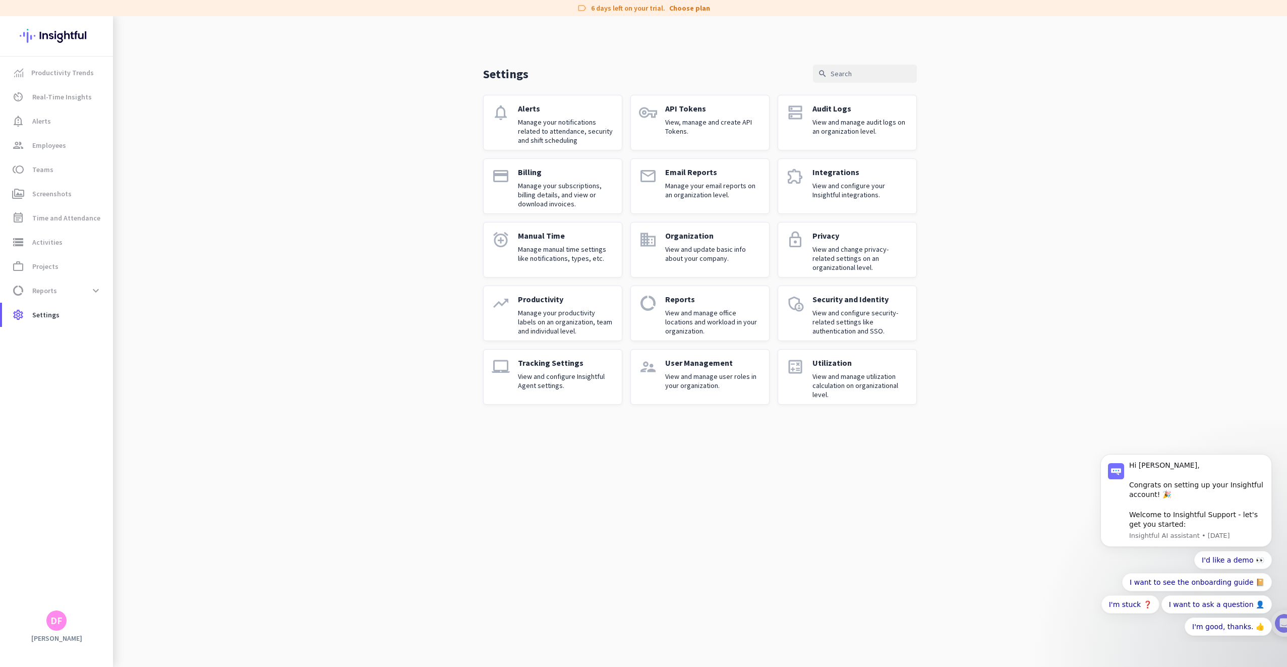
click at [552, 368] on div "Tracking Settings View and configure Insightful Agent settings." at bounding box center [566, 377] width 96 height 38
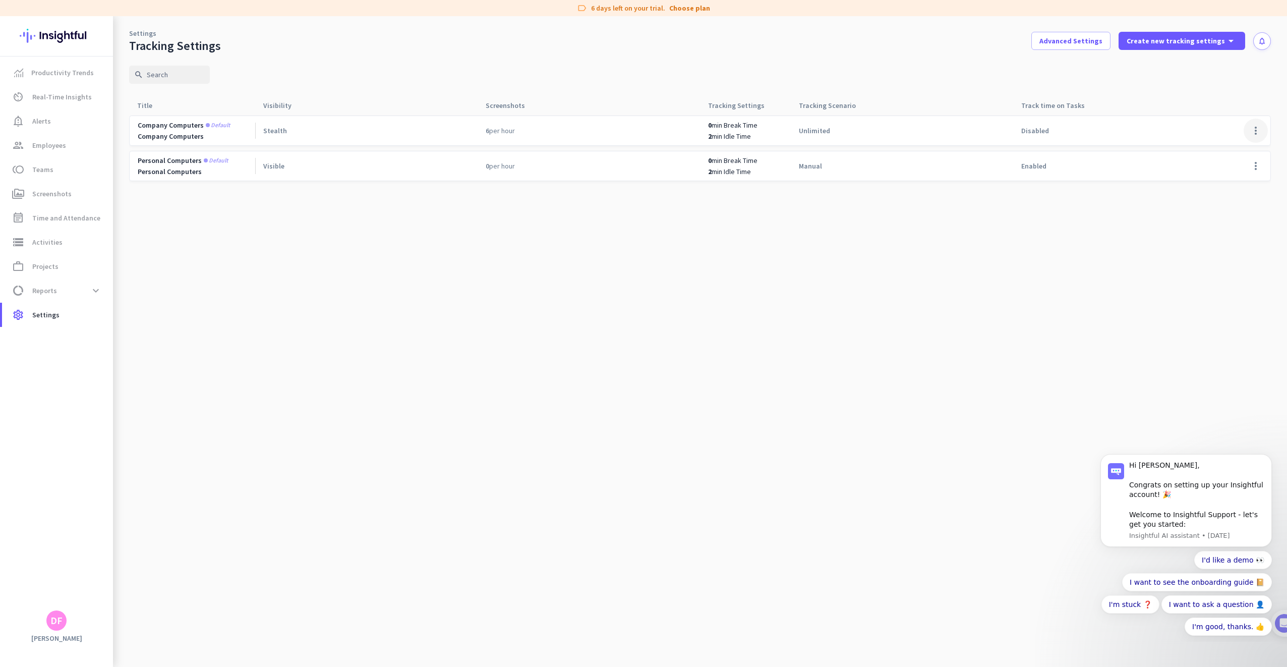
click at [1250, 128] on span at bounding box center [1256, 131] width 24 height 24
click at [1222, 146] on div "Edit" at bounding box center [1235, 152] width 65 height 18
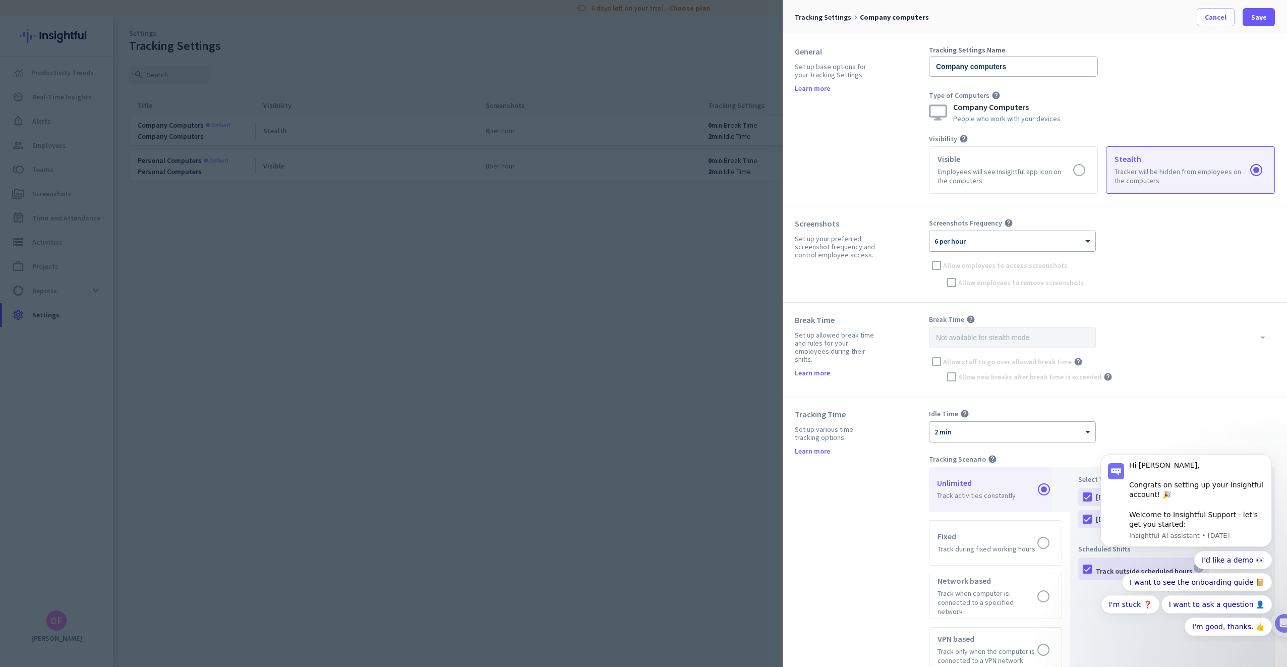
click at [994, 246] on div "× 6 per hour" at bounding box center [1012, 241] width 166 height 20
click at [967, 329] on div "12 per hour" at bounding box center [1012, 326] width 165 height 17
click at [1264, 16] on span "Save" at bounding box center [1259, 17] width 16 height 10
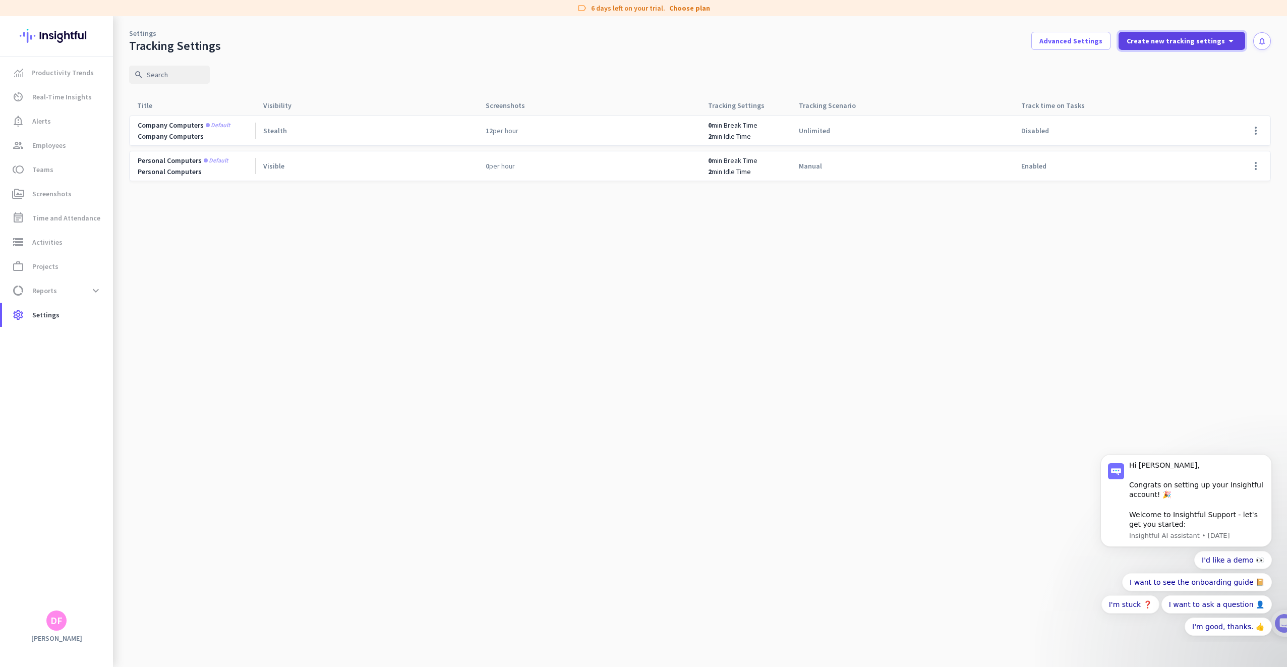
click at [1158, 45] on span "Create new tracking settings" at bounding box center [1176, 41] width 98 height 10
click at [1090, 43] on div at bounding box center [643, 333] width 1287 height 667
click at [1090, 43] on span "Advanced Settings" at bounding box center [1070, 41] width 63 height 10
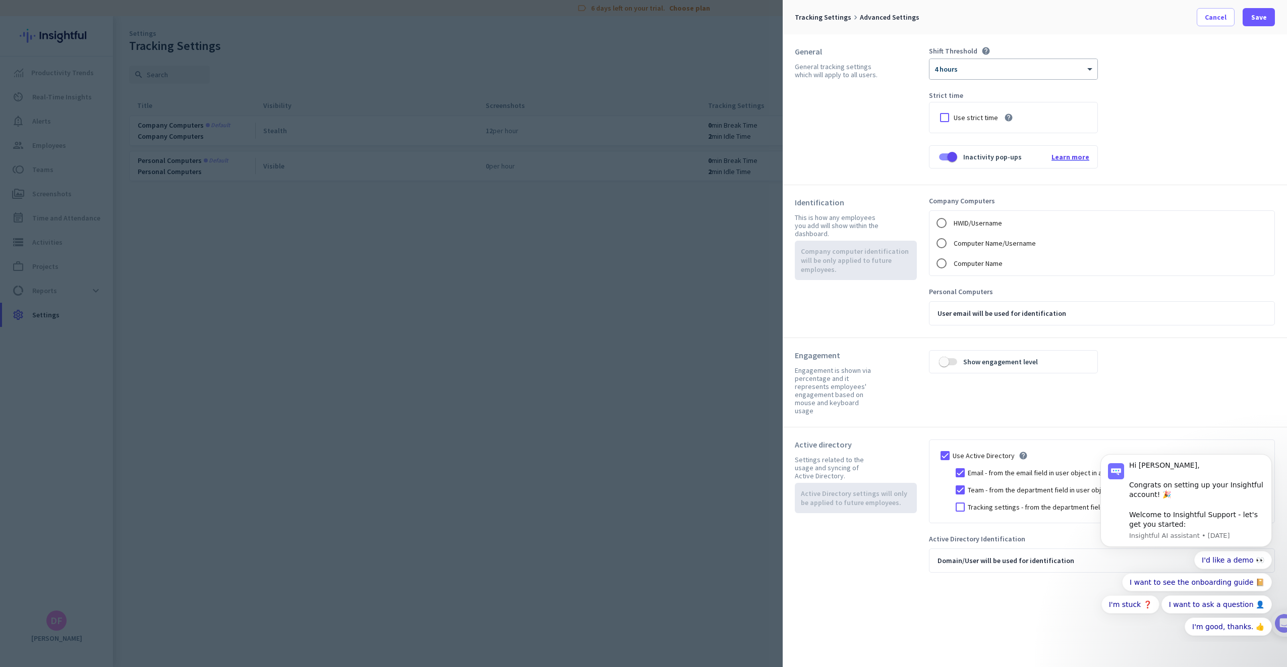
click at [1080, 160] on span "Learn more" at bounding box center [1071, 156] width 38 height 9
click at [218, 282] on div at bounding box center [643, 333] width 1287 height 667
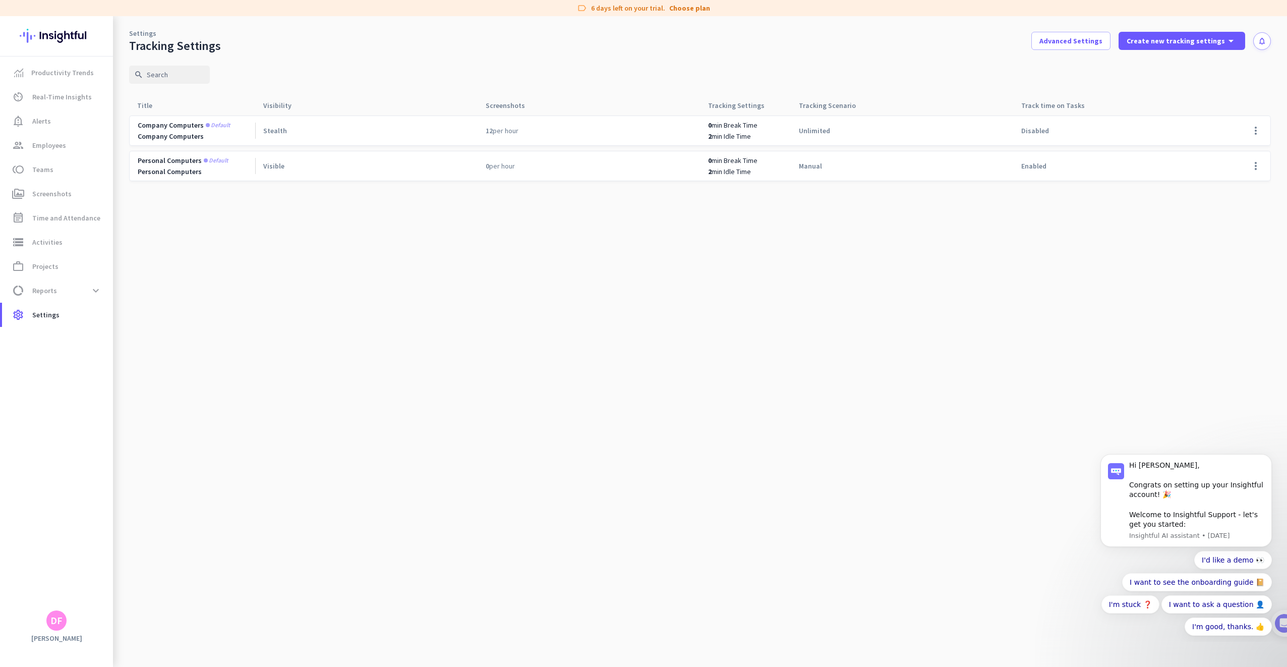
drag, startPoint x: 553, startPoint y: 397, endPoint x: 564, endPoint y: 398, distance: 11.2
click at [559, 395] on cdk-virtual-scroll-viewport "Company computers Default Company Computers Stealth 12 per hour 0 min Break Tim…" at bounding box center [700, 391] width 1142 height 552
click at [46, 216] on span "Time and Attendance" at bounding box center [66, 218] width 68 height 12
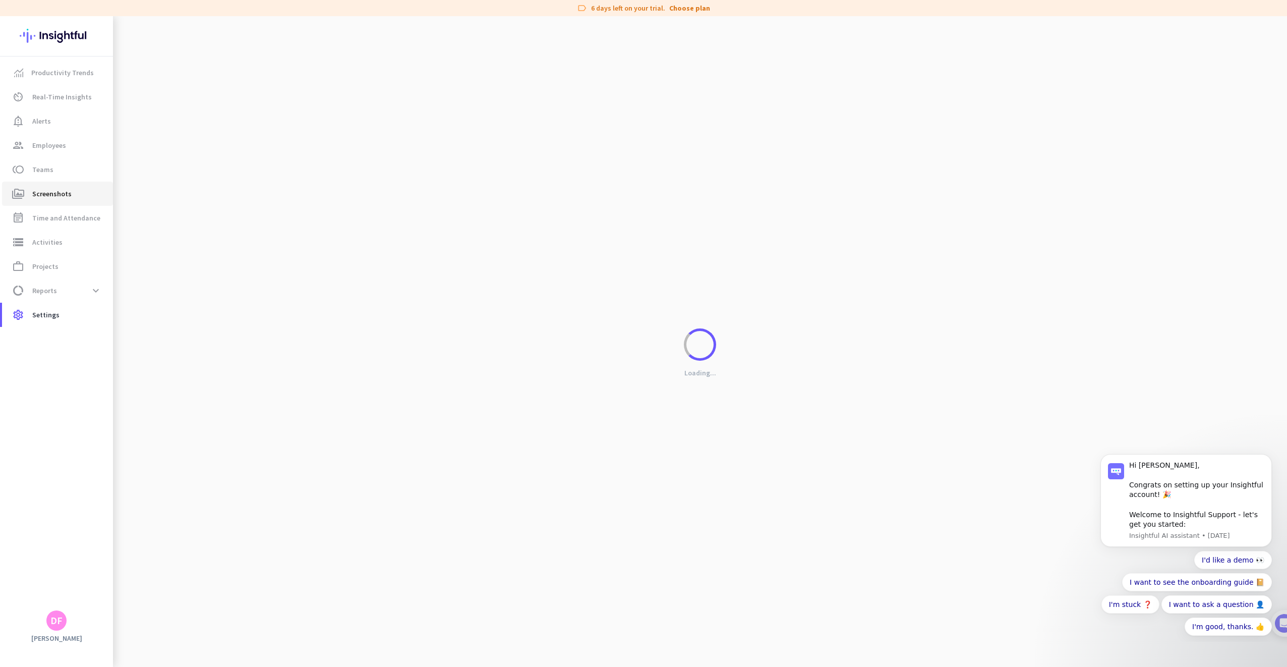
click at [56, 195] on span "Screenshots" at bounding box center [51, 194] width 39 height 12
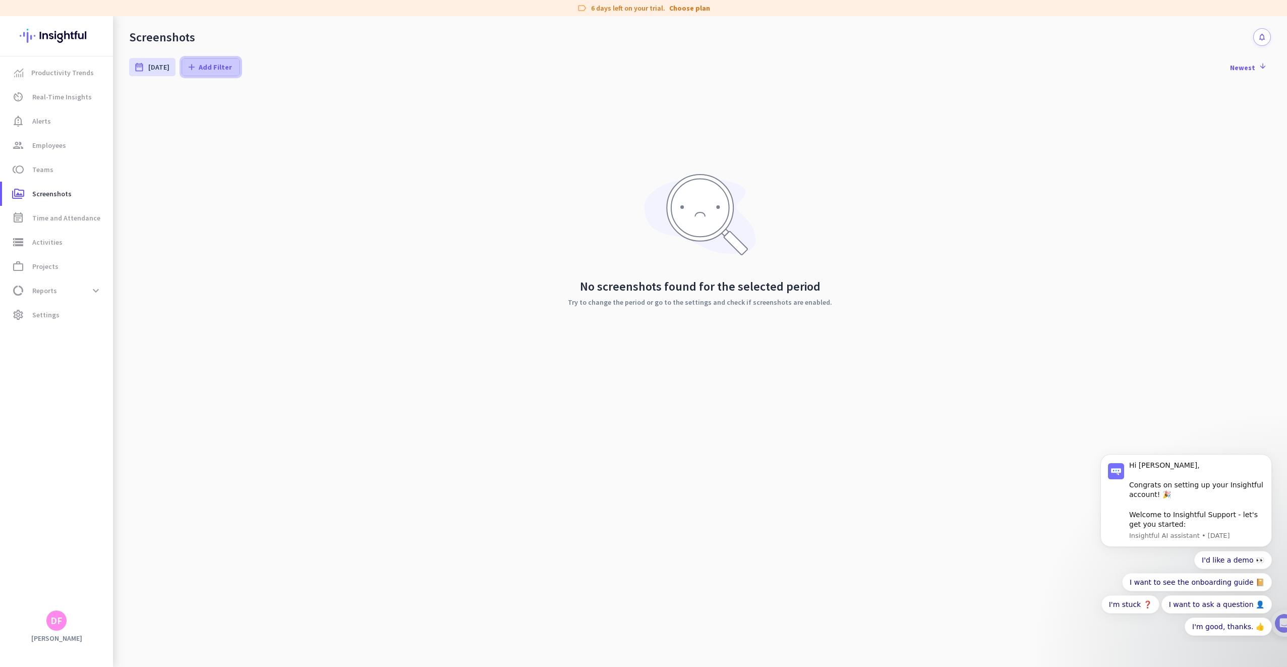
click at [200, 72] on span "Add Filter" at bounding box center [215, 67] width 33 height 10
click at [202, 117] on button "Employees" at bounding box center [228, 108] width 98 height 24
click at [225, 127] on div "PR Praktikant" at bounding box center [229, 133] width 54 height 16
click at [0, 0] on input "done PR Praktikant" at bounding box center [0, 0] width 0 height 0
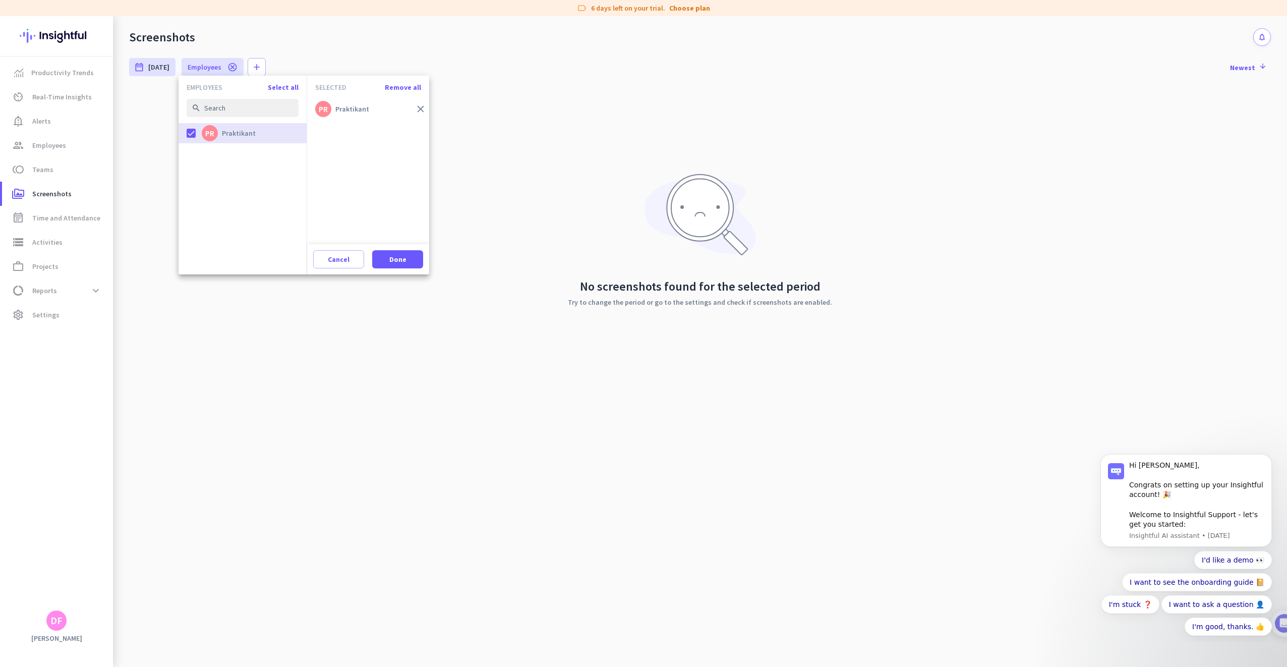
click at [397, 273] on div "Cancel Done" at bounding box center [368, 259] width 122 height 30
click at [402, 261] on span "Done" at bounding box center [397, 259] width 17 height 10
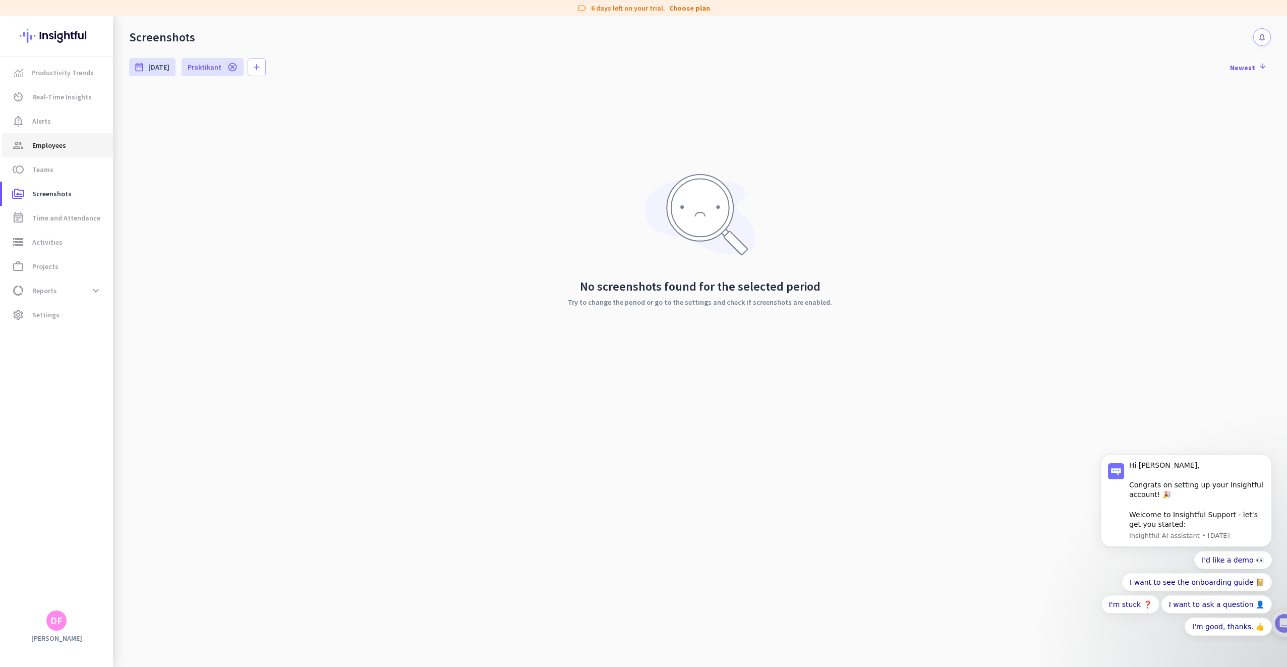
click at [47, 150] on span "Employees" at bounding box center [49, 145] width 34 height 12
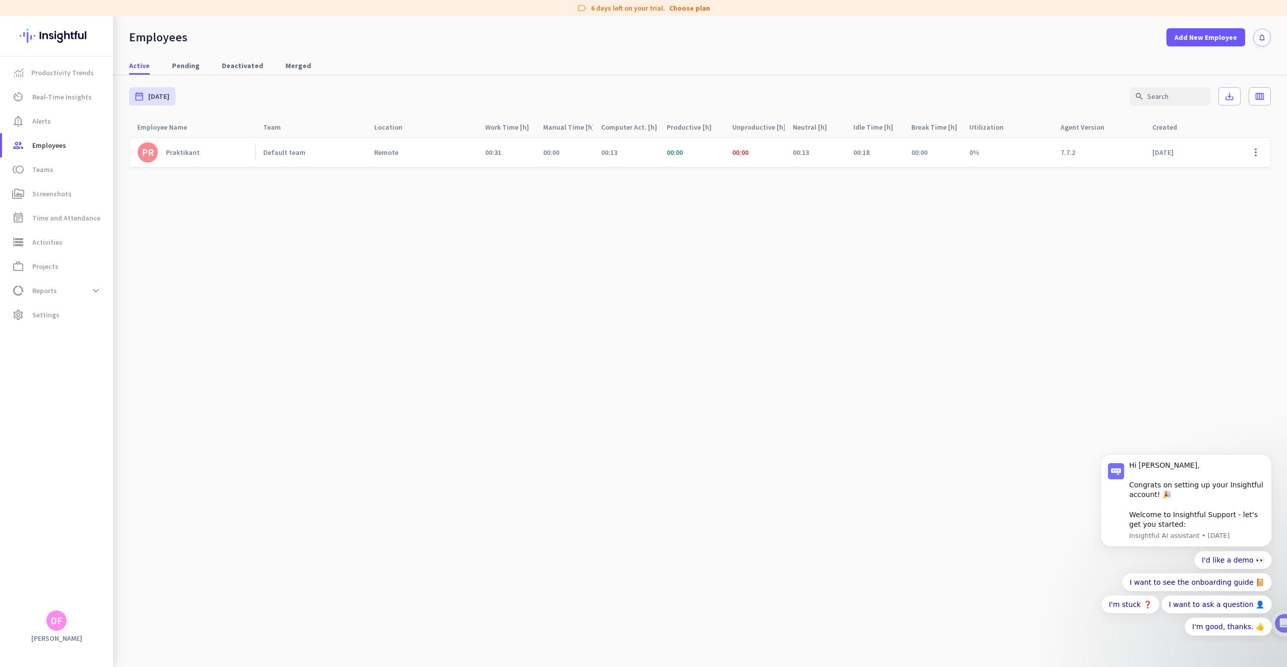
click at [195, 158] on link "PR Praktikant" at bounding box center [197, 152] width 118 height 20
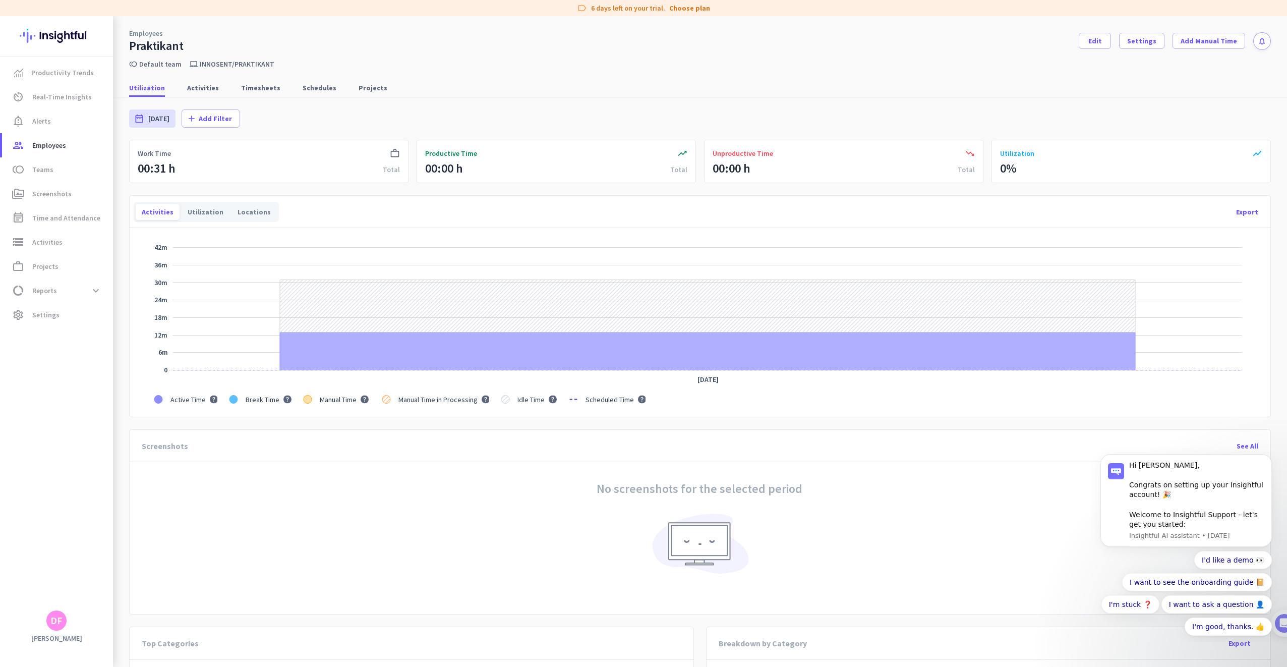
click at [520, 177] on div "trending_up Productive Time 00:00 h Total" at bounding box center [556, 161] width 279 height 43
click at [200, 92] on span "Activities" at bounding box center [203, 88] width 32 height 10
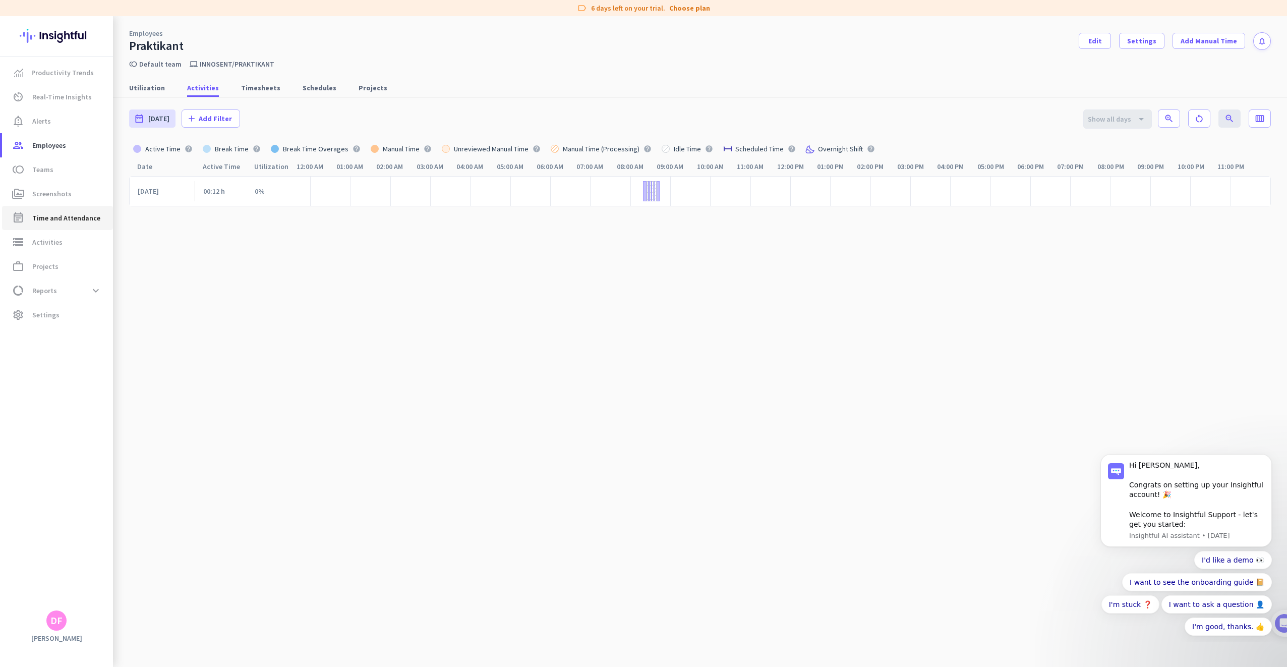
click at [61, 221] on span "Time and Attendance" at bounding box center [66, 218] width 68 height 12
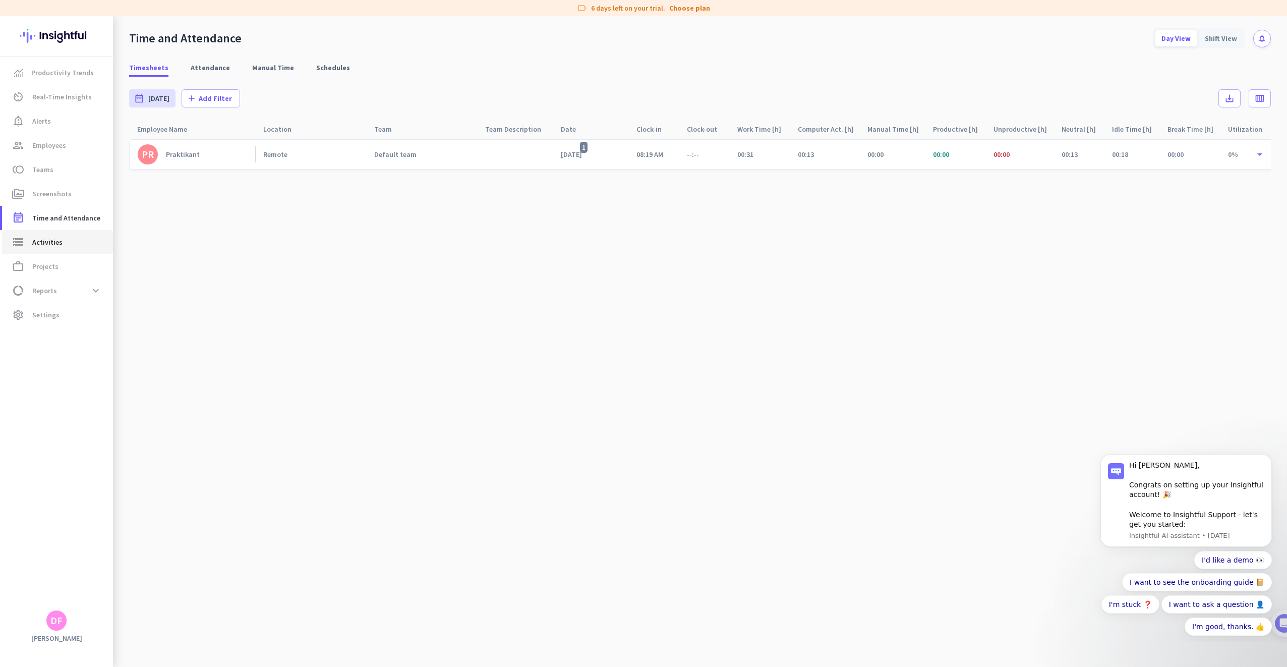
click at [70, 235] on link "storage Activities" at bounding box center [57, 242] width 111 height 24
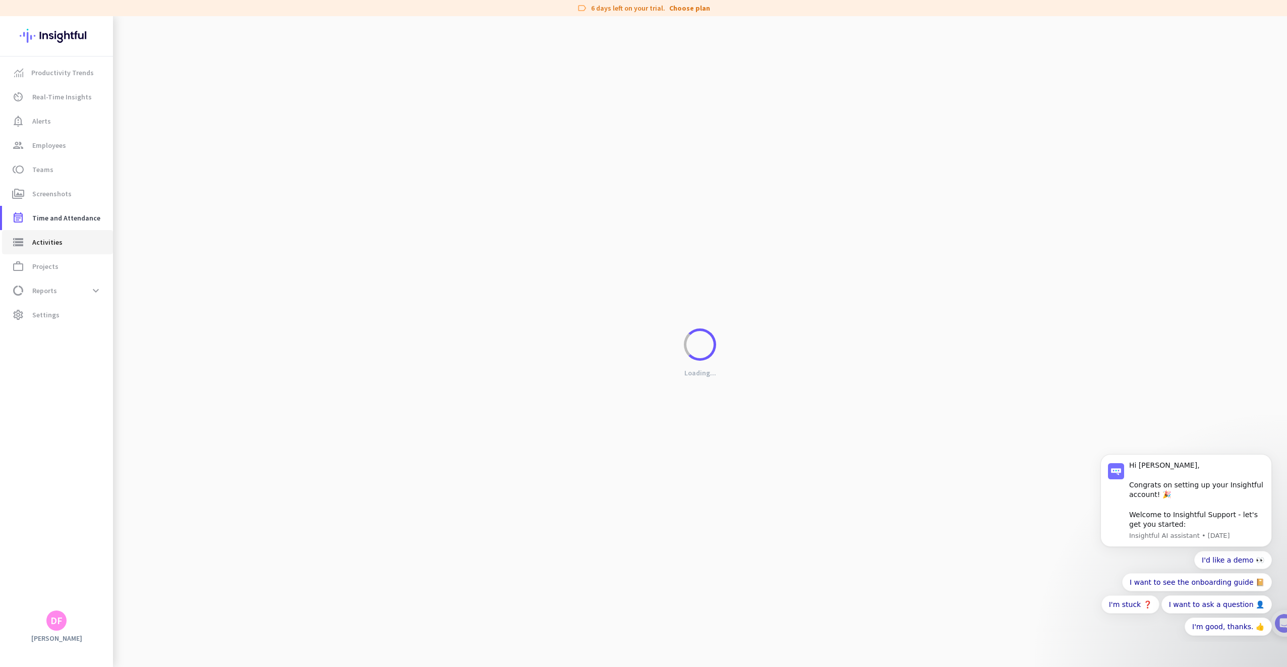
type input "[DATE]"
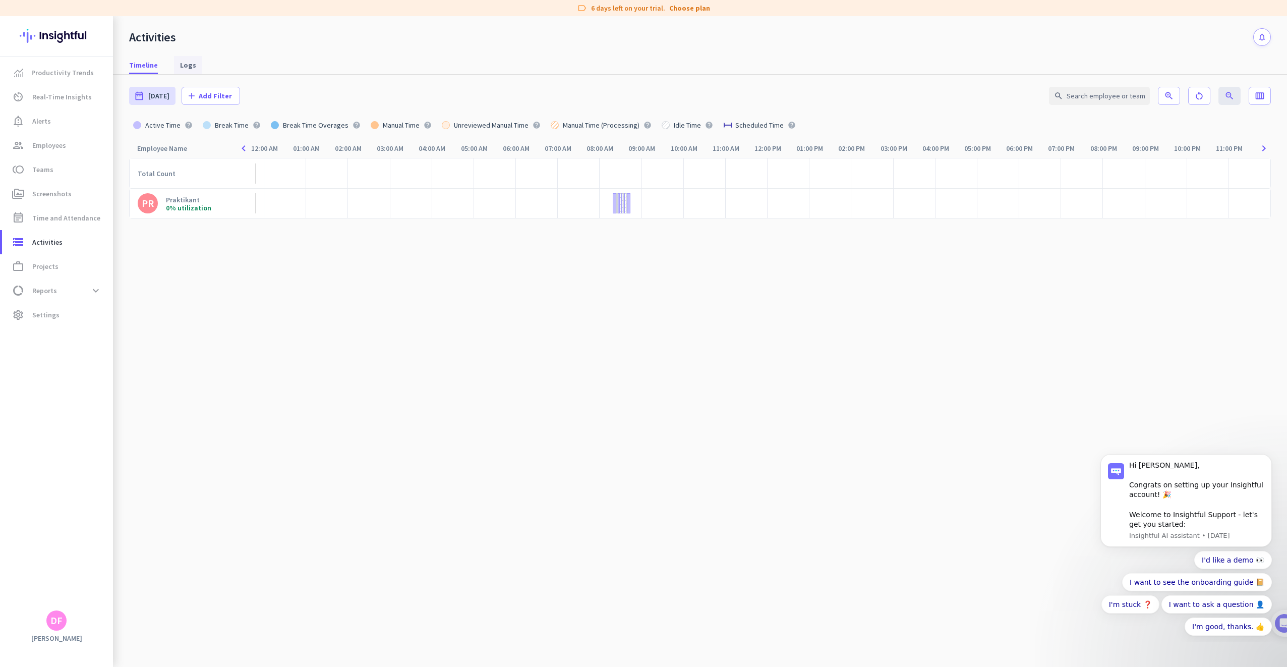
click at [189, 63] on span "Logs" at bounding box center [188, 65] width 16 height 10
type input "[DATE] - [DATE]"
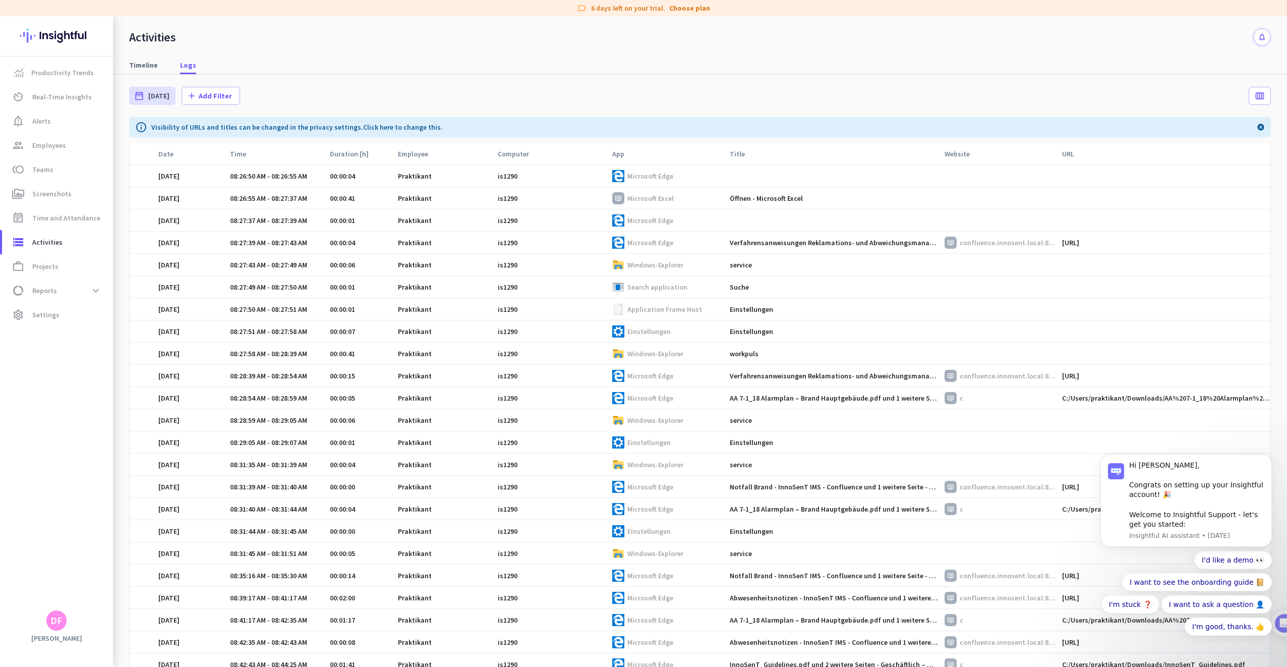
scroll to position [275, 0]
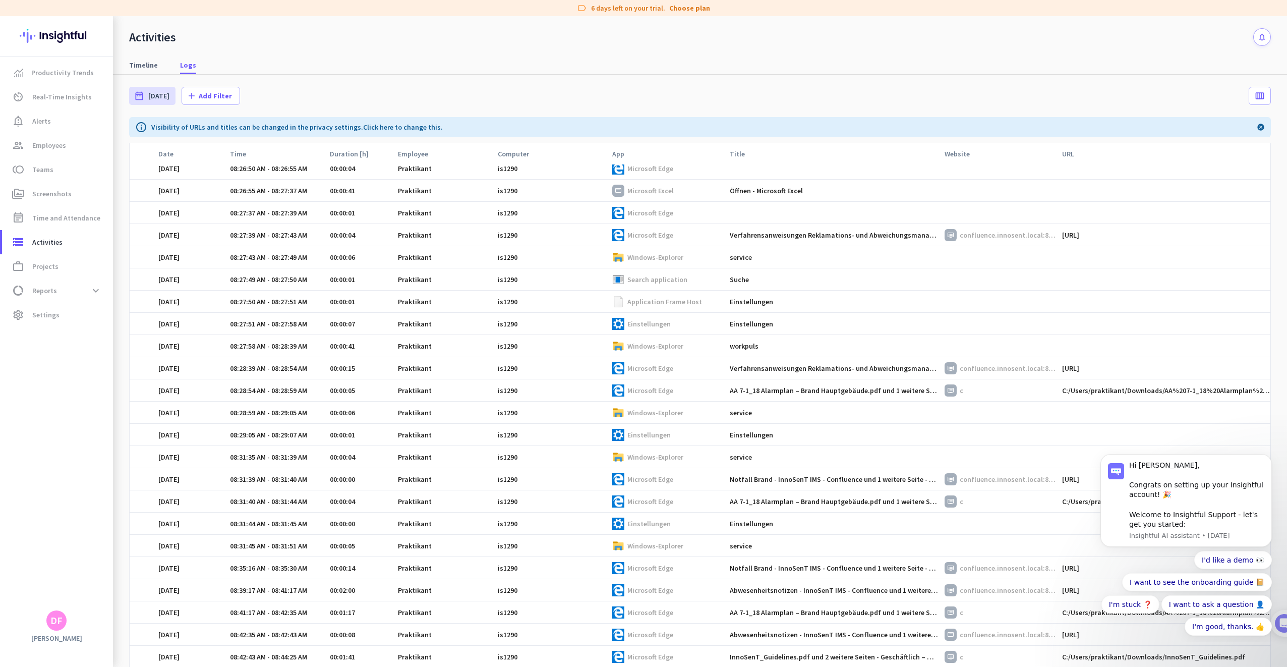
click at [743, 441] on td "Einstellungen" at bounding box center [831, 435] width 214 height 22
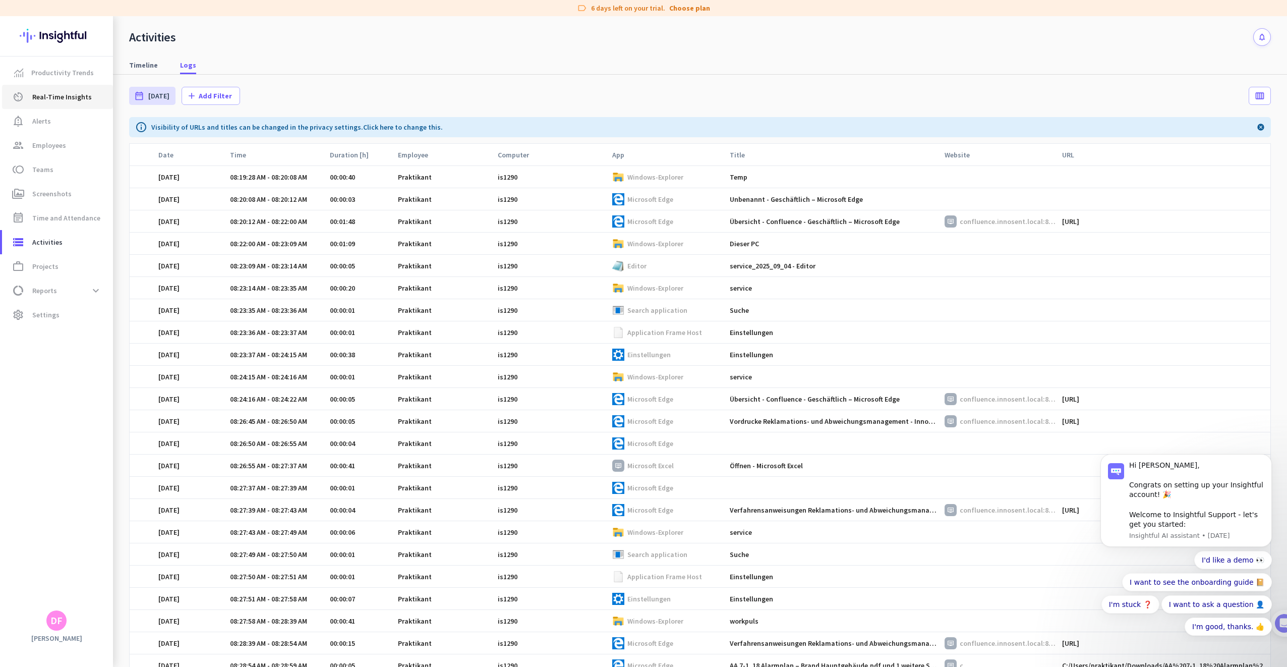
click at [73, 86] on link "av_timer Real-Time Insights" at bounding box center [57, 97] width 111 height 24
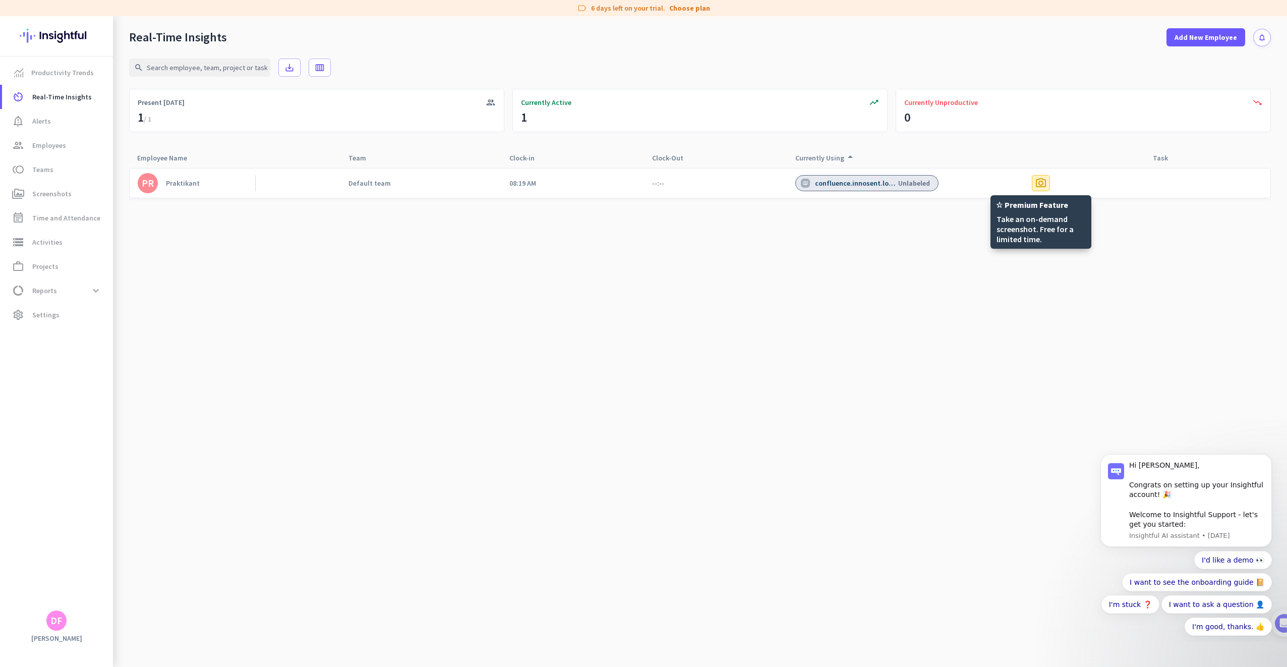
click at [1043, 183] on span "photo_camera" at bounding box center [1041, 183] width 12 height 12
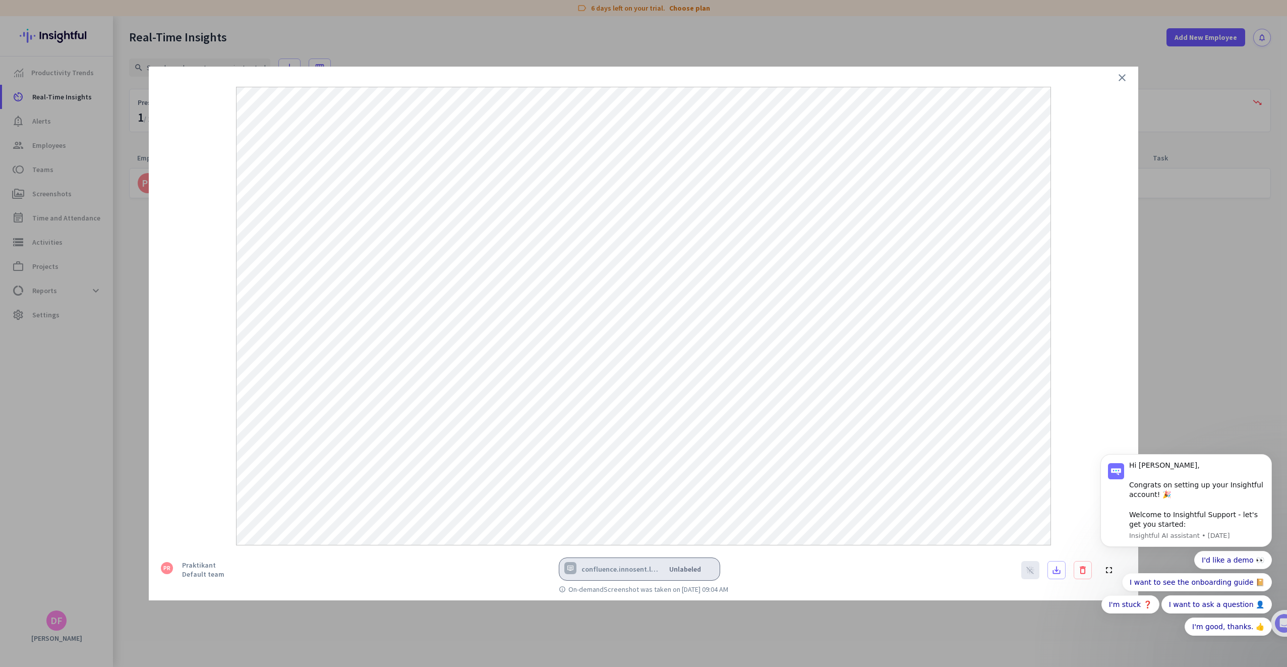
click at [1131, 83] on div at bounding box center [644, 306] width 990 height 479
click at [1130, 81] on div at bounding box center [644, 306] width 990 height 479
click at [1127, 80] on icon "close" at bounding box center [1122, 78] width 12 height 12
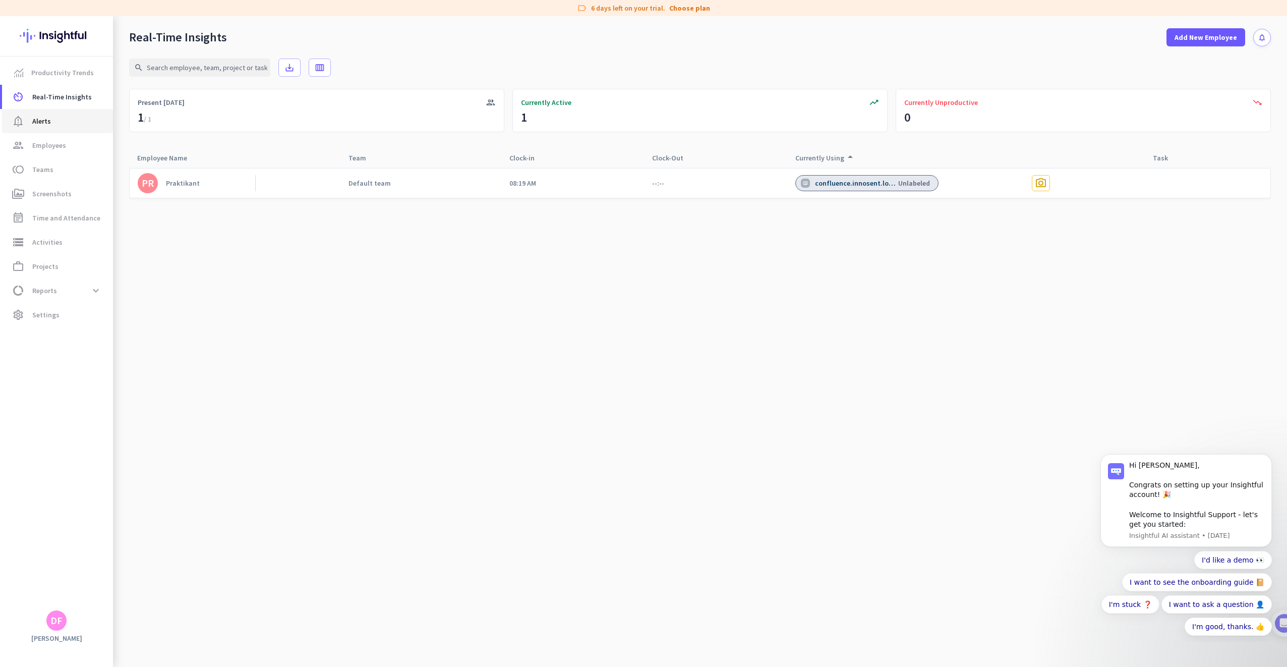
click at [64, 127] on span "notification_important Alerts" at bounding box center [57, 121] width 95 height 12
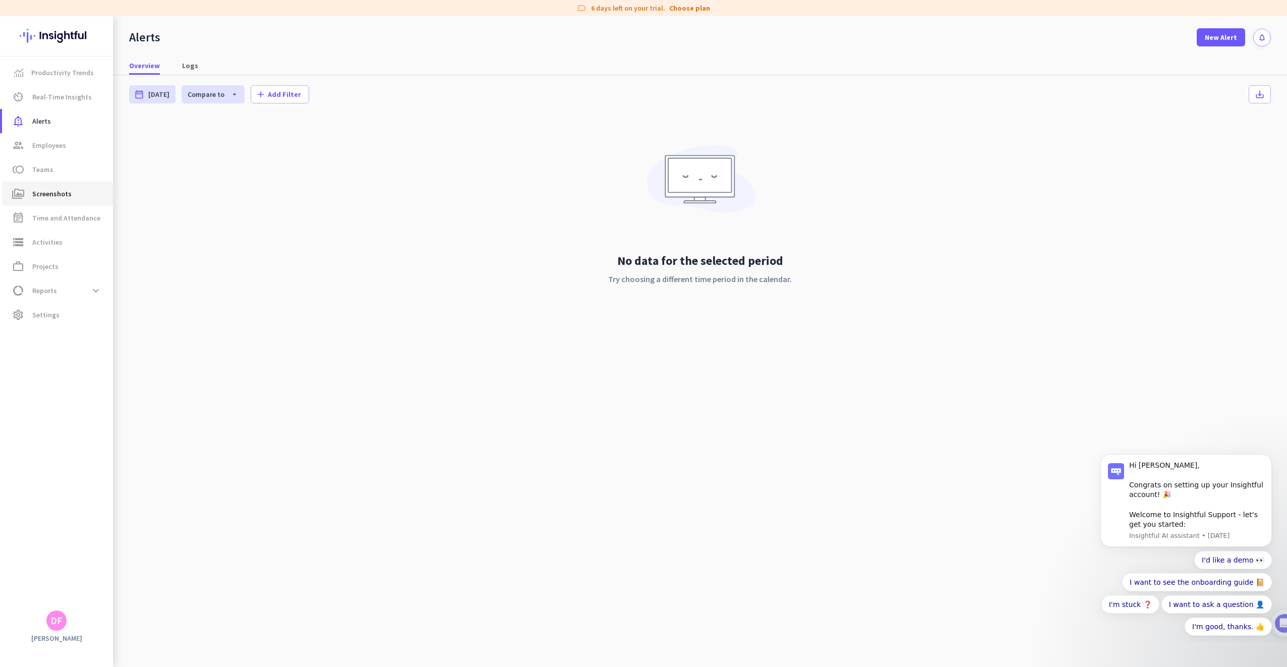
click at [48, 196] on span "Screenshots" at bounding box center [51, 194] width 39 height 12
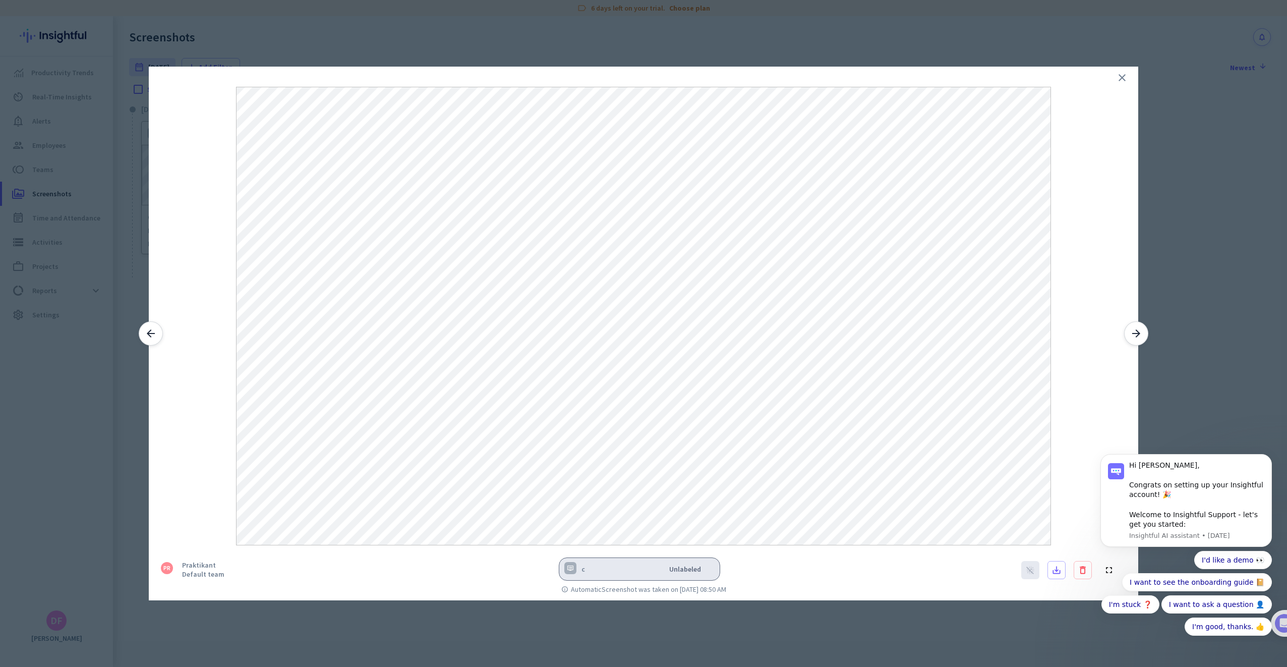
click at [684, 45] on div at bounding box center [643, 333] width 1287 height 667
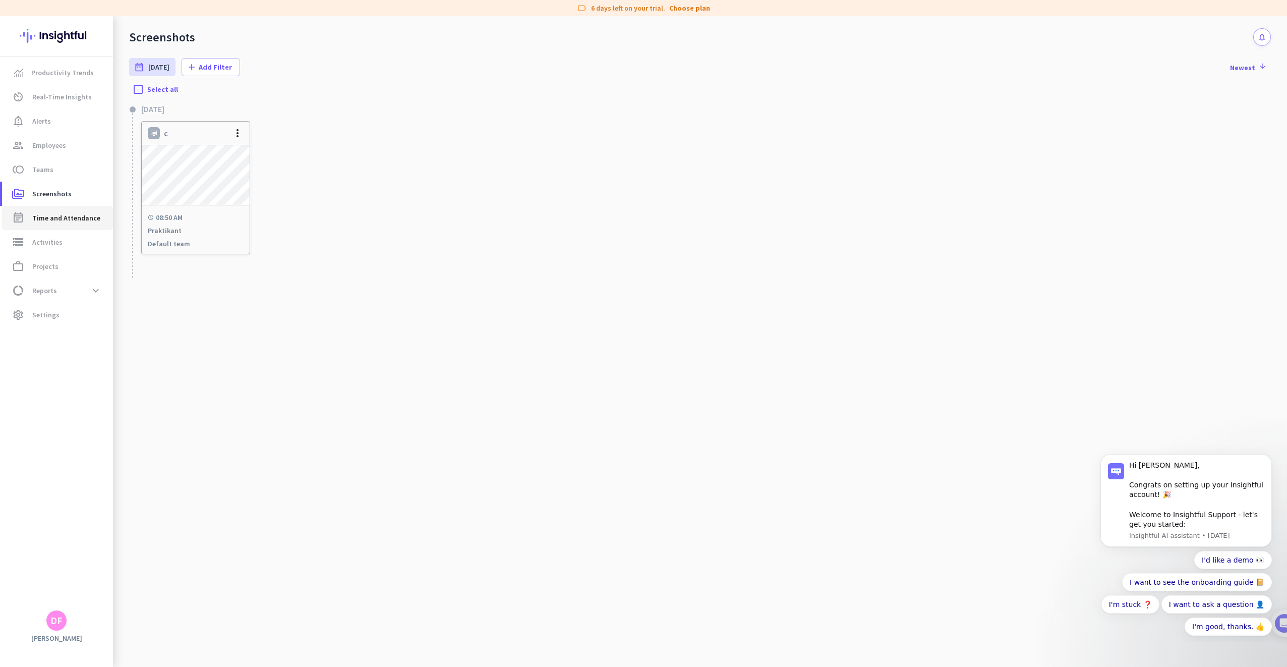
click at [37, 209] on link "event_note Time and Attendance" at bounding box center [57, 218] width 111 height 24
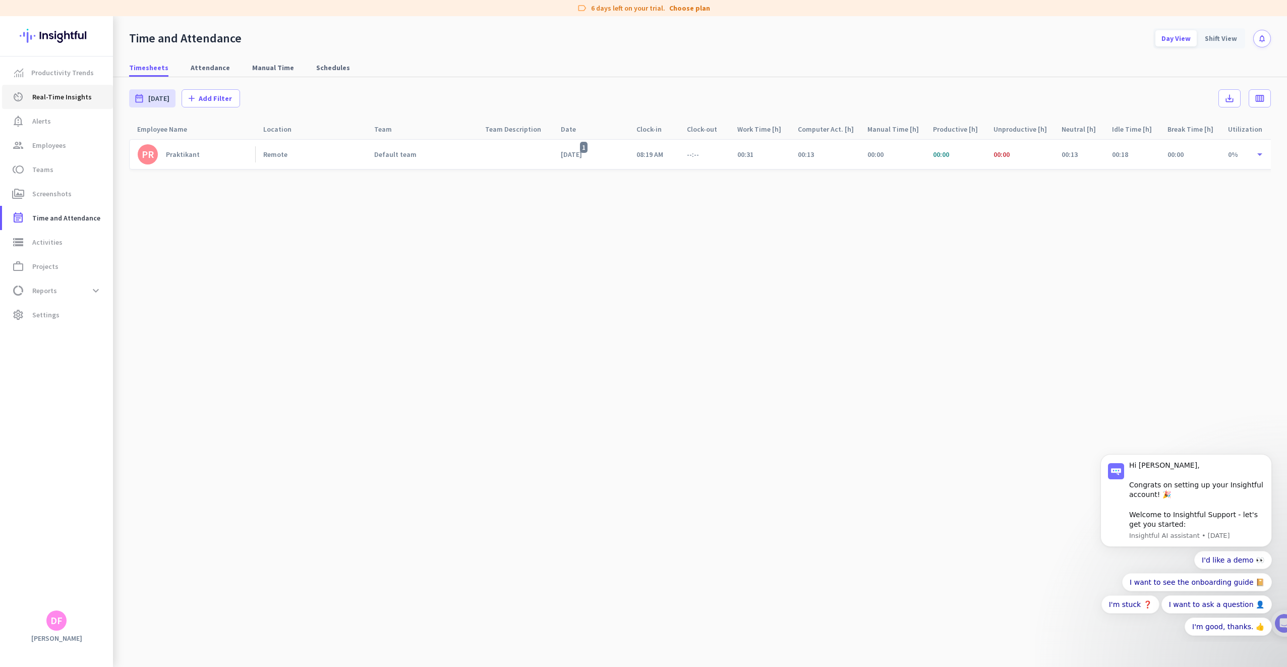
click at [57, 100] on span "Real-Time Insights" at bounding box center [62, 97] width 60 height 12
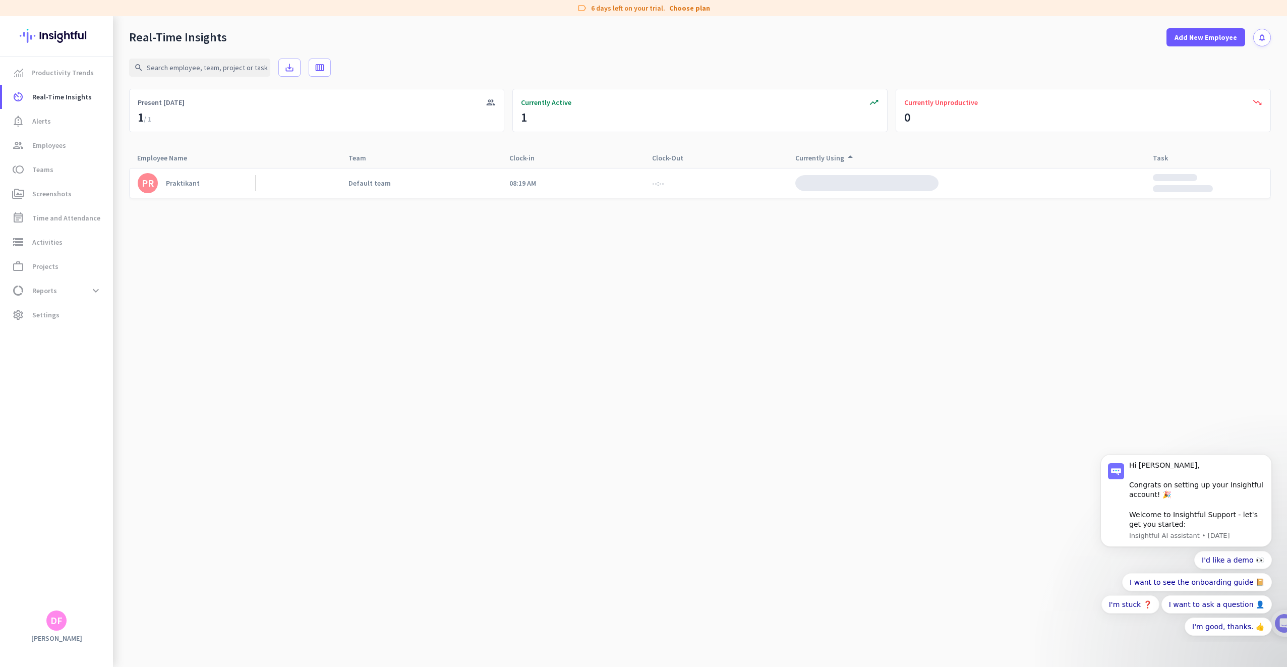
click at [217, 183] on link "PR Praktikant" at bounding box center [197, 183] width 118 height 20
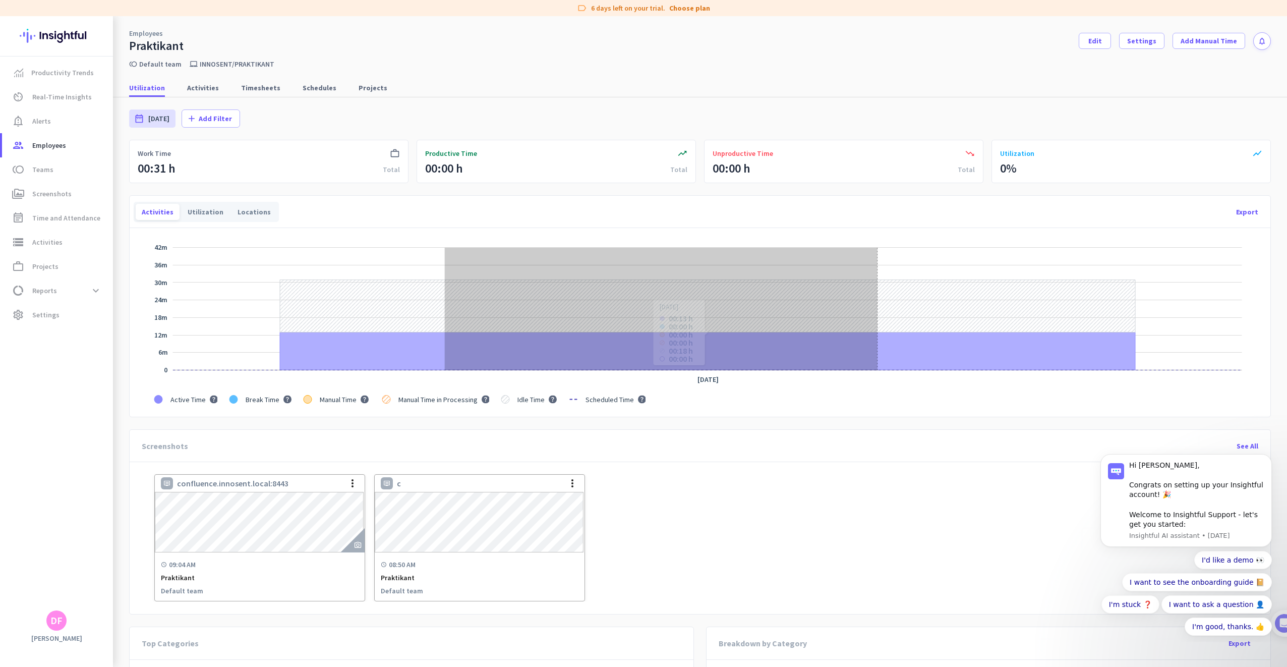
click at [877, 344] on icon "Series" at bounding box center [707, 351] width 855 height 38
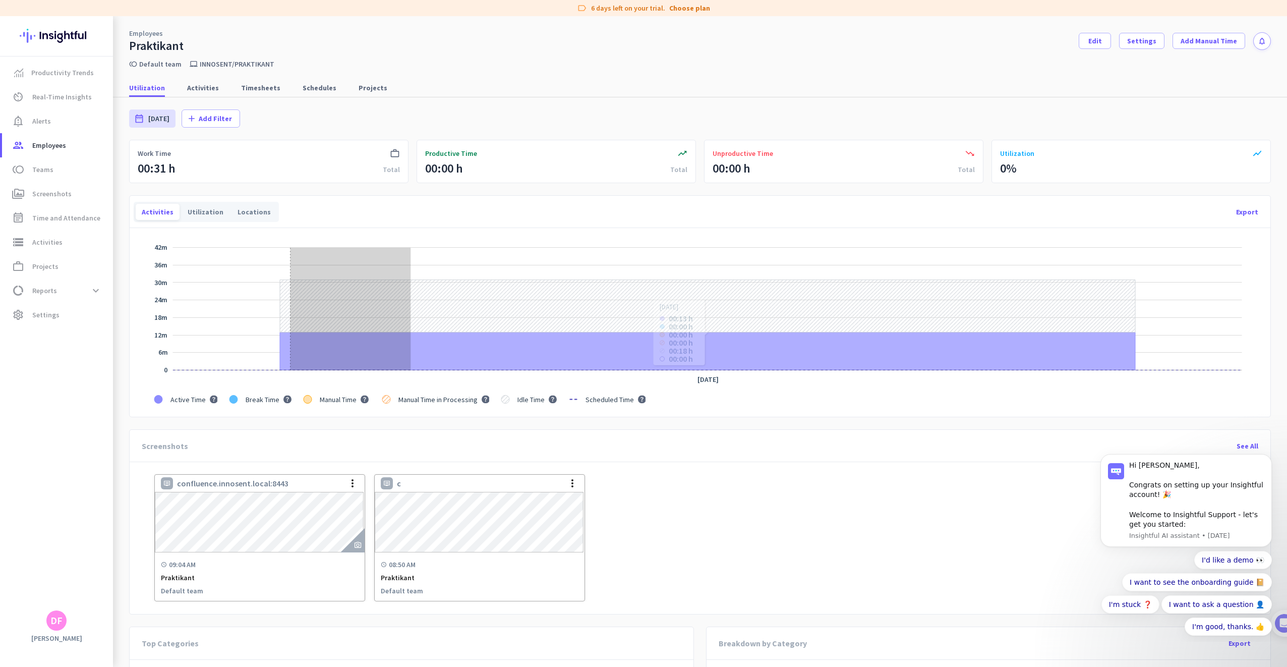
click at [290, 348] on icon "Series" at bounding box center [707, 351] width 855 height 38
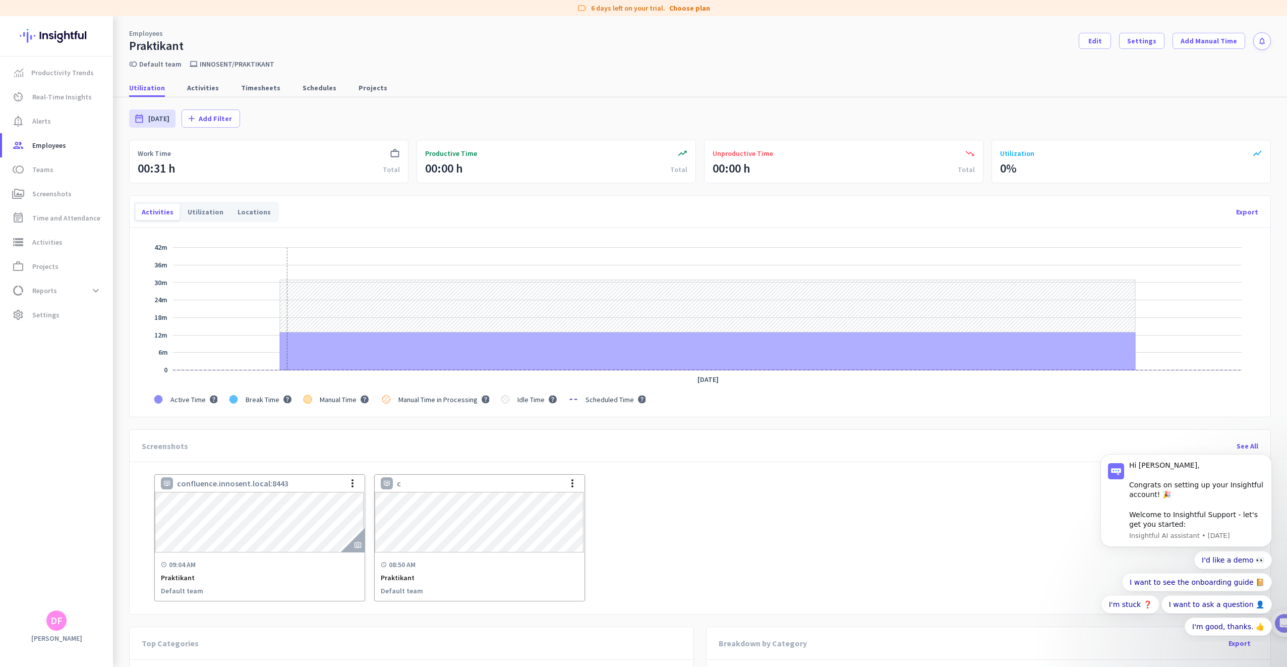
click at [370, 350] on icon "Series" at bounding box center [707, 351] width 855 height 38
click at [199, 92] on span "Activities" at bounding box center [203, 88] width 32 height 10
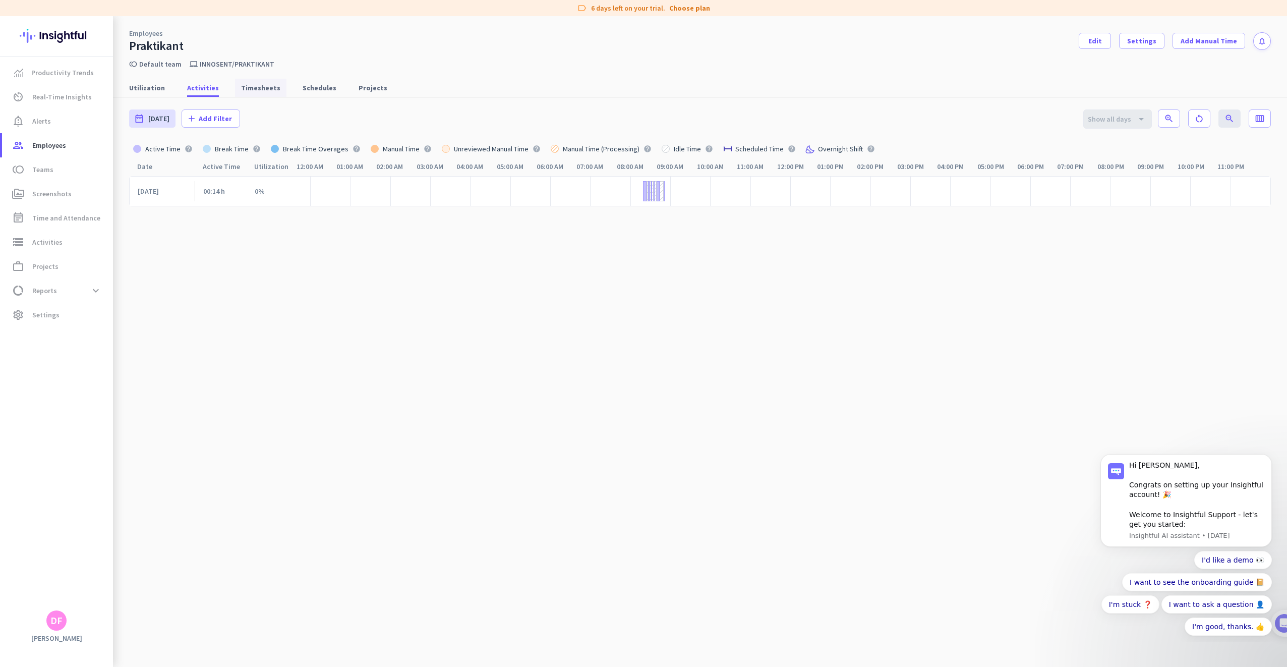
click at [235, 91] on link "Timesheets" at bounding box center [260, 88] width 51 height 18
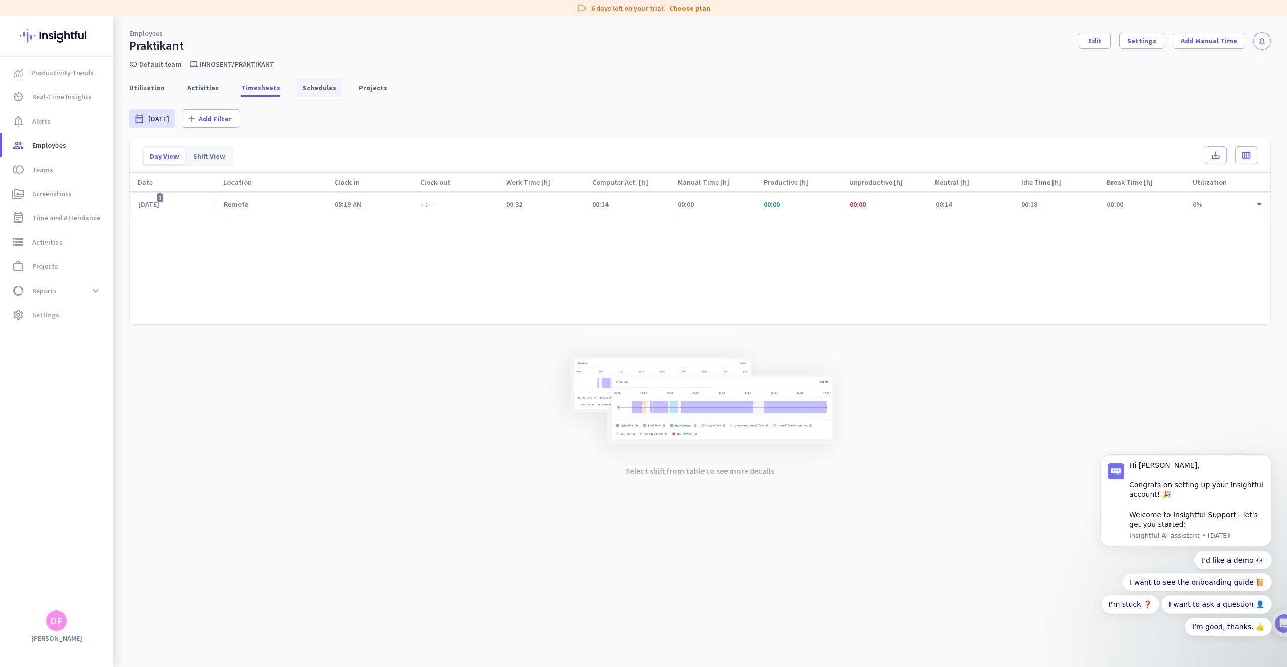
click at [315, 81] on span "Schedules" at bounding box center [320, 88] width 34 height 18
type input "[DATE] - [DATE]"
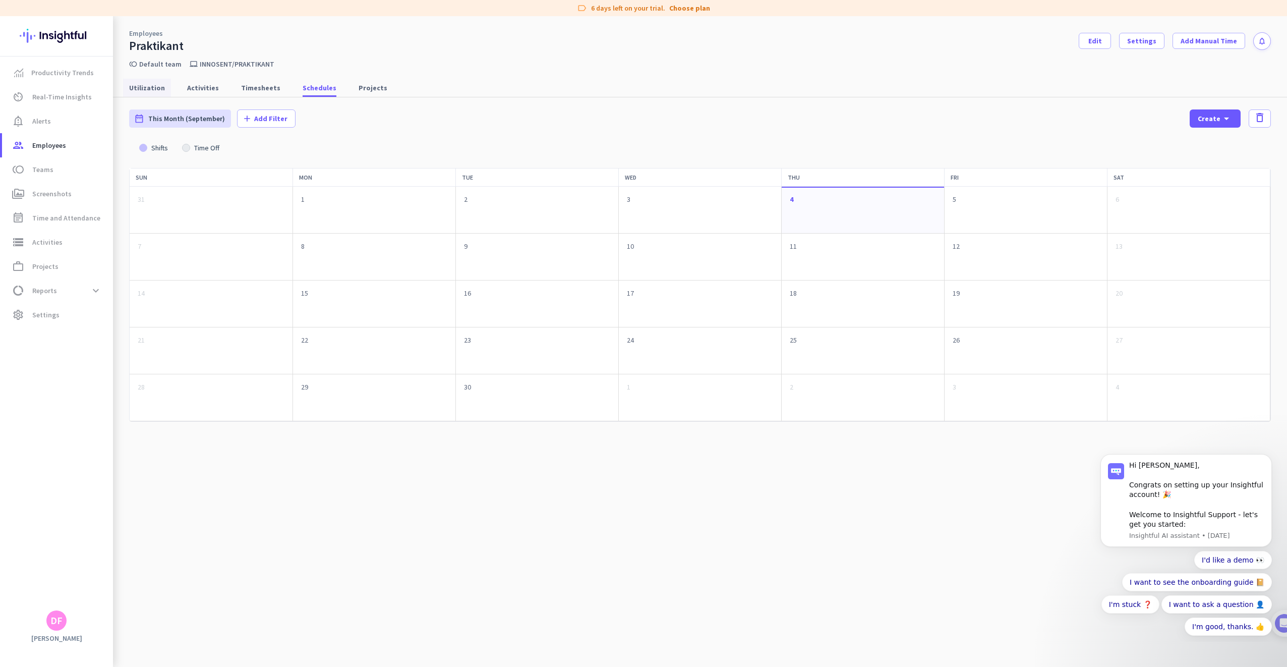
click at [150, 87] on span "Utilization" at bounding box center [147, 88] width 36 height 10
type input "[DATE] - [DATE]"
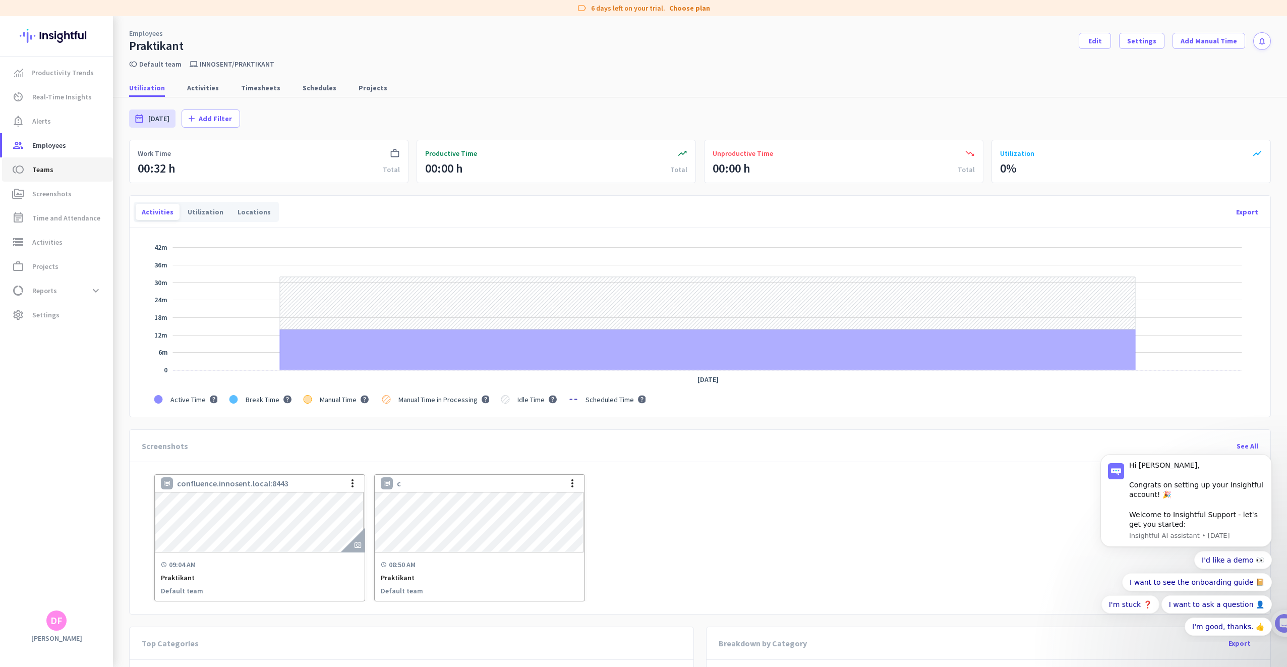
click at [34, 169] on span "Teams" at bounding box center [42, 169] width 21 height 12
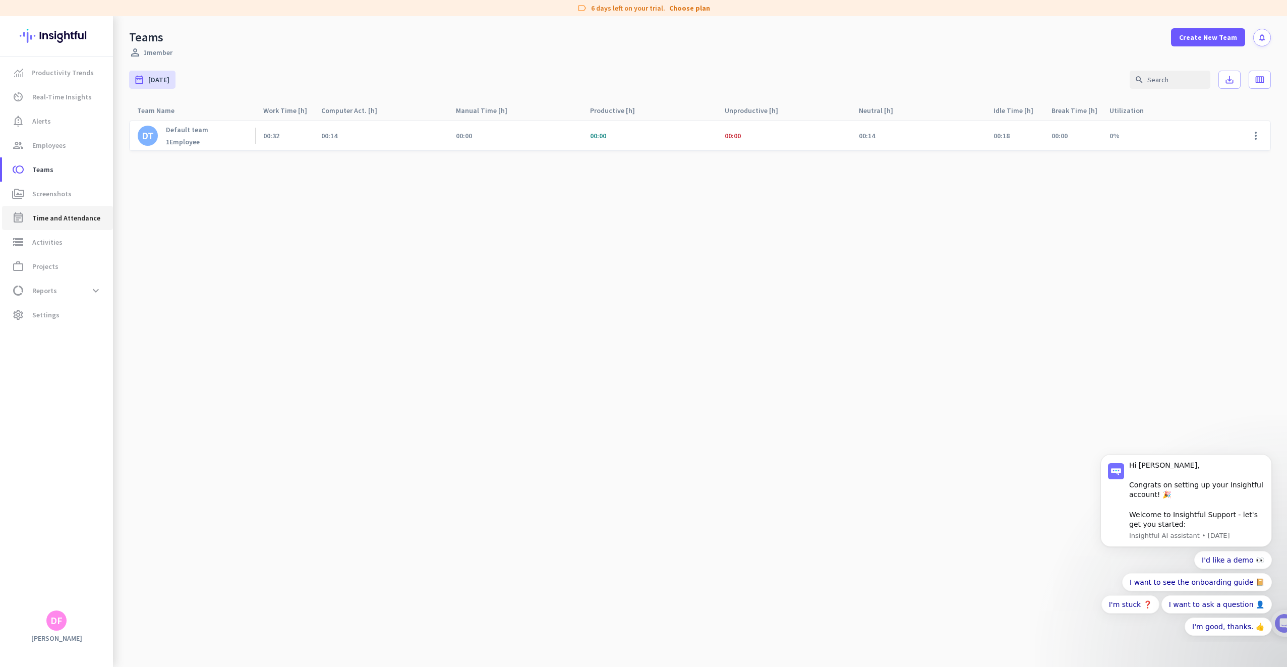
click at [38, 207] on link "event_note Time and Attendance" at bounding box center [57, 218] width 111 height 24
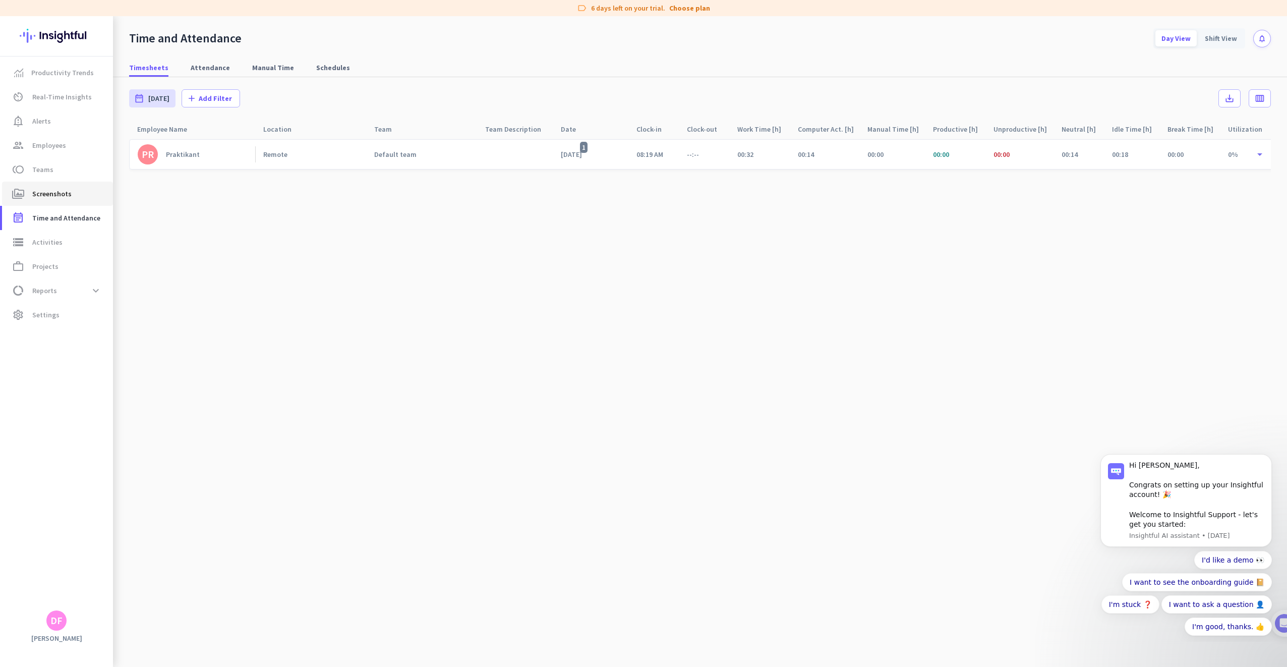
click at [45, 194] on span "Screenshots" at bounding box center [51, 194] width 39 height 12
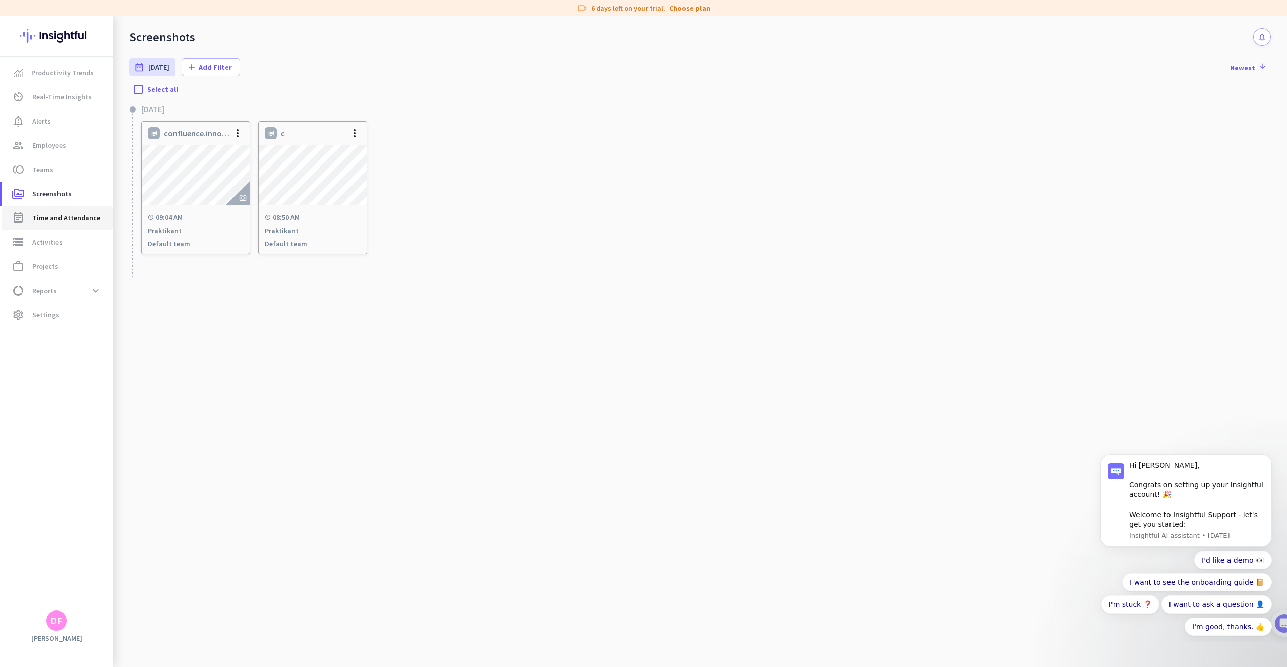
click at [51, 211] on link "event_note Time and Attendance" at bounding box center [57, 218] width 111 height 24
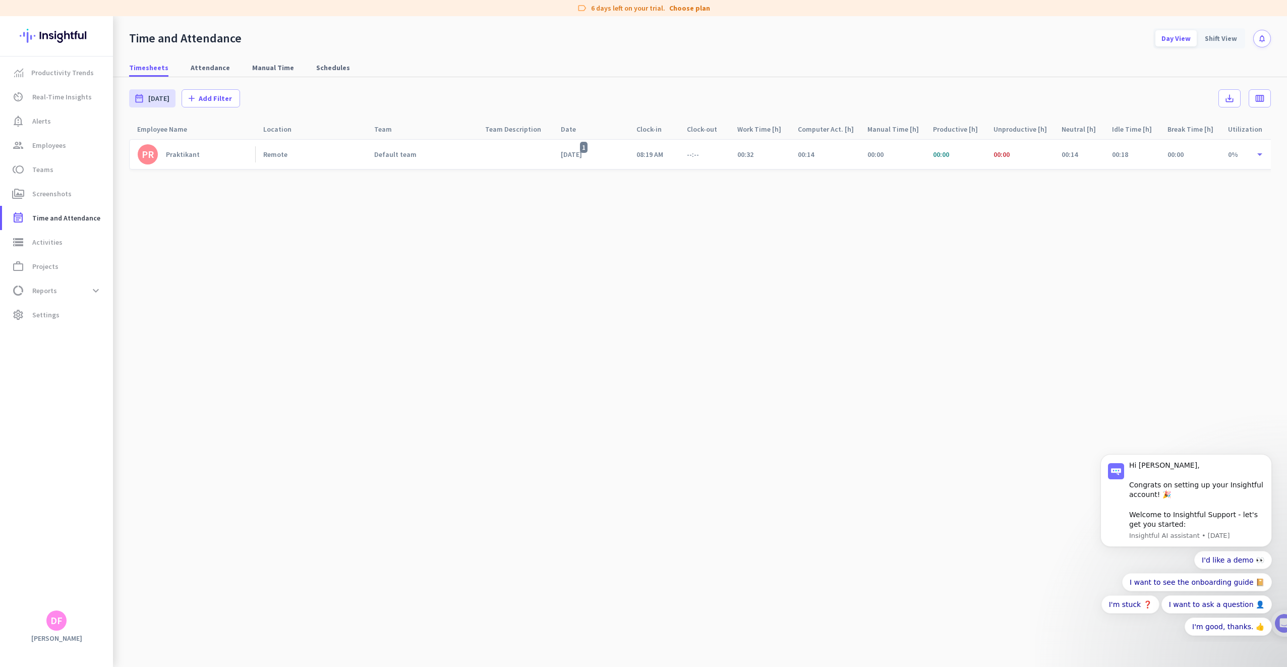
click at [577, 155] on div "[DATE] 1" at bounding box center [575, 154] width 29 height 9
click at [197, 155] on div "Praktikant" at bounding box center [183, 154] width 34 height 9
